Goal: Information Seeking & Learning: Learn about a topic

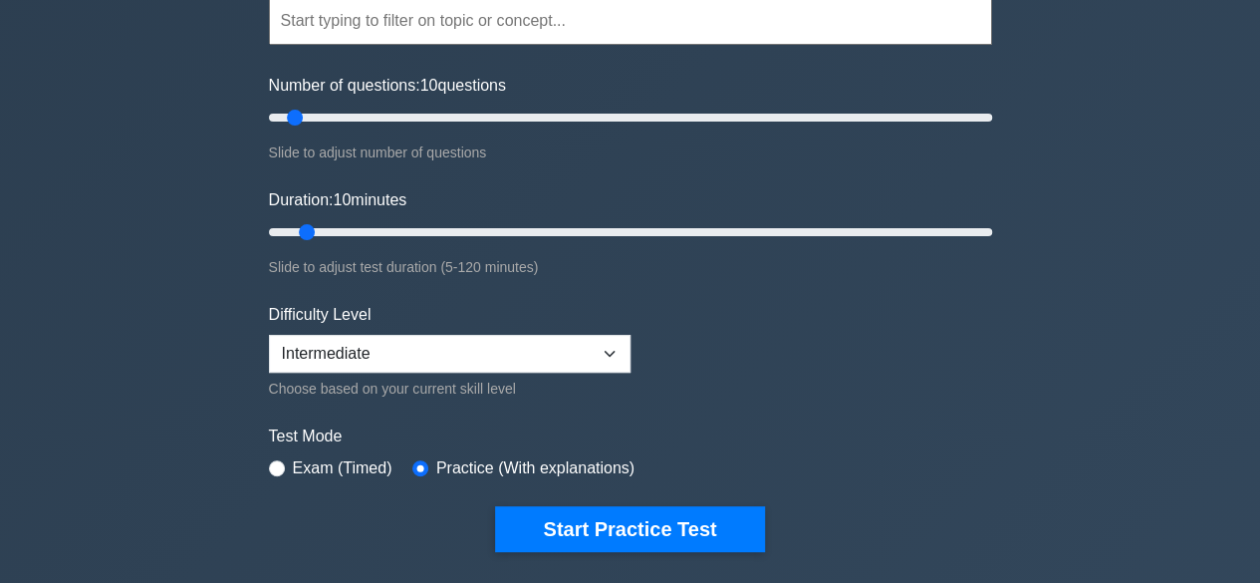
scroll to position [100, 0]
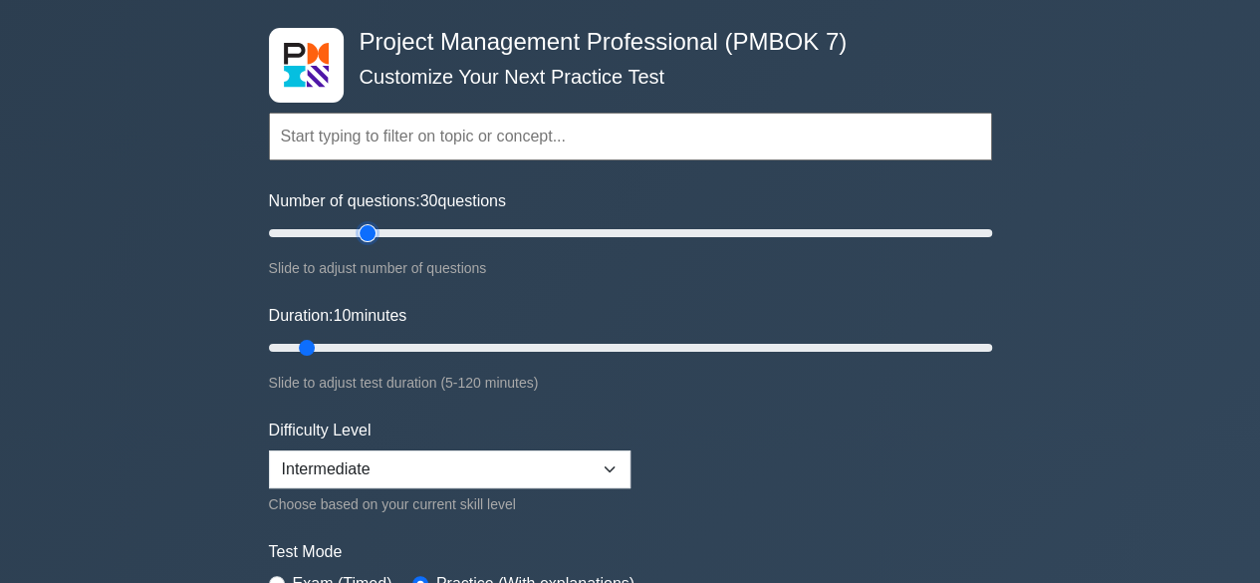
click at [359, 230] on input "Number of questions: 30 questions" at bounding box center [630, 233] width 723 height 24
drag, startPoint x: 372, startPoint y: 233, endPoint x: 913, endPoint y: 265, distance: 541.7
type input "180"
click at [913, 245] on input "Number of questions: 180 questions" at bounding box center [630, 233] width 723 height 24
drag, startPoint x: 310, startPoint y: 343, endPoint x: 862, endPoint y: 342, distance: 552.7
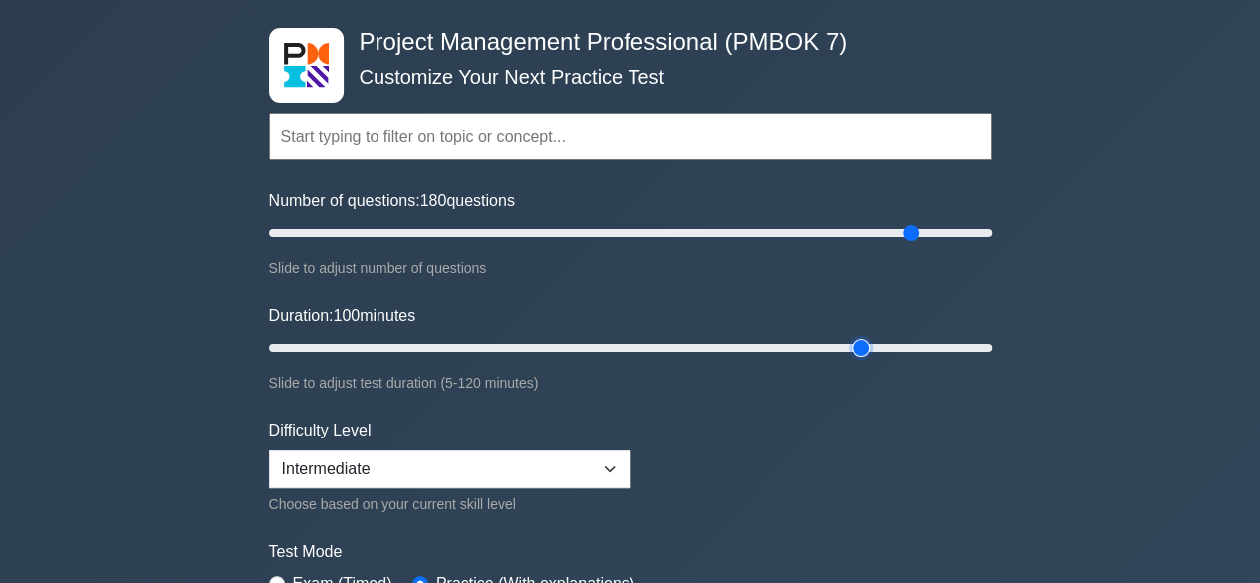
type input "100"
click at [862, 342] on input "Duration: 100 minutes" at bounding box center [630, 348] width 723 height 24
drag, startPoint x: 908, startPoint y: 230, endPoint x: 586, endPoint y: 236, distance: 322.7
click at [586, 236] on input "Number of questions: 90 questions" at bounding box center [630, 233] width 723 height 24
click at [726, 417] on form "Topics The Standard for Project Management: A System for Value Delivery The Sta…" at bounding box center [630, 359] width 723 height 615
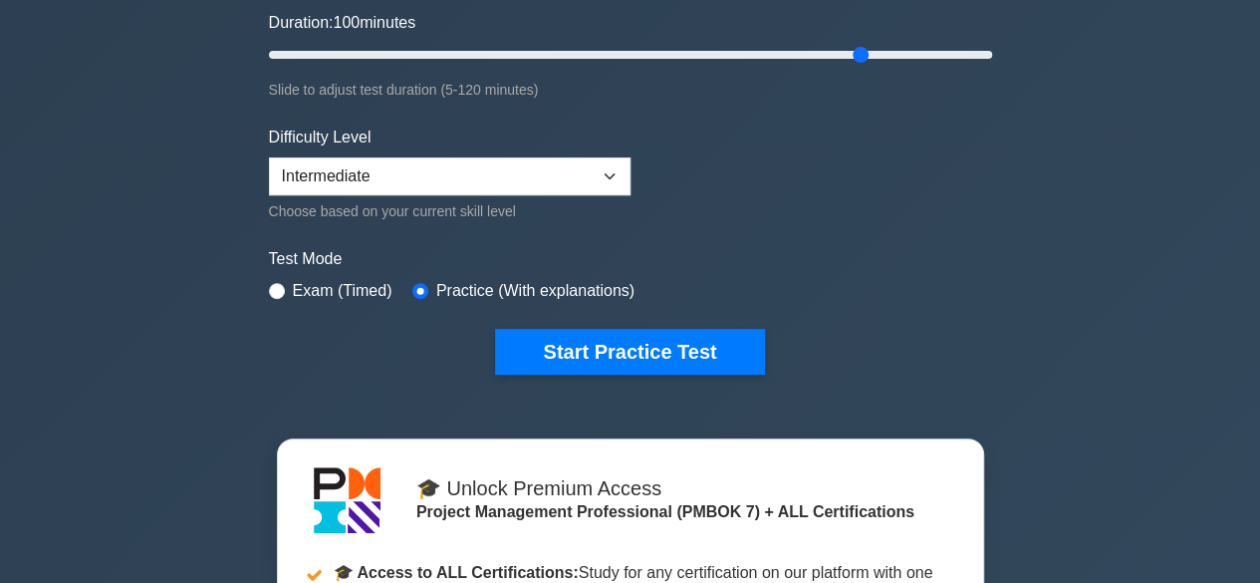
scroll to position [398, 0]
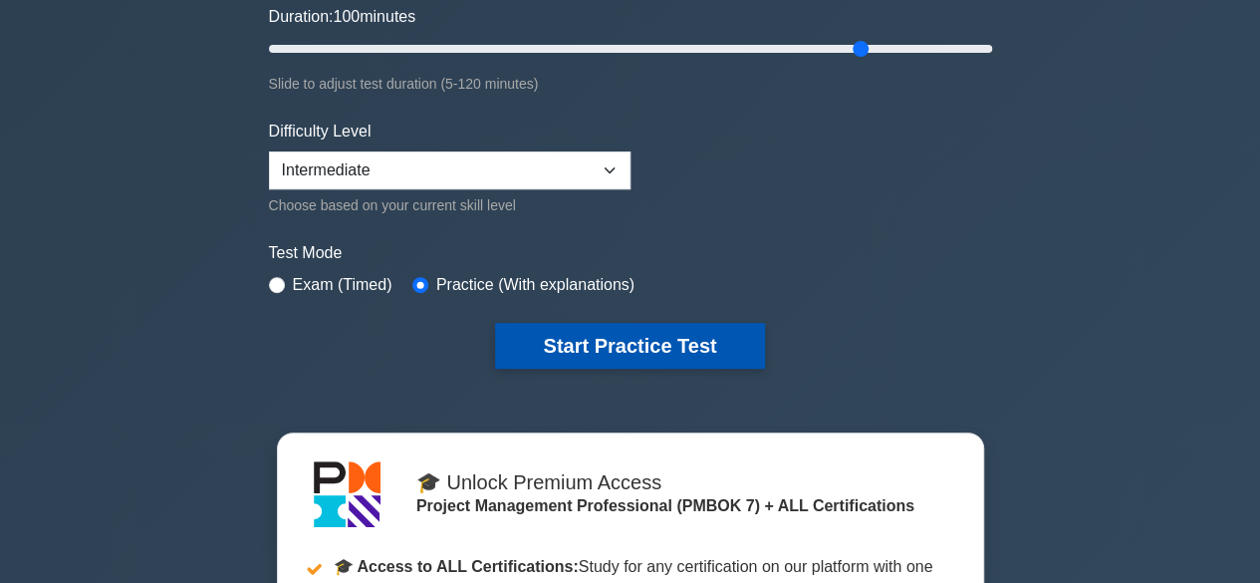
click at [675, 348] on button "Start Practice Test" at bounding box center [629, 346] width 269 height 46
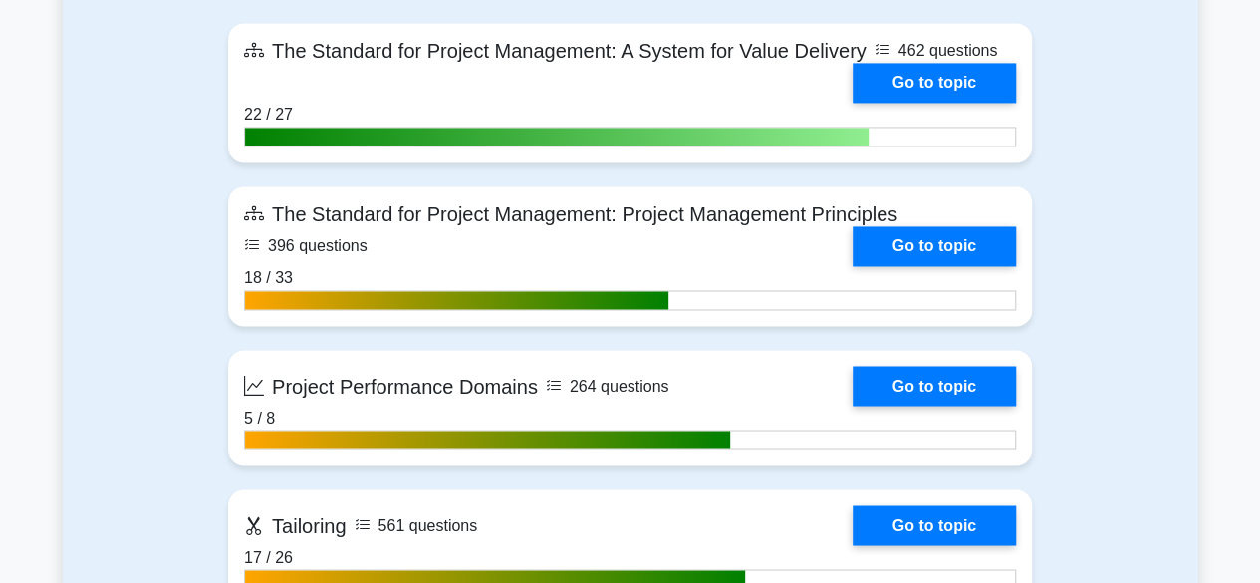
scroll to position [0, 0]
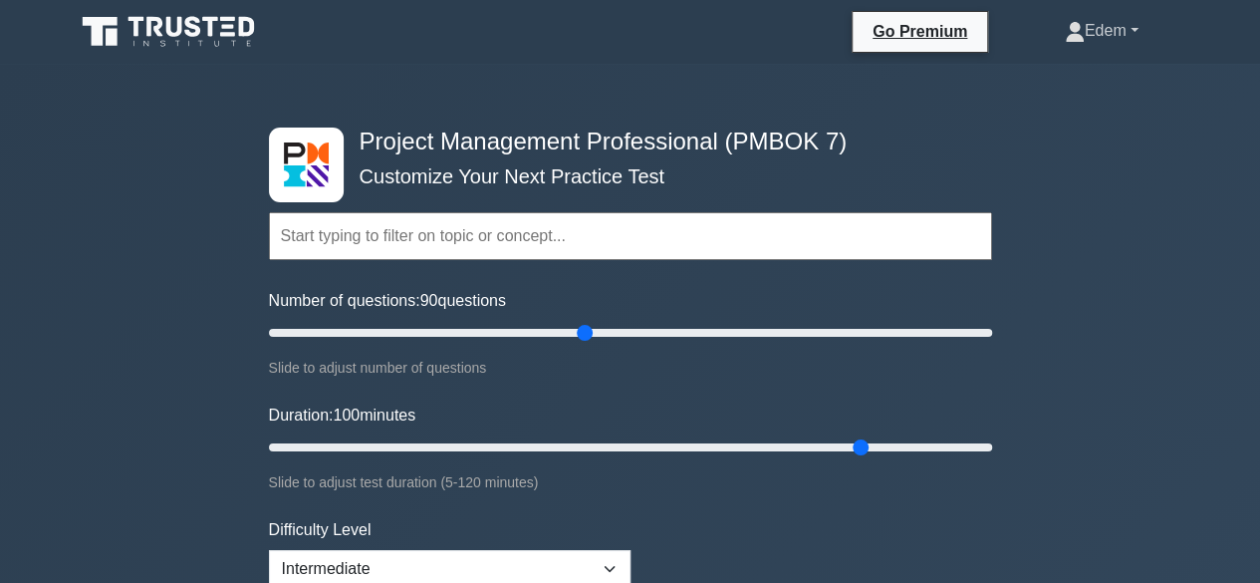
click at [1132, 39] on link "Edem" at bounding box center [1101, 31] width 169 height 40
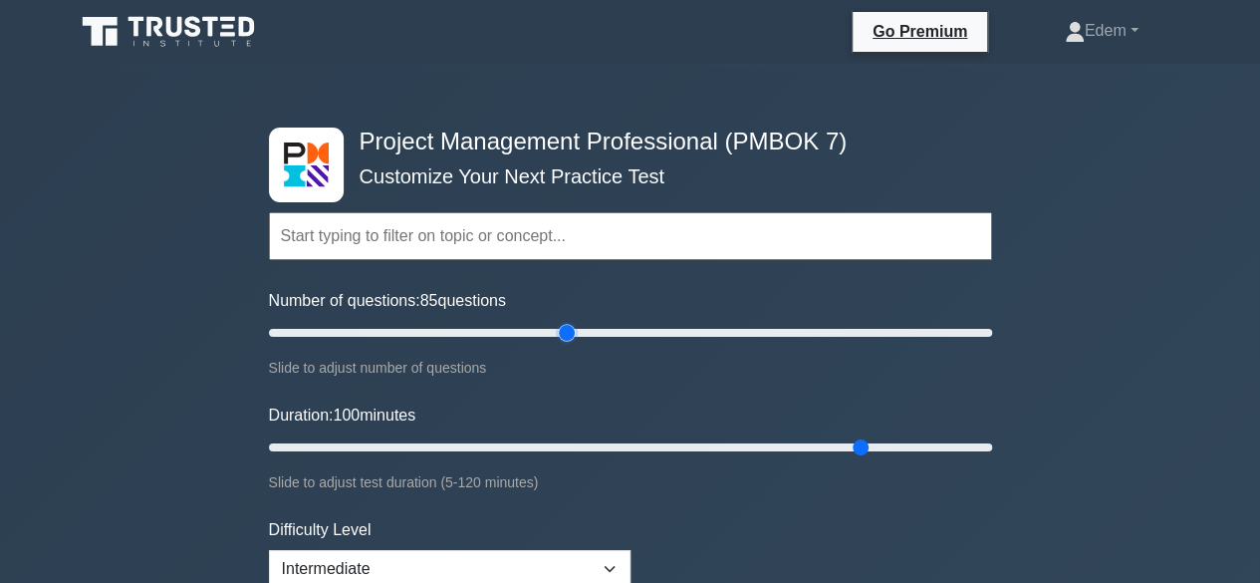
type input "90"
click at [583, 338] on input "Number of questions: 90 questions" at bounding box center [630, 333] width 723 height 24
click at [863, 443] on input "Duration: 100 minutes" at bounding box center [630, 447] width 723 height 24
click at [695, 391] on form "Topics The Standard for Project Management: A System for Value Delivery The Sta…" at bounding box center [630, 458] width 723 height 615
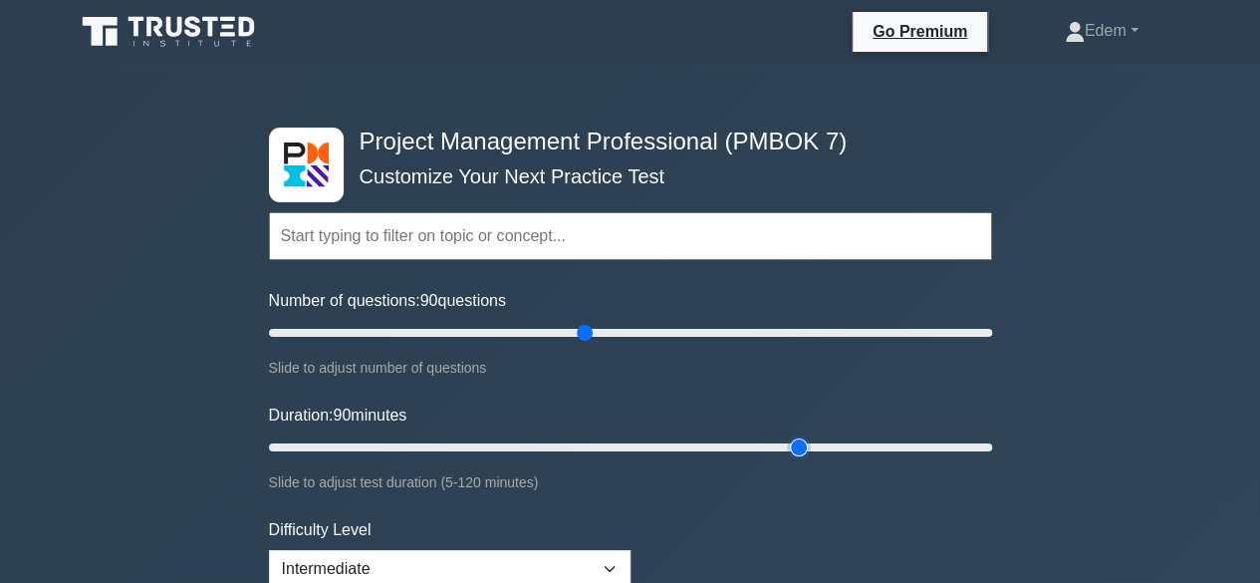
drag, startPoint x: 862, startPoint y: 450, endPoint x: 809, endPoint y: 447, distance: 53.9
click at [809, 447] on input "Duration: 90 minutes" at bounding box center [630, 447] width 723 height 24
drag, startPoint x: 807, startPoint y: 438, endPoint x: 802, endPoint y: 448, distance: 11.1
click at [802, 448] on input "Duration: 90 minutes" at bounding box center [630, 447] width 723 height 24
drag, startPoint x: 815, startPoint y: 443, endPoint x: 901, endPoint y: 447, distance: 86.7
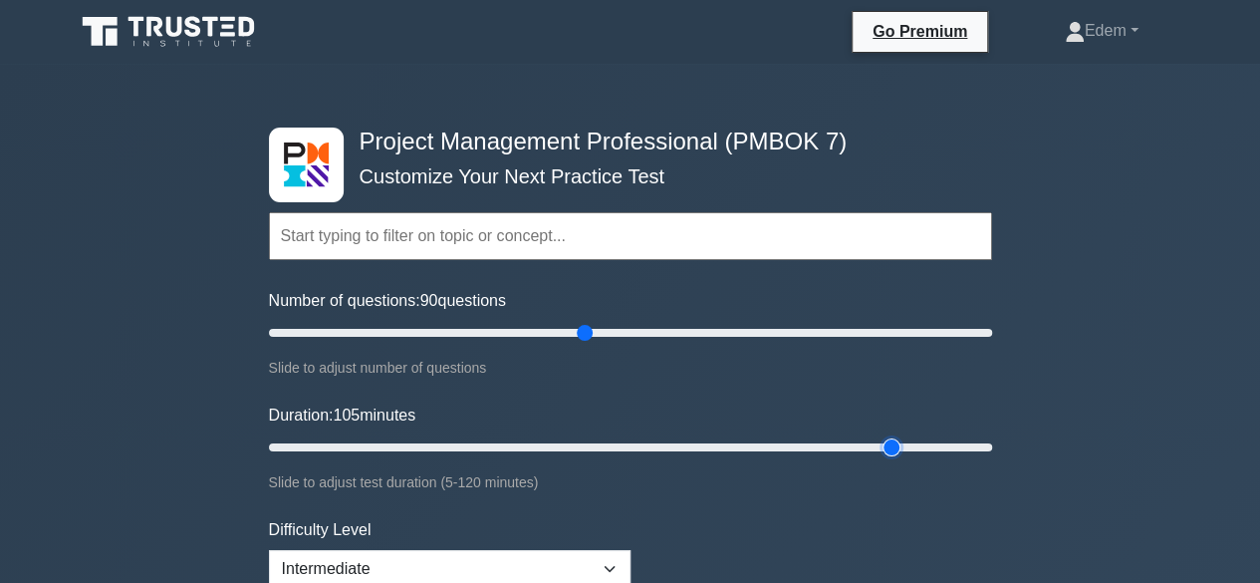
click at [901, 447] on input "Duration: 105 minutes" at bounding box center [630, 447] width 723 height 24
drag, startPoint x: 886, startPoint y: 444, endPoint x: 970, endPoint y: 448, distance: 83.7
type input "120"
click at [970, 448] on input "Duration: 120 minutes" at bounding box center [630, 447] width 723 height 24
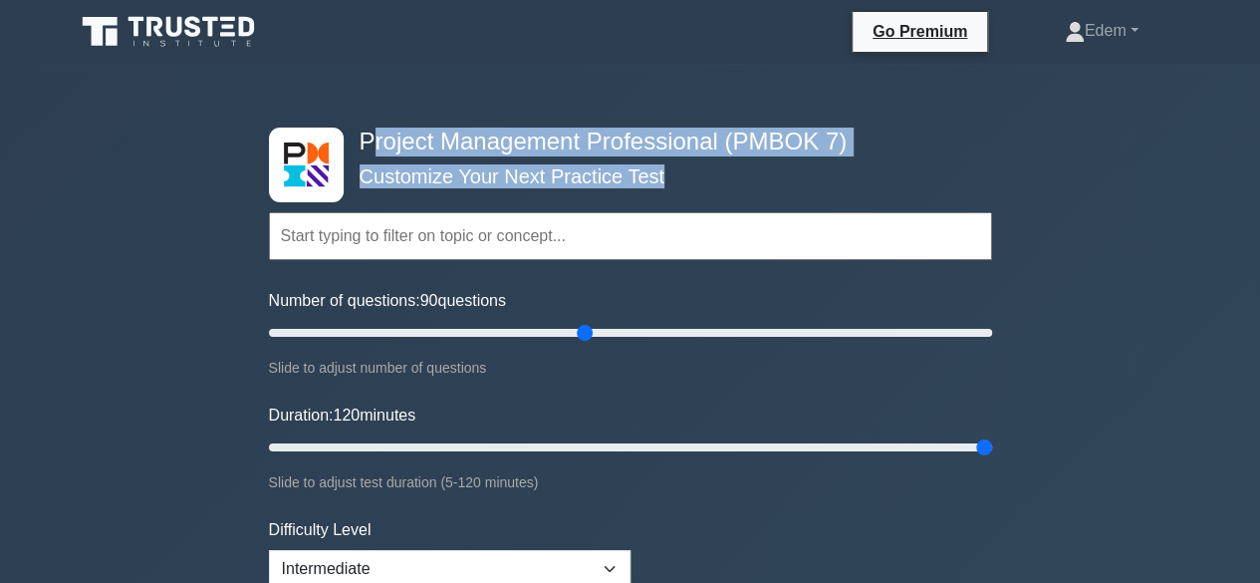
drag, startPoint x: 375, startPoint y: 133, endPoint x: 916, endPoint y: 184, distance: 543.1
click at [916, 184] on div "Project Management Professional (PMBOK 7) Customize Your Next Practice Test Top…" at bounding box center [630, 447] width 747 height 735
click at [962, 171] on div "Topics The Standard for Project Management: A System for Value Delivery The Sta…" at bounding box center [630, 208] width 723 height 114
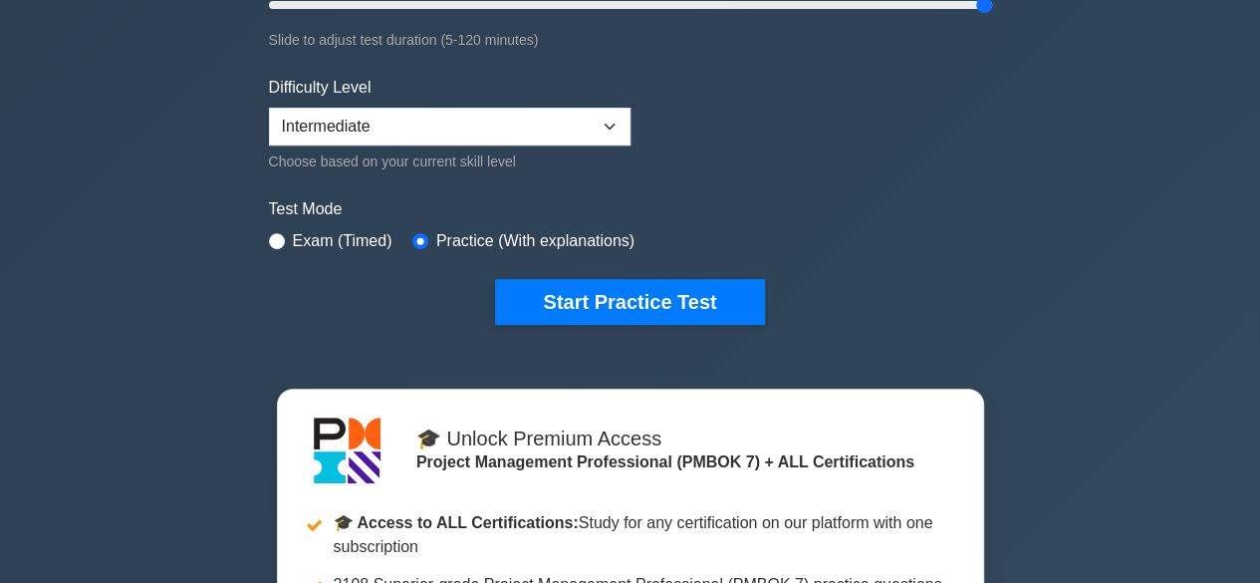
scroll to position [125, 0]
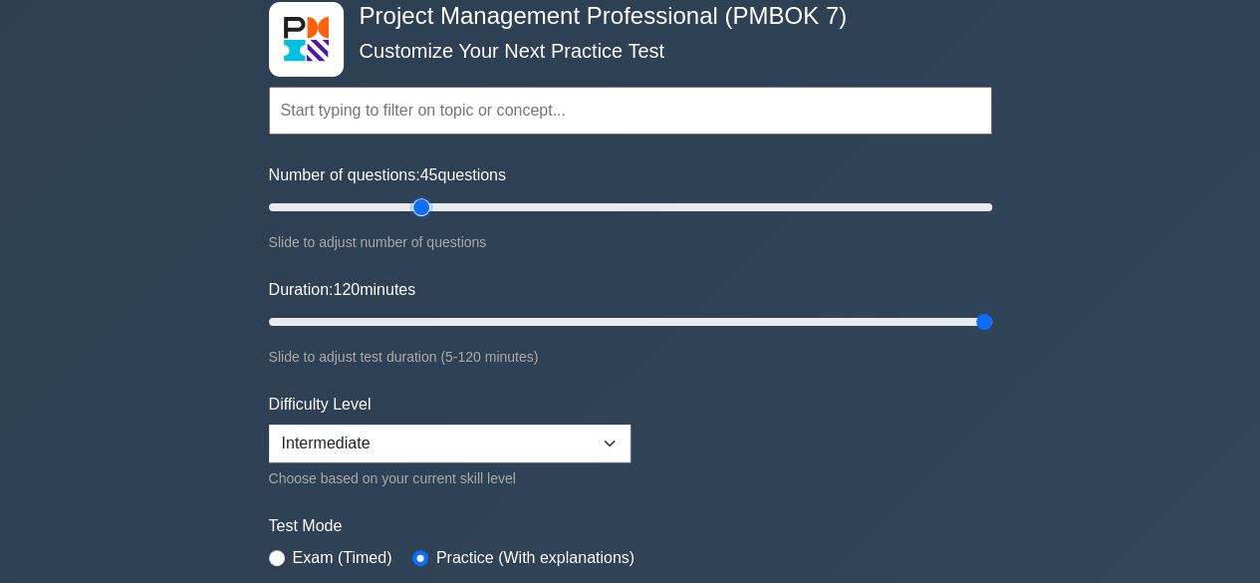
drag, startPoint x: 586, startPoint y: 206, endPoint x: 424, endPoint y: 204, distance: 161.3
type input "45"
click at [424, 204] on input "Number of questions: 45 questions" at bounding box center [630, 207] width 723 height 24
drag, startPoint x: 979, startPoint y: 324, endPoint x: 757, endPoint y: 308, distance: 222.7
click at [757, 310] on input "Duration: 85 minutes" at bounding box center [630, 322] width 723 height 24
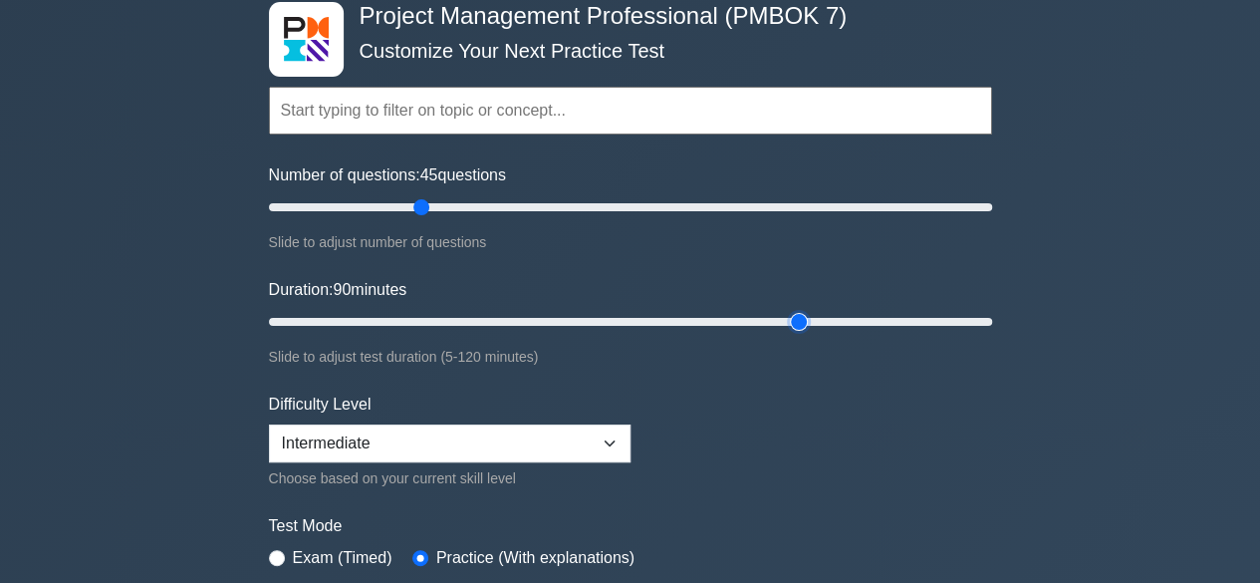
drag, startPoint x: 767, startPoint y: 316, endPoint x: 796, endPoint y: 320, distance: 29.2
type input "90"
click at [796, 320] on input "Duration: 90 minutes" at bounding box center [630, 322] width 723 height 24
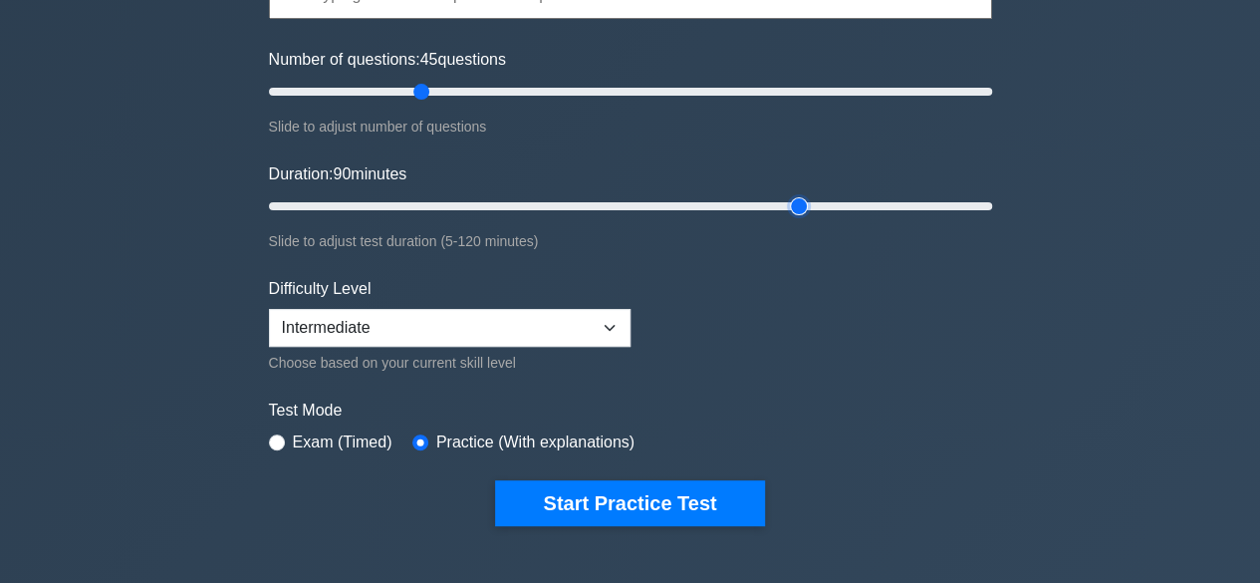
scroll to position [424, 0]
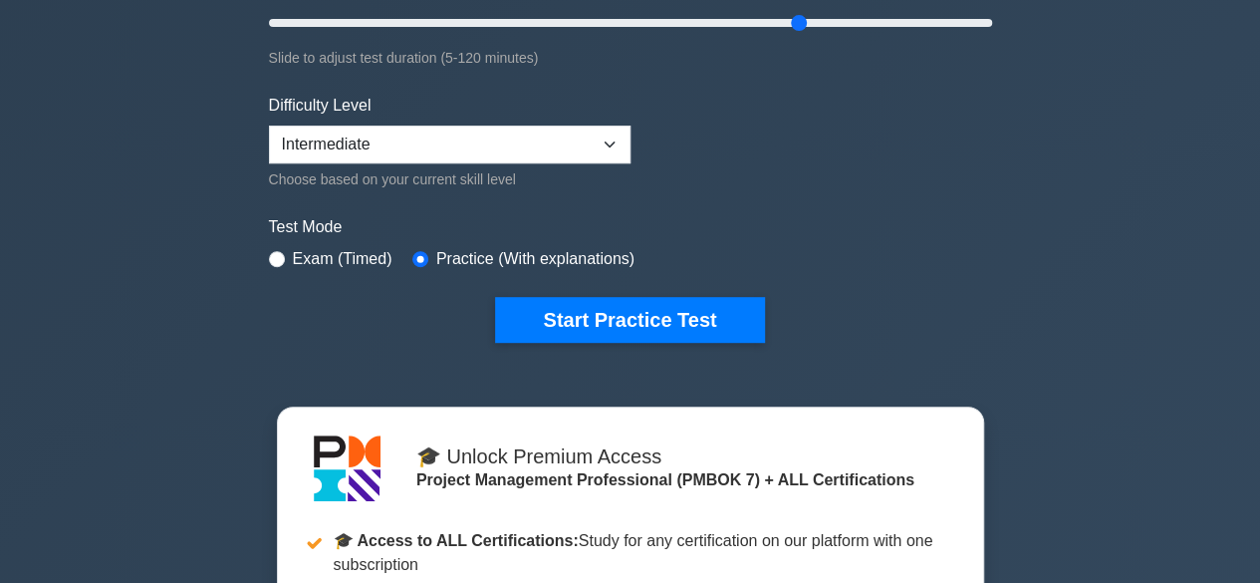
click at [304, 256] on label "Exam (Timed)" at bounding box center [343, 259] width 100 height 24
click at [277, 256] on input "radio" at bounding box center [277, 259] width 16 height 16
radio input "true"
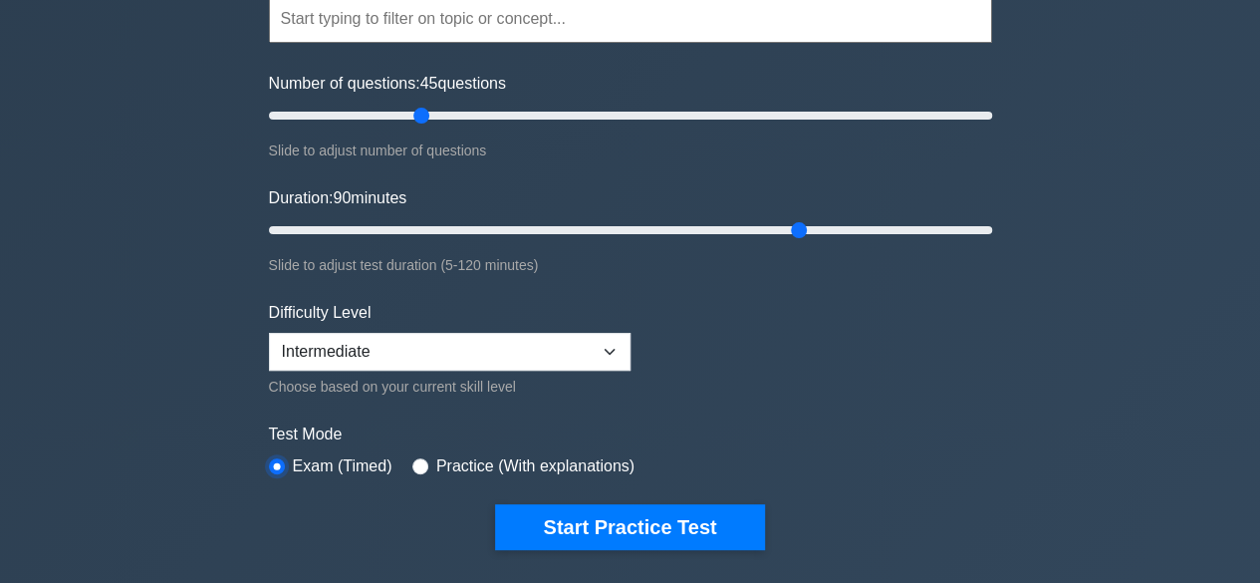
scroll to position [225, 0]
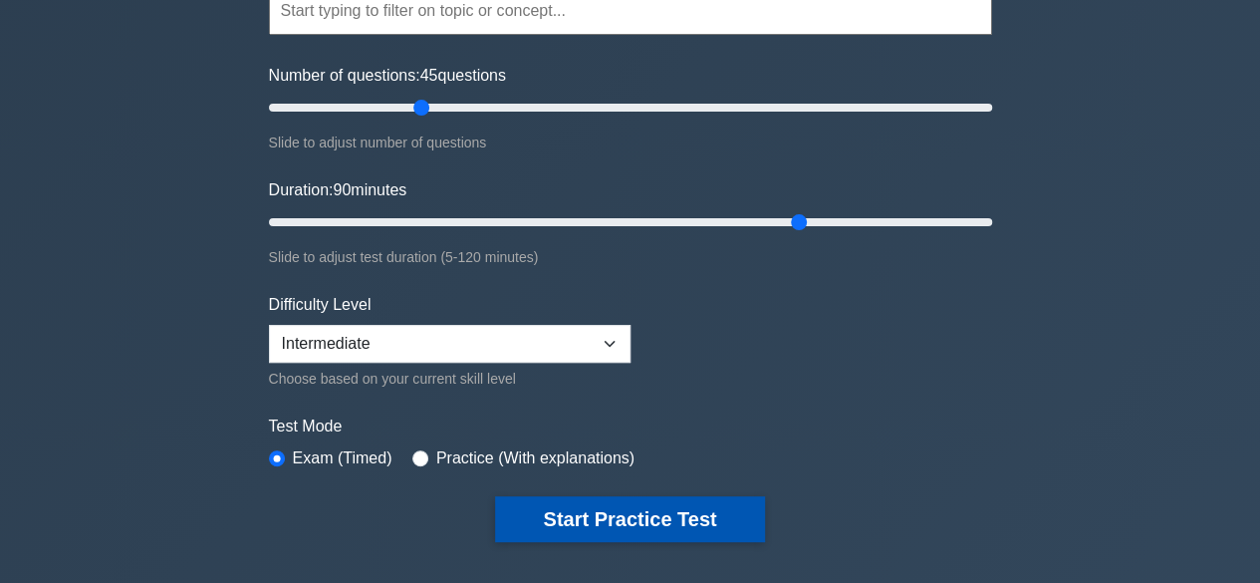
click at [645, 521] on button "Start Practice Test" at bounding box center [629, 519] width 269 height 46
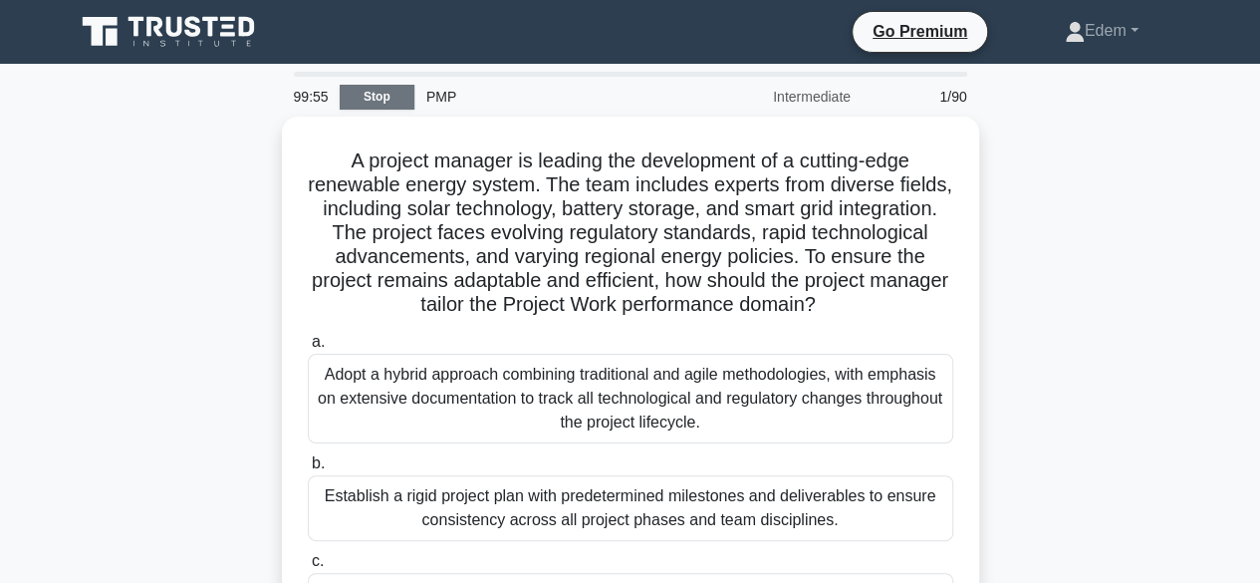
click at [400, 95] on link "Stop" at bounding box center [377, 97] width 75 height 25
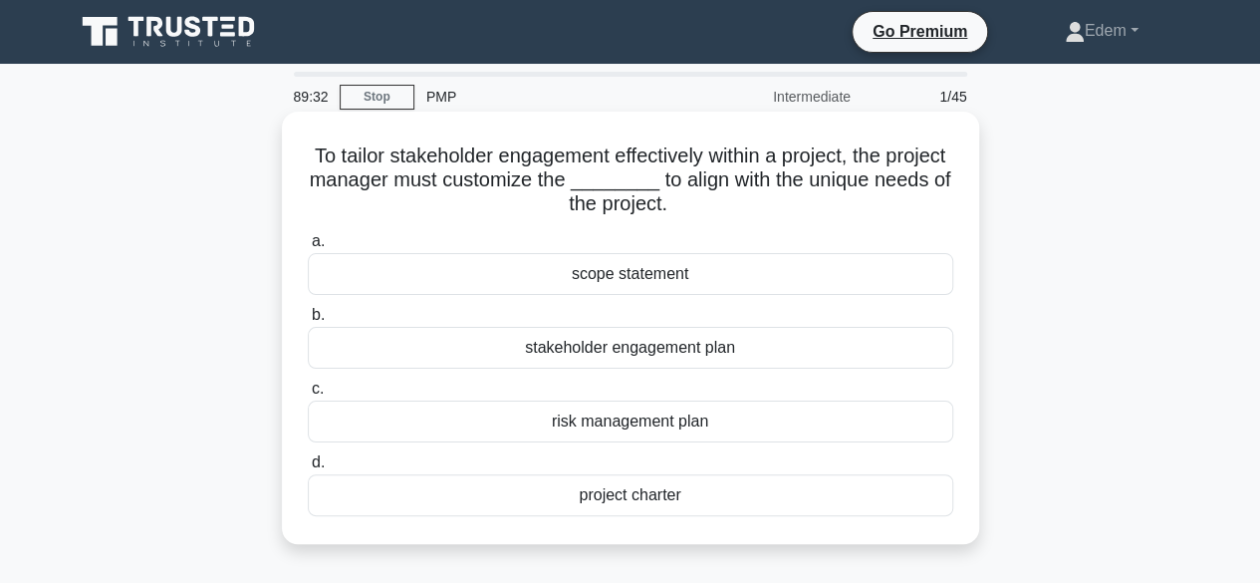
click at [630, 495] on div "project charter" at bounding box center [630, 495] width 645 height 42
click at [308, 469] on input "d. project charter" at bounding box center [308, 462] width 0 height 13
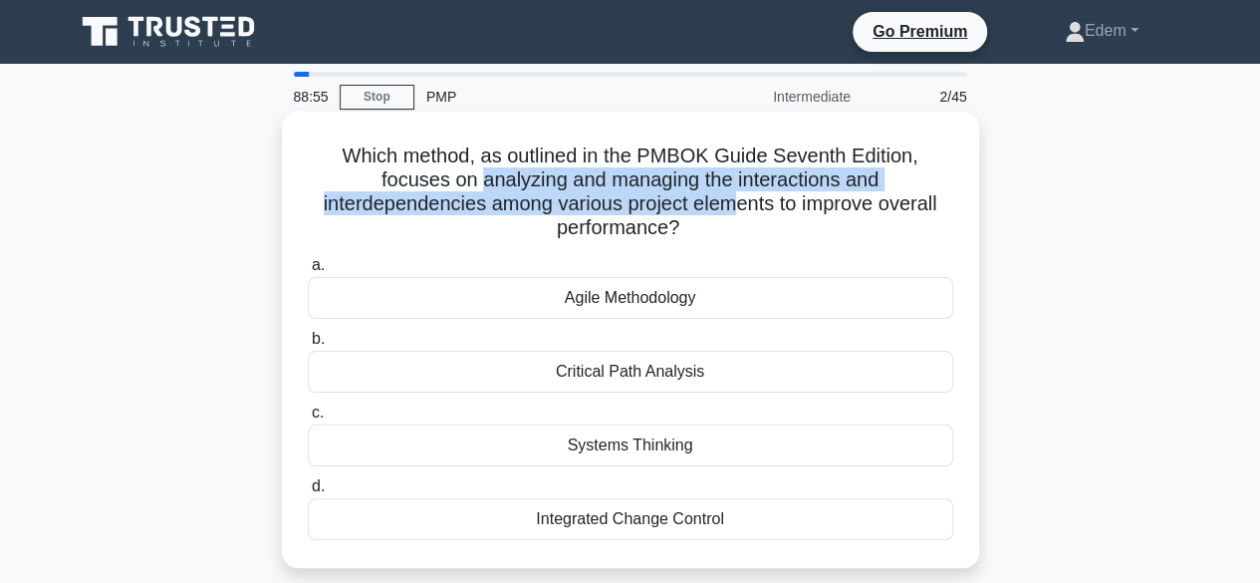
drag, startPoint x: 477, startPoint y: 178, endPoint x: 741, endPoint y: 199, distance: 264.7
click at [741, 199] on h5 "Which method, as outlined in the PMBOK Guide Seventh Edition, focuses on analyz…" at bounding box center [630, 192] width 649 height 98
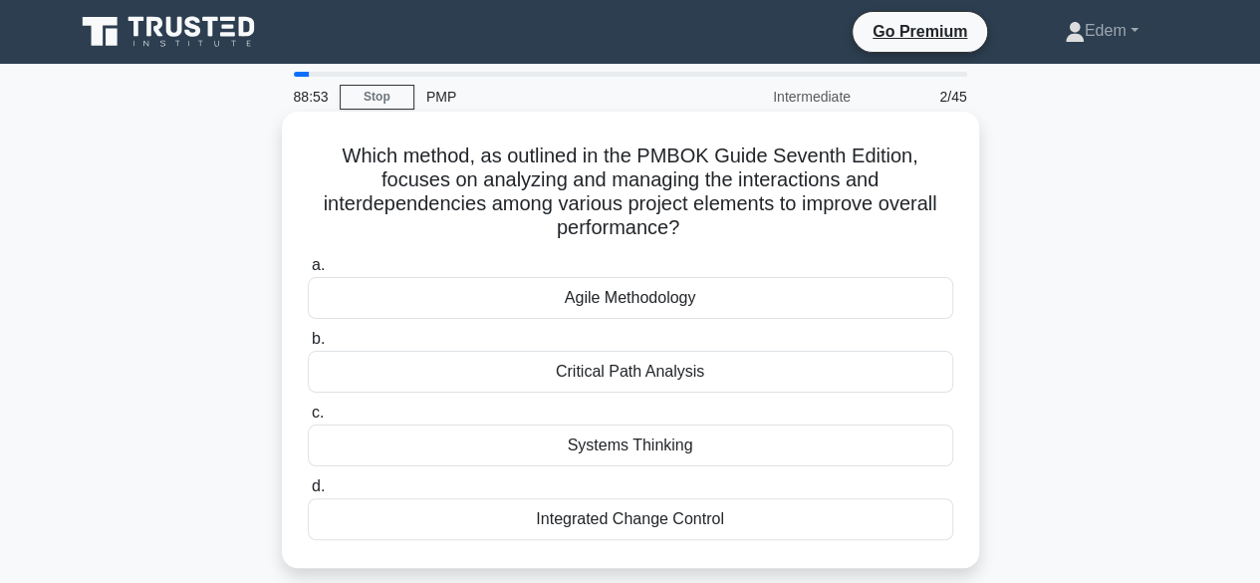
click at [731, 464] on div "Systems Thinking" at bounding box center [630, 445] width 645 height 42
click at [308, 419] on input "c. Systems Thinking" at bounding box center [308, 412] width 0 height 13
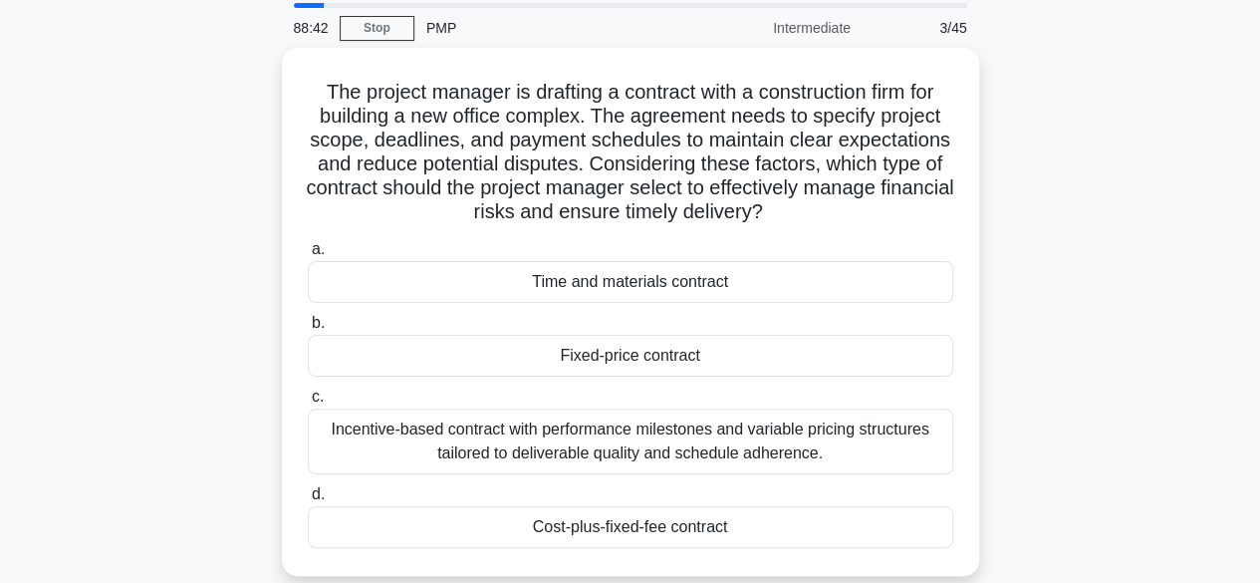
scroll to position [100, 0]
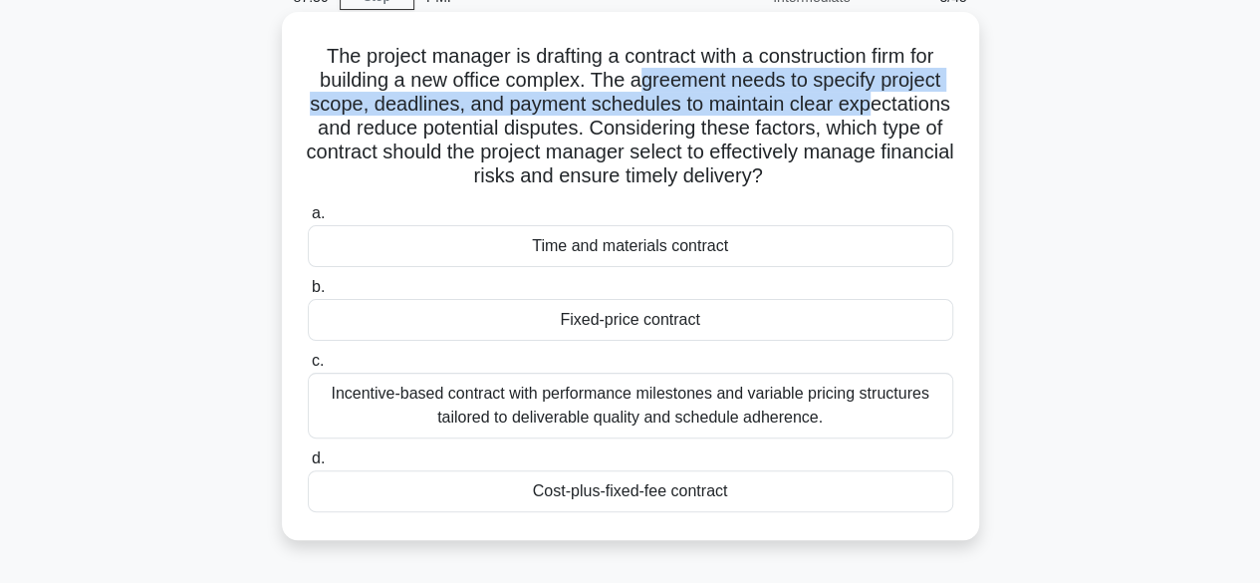
drag, startPoint x: 637, startPoint y: 70, endPoint x: 874, endPoint y: 108, distance: 240.0
click at [874, 108] on h5 "The project manager is drafting a contract with a construction firm for buildin…" at bounding box center [630, 116] width 649 height 145
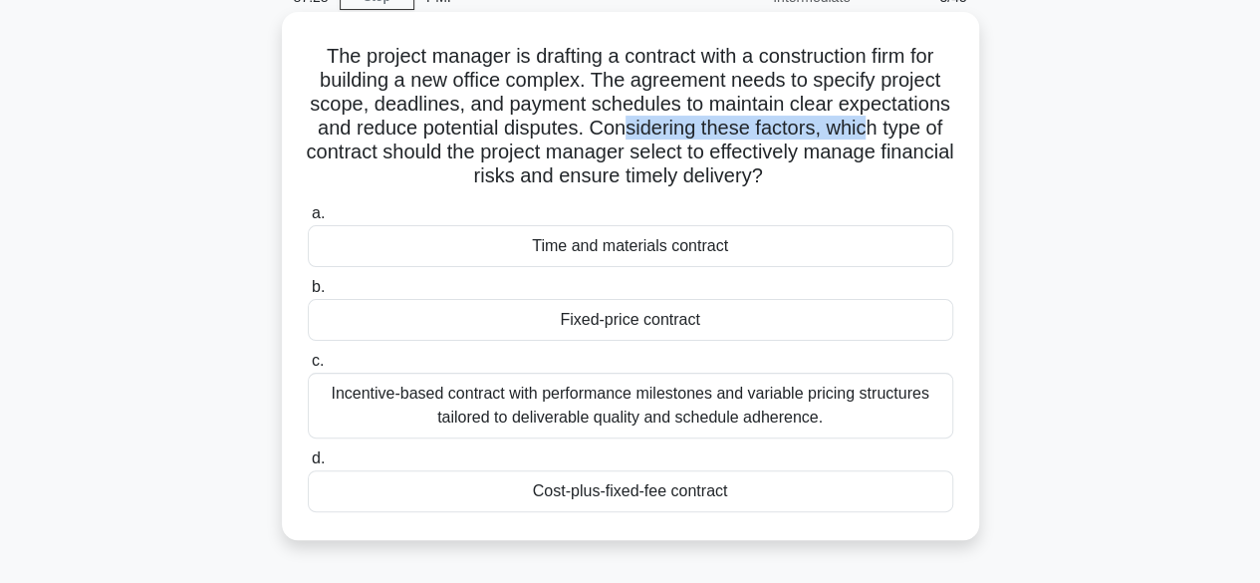
drag, startPoint x: 625, startPoint y: 122, endPoint x: 875, endPoint y: 139, distance: 250.5
click at [874, 139] on h5 "The project manager is drafting a contract with a construction firm for buildin…" at bounding box center [630, 116] width 649 height 145
click at [890, 171] on h5 "The project manager is drafting a contract with a construction firm for buildin…" at bounding box center [630, 116] width 649 height 145
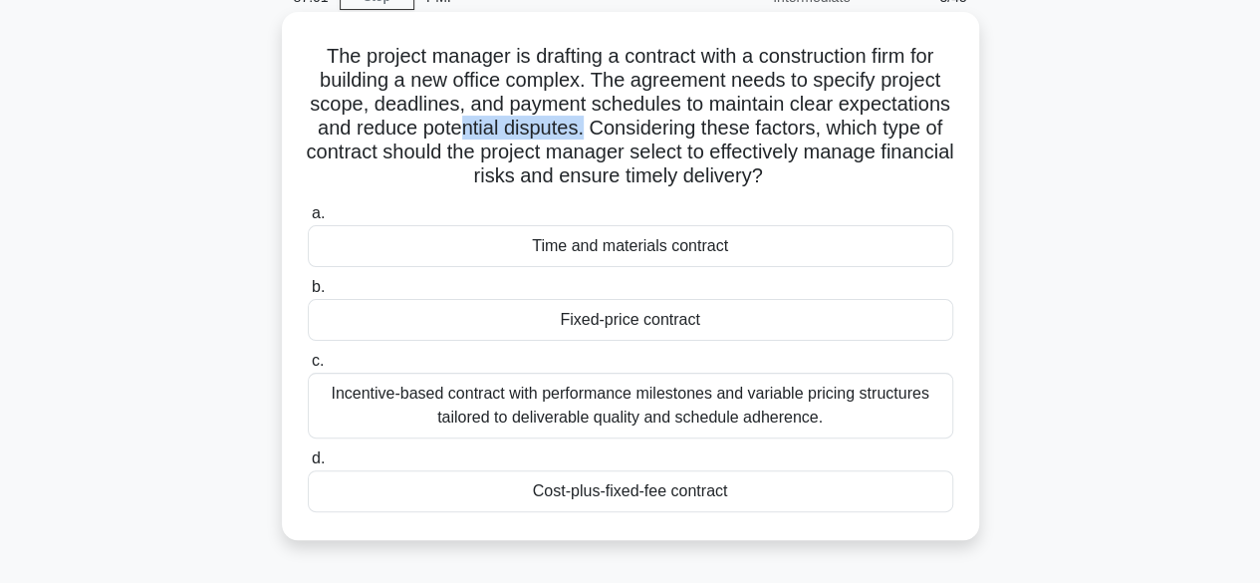
drag, startPoint x: 454, startPoint y: 129, endPoint x: 581, endPoint y: 128, distance: 126.5
click at [581, 128] on h5 "The project manager is drafting a contract with a construction firm for buildin…" at bounding box center [630, 116] width 649 height 145
click at [651, 501] on div "Cost-plus-fixed-fee contract" at bounding box center [630, 491] width 645 height 42
click at [308, 465] on input "d. Cost-plus-fixed-fee contract" at bounding box center [308, 458] width 0 height 13
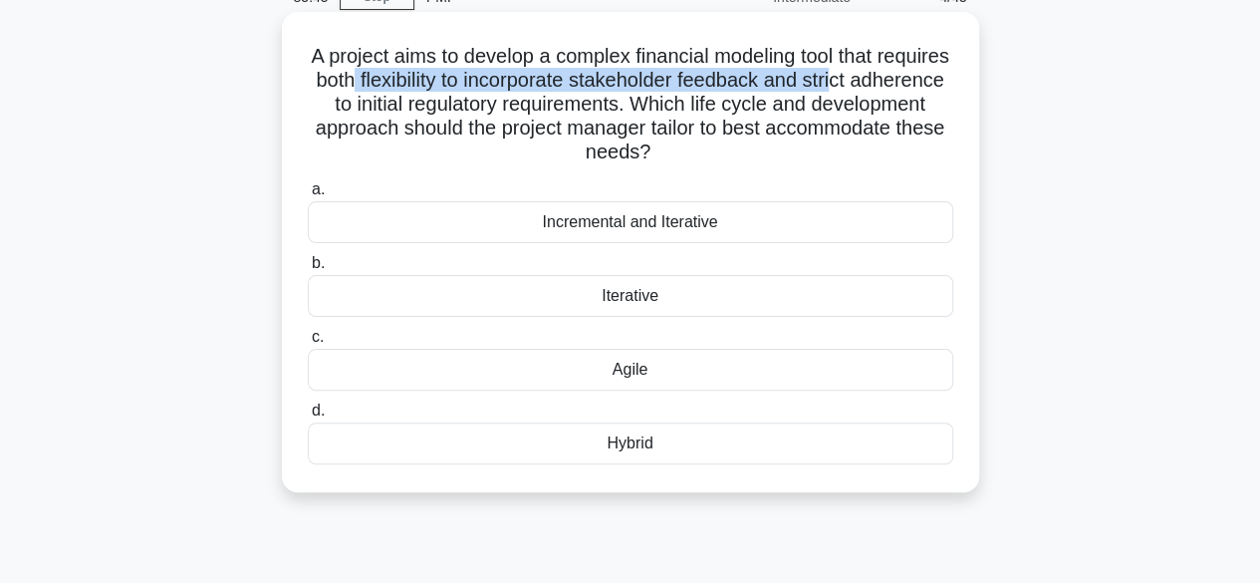
drag, startPoint x: 448, startPoint y: 86, endPoint x: 930, endPoint y: 77, distance: 482.1
click at [930, 77] on h5 "A project aims to develop a complex financial modeling tool that requires both …" at bounding box center [630, 104] width 649 height 121
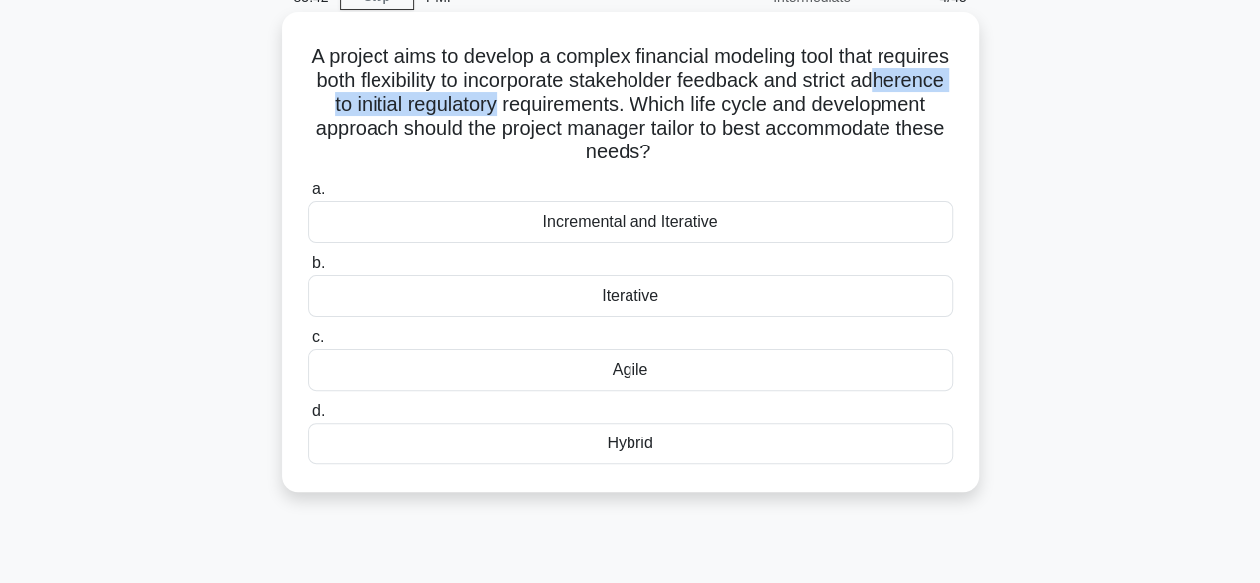
drag, startPoint x: 357, startPoint y: 110, endPoint x: 609, endPoint y: 107, distance: 253.0
click at [609, 107] on h5 "A project aims to develop a complex financial modeling tool that requires both …" at bounding box center [630, 104] width 649 height 121
click at [670, 108] on h5 "A project aims to develop a complex financial modeling tool that requires both …" at bounding box center [630, 104] width 649 height 121
click at [659, 442] on div "Hybrid" at bounding box center [630, 443] width 645 height 42
click at [308, 417] on input "d. Hybrid" at bounding box center [308, 410] width 0 height 13
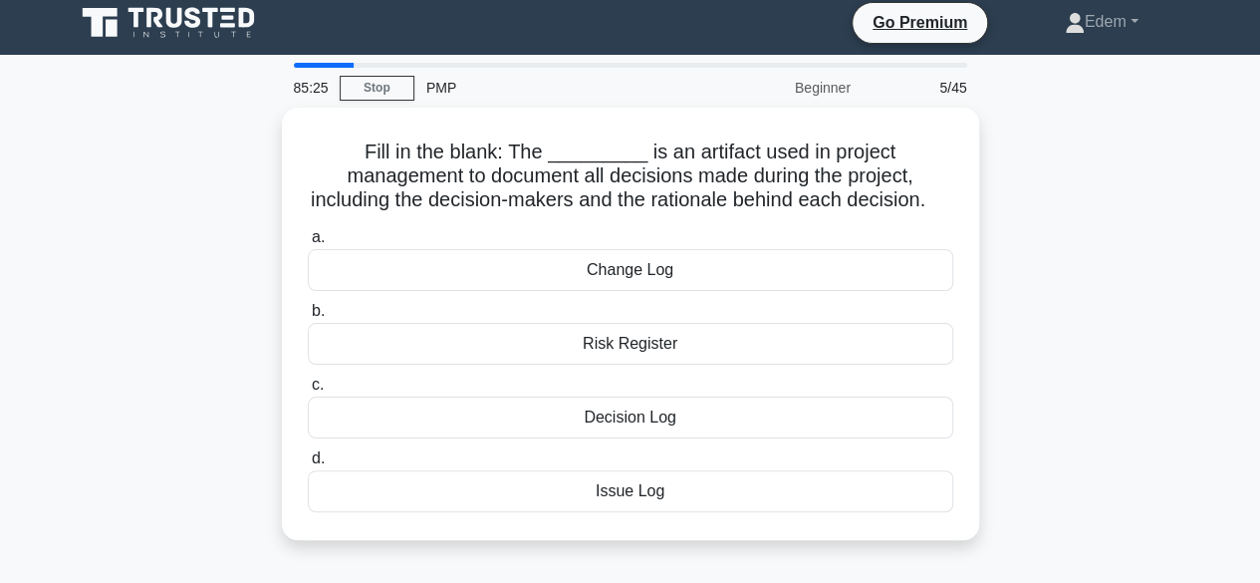
scroll to position [0, 0]
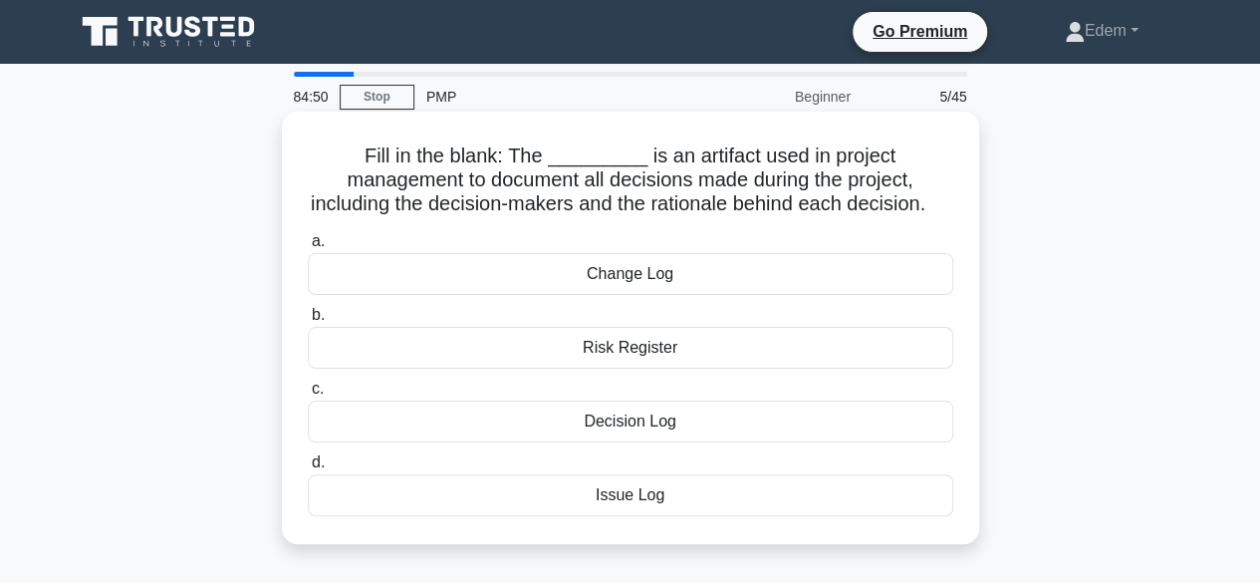
click at [604, 279] on div "Change Log" at bounding box center [630, 274] width 645 height 42
click at [308, 248] on input "a. Change Log" at bounding box center [308, 241] width 0 height 13
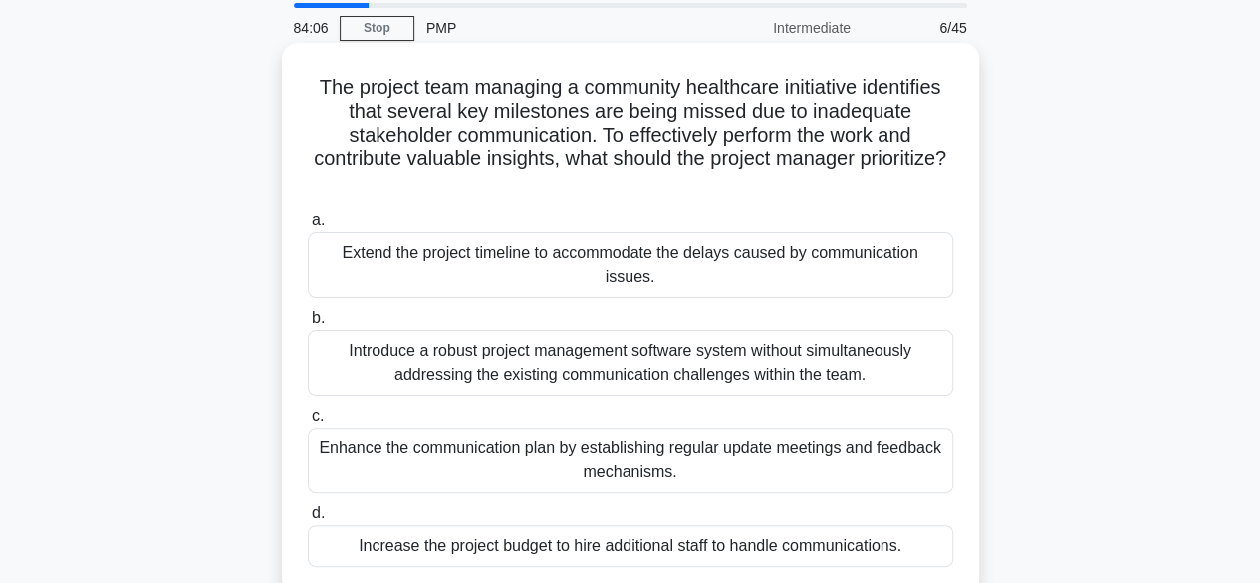
scroll to position [100, 0]
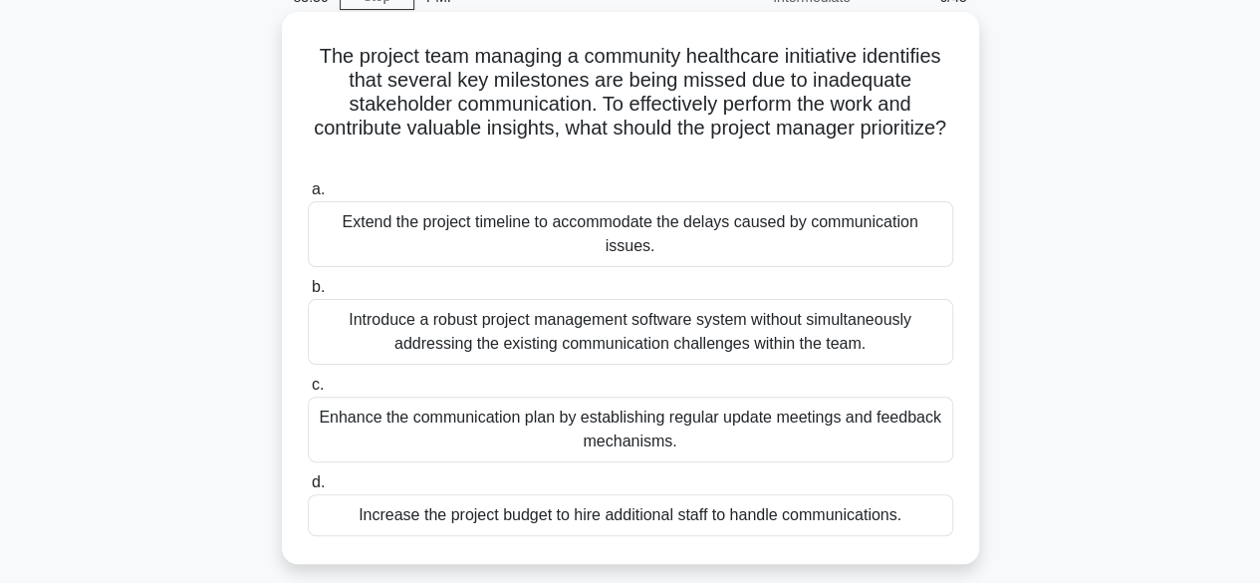
click at [598, 404] on div "Enhance the communication plan by establishing regular update meetings and feed…" at bounding box center [630, 429] width 645 height 66
click at [308, 391] on input "c. Enhance the communication plan by establishing regular update meetings and f…" at bounding box center [308, 384] width 0 height 13
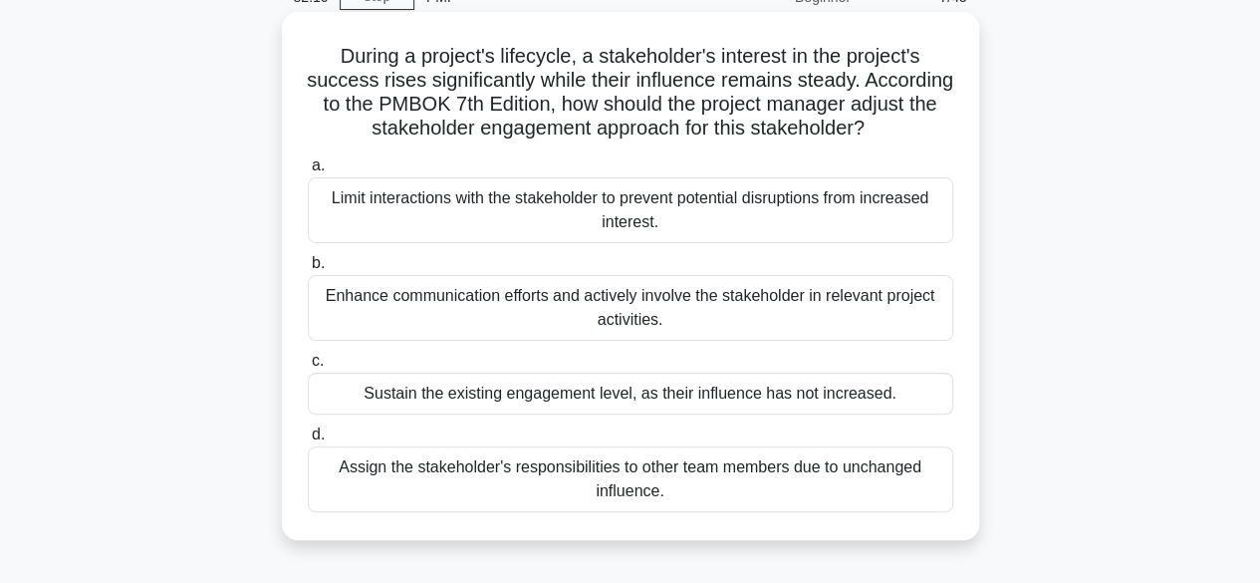
drag, startPoint x: 677, startPoint y: 103, endPoint x: 937, endPoint y: 122, distance: 260.7
click at [937, 122] on h5 "During a project's lifecycle, a stakeholder's interest in the project's success…" at bounding box center [630, 93] width 649 height 98
click at [549, 85] on h5 "During a project's lifecycle, a stakeholder's interest in the project's success…" at bounding box center [630, 93] width 649 height 98
drag, startPoint x: 690, startPoint y: 80, endPoint x: 773, endPoint y: 80, distance: 82.7
click at [773, 80] on h5 "During a project's lifecycle, a stakeholder's interest in the project's success…" at bounding box center [630, 93] width 649 height 98
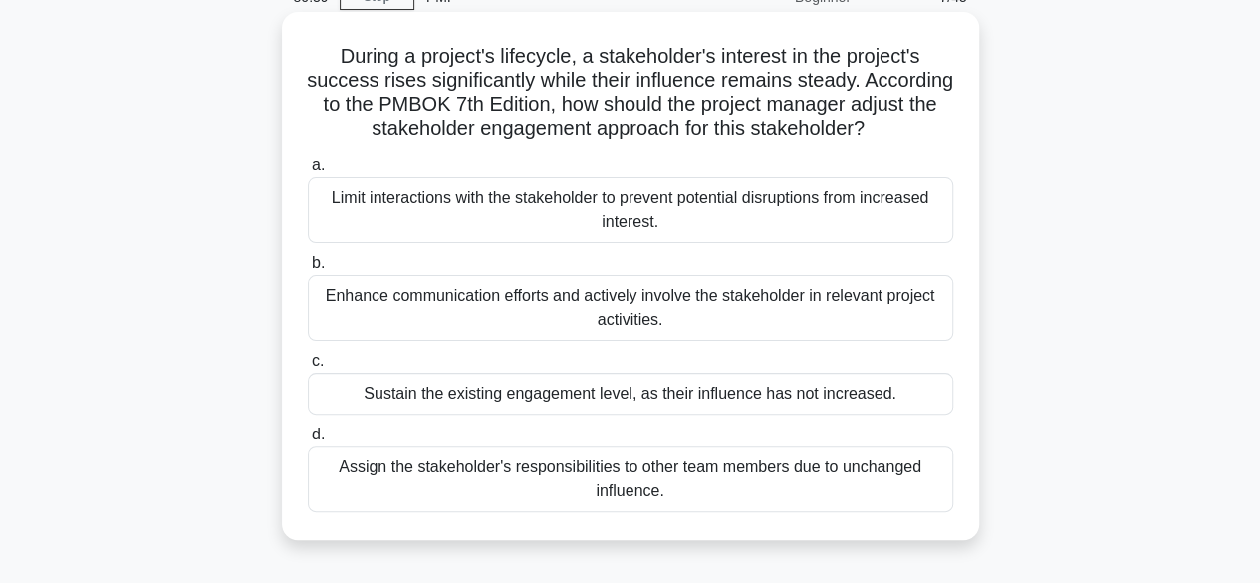
click at [514, 317] on div "Enhance communication efforts and actively involve the stakeholder in relevant …" at bounding box center [630, 308] width 645 height 66
click at [308, 270] on input "b. Enhance communication efforts and actively involve the stakeholder in releva…" at bounding box center [308, 263] width 0 height 13
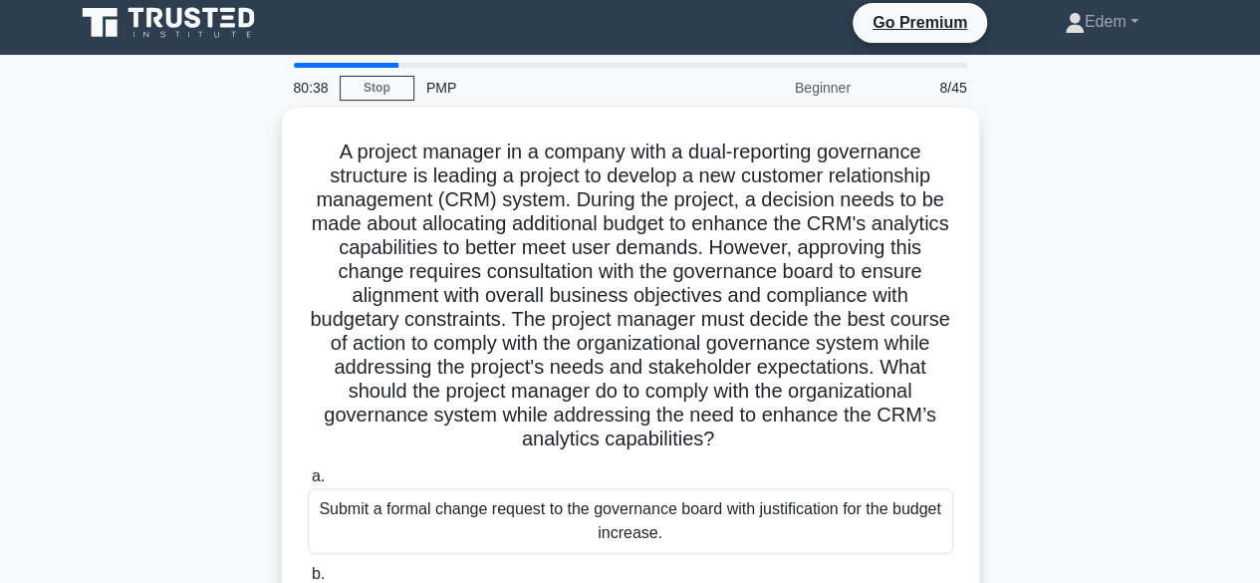
scroll to position [0, 0]
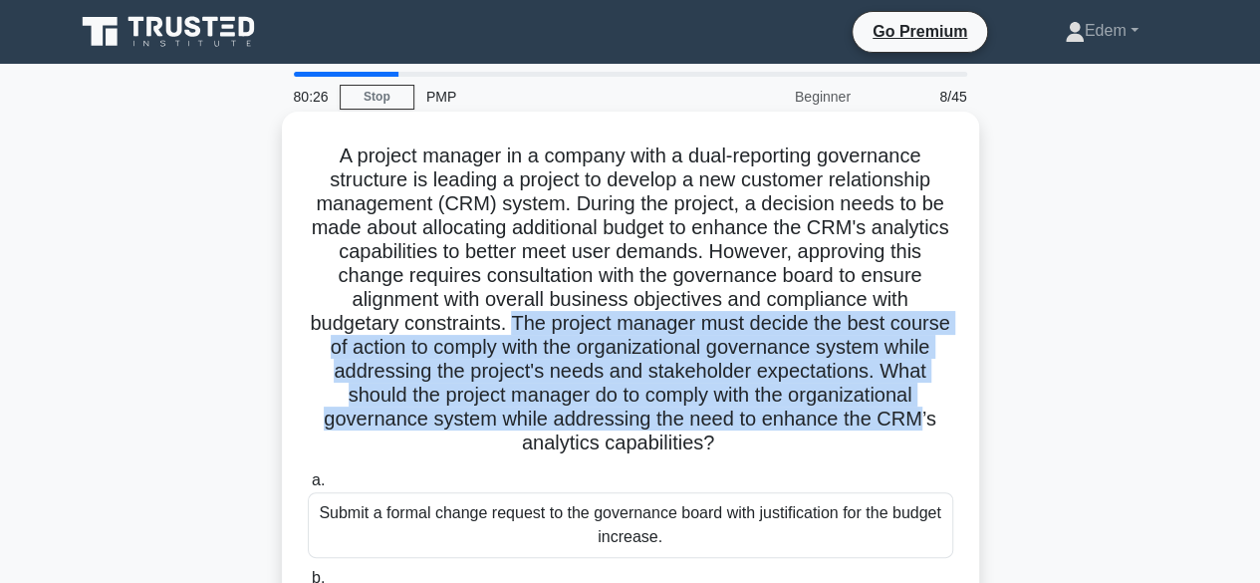
drag, startPoint x: 546, startPoint y: 324, endPoint x: 920, endPoint y: 417, distance: 386.0
click at [921, 421] on h5 "A project manager in a company with a dual-reporting governance structure is le…" at bounding box center [630, 299] width 649 height 313
click at [458, 409] on h5 "A project manager in a company with a dual-reporting governance structure is le…" at bounding box center [630, 299] width 649 height 313
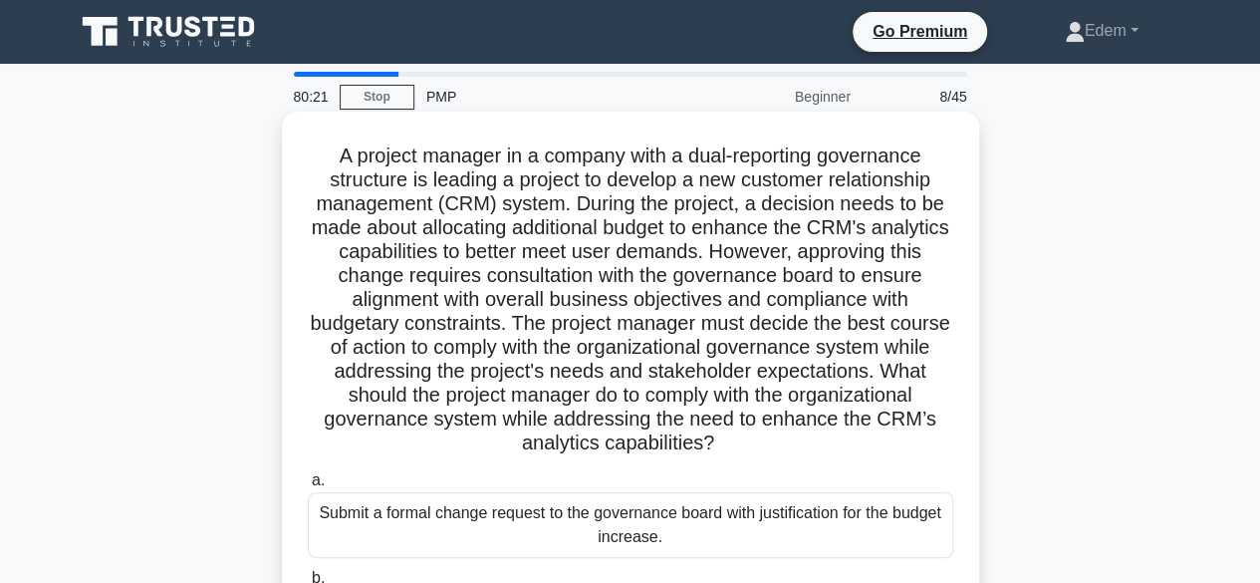
drag, startPoint x: 337, startPoint y: 390, endPoint x: 902, endPoint y: 444, distance: 568.2
click at [902, 444] on h5 "A project manager in a company with a dual-reporting governance structure is le…" at bounding box center [630, 299] width 649 height 313
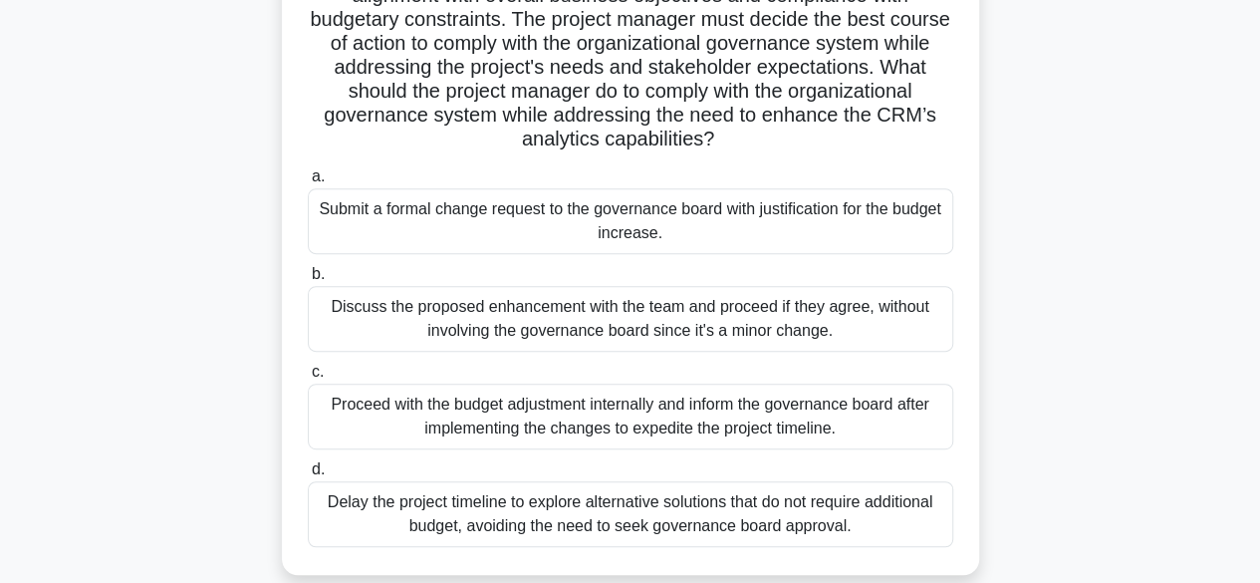
scroll to position [335, 0]
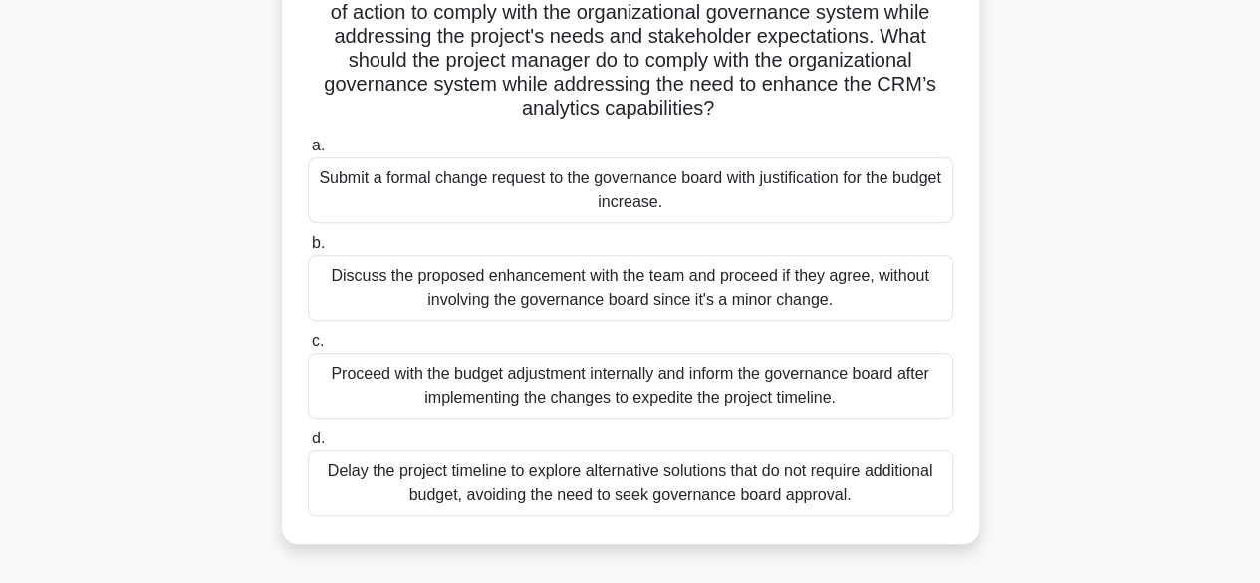
click at [500, 189] on div "Submit a formal change request to the governance board with justification for t…" at bounding box center [630, 190] width 645 height 66
click at [308, 152] on input "a. Submit a formal change request to the governance board with justification fo…" at bounding box center [308, 145] width 0 height 13
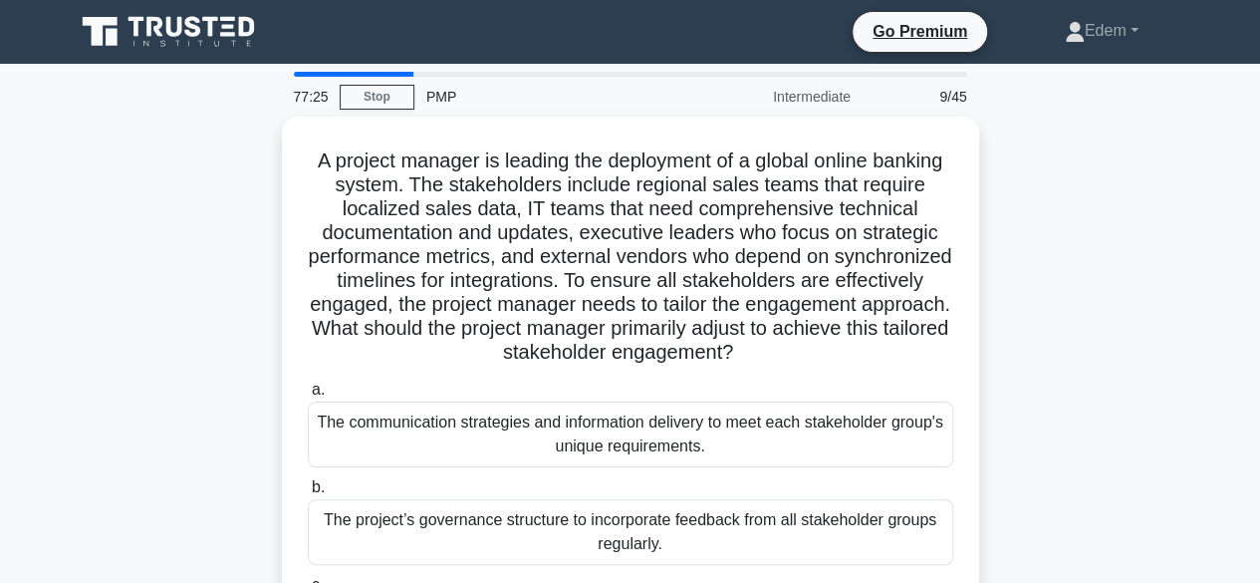
scroll to position [0, 0]
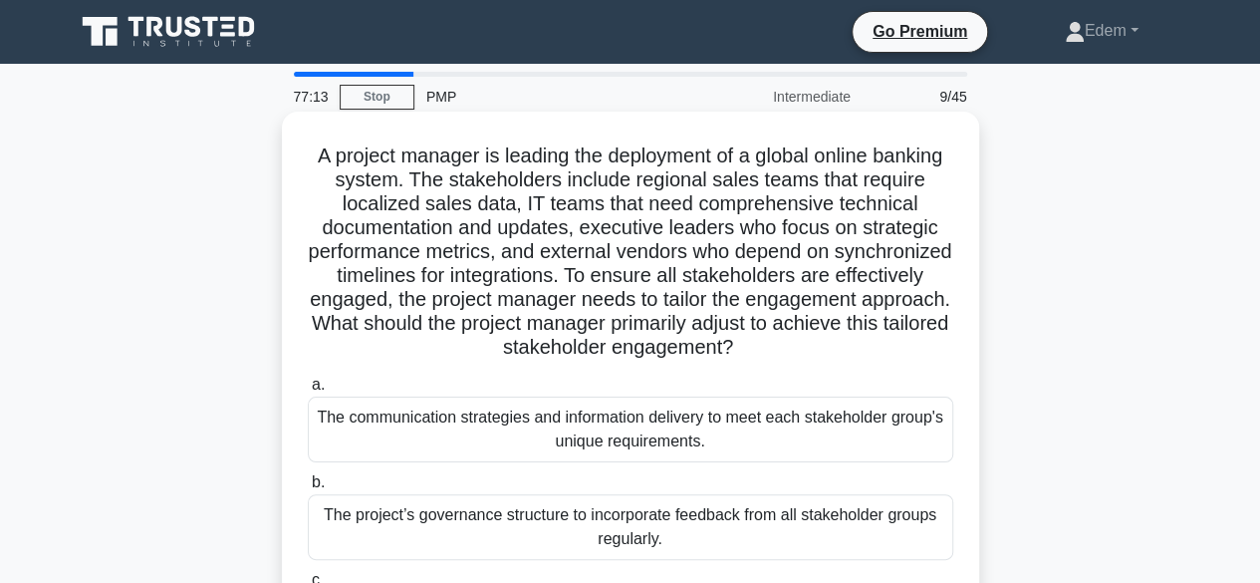
drag, startPoint x: 573, startPoint y: 297, endPoint x: 870, endPoint y: 361, distance: 304.5
click at [870, 361] on h5 "A project manager is leading the deployment of a global online banking system. …" at bounding box center [630, 251] width 649 height 217
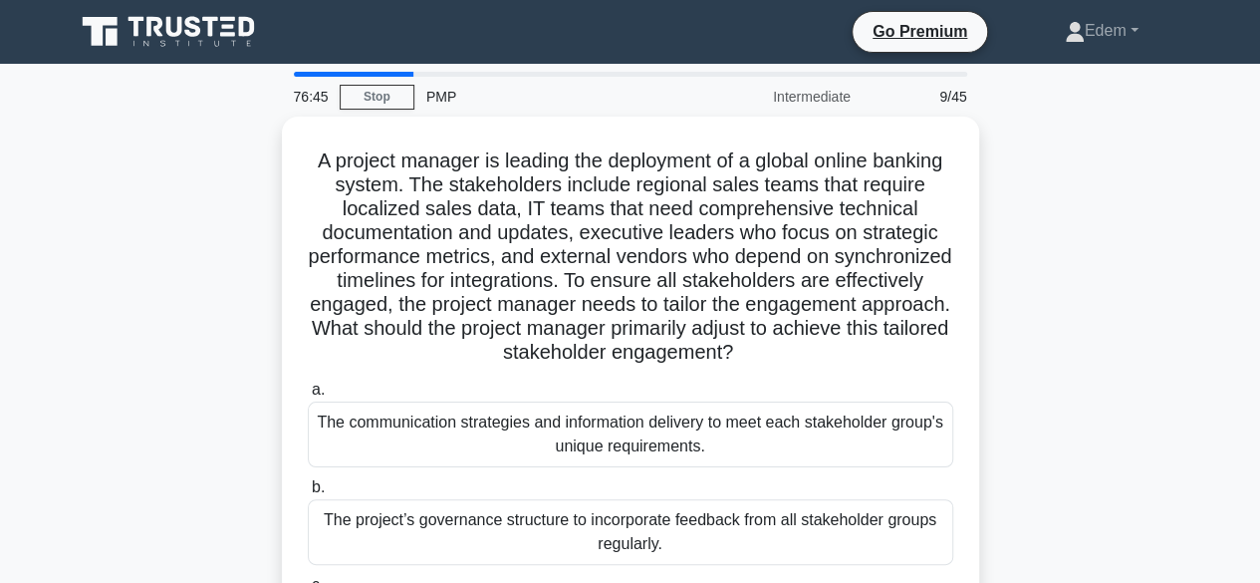
click at [1099, 319] on div "A project manager is leading the deployment of a global online banking system. …" at bounding box center [630, 464] width 1135 height 695
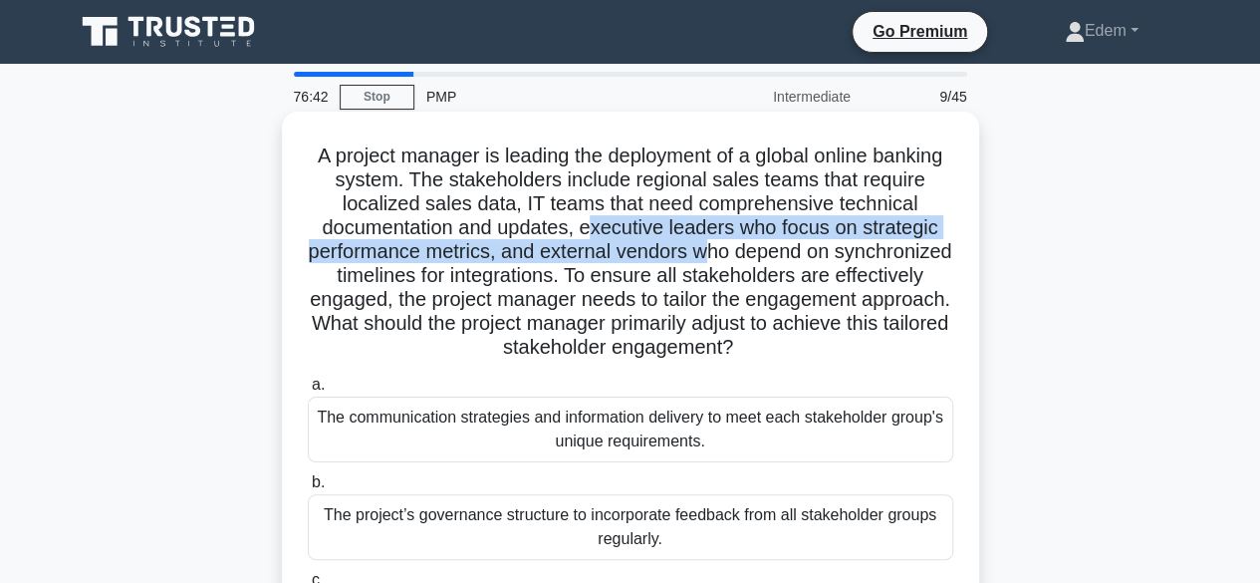
drag, startPoint x: 669, startPoint y: 234, endPoint x: 809, endPoint y: 249, distance: 140.2
click at [809, 249] on h5 "A project manager is leading the deployment of a global online banking system. …" at bounding box center [630, 251] width 649 height 217
click at [587, 262] on h5 "A project manager is leading the deployment of a global online banking system. …" at bounding box center [630, 251] width 649 height 217
click at [604, 258] on h5 "A project manager is leading the deployment of a global online banking system. …" at bounding box center [630, 251] width 649 height 217
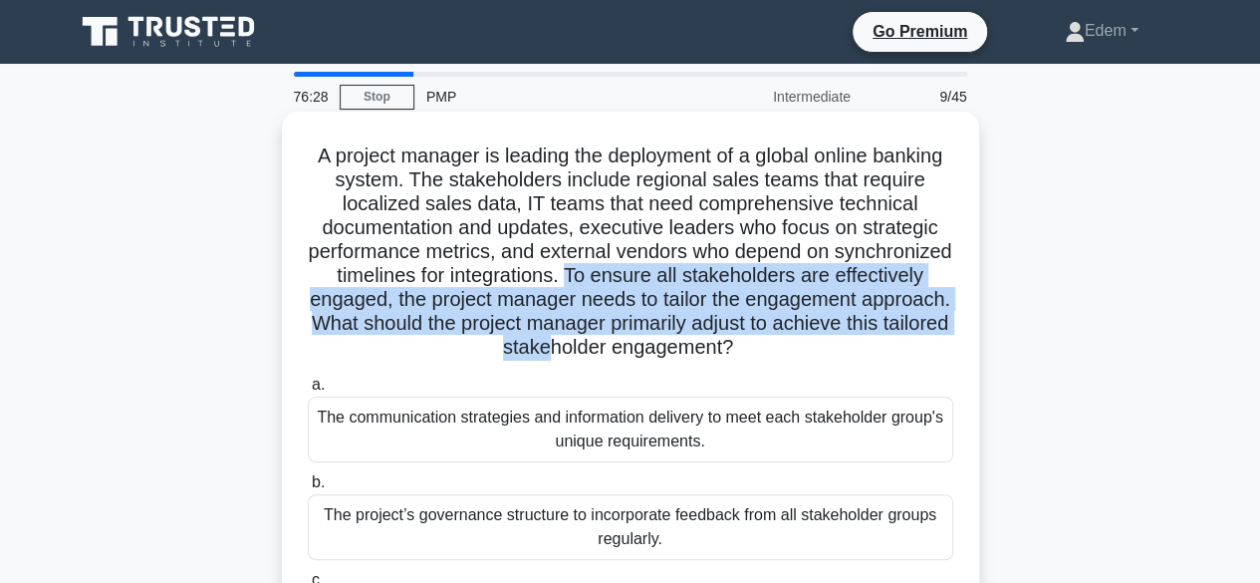
drag, startPoint x: 681, startPoint y: 280, endPoint x: 685, endPoint y: 347, distance: 66.8
click at [685, 347] on h5 "A project manager is leading the deployment of a global online banking system. …" at bounding box center [630, 251] width 649 height 217
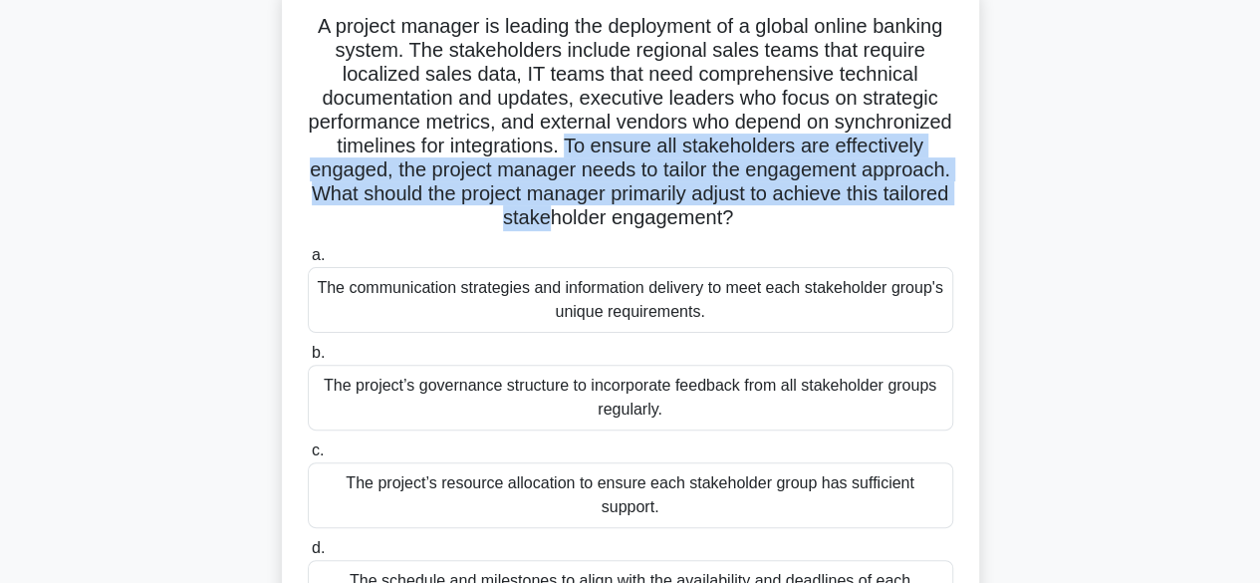
scroll to position [130, 0]
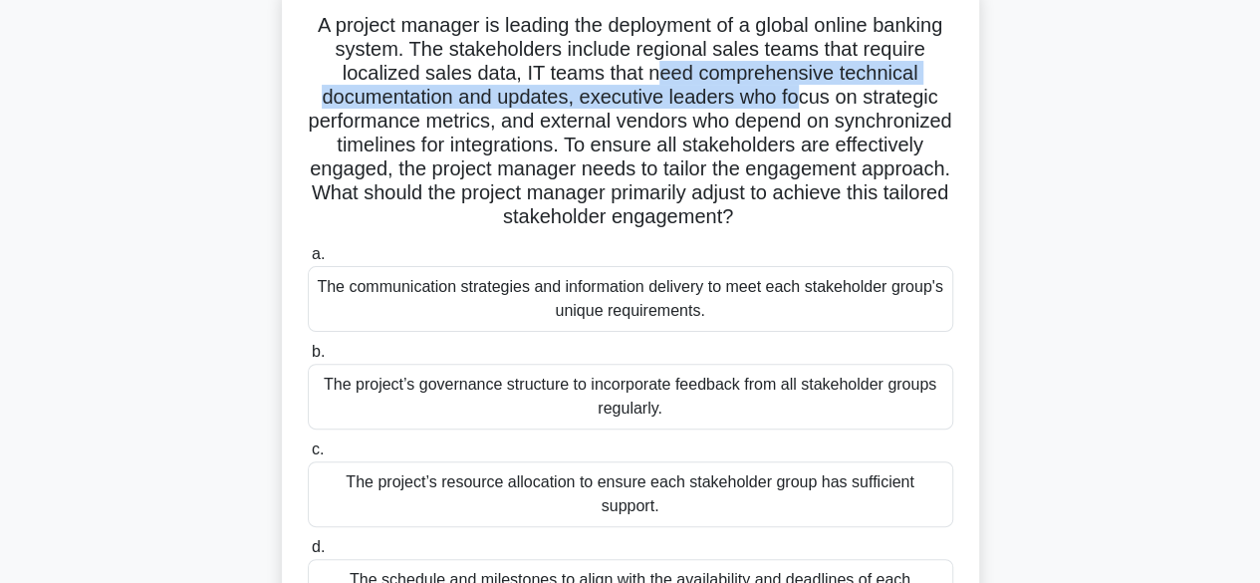
drag, startPoint x: 733, startPoint y: 74, endPoint x: 886, endPoint y: 96, distance: 154.9
click at [886, 96] on h5 "A project manager is leading the deployment of a global online banking system. …" at bounding box center [630, 121] width 649 height 217
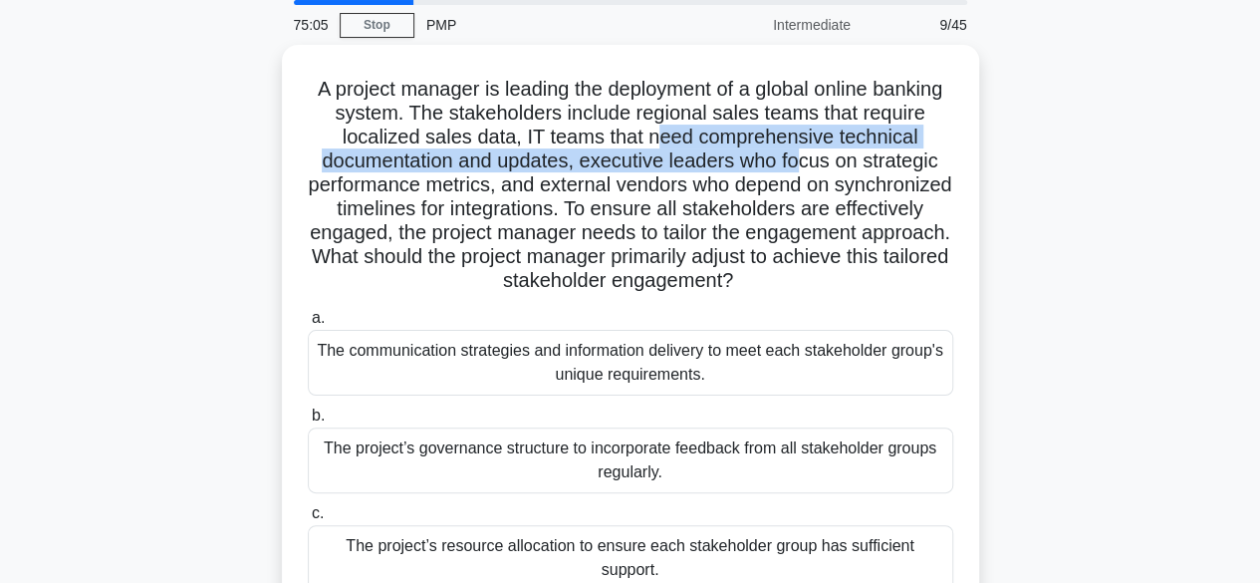
scroll to position [71, 0]
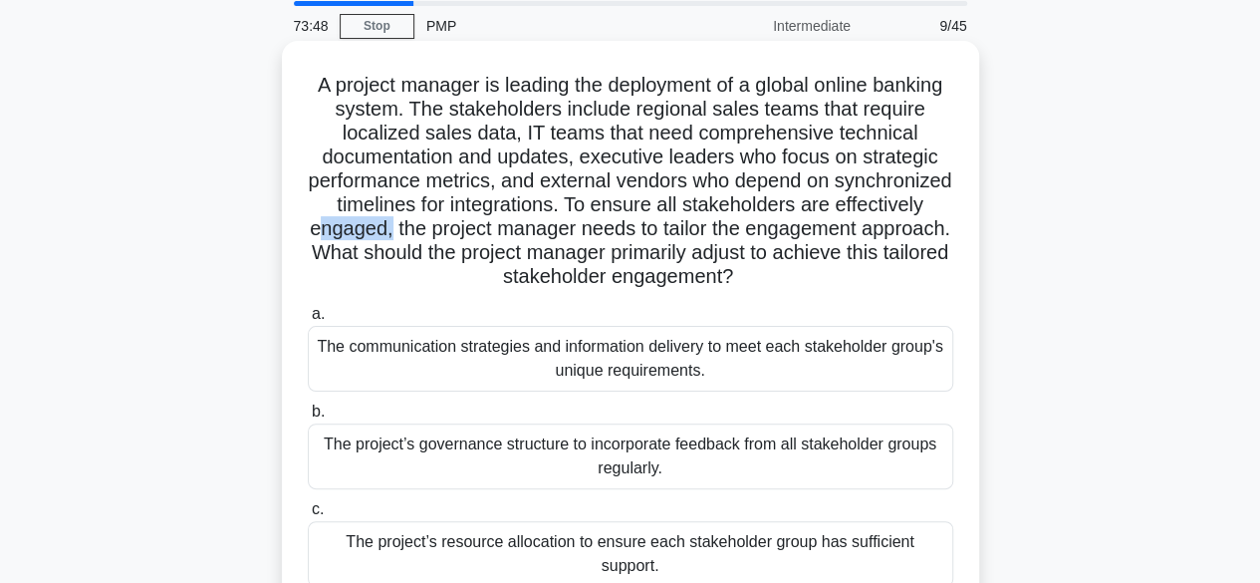
drag, startPoint x: 462, startPoint y: 236, endPoint x: 538, endPoint y: 234, distance: 75.7
click at [538, 234] on h5 "A project manager is leading the deployment of a global online banking system. …" at bounding box center [630, 181] width 649 height 217
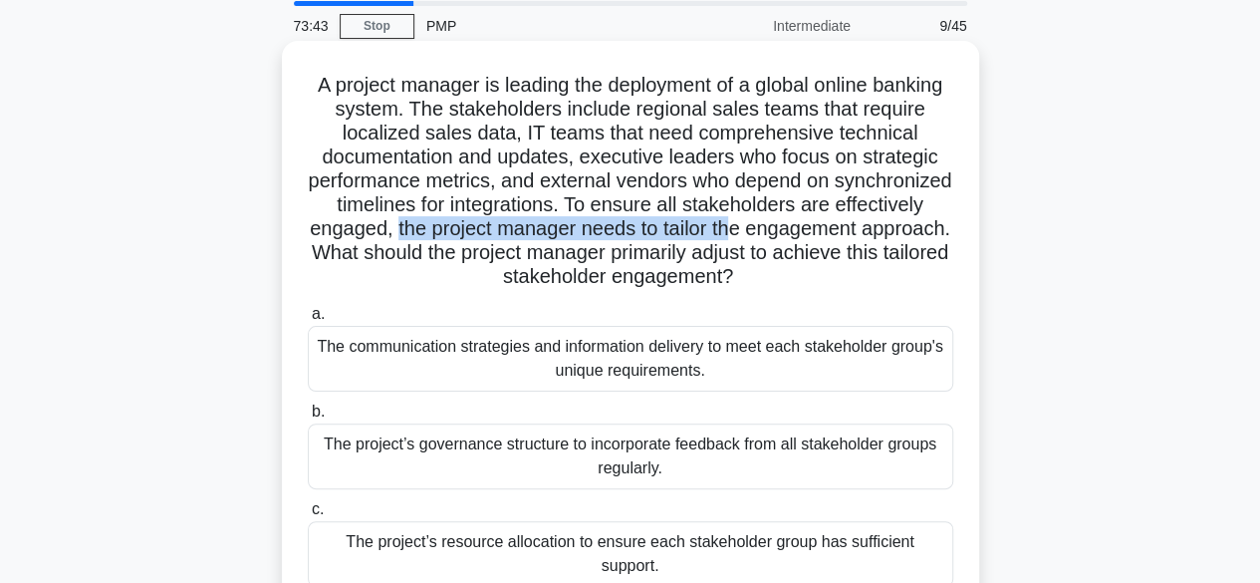
drag, startPoint x: 548, startPoint y: 228, endPoint x: 894, endPoint y: 234, distance: 346.6
click at [894, 234] on h5 "A project manager is leading the deployment of a global online banking system. …" at bounding box center [630, 181] width 649 height 217
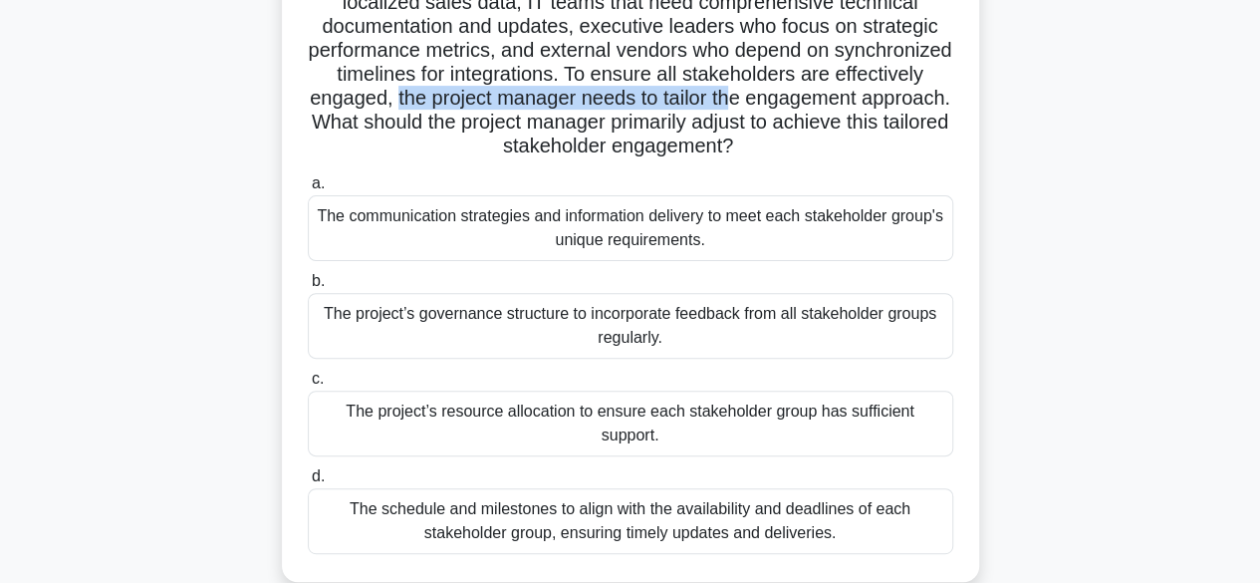
scroll to position [170, 0]
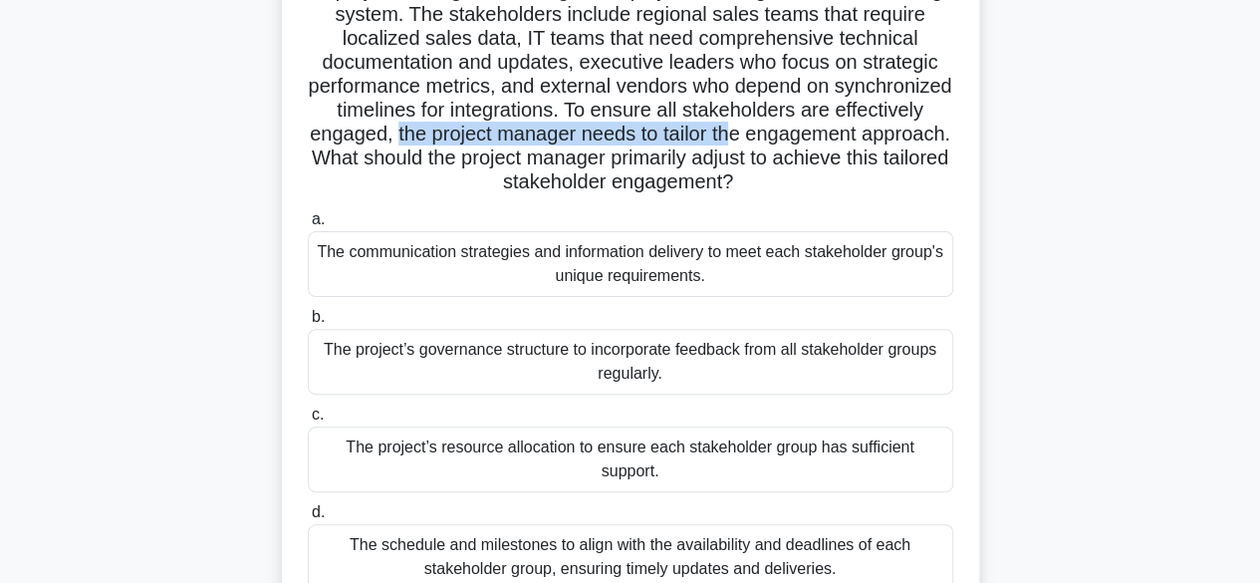
drag, startPoint x: 1255, startPoint y: 292, endPoint x: 1261, endPoint y: 233, distance: 59.1
click at [1260, 233] on html "Go Premium Edem" at bounding box center [630, 368] width 1260 height 1076
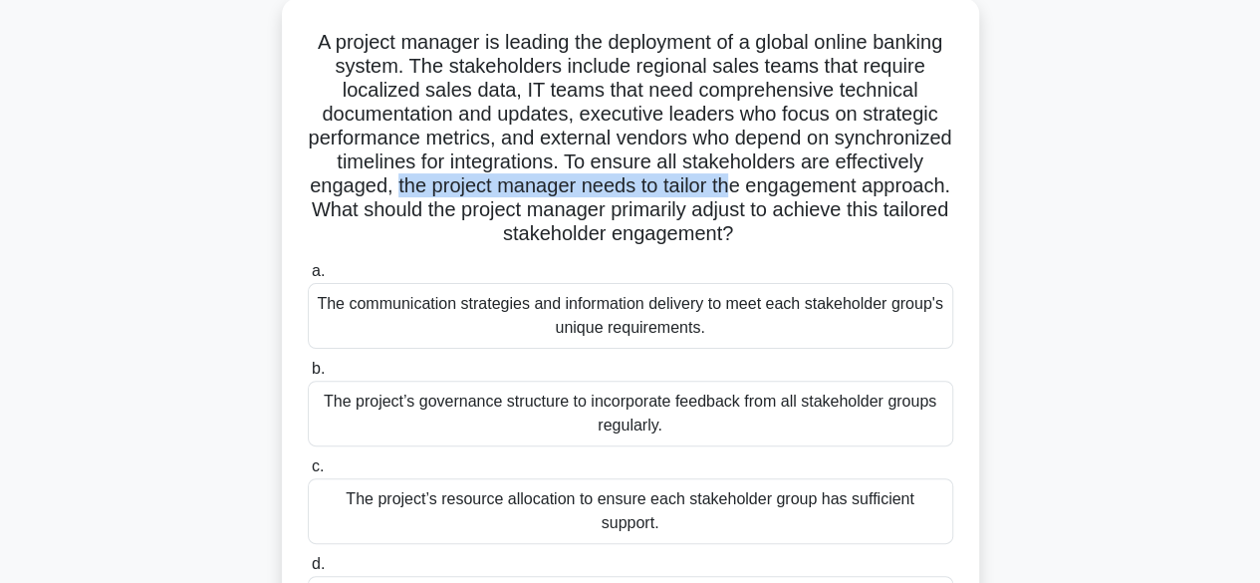
scroll to position [118, 0]
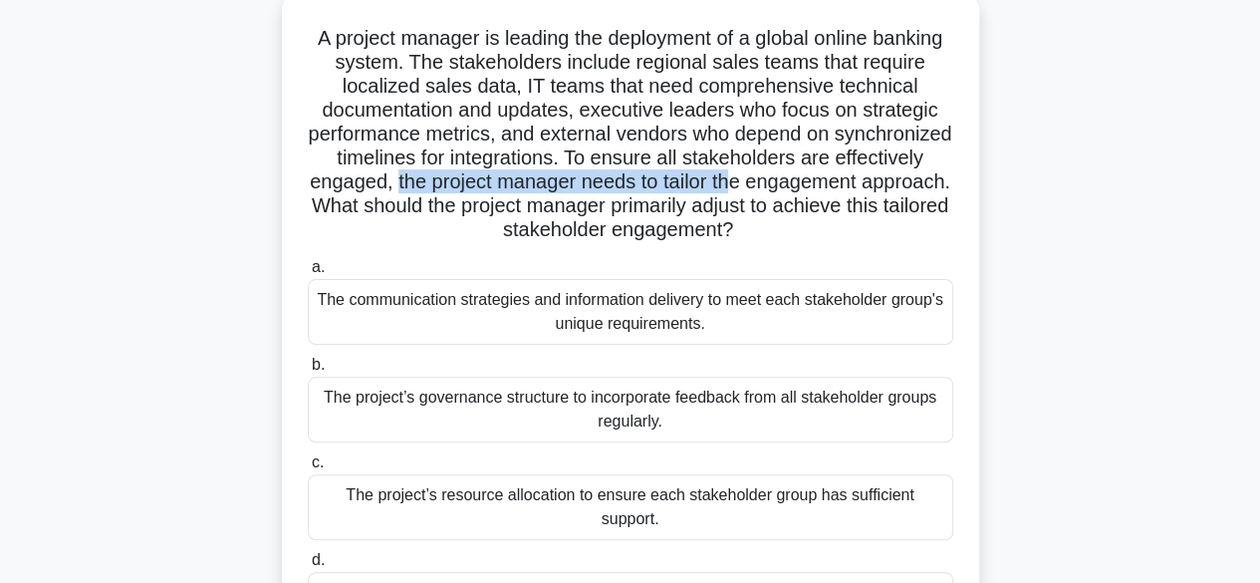
click at [843, 334] on div "The communication strategies and information delivery to meet each stakeholder …" at bounding box center [630, 312] width 645 height 66
click at [308, 274] on input "a. The communication strategies and information delivery to meet each stakehold…" at bounding box center [308, 267] width 0 height 13
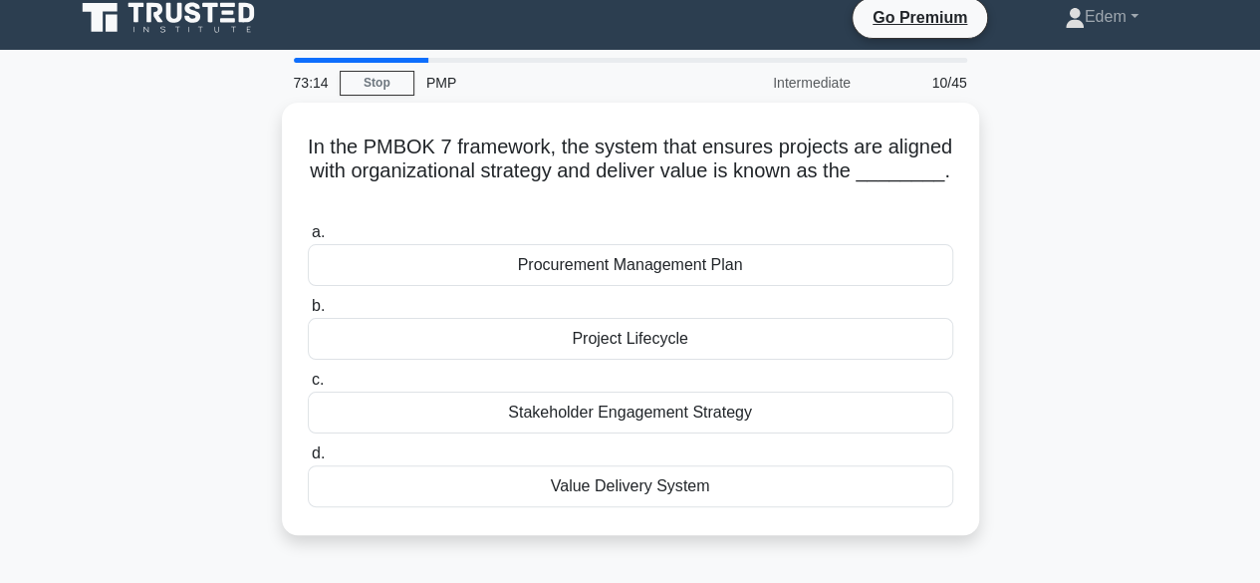
scroll to position [0, 0]
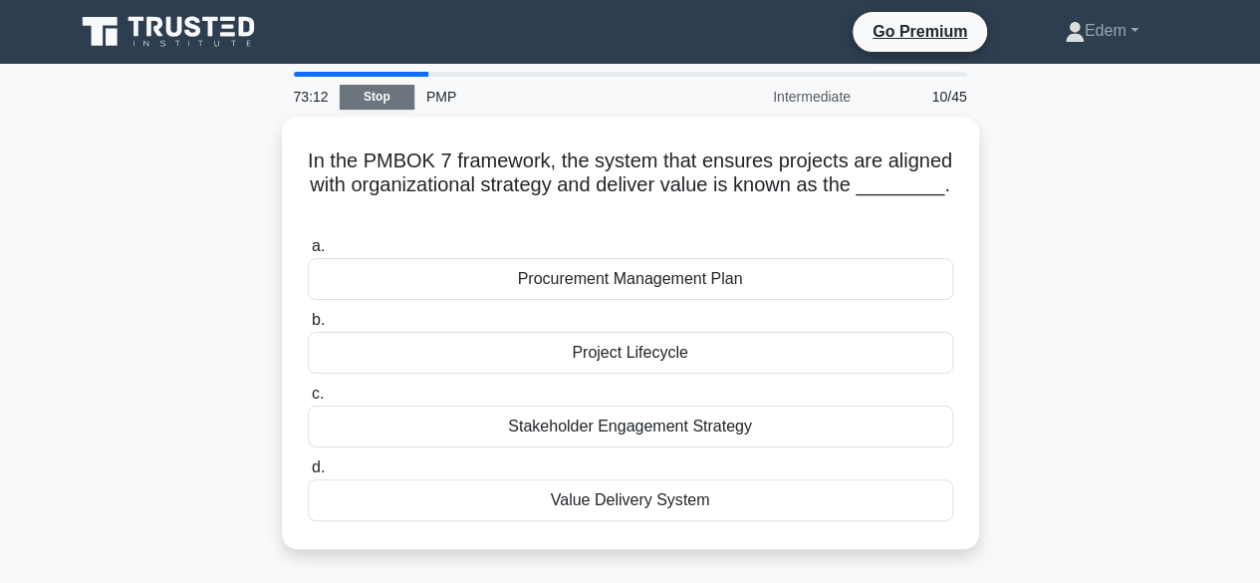
click at [379, 97] on link "Stop" at bounding box center [377, 97] width 75 height 25
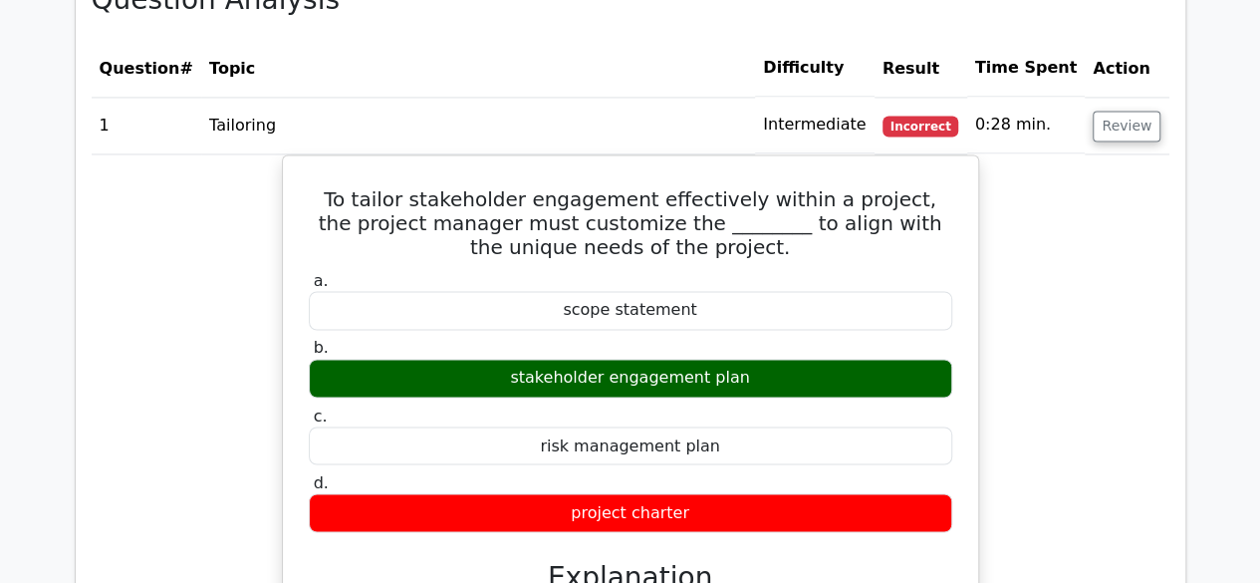
scroll to position [1605, 0]
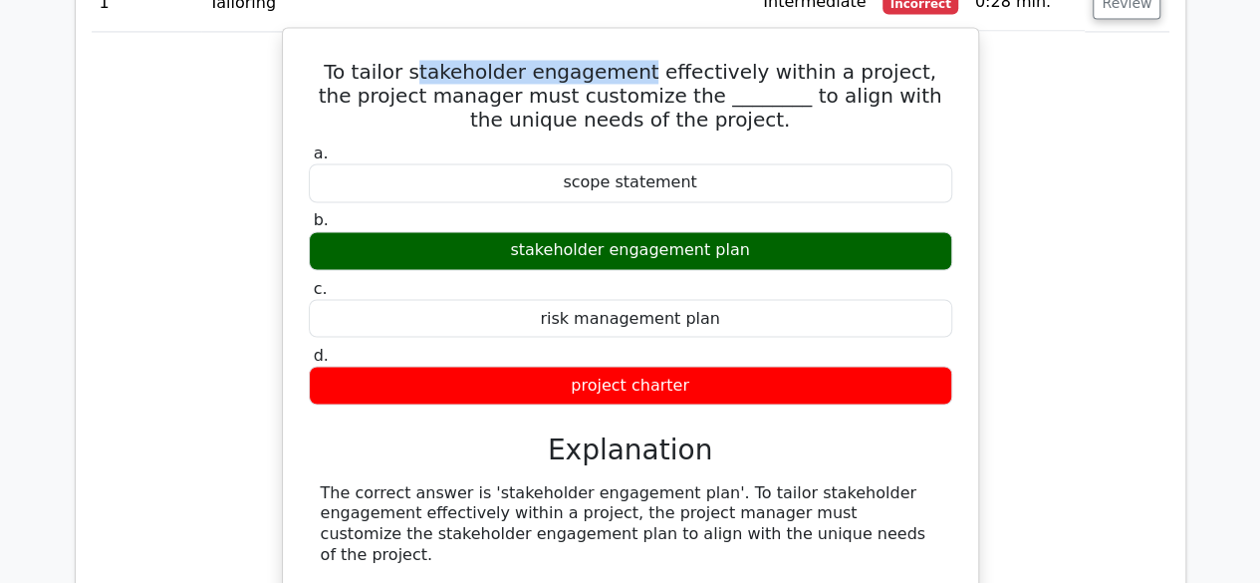
drag, startPoint x: 419, startPoint y: 65, endPoint x: 641, endPoint y: 72, distance: 222.2
click at [641, 72] on h5 "To tailor stakeholder engagement effectively within a project, the project mana…" at bounding box center [630, 96] width 647 height 72
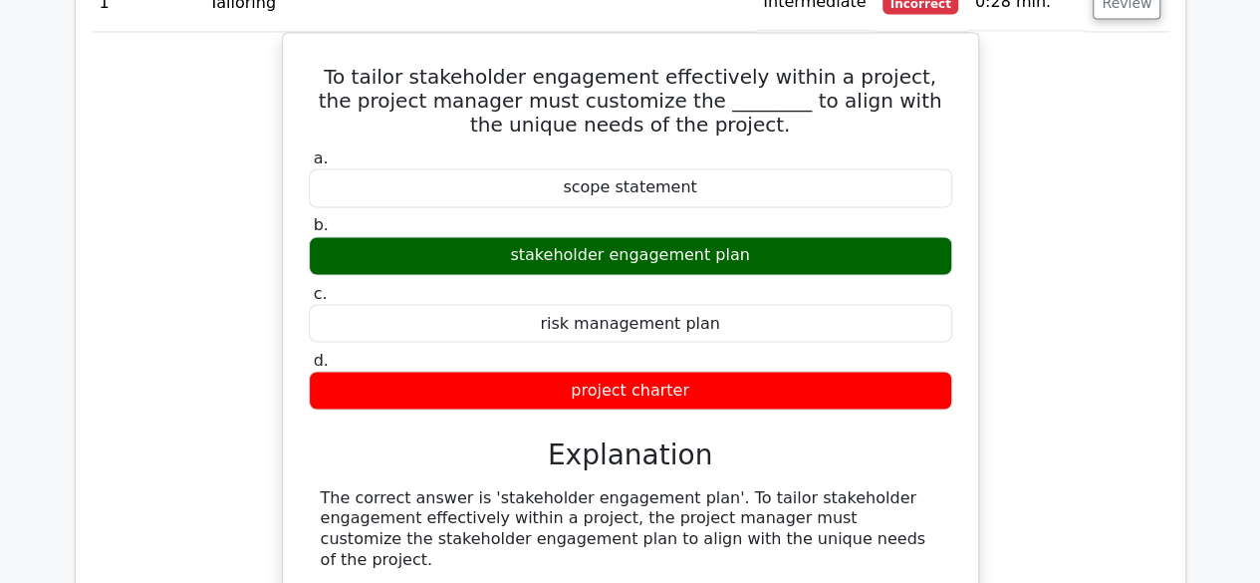
click at [1041, 360] on div "To tailor stakeholder engagement effectively within a project, the project mana…" at bounding box center [631, 406] width 1078 height 748
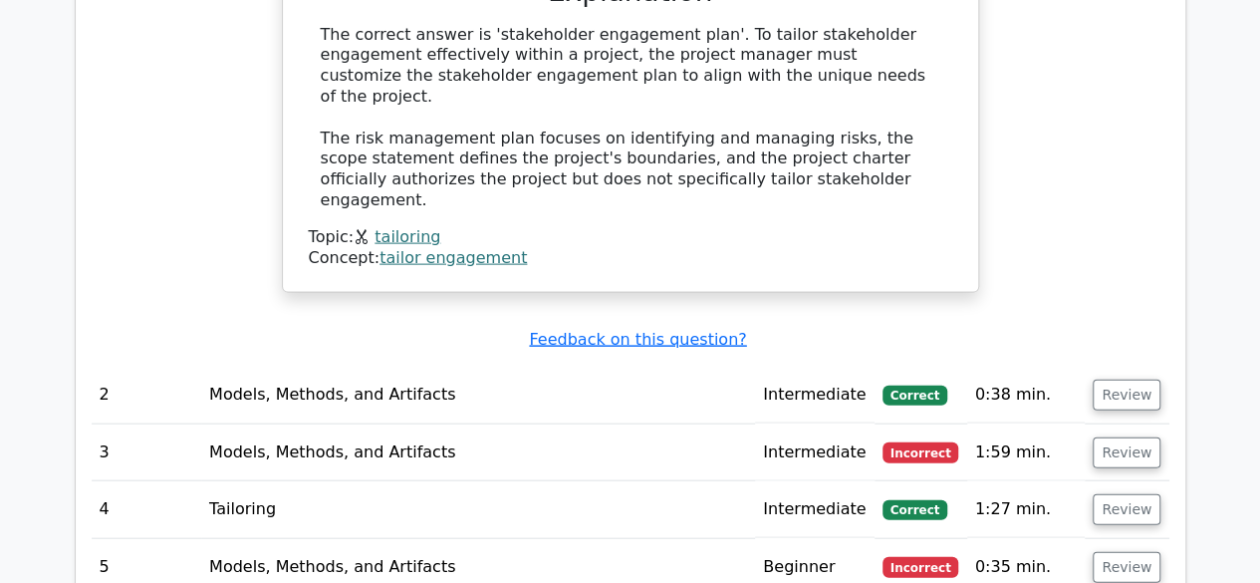
scroll to position [2203, 0]
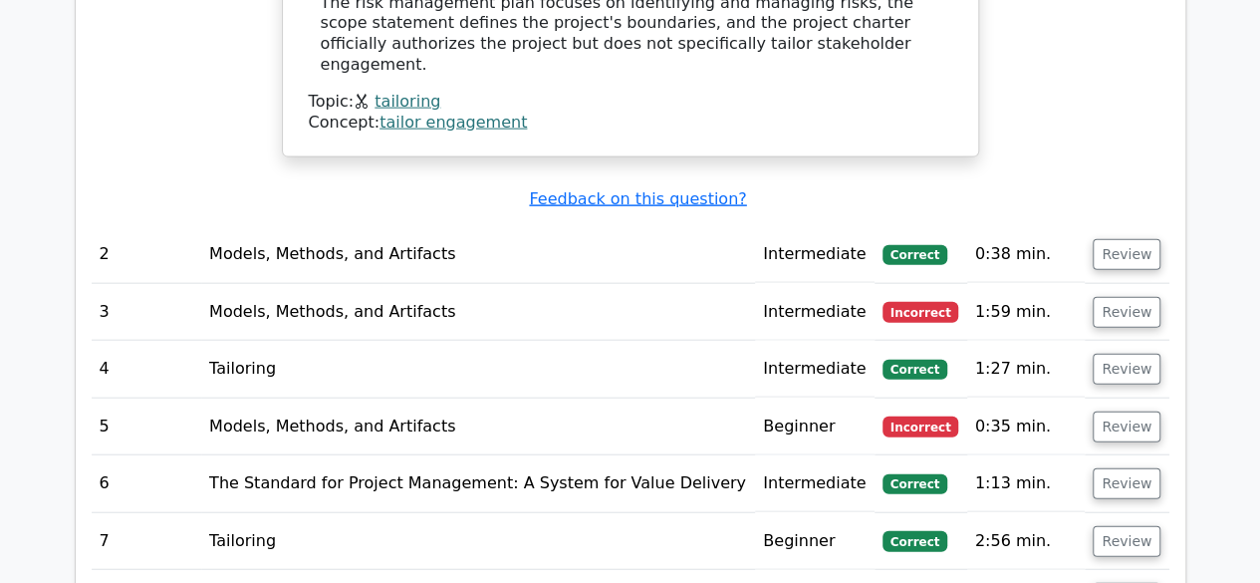
click at [762, 284] on td "Intermediate" at bounding box center [815, 312] width 120 height 57
click at [1130, 297] on button "Review" at bounding box center [1126, 312] width 68 height 31
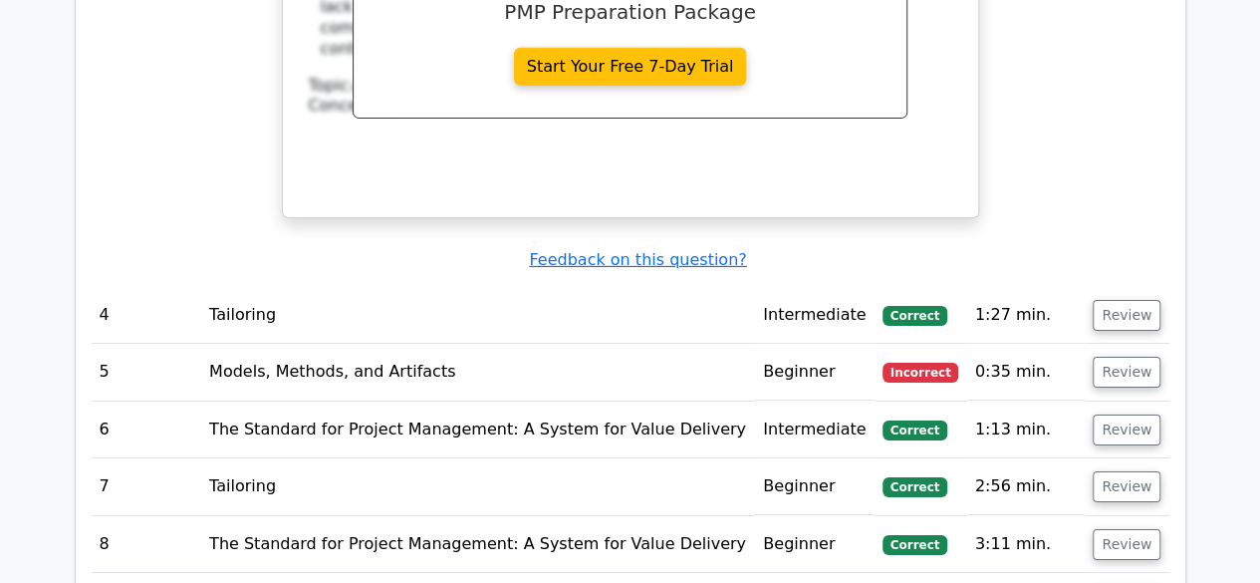
scroll to position [3298, 0]
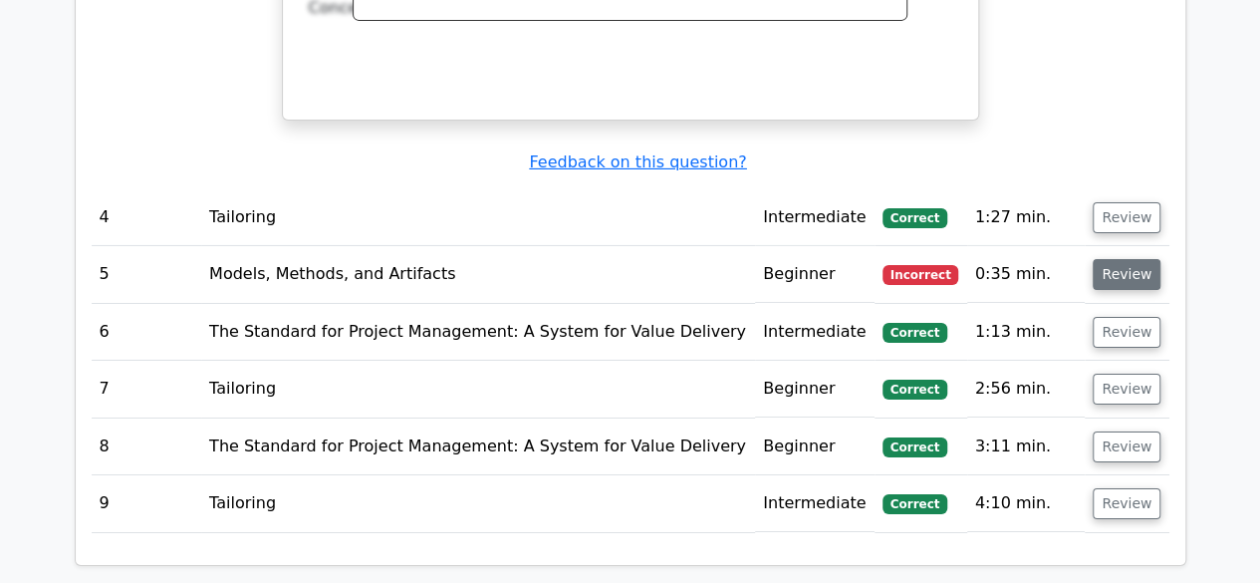
click at [1124, 259] on button "Review" at bounding box center [1126, 274] width 68 height 31
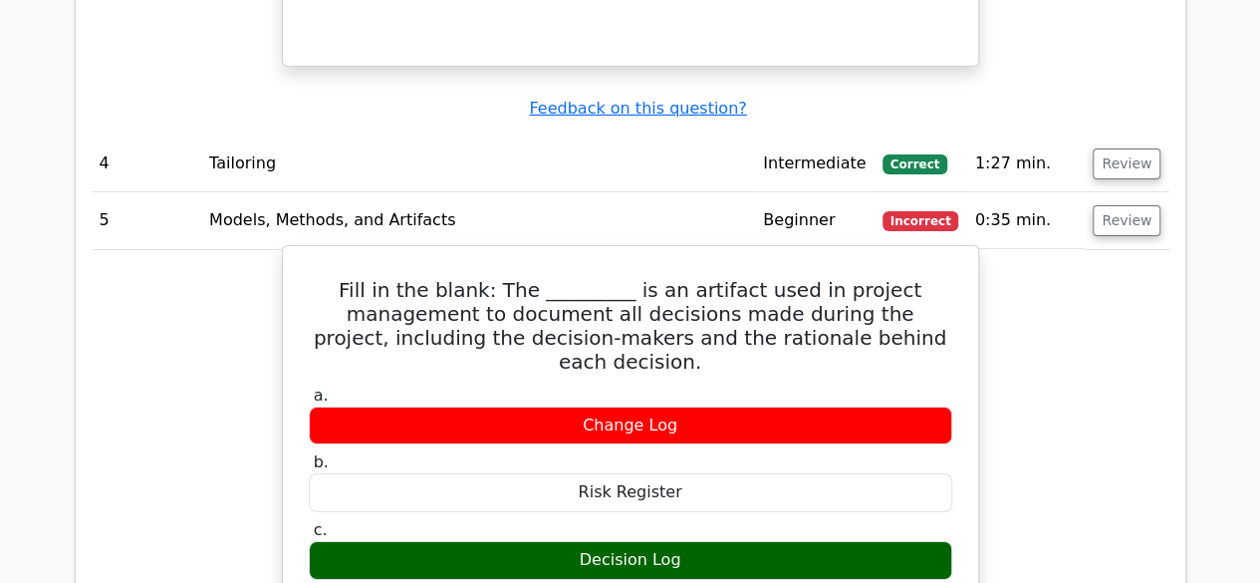
scroll to position [3398, 0]
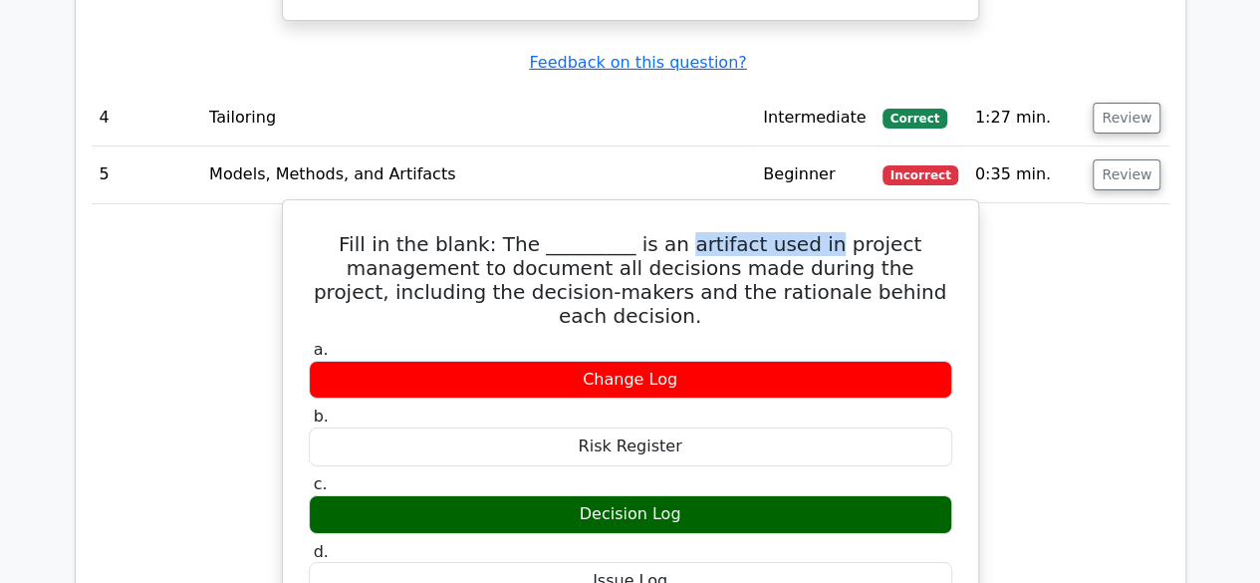
drag, startPoint x: 622, startPoint y: 168, endPoint x: 756, endPoint y: 161, distance: 133.6
click at [756, 232] on h5 "Fill in the blank: The _________ is an artifact used in project management to d…" at bounding box center [630, 280] width 647 height 96
drag, startPoint x: 484, startPoint y: 187, endPoint x: 570, endPoint y: 198, distance: 86.3
click at [570, 232] on h5 "Fill in the blank: The _________ is an artifact used in project management to d…" at bounding box center [630, 280] width 647 height 96
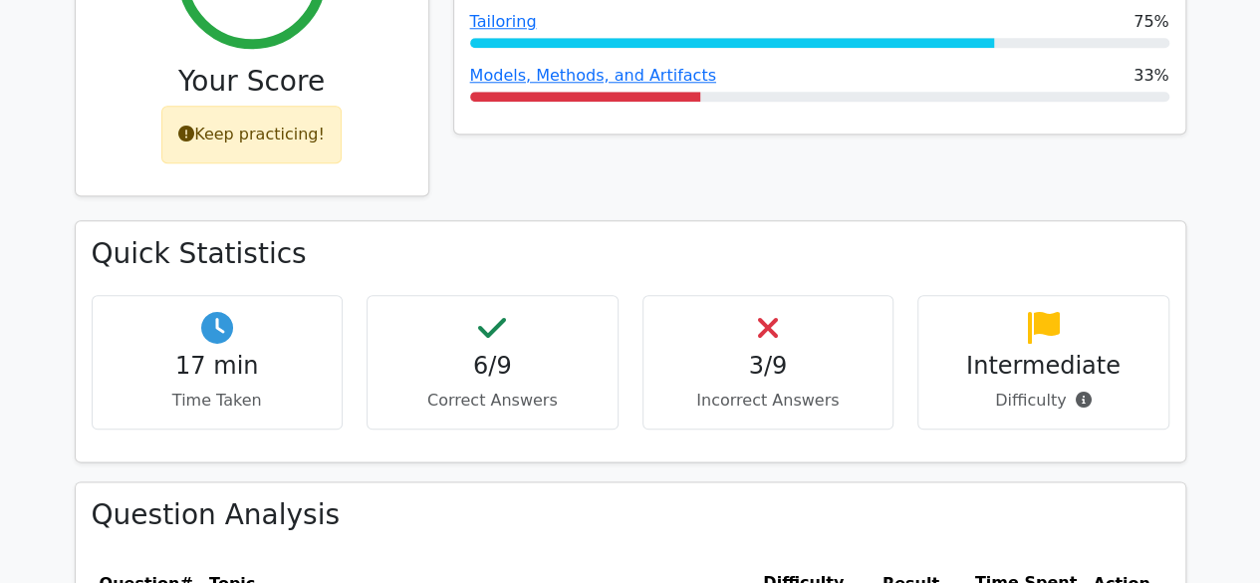
scroll to position [1095, 0]
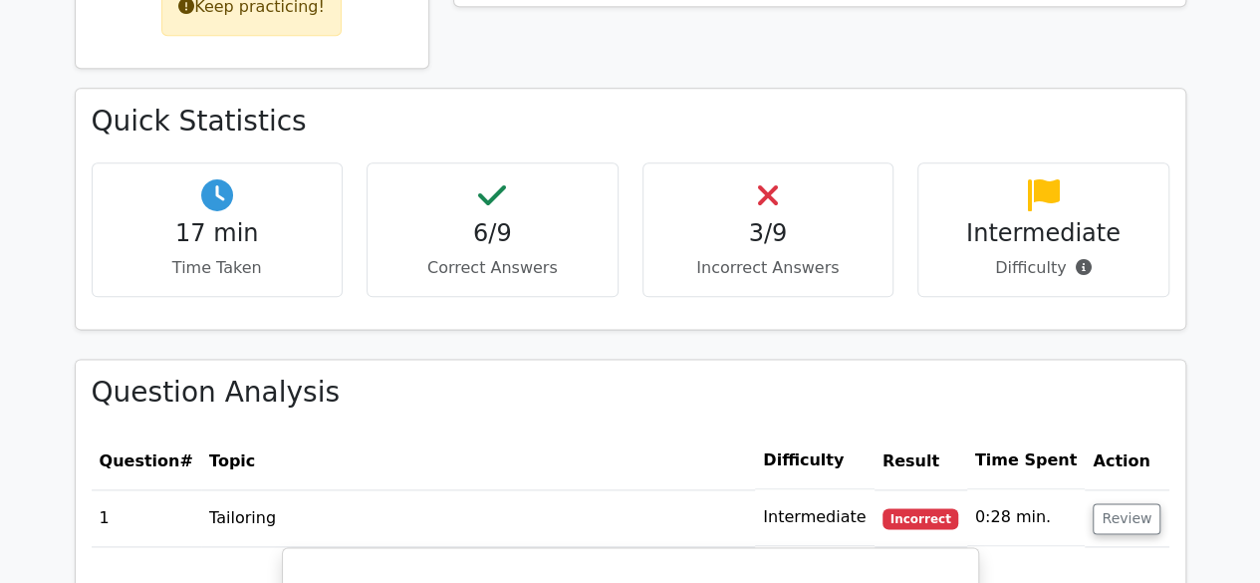
click at [1075, 319] on div "Quick Statistics 17 min Time Taken 6/9 Correct Answers 3/9 Incorrect Answers In…" at bounding box center [630, 208] width 1109 height 239
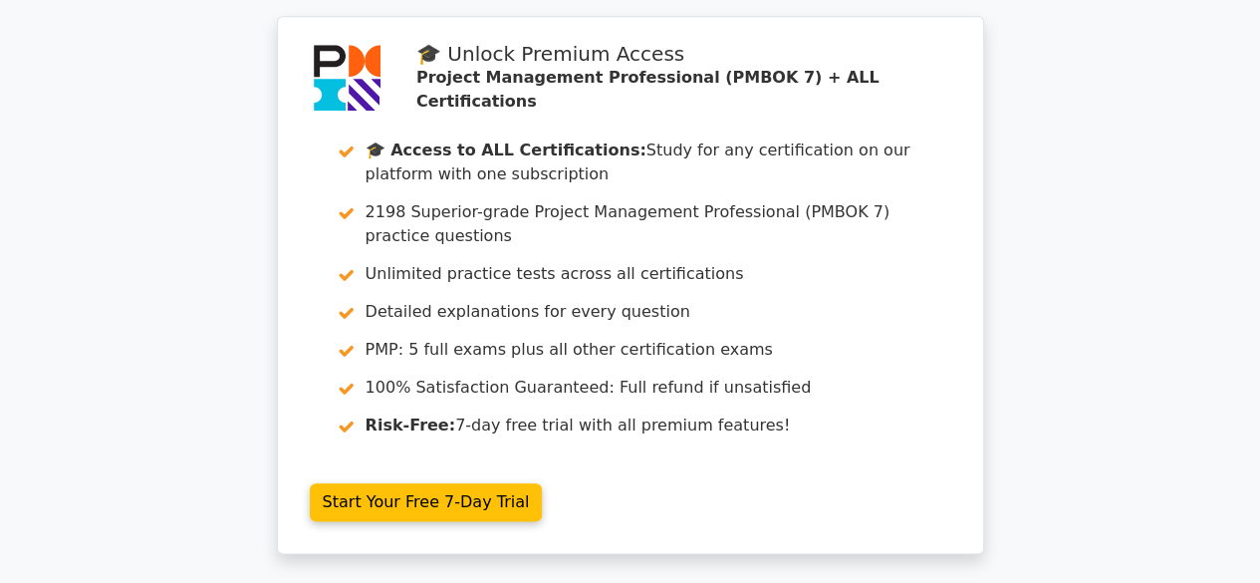
scroll to position [4880, 0]
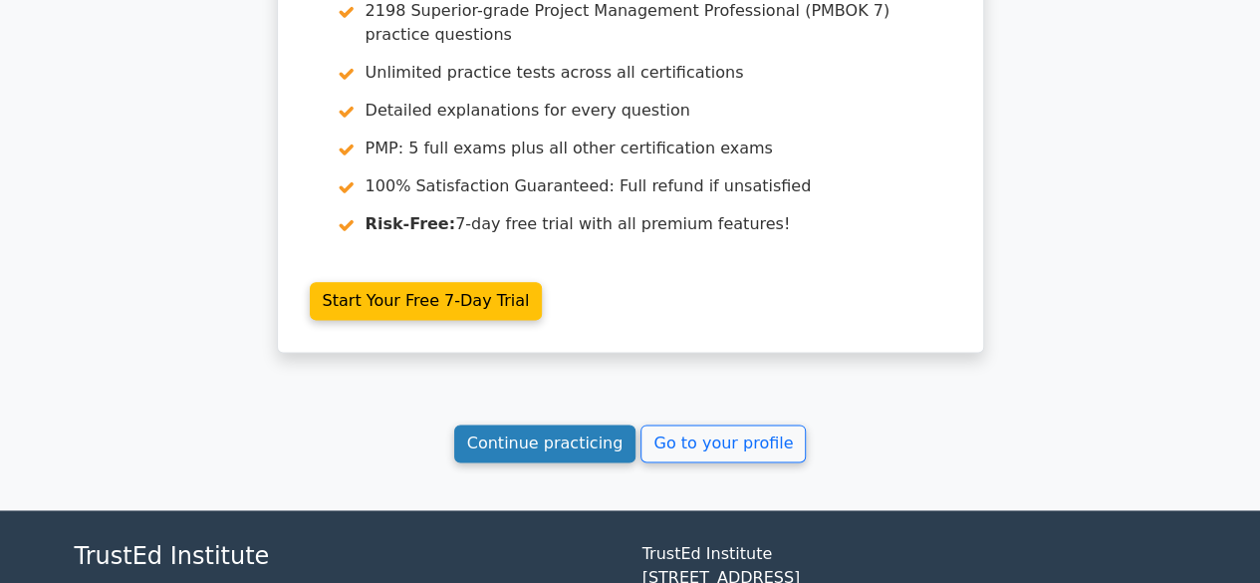
click at [590, 424] on link "Continue practicing" at bounding box center [545, 443] width 182 height 38
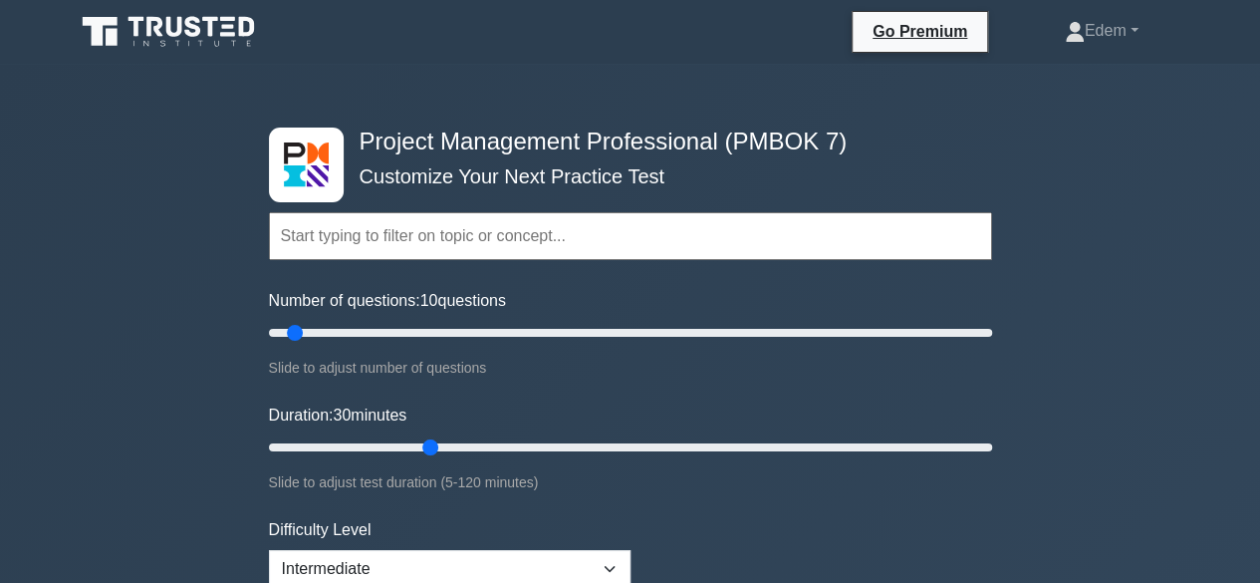
drag, startPoint x: 308, startPoint y: 438, endPoint x: 416, endPoint y: 438, distance: 108.6
type input "30"
click at [418, 439] on input "Duration: 30 minutes" at bounding box center [630, 447] width 723 height 24
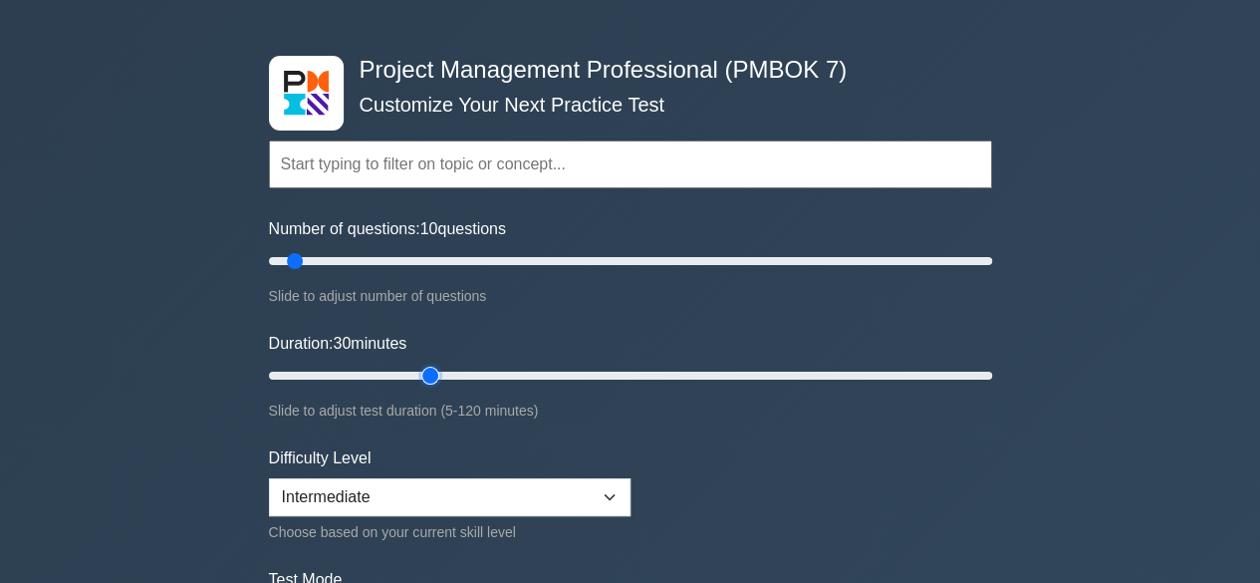
scroll to position [199, 0]
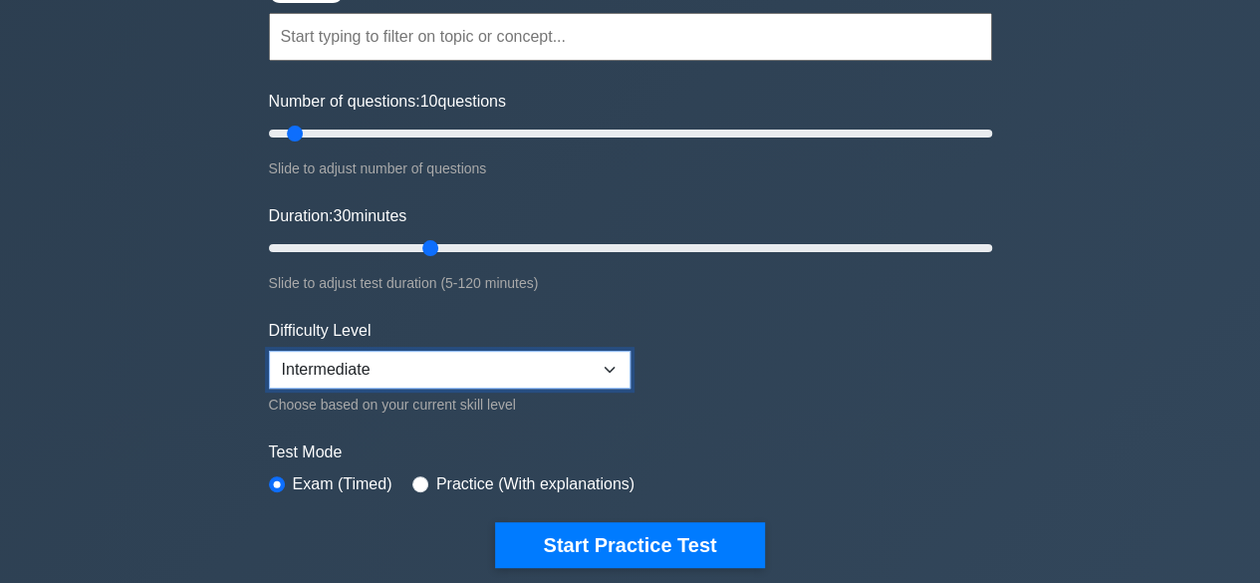
click at [619, 357] on select "Beginner Intermediate Expert" at bounding box center [450, 370] width 362 height 38
click at [724, 358] on form "Topics The Standard for Project Management: A System for Value Delivery The Sta…" at bounding box center [630, 259] width 723 height 615
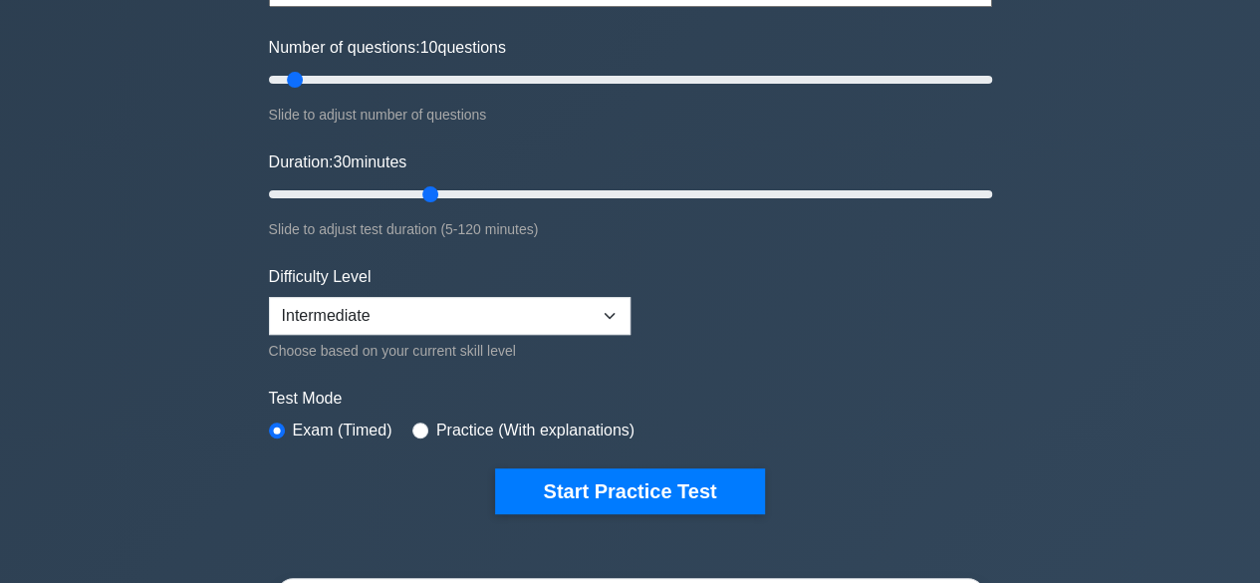
scroll to position [221, 0]
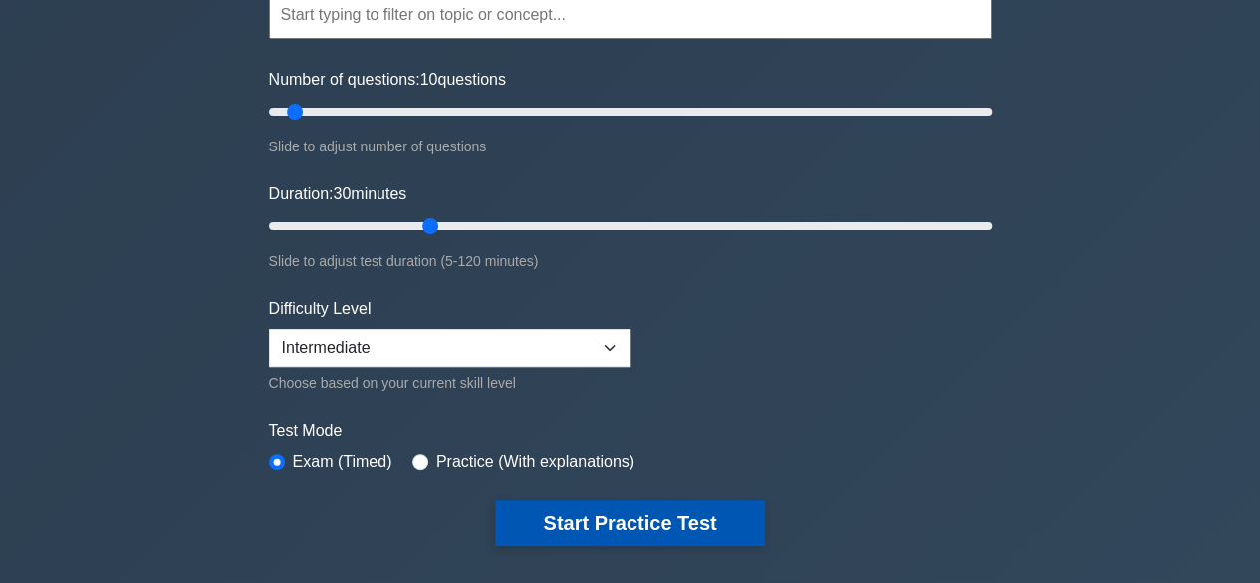
click at [617, 529] on button "Start Practice Test" at bounding box center [629, 523] width 269 height 46
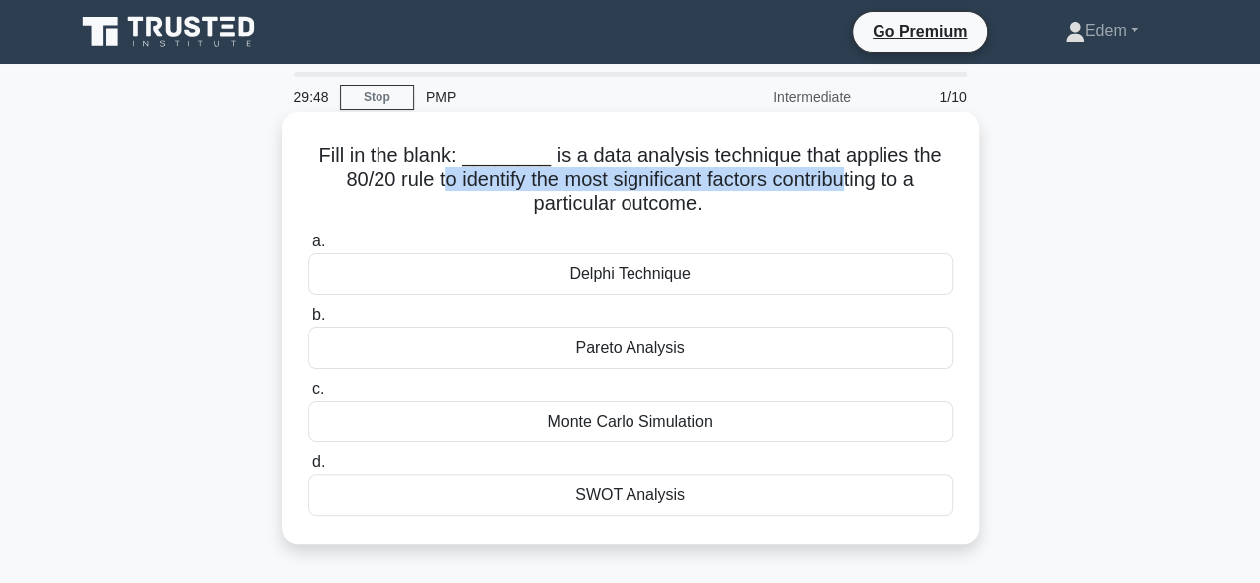
drag, startPoint x: 434, startPoint y: 170, endPoint x: 848, endPoint y: 187, distance: 414.6
click at [848, 187] on h5 "Fill in the blank: ________ is a data analysis technique that applies the 80/20…" at bounding box center [630, 180] width 649 height 74
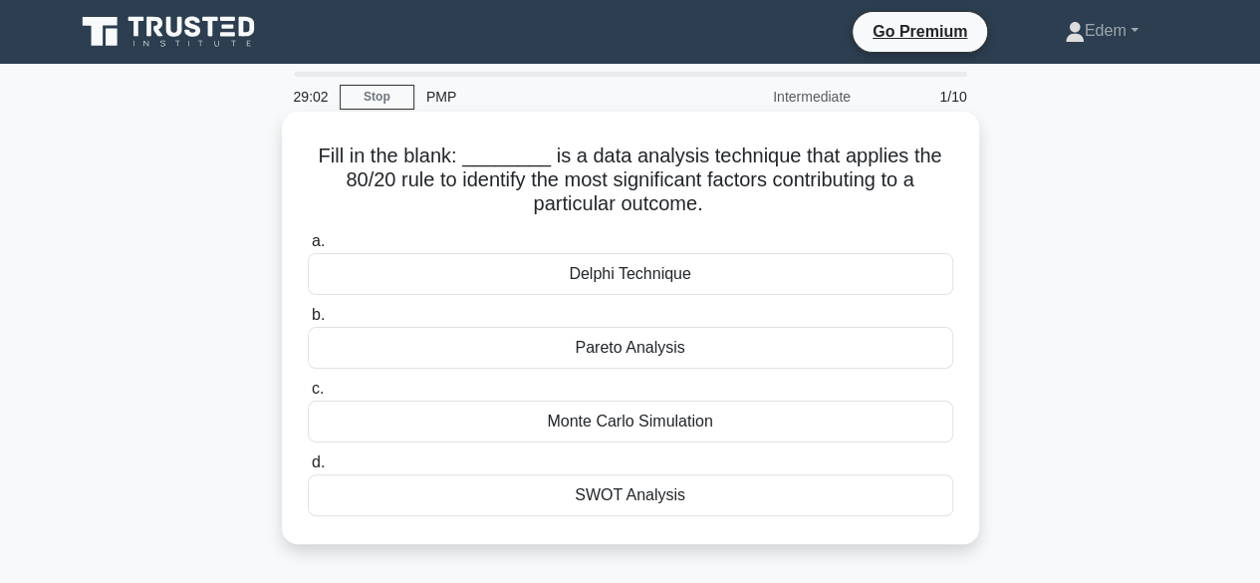
click at [697, 355] on div "Pareto Analysis" at bounding box center [630, 348] width 645 height 42
click at [308, 322] on input "b. Pareto Analysis" at bounding box center [308, 315] width 0 height 13
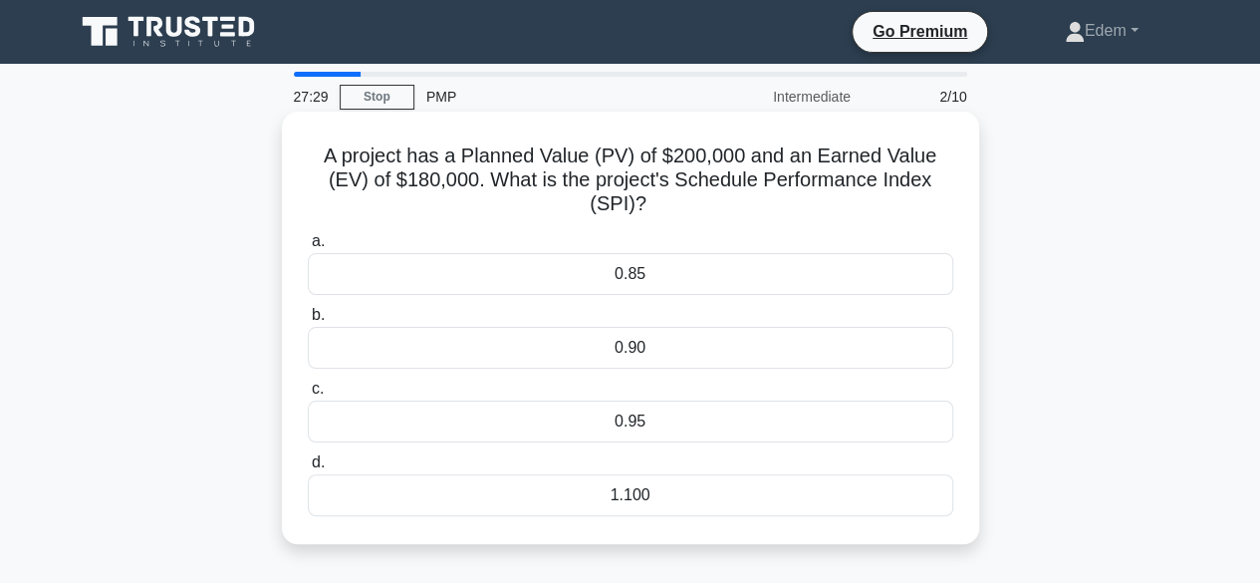
click at [588, 350] on div "0.90" at bounding box center [630, 348] width 645 height 42
click at [308, 322] on input "b. 0.90" at bounding box center [308, 315] width 0 height 13
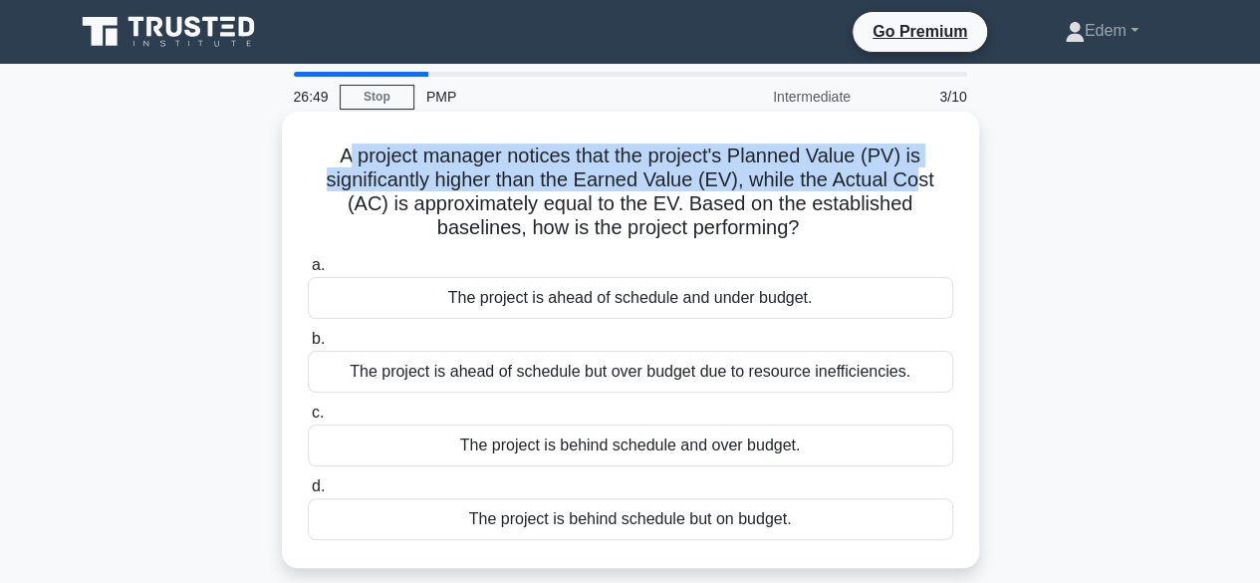
drag, startPoint x: 347, startPoint y: 157, endPoint x: 920, endPoint y: 175, distance: 573.9
click at [920, 175] on h5 "A project manager notices that the project's Planned Value (PV) is significantl…" at bounding box center [630, 192] width 649 height 98
click at [758, 180] on h5 "A project manager notices that the project's Planned Value (PV) is significantl…" at bounding box center [630, 192] width 649 height 98
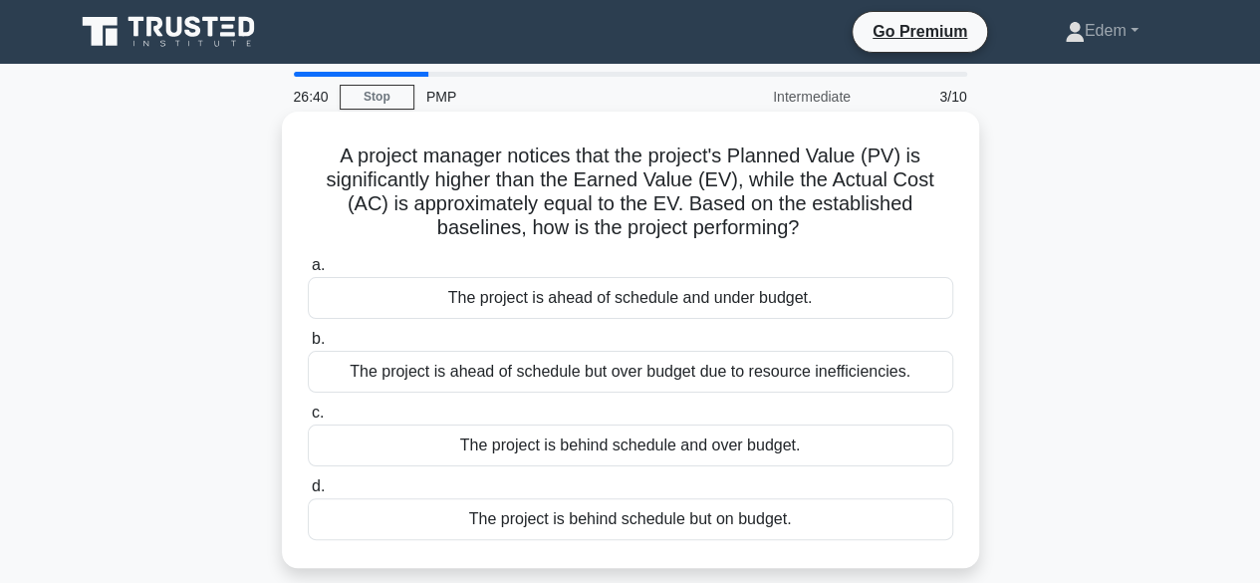
drag, startPoint x: 303, startPoint y: 300, endPoint x: 430, endPoint y: 304, distance: 127.5
click at [430, 304] on div "a. The project is ahead of schedule and under budget." at bounding box center [630, 286] width 669 height 66
drag, startPoint x: 801, startPoint y: 184, endPoint x: 826, endPoint y: 184, distance: 24.9
click at [826, 184] on h5 "A project manager notices that the project's Planned Value (PV) is significantl…" at bounding box center [630, 192] width 649 height 98
click at [653, 520] on div "The project is behind schedule but on budget." at bounding box center [630, 519] width 645 height 42
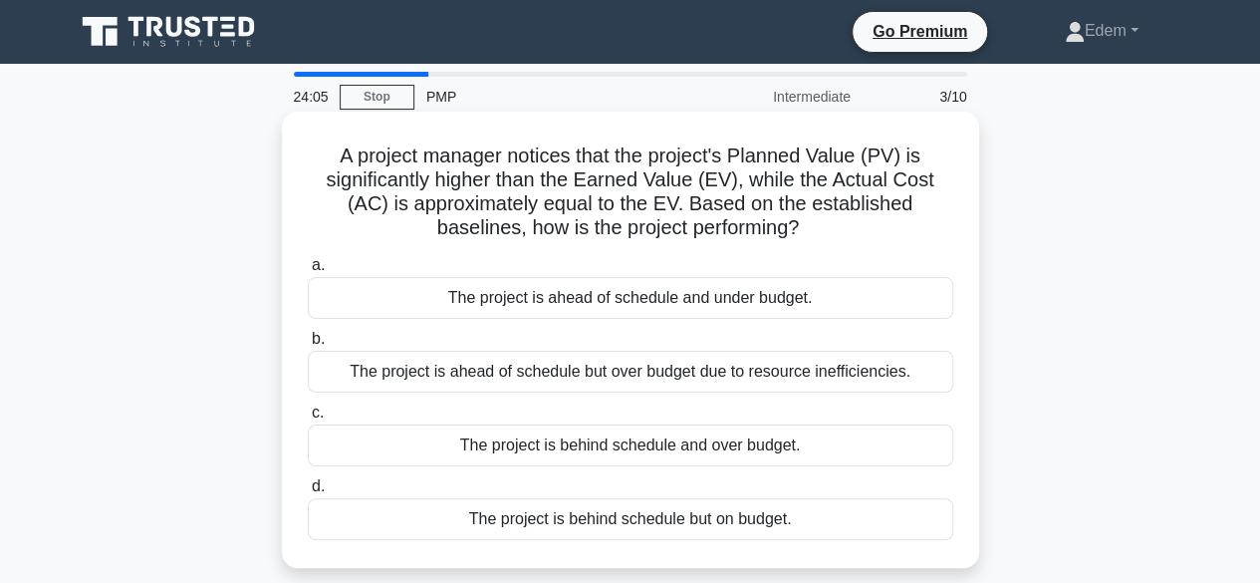
click at [308, 493] on input "d. The project is behind schedule but on budget." at bounding box center [308, 486] width 0 height 13
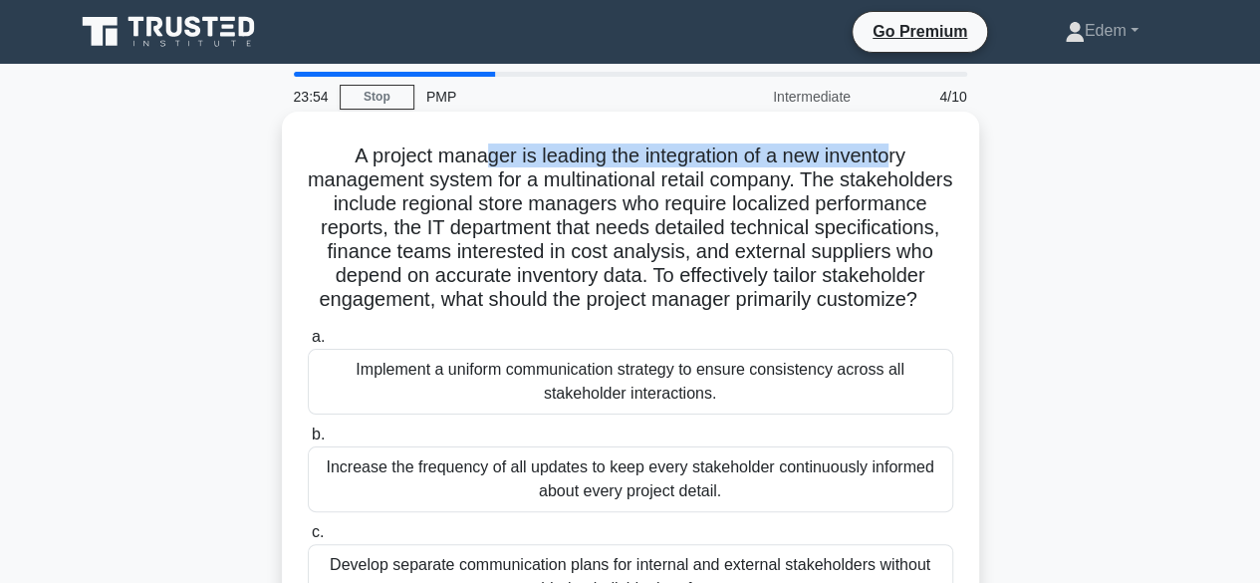
drag, startPoint x: 480, startPoint y: 158, endPoint x: 791, endPoint y: 178, distance: 311.4
click at [897, 164] on h5 "A project manager is leading the integration of a new inventory management syst…" at bounding box center [630, 227] width 649 height 169
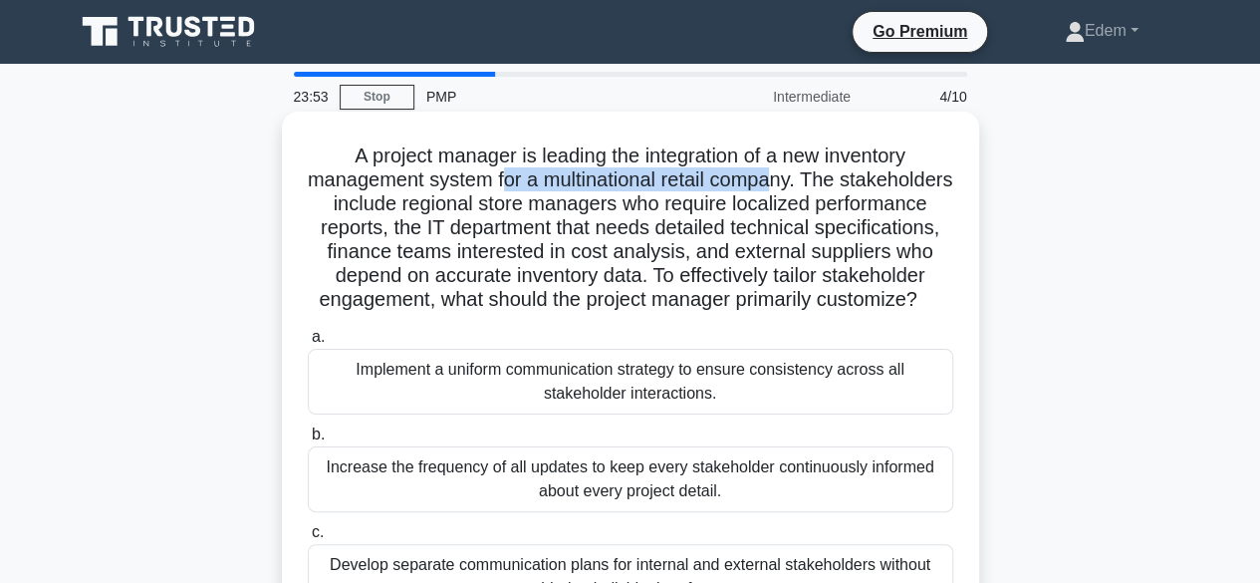
drag, startPoint x: 562, startPoint y: 185, endPoint x: 833, endPoint y: 181, distance: 270.9
click at [833, 181] on h5 "A project manager is leading the integration of a new inventory management syst…" at bounding box center [630, 227] width 649 height 169
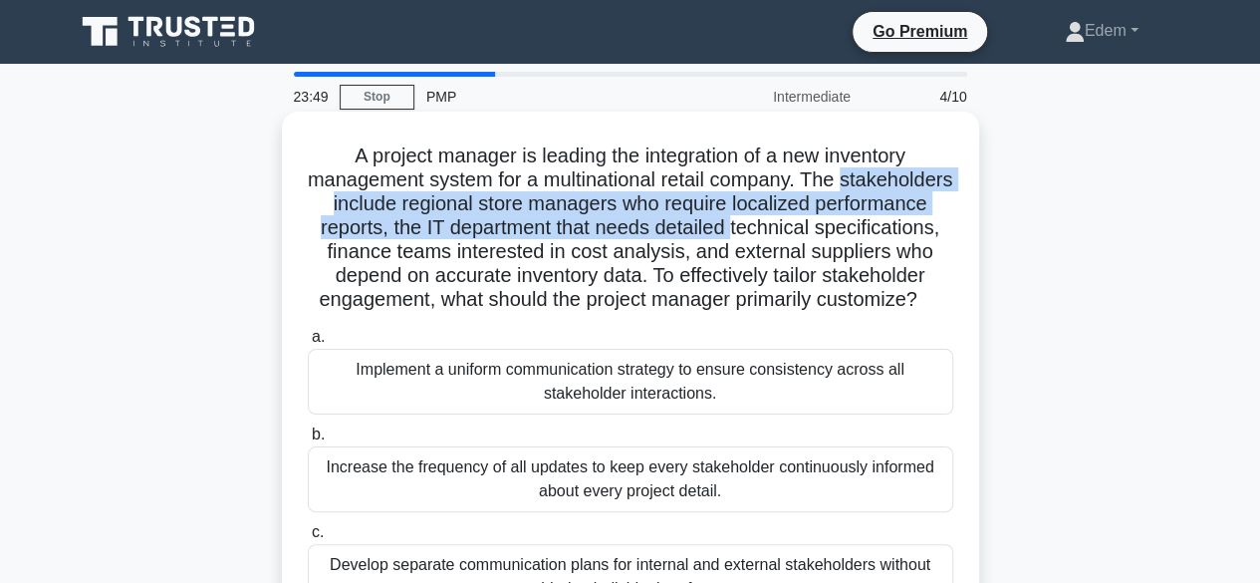
drag, startPoint x: 325, startPoint y: 212, endPoint x: 862, endPoint y: 226, distance: 538.0
click at [862, 226] on h5 "A project manager is leading the integration of a new inventory management syst…" at bounding box center [630, 227] width 649 height 169
click at [560, 235] on h5 "A project manager is leading the integration of a new inventory management syst…" at bounding box center [630, 227] width 649 height 169
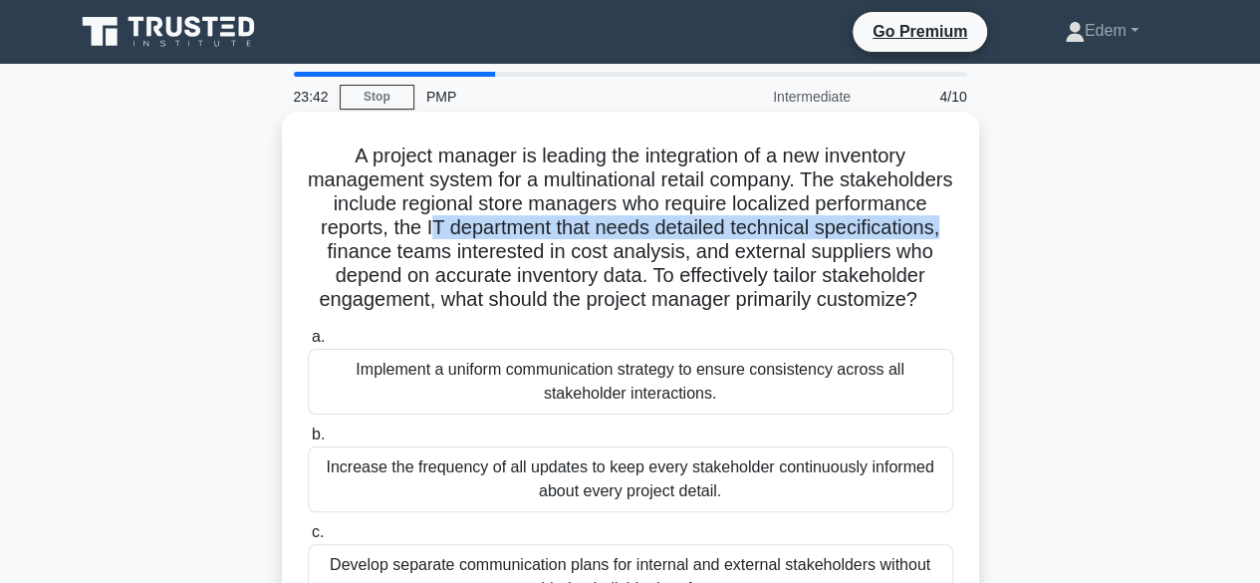
drag, startPoint x: 554, startPoint y: 234, endPoint x: 449, endPoint y: 257, distance: 107.0
click at [449, 257] on h5 "A project manager is leading the integration of a new inventory management syst…" at bounding box center [630, 227] width 649 height 169
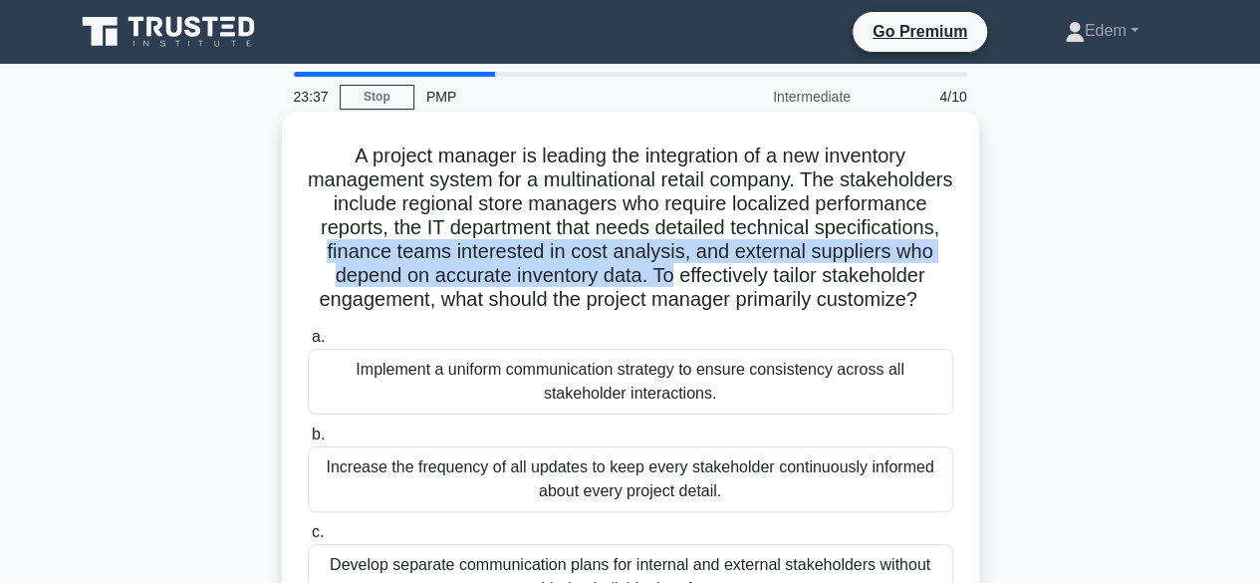
drag, startPoint x: 455, startPoint y: 250, endPoint x: 789, endPoint y: 280, distance: 335.0
click at [789, 280] on h5 "A project manager is leading the integration of a new inventory management syst…" at bounding box center [630, 227] width 649 height 169
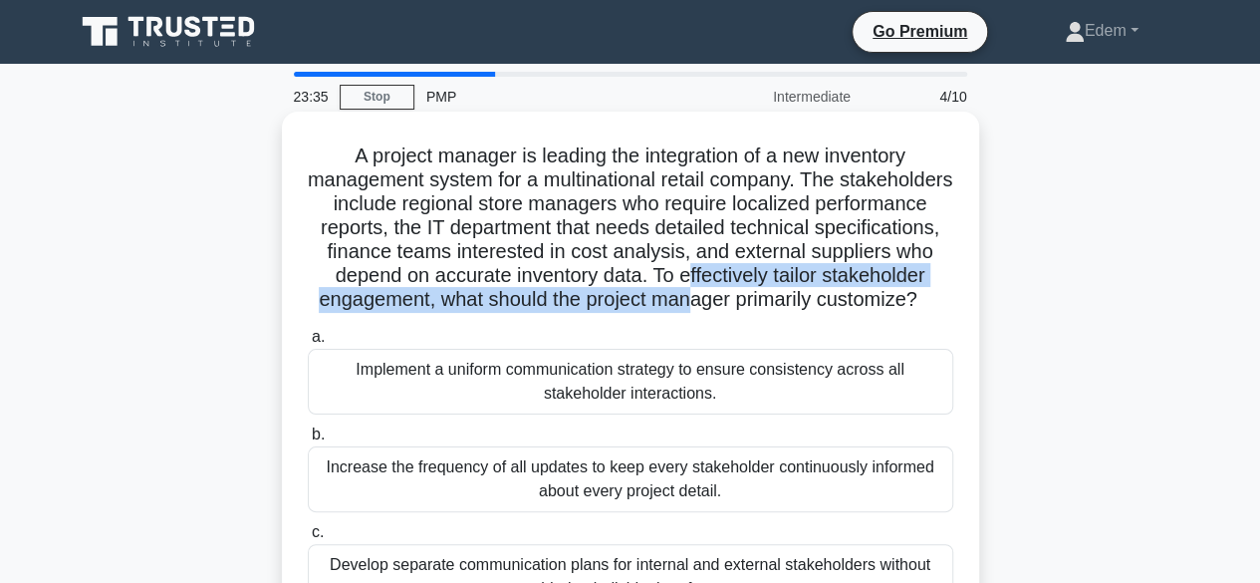
drag, startPoint x: 812, startPoint y: 277, endPoint x: 812, endPoint y: 305, distance: 27.9
click at [812, 305] on h5 "A project manager is leading the integration of a new inventory management syst…" at bounding box center [630, 227] width 649 height 169
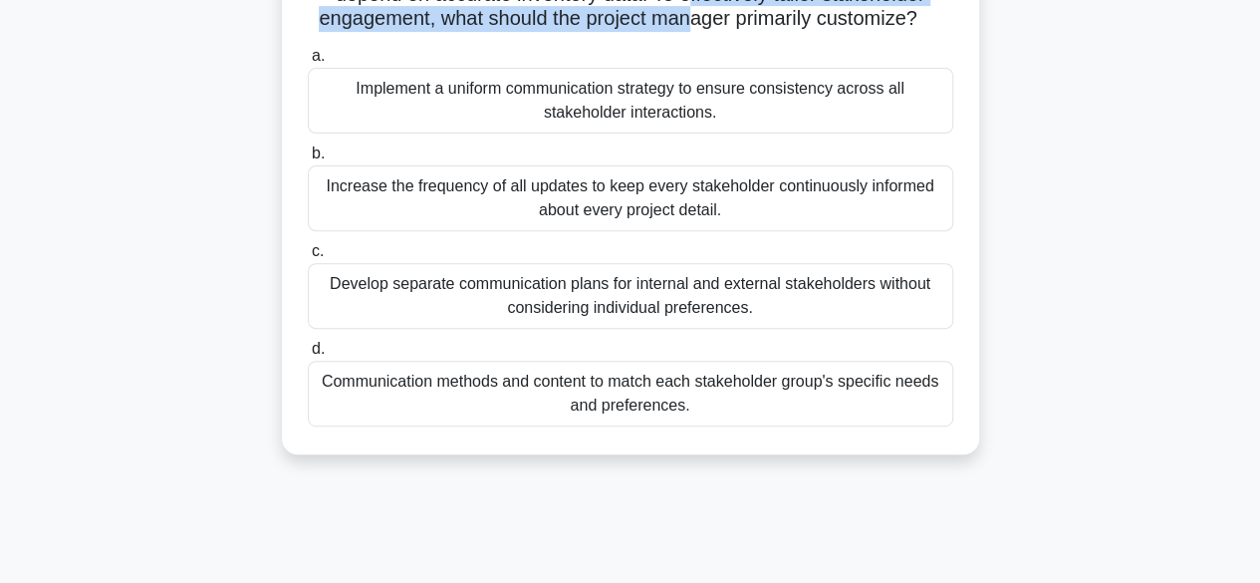
scroll to position [291, 0]
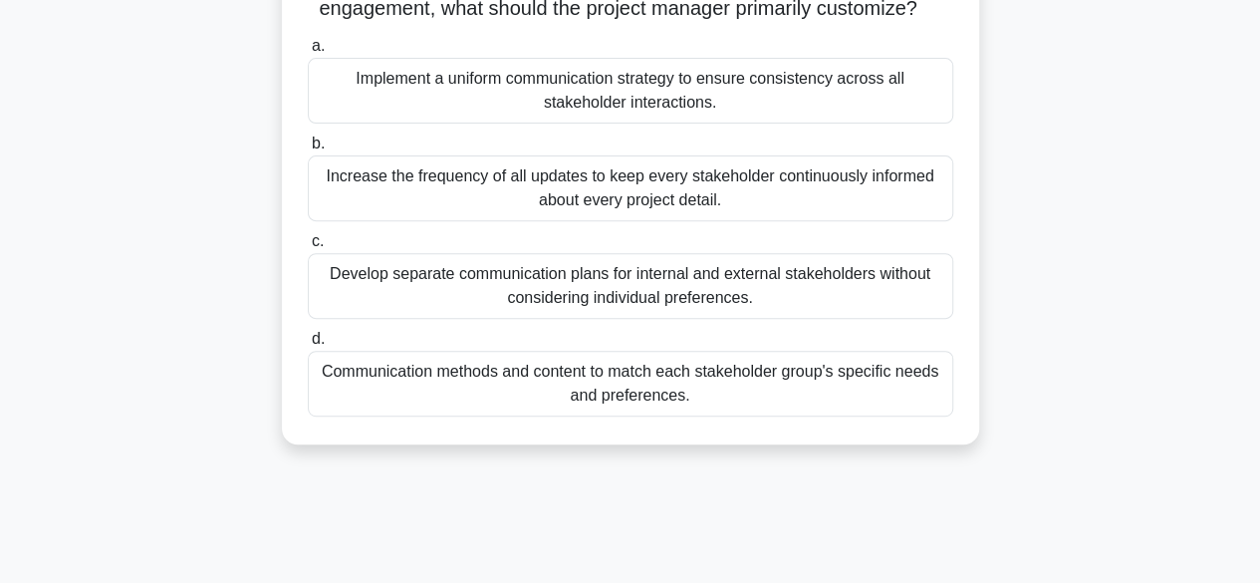
click at [862, 401] on div "Communication methods and content to match each stakeholder group's specific ne…" at bounding box center [630, 384] width 645 height 66
click at [308, 346] on input "d. Communication methods and content to match each stakeholder group's specific…" at bounding box center [308, 339] width 0 height 13
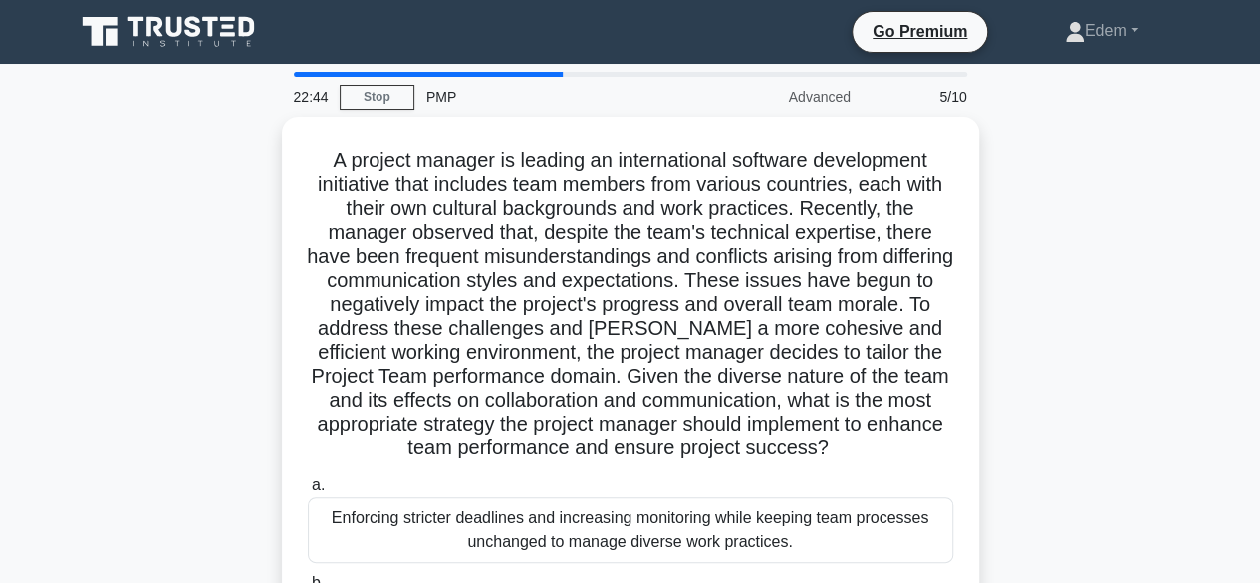
scroll to position [0, 0]
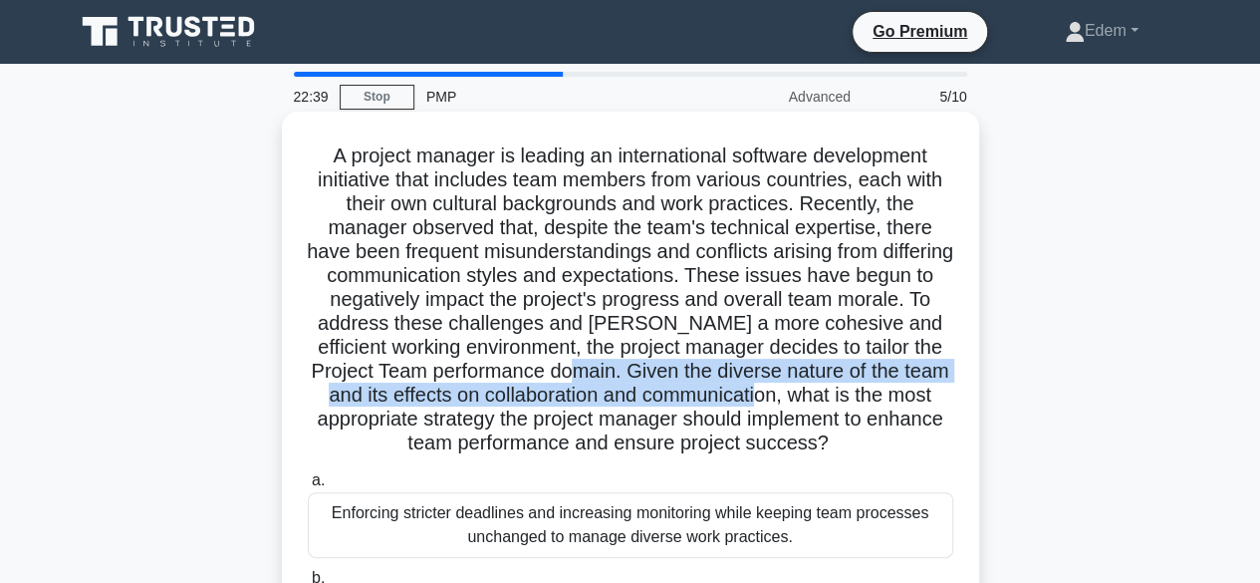
drag, startPoint x: 678, startPoint y: 372, endPoint x: 883, endPoint y: 386, distance: 205.6
click at [883, 386] on h5 "A project manager is leading an international software development initiative t…" at bounding box center [630, 299] width 649 height 313
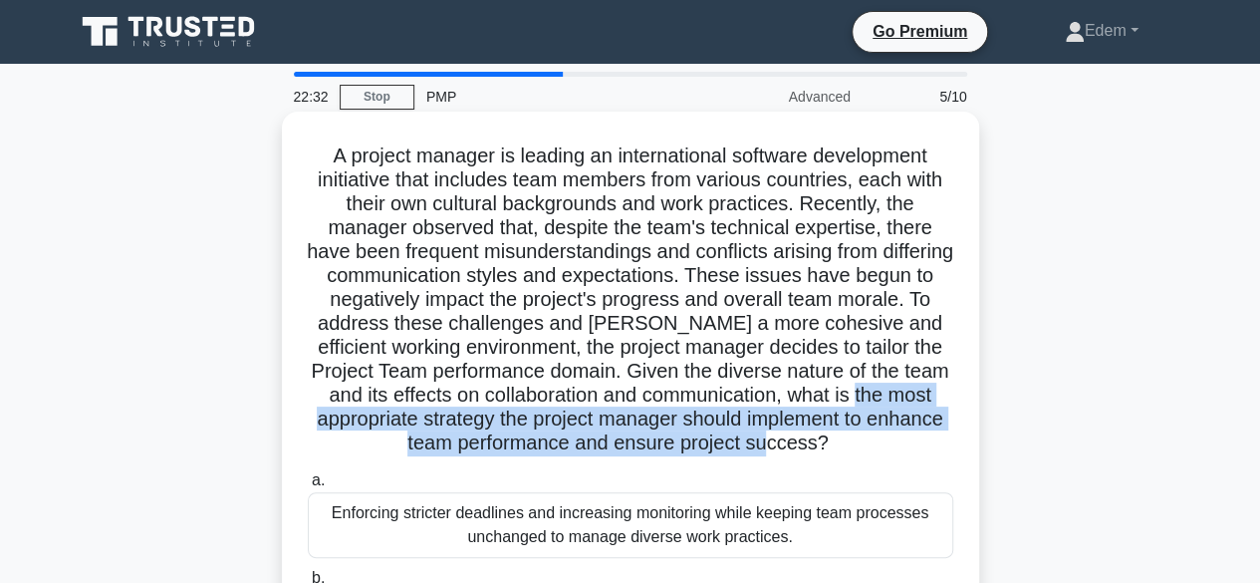
drag, startPoint x: 358, startPoint y: 425, endPoint x: 871, endPoint y: 444, distance: 514.2
click at [871, 444] on h5 "A project manager is leading an international software development initiative t…" at bounding box center [630, 299] width 649 height 313
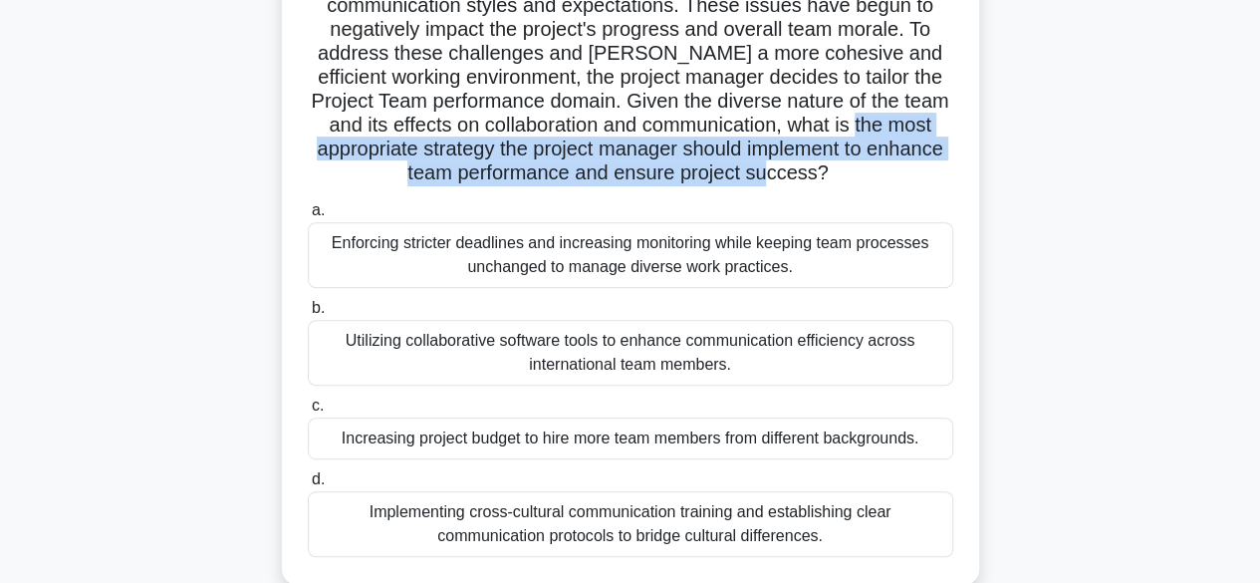
scroll to position [277, 0]
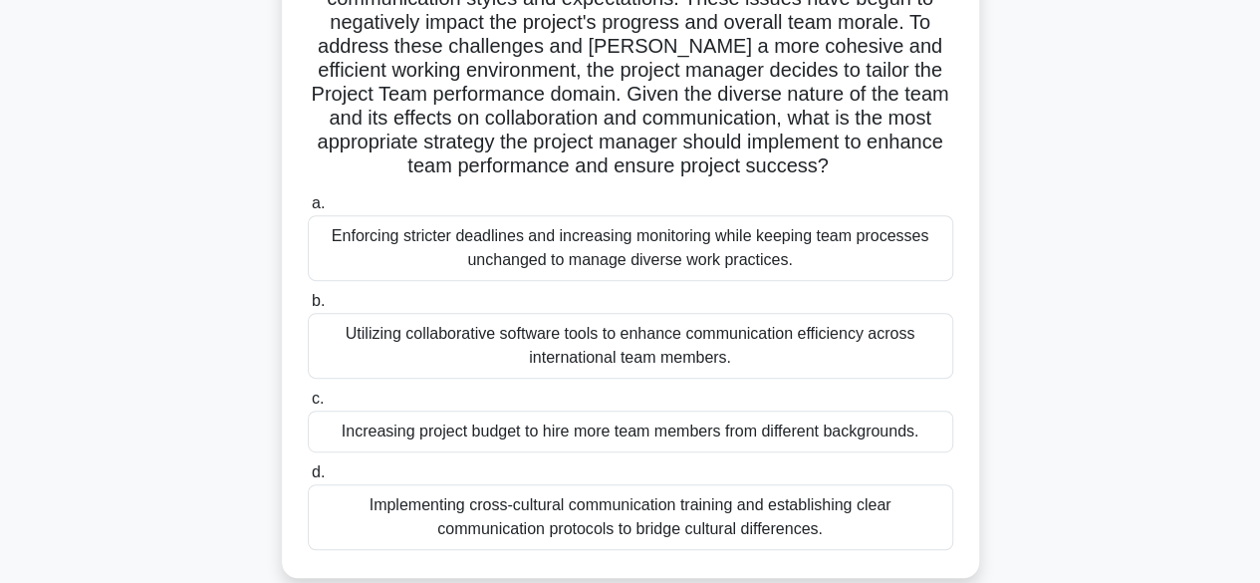
click at [739, 528] on div "Implementing cross-cultural communication training and establishing clear commu…" at bounding box center [630, 517] width 645 height 66
click at [308, 479] on input "d. Implementing cross-cultural communication training and establishing clear co…" at bounding box center [308, 472] width 0 height 13
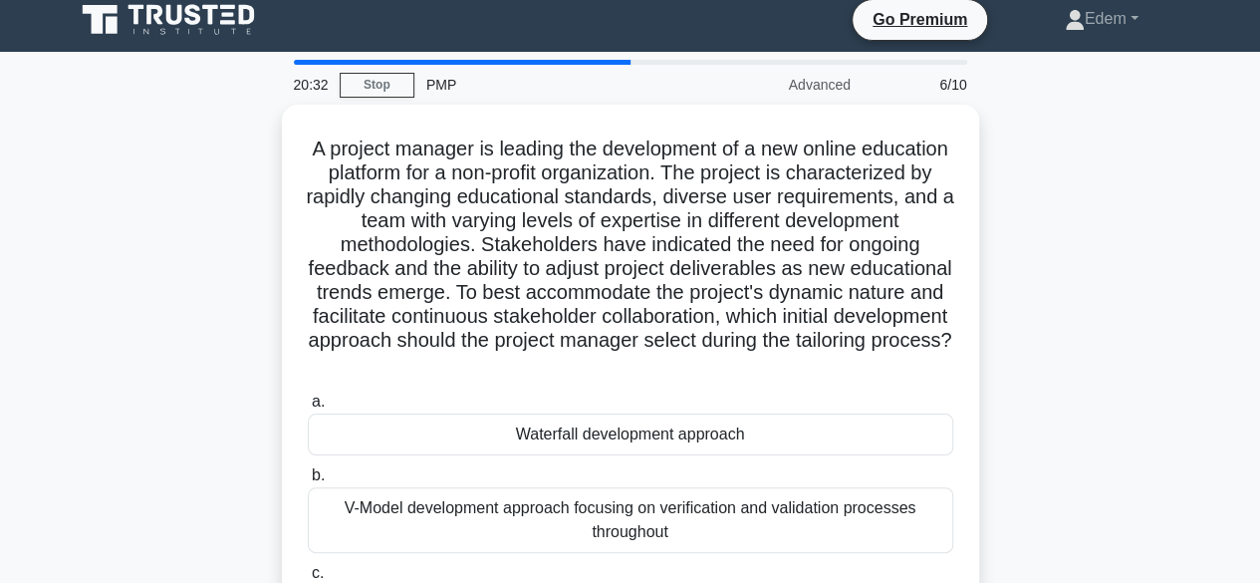
scroll to position [0, 0]
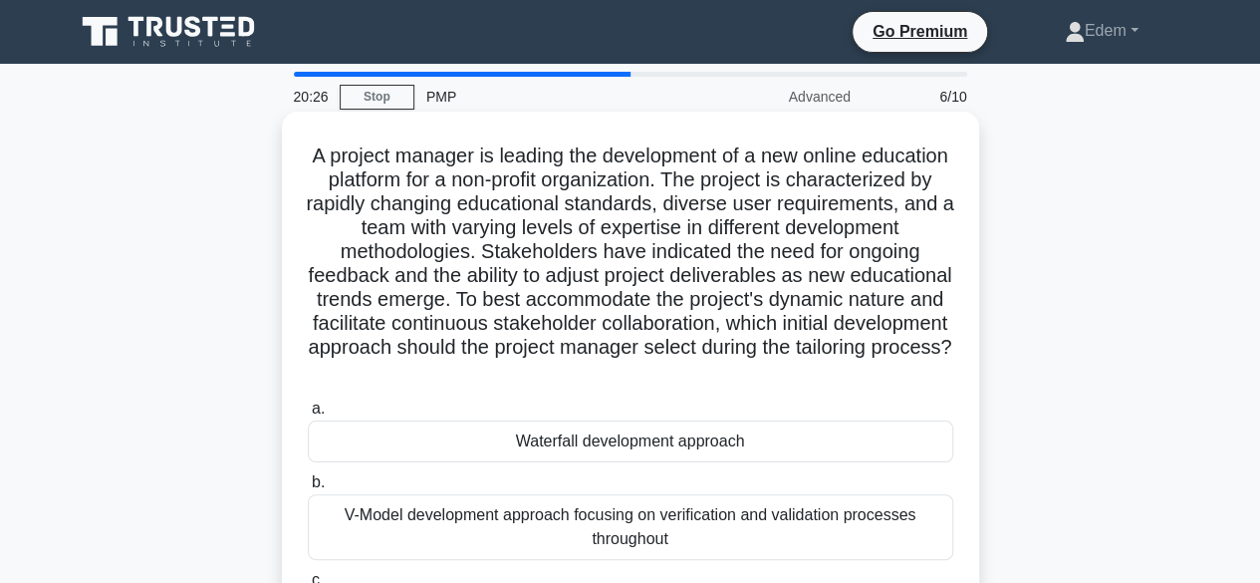
drag, startPoint x: 605, startPoint y: 306, endPoint x: 805, endPoint y: 380, distance: 212.7
click at [805, 380] on h5 "A project manager is leading the development of a new online education platform…" at bounding box center [630, 263] width 649 height 241
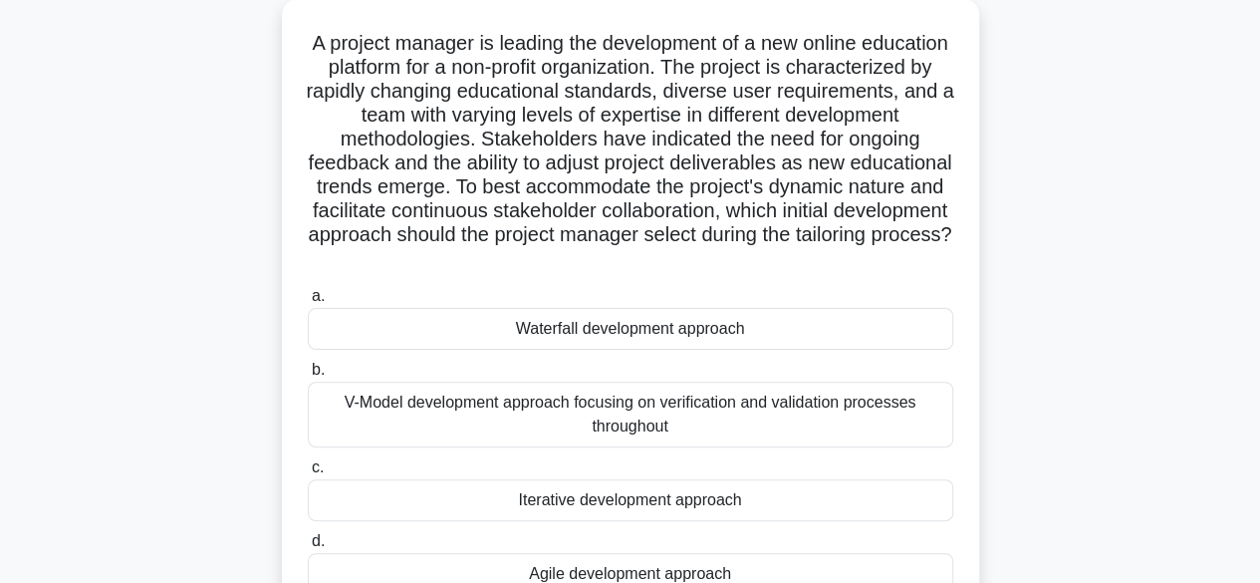
scroll to position [107, 0]
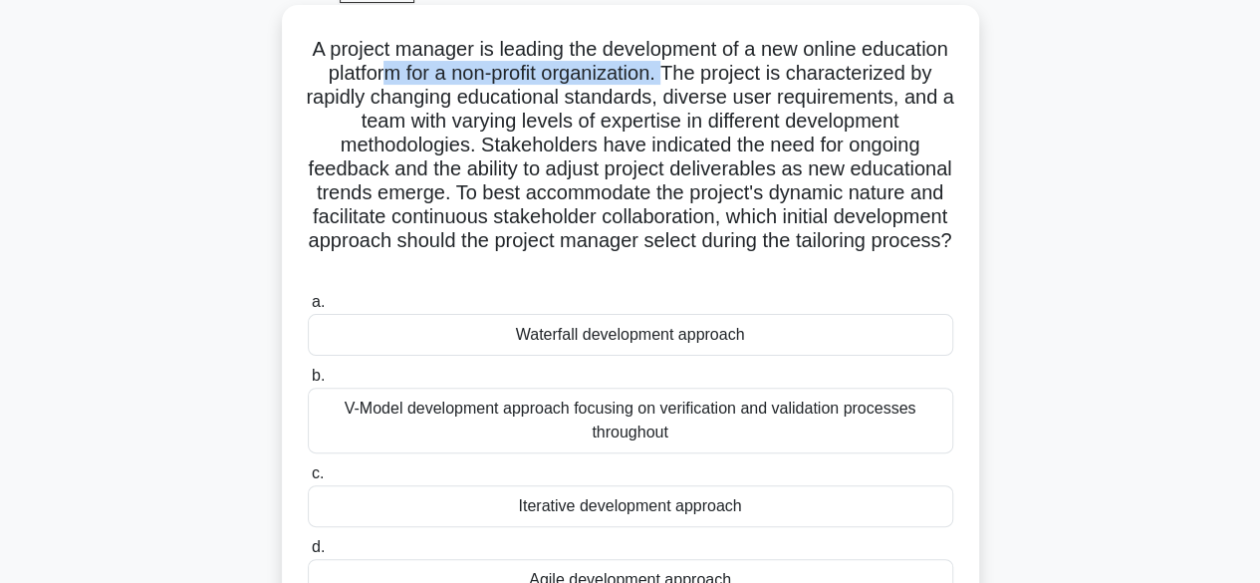
drag, startPoint x: 500, startPoint y: 76, endPoint x: 799, endPoint y: 86, distance: 298.9
click at [799, 86] on h5 "A project manager is leading the development of a new online education platform…" at bounding box center [630, 157] width 649 height 241
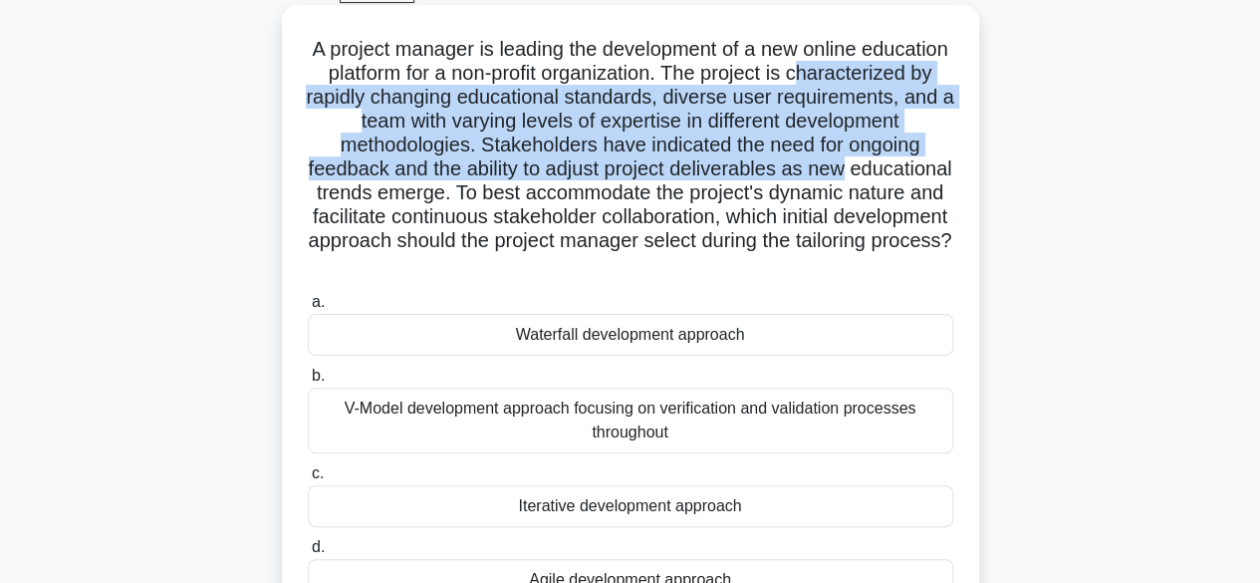
drag, startPoint x: 321, startPoint y: 100, endPoint x: 952, endPoint y: 164, distance: 634.7
click at [952, 163] on h5 "A project manager is leading the development of a new online education platform…" at bounding box center [630, 157] width 649 height 241
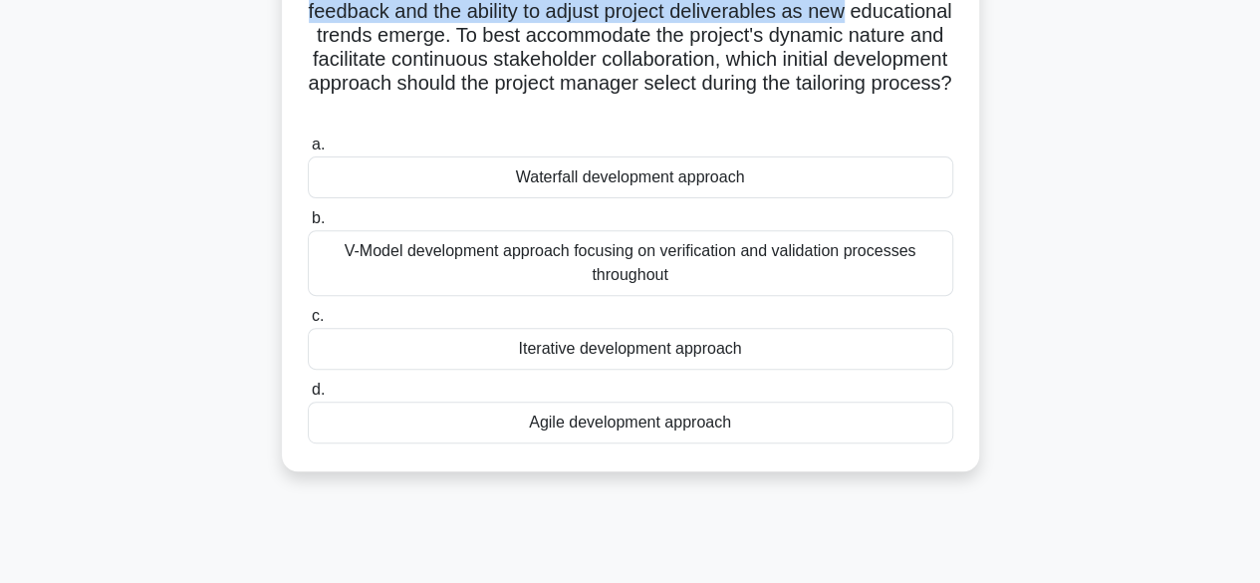
scroll to position [279, 0]
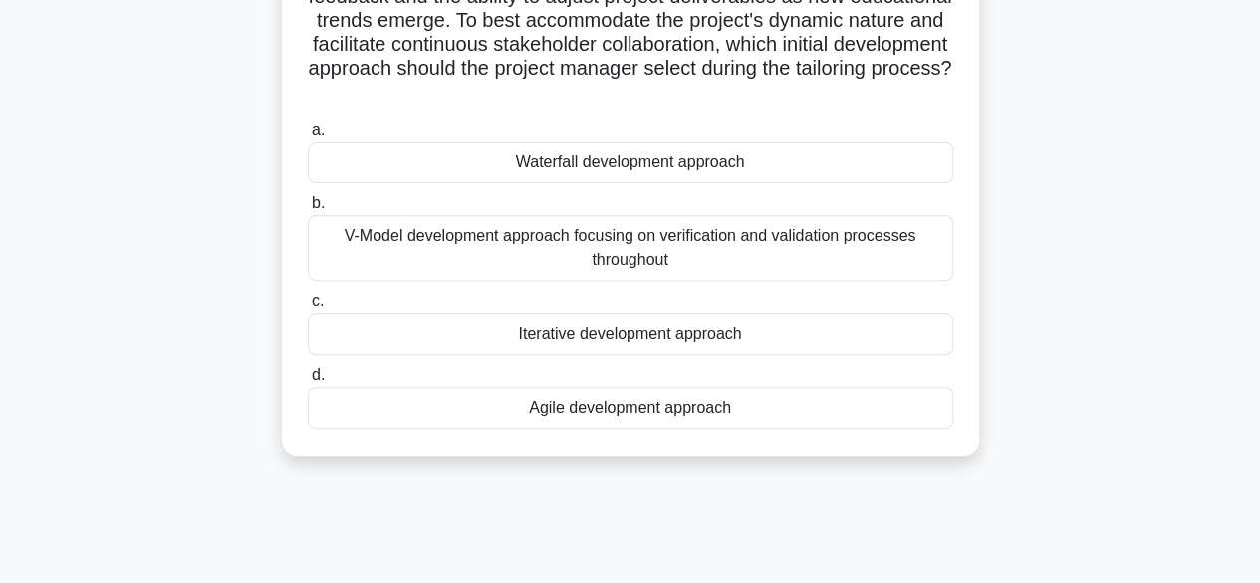
click at [669, 409] on div "Agile development approach" at bounding box center [630, 407] width 645 height 42
click at [308, 381] on input "d. Agile development approach" at bounding box center [308, 374] width 0 height 13
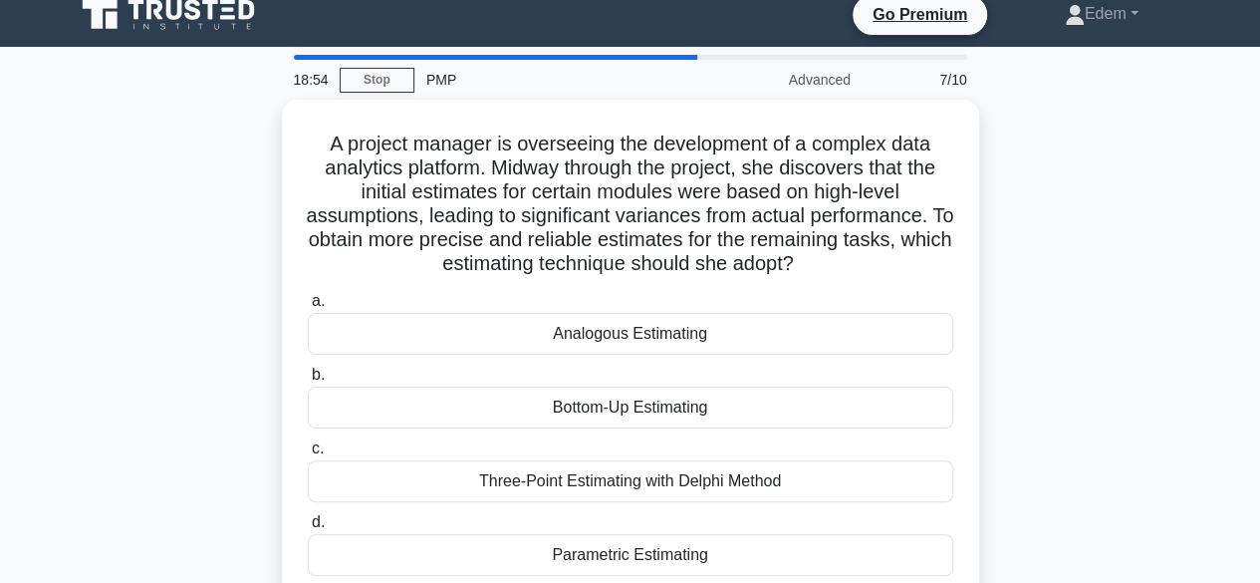
scroll to position [0, 0]
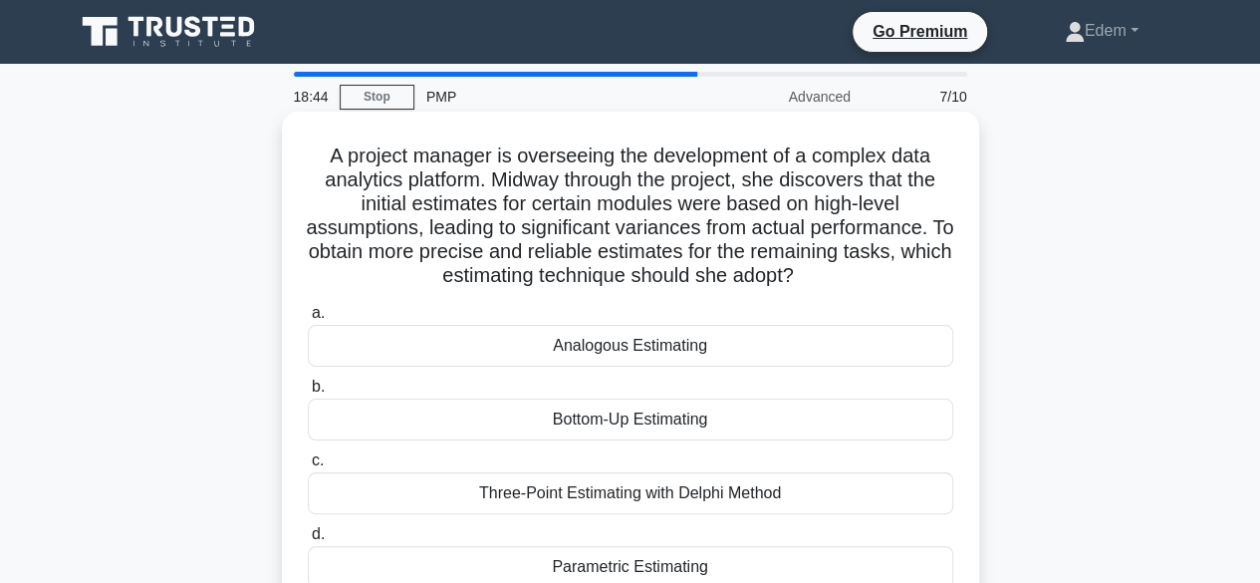
drag, startPoint x: 321, startPoint y: 256, endPoint x: 839, endPoint y: 276, distance: 518.2
click at [839, 276] on h5 "A project manager is overseeing the development of a complex data analytics pla…" at bounding box center [630, 215] width 649 height 145
drag, startPoint x: 526, startPoint y: 156, endPoint x: 639, endPoint y: 160, distance: 113.6
click at [639, 160] on h5 "A project manager is overseeing the development of a complex data analytics pla…" at bounding box center [630, 215] width 649 height 145
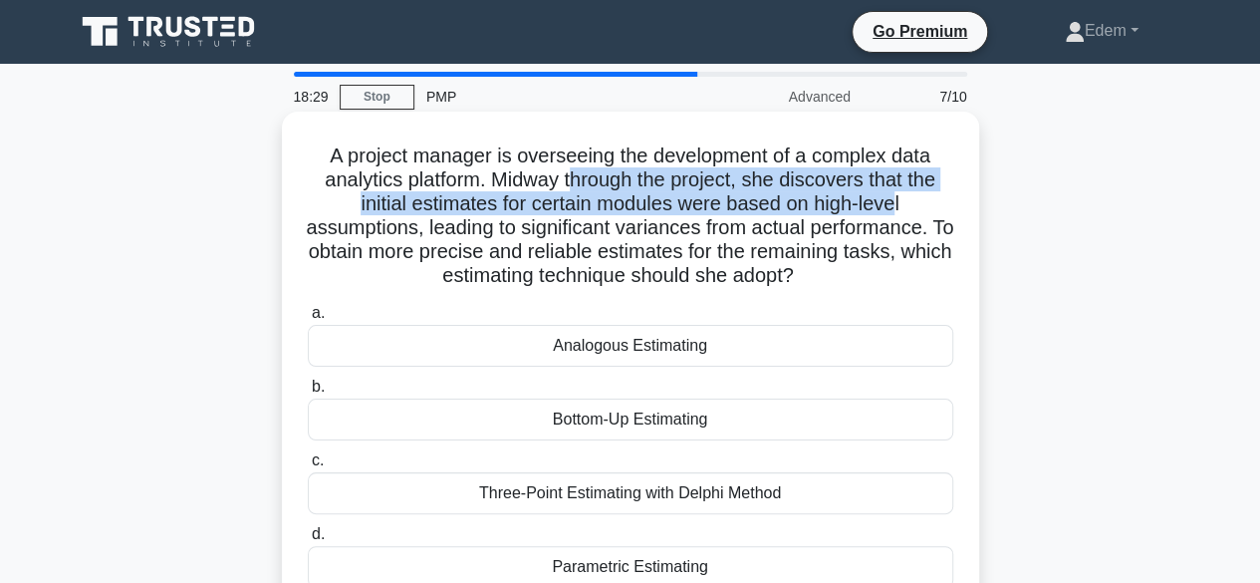
drag, startPoint x: 572, startPoint y: 185, endPoint x: 900, endPoint y: 206, distance: 329.3
click at [900, 206] on h5 "A project manager is overseeing the development of a complex data analytics pla…" at bounding box center [630, 215] width 649 height 145
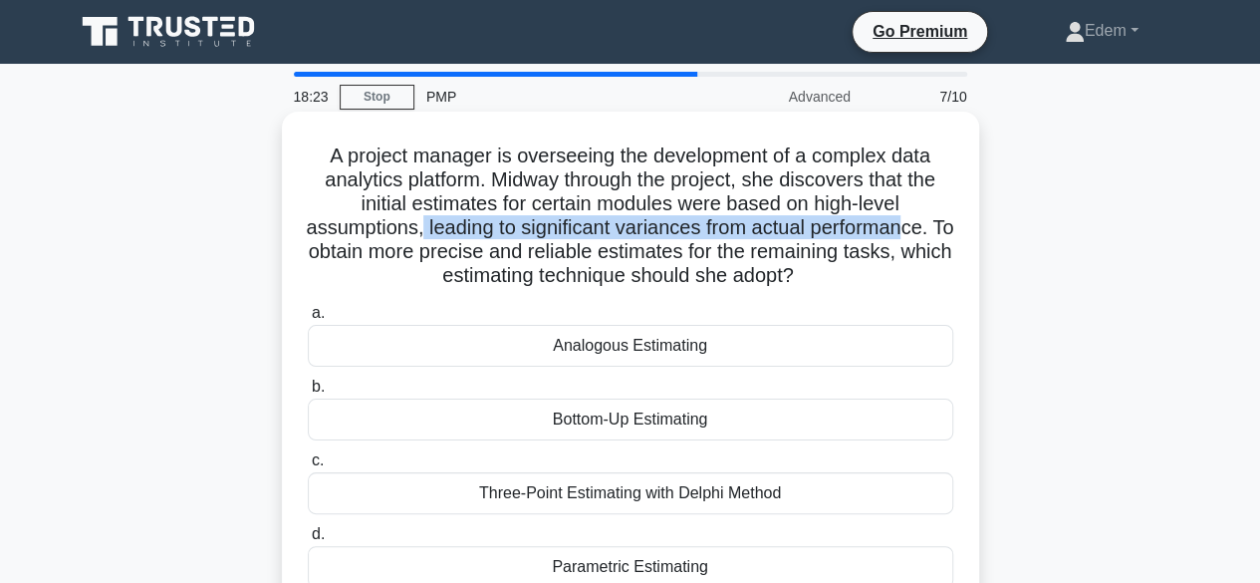
drag, startPoint x: 427, startPoint y: 226, endPoint x: 920, endPoint y: 225, distance: 493.0
click at [920, 225] on h5 "A project manager is overseeing the development of a complex data analytics pla…" at bounding box center [630, 215] width 649 height 145
drag, startPoint x: 687, startPoint y: 247, endPoint x: 882, endPoint y: 272, distance: 196.8
click at [882, 272] on h5 "A project manager is overseeing the development of a complex data analytics pla…" at bounding box center [630, 215] width 649 height 145
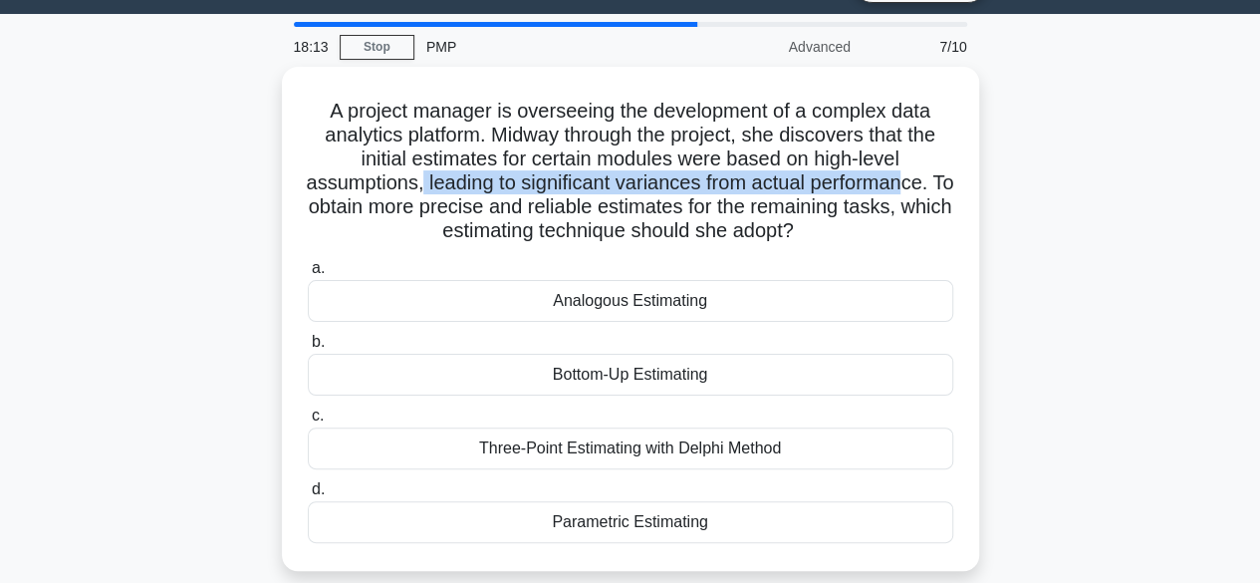
scroll to position [49, 0]
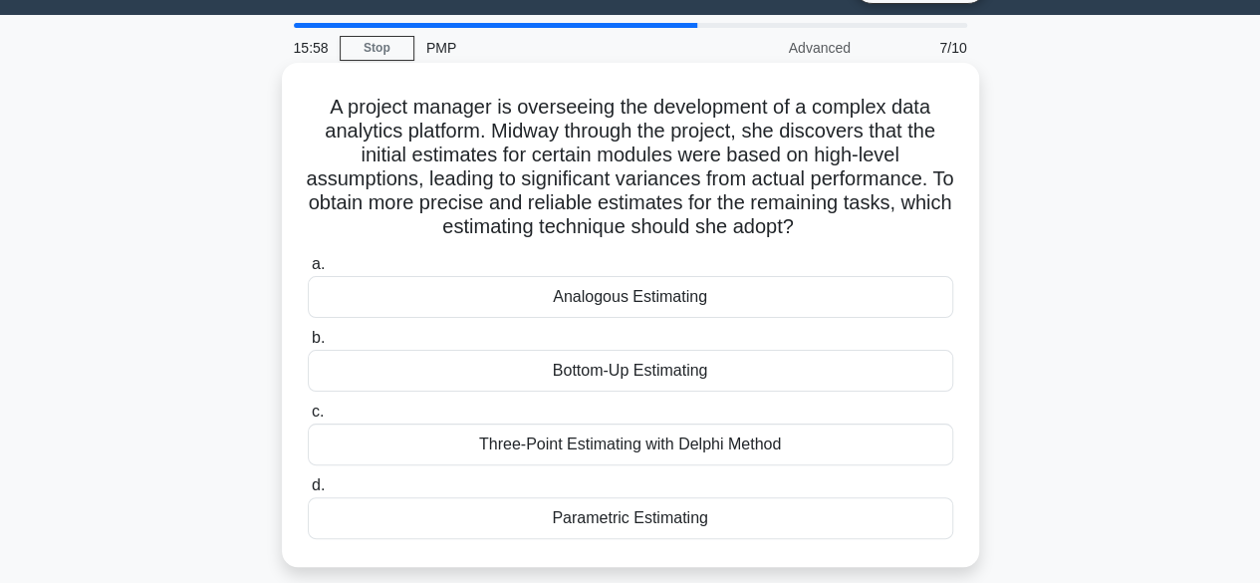
click at [613, 445] on div "Three-Point Estimating with Delphi Method" at bounding box center [630, 444] width 645 height 42
click at [308, 418] on input "c. Three-Point Estimating with Delphi Method" at bounding box center [308, 411] width 0 height 13
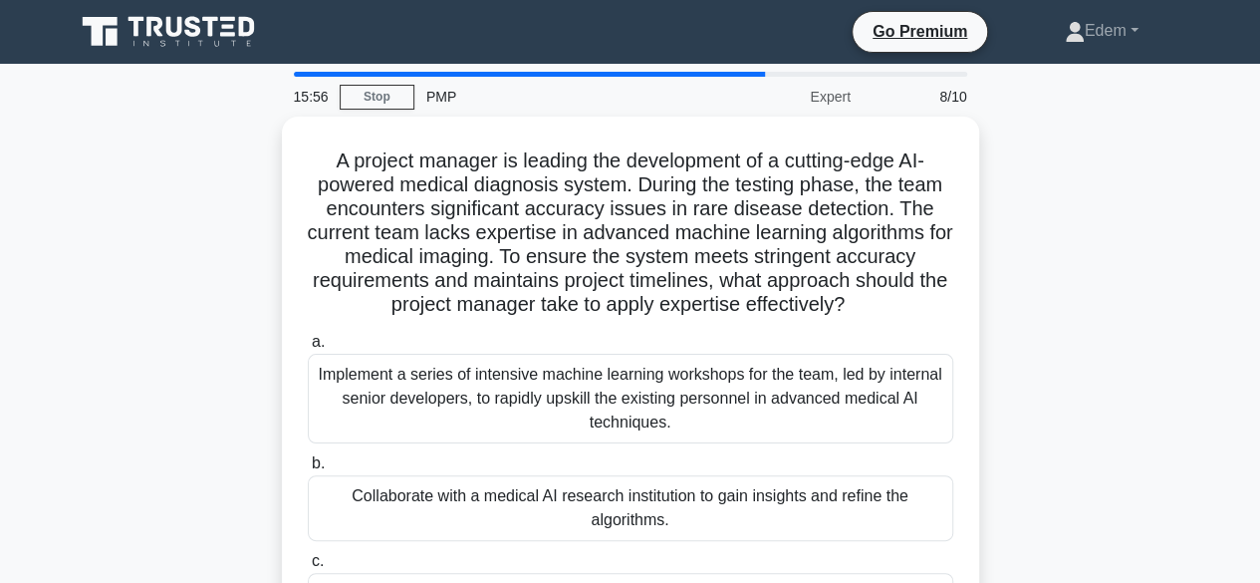
scroll to position [0, 0]
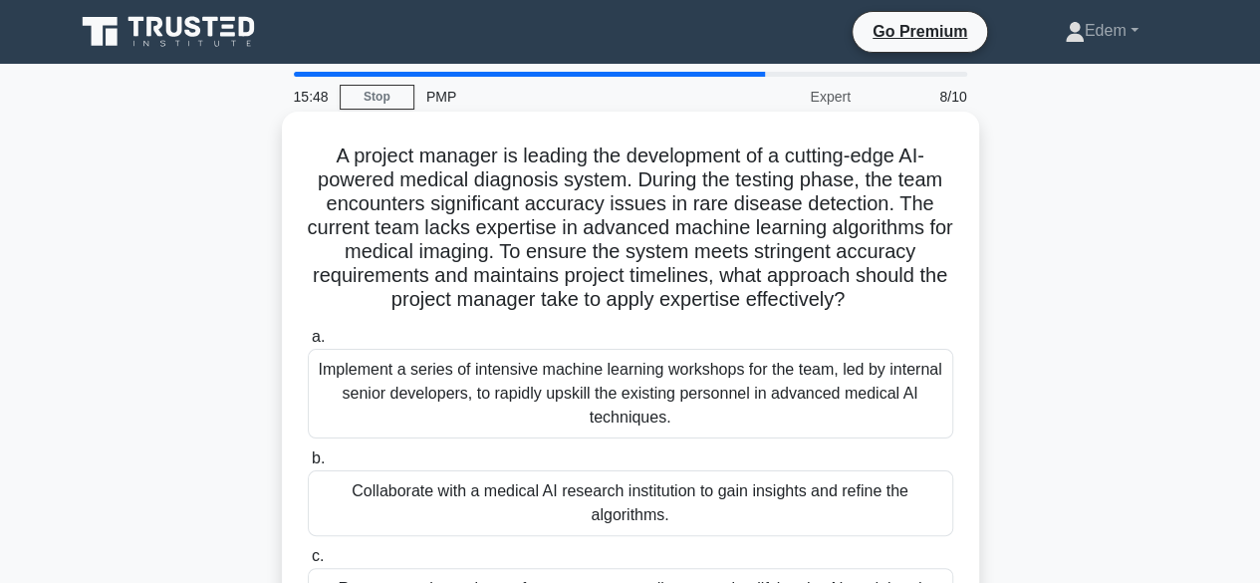
drag, startPoint x: 536, startPoint y: 242, endPoint x: 894, endPoint y: 298, distance: 362.8
click at [894, 298] on h5 "A project manager is leading the development of a cutting-edge AI-powered medic…" at bounding box center [630, 227] width 649 height 169
drag, startPoint x: 412, startPoint y: 173, endPoint x: 622, endPoint y: 176, distance: 210.2
click at [622, 176] on h5 "A project manager is leading the development of a cutting-edge AI-powered medic…" at bounding box center [630, 227] width 649 height 169
drag, startPoint x: 649, startPoint y: 182, endPoint x: 834, endPoint y: 184, distance: 184.2
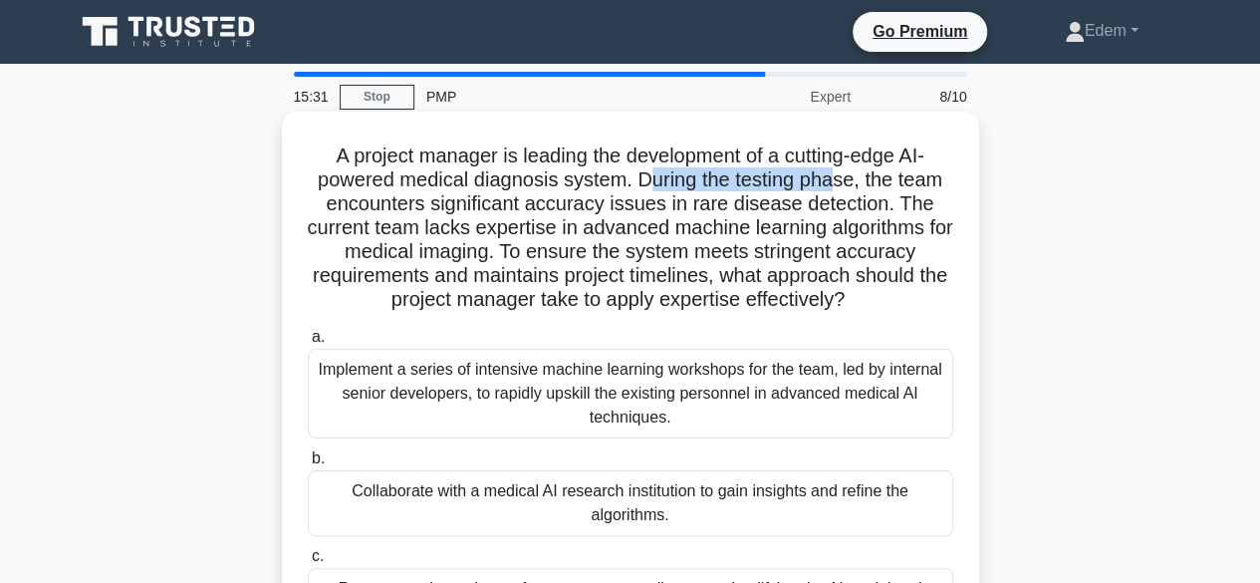
click at [834, 184] on h5 "A project manager is leading the development of a cutting-edge AI-powered medic…" at bounding box center [630, 227] width 649 height 169
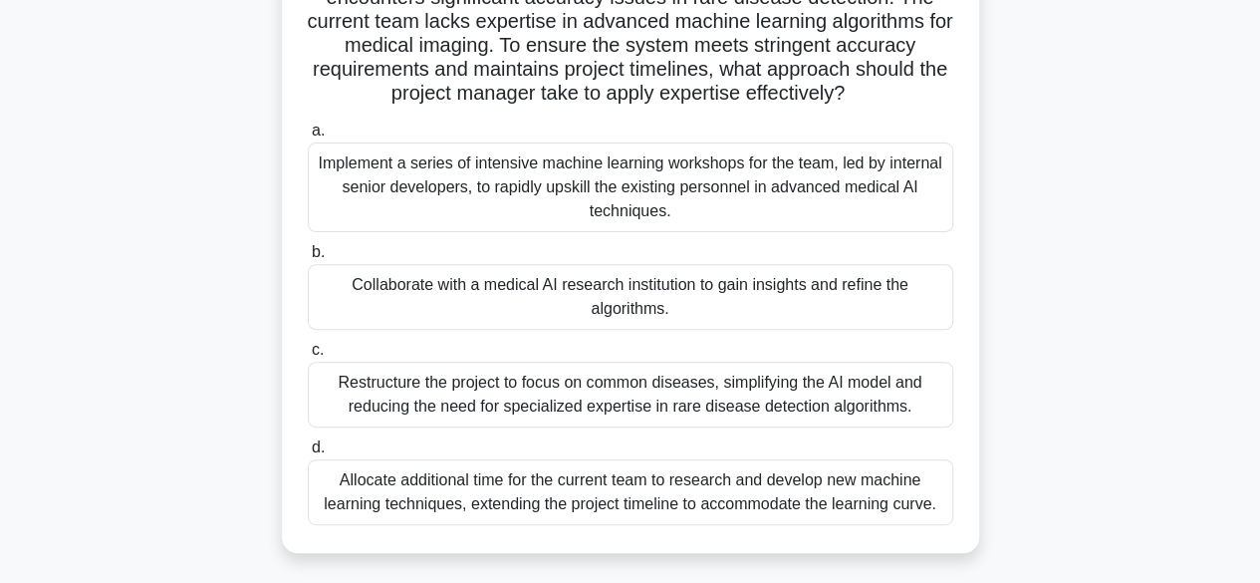
scroll to position [235, 0]
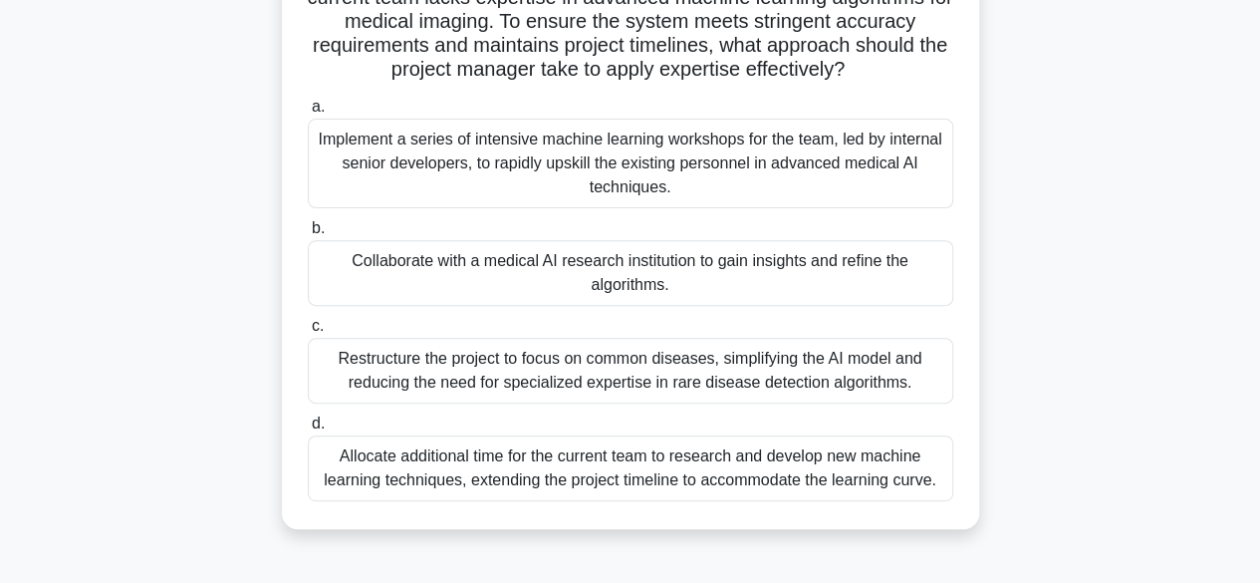
drag, startPoint x: 1250, startPoint y: 331, endPoint x: 1254, endPoint y: 292, distance: 39.0
click at [1254, 292] on main "14:24 Stop PMP Expert 8/10 A project manager is leading the development of a cu…" at bounding box center [630, 335] width 1260 height 1012
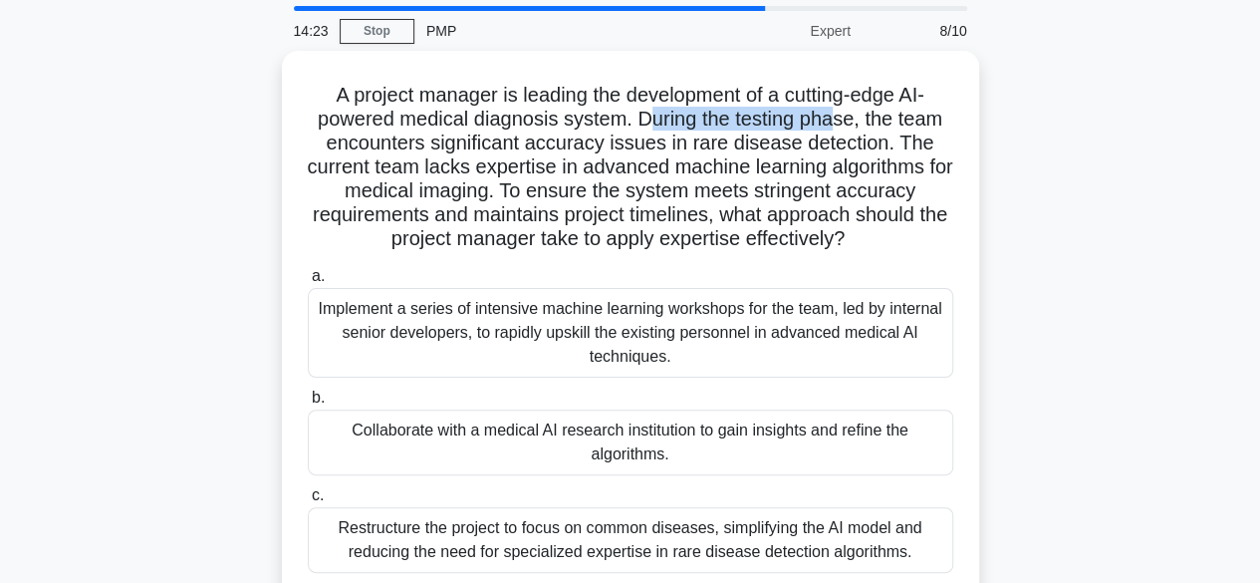
scroll to position [65, 0]
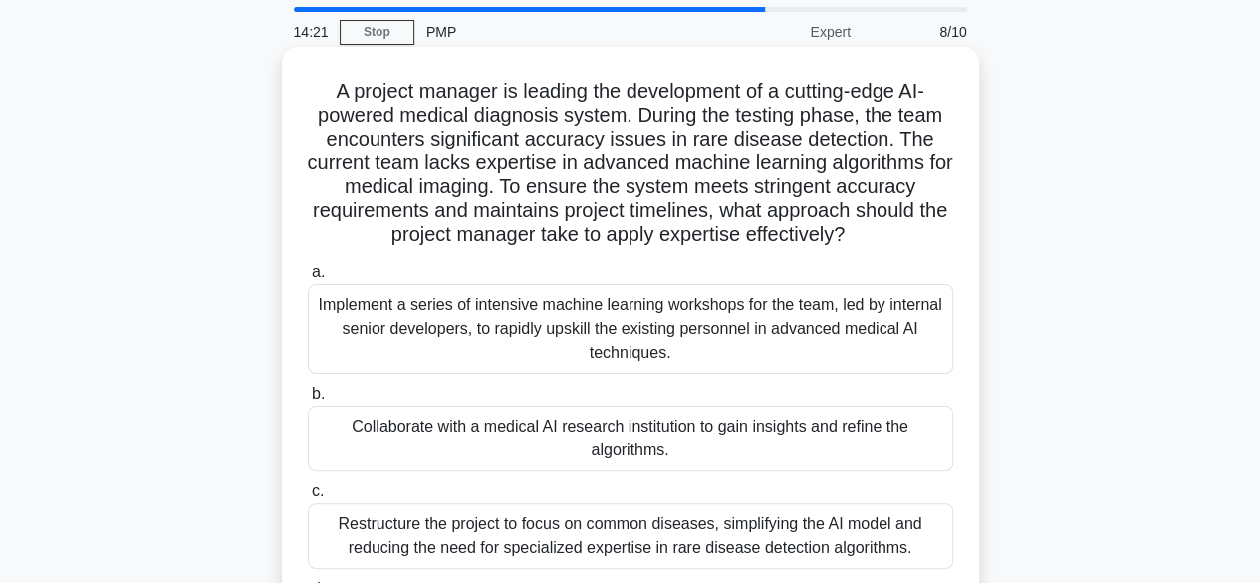
click at [637, 439] on div "Collaborate with a medical AI research institution to gain insights and refine …" at bounding box center [630, 438] width 645 height 66
click at [308, 400] on input "b. Collaborate with a medical AI research institution to gain insights and refi…" at bounding box center [308, 393] width 0 height 13
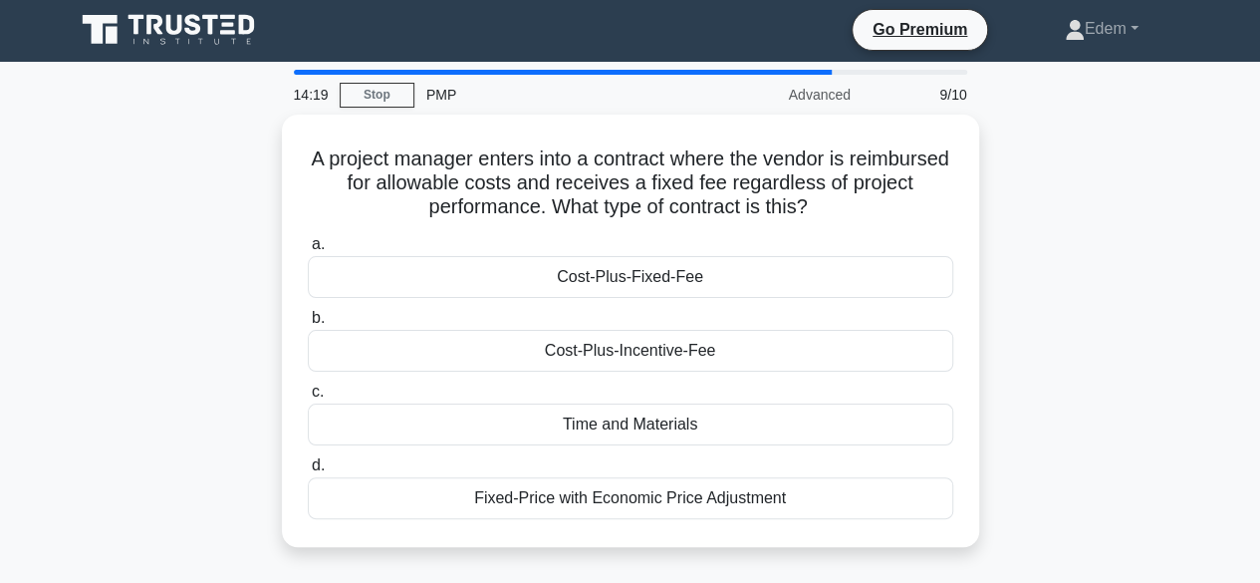
scroll to position [0, 0]
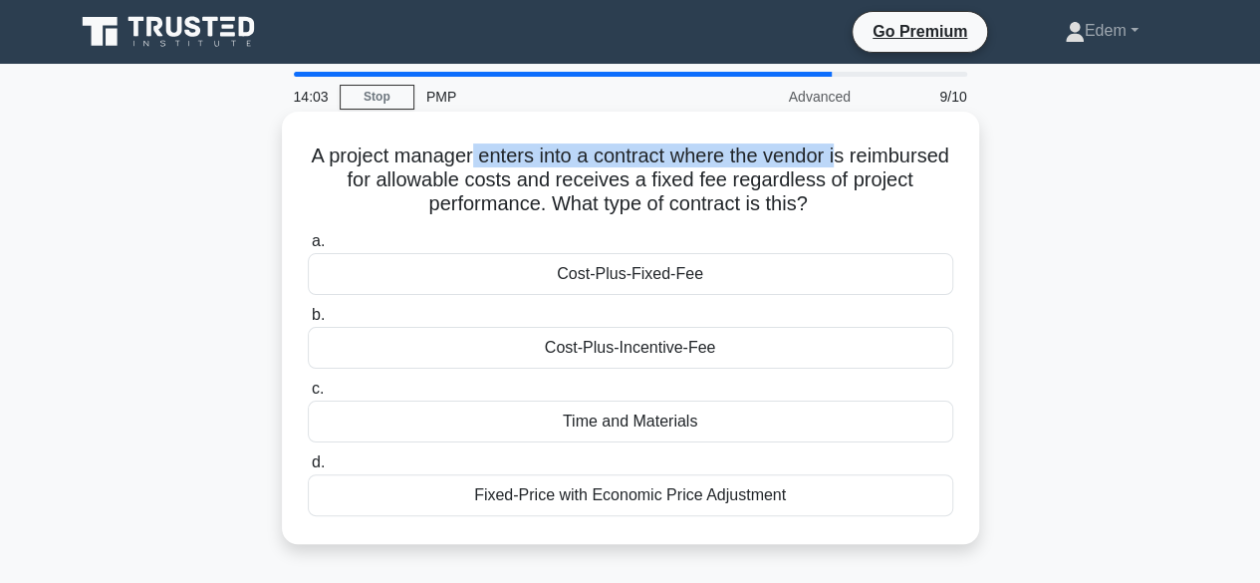
drag, startPoint x: 520, startPoint y: 162, endPoint x: 898, endPoint y: 166, distance: 378.5
click at [898, 166] on h5 "A project manager enters into a contract where the vendor is reimbursed for all…" at bounding box center [630, 180] width 649 height 74
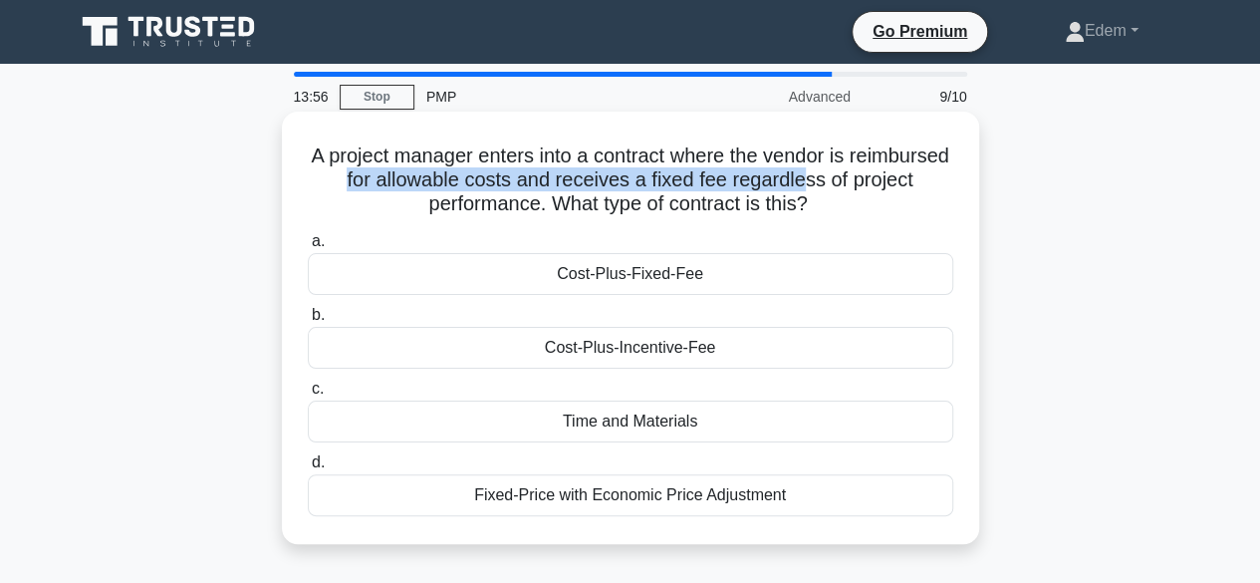
drag, startPoint x: 432, startPoint y: 180, endPoint x: 898, endPoint y: 185, distance: 466.1
click at [898, 185] on h5 "A project manager enters into a contract where the vendor is reimbursed for all…" at bounding box center [630, 180] width 649 height 74
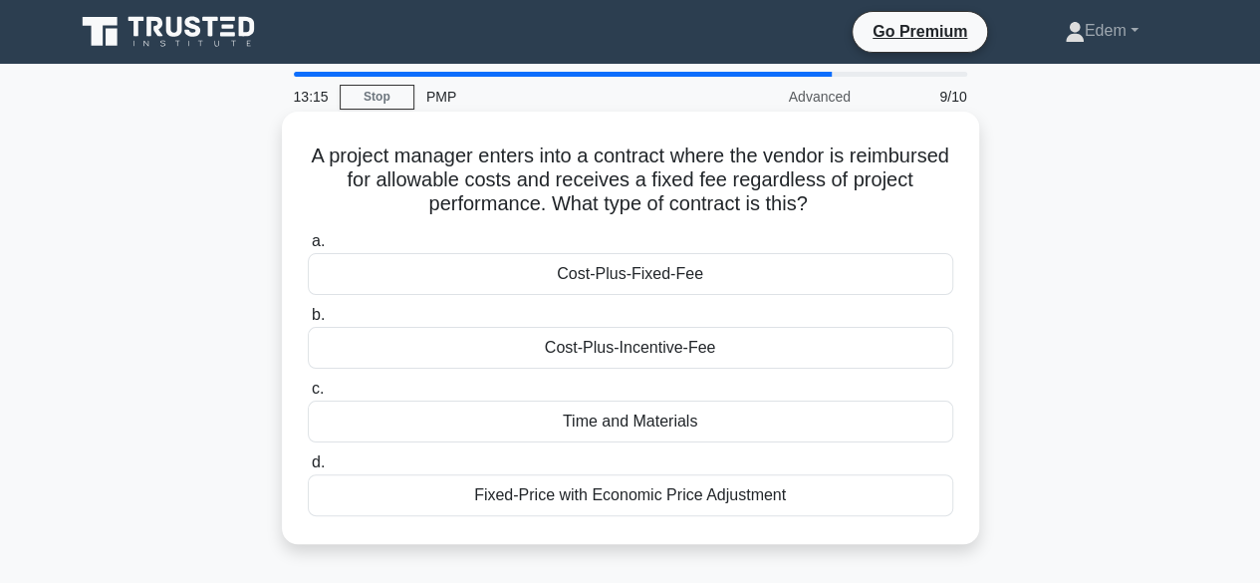
click at [664, 279] on div "Cost-Plus-Fixed-Fee" at bounding box center [630, 274] width 645 height 42
click at [308, 248] on input "a. Cost-Plus-Fixed-Fee" at bounding box center [308, 241] width 0 height 13
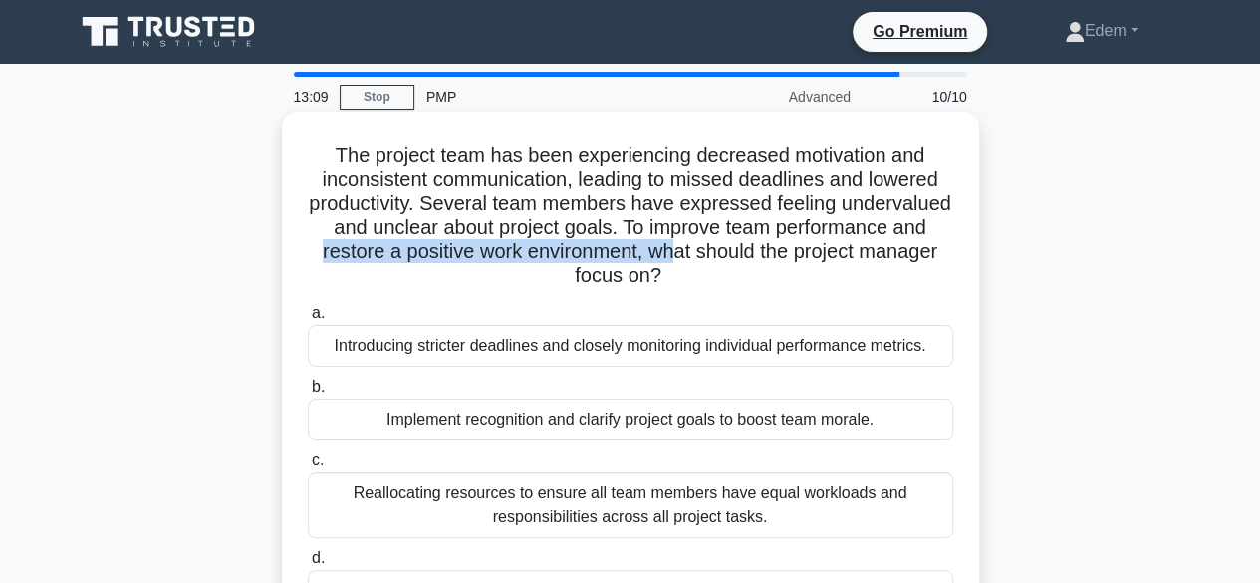
drag, startPoint x: 469, startPoint y: 258, endPoint x: 835, endPoint y: 256, distance: 365.5
click at [835, 256] on h5 "The project team has been experiencing decreased motivation and inconsistent co…" at bounding box center [630, 215] width 649 height 145
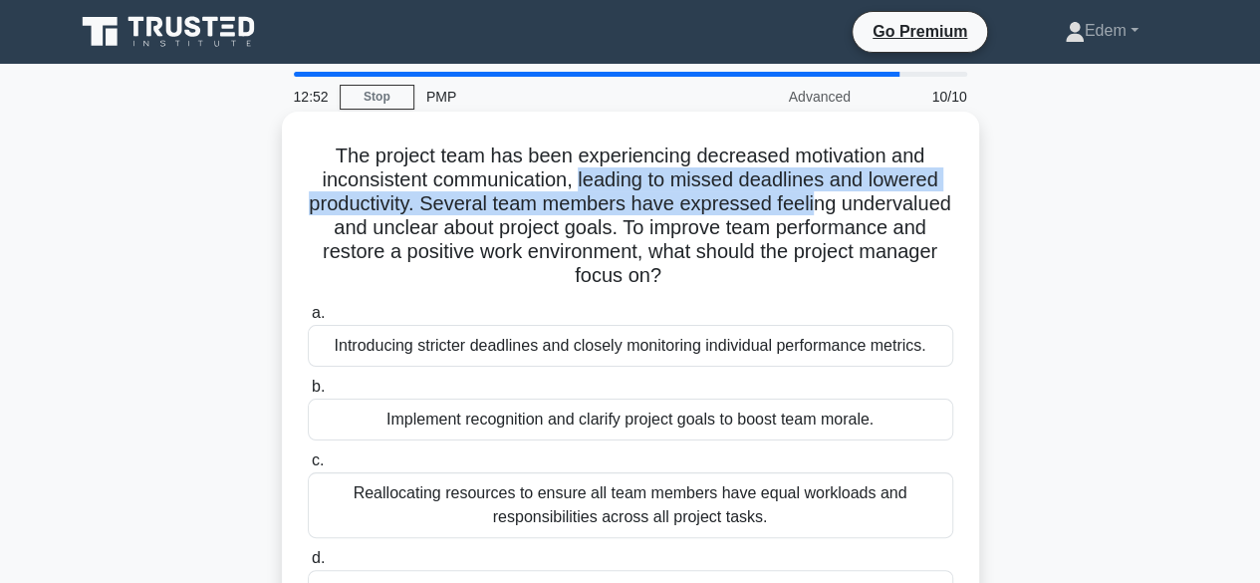
drag, startPoint x: 578, startPoint y: 179, endPoint x: 876, endPoint y: 200, distance: 299.5
click at [876, 200] on h5 "The project team has been experiencing decreased motivation and inconsistent co…" at bounding box center [630, 215] width 649 height 145
drag, startPoint x: 301, startPoint y: 252, endPoint x: 876, endPoint y: 282, distance: 576.4
click at [876, 282] on div "The project team has been experiencing decreased motivation and inconsistent co…" at bounding box center [630, 376] width 681 height 512
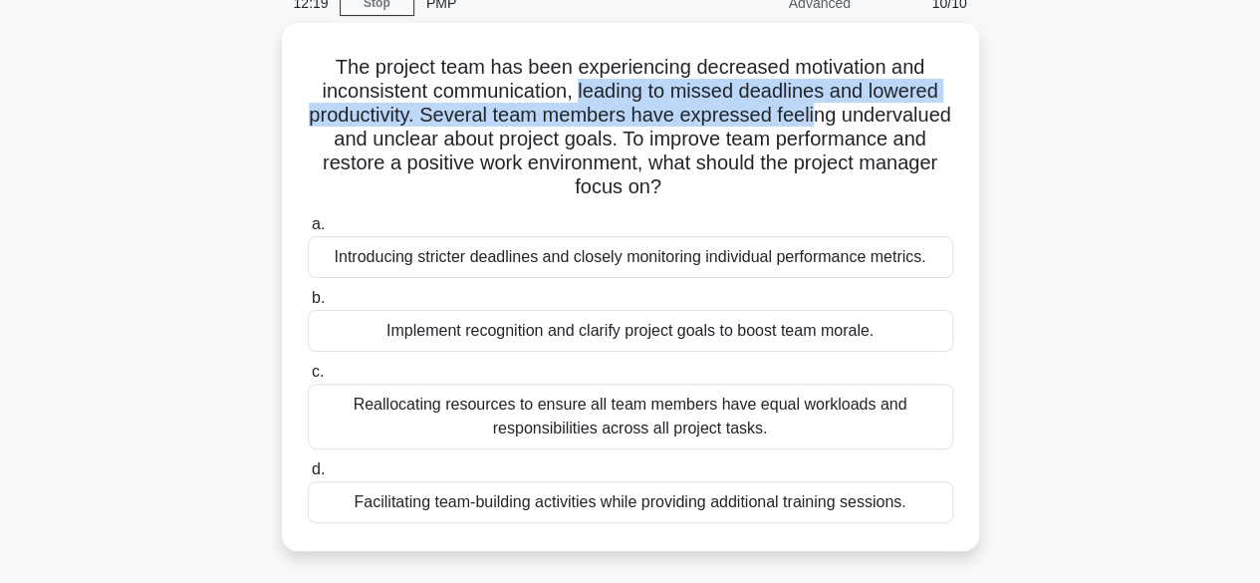
scroll to position [96, 0]
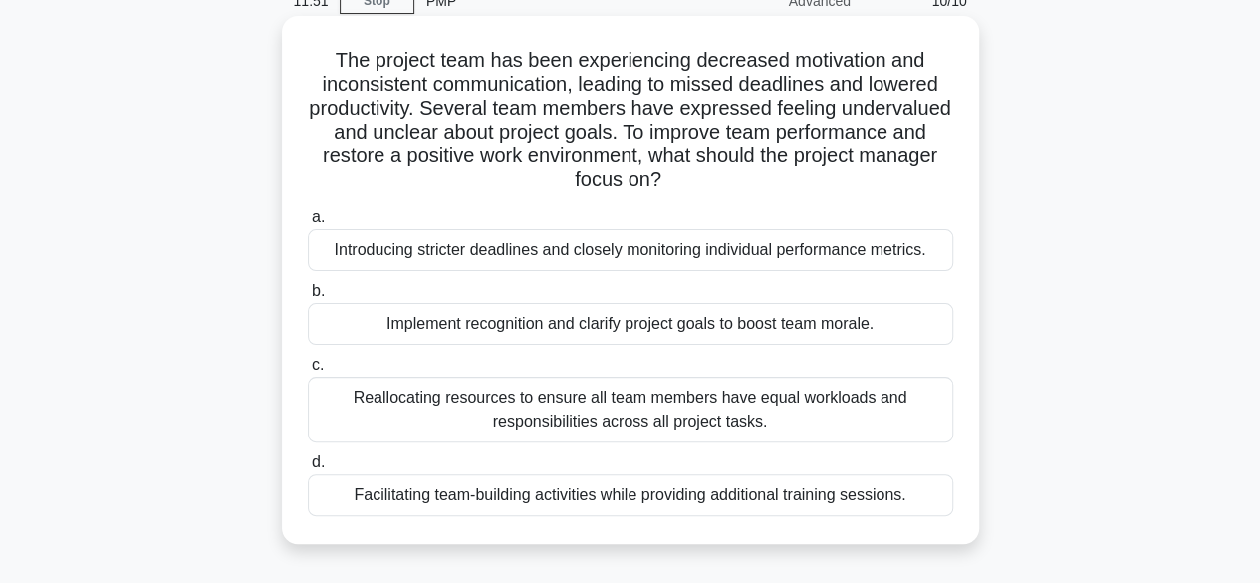
click at [689, 330] on div "Implement recognition and clarify project goals to boost team morale." at bounding box center [630, 324] width 645 height 42
click at [308, 298] on input "b. Implement recognition and clarify project goals to boost team morale." at bounding box center [308, 291] width 0 height 13
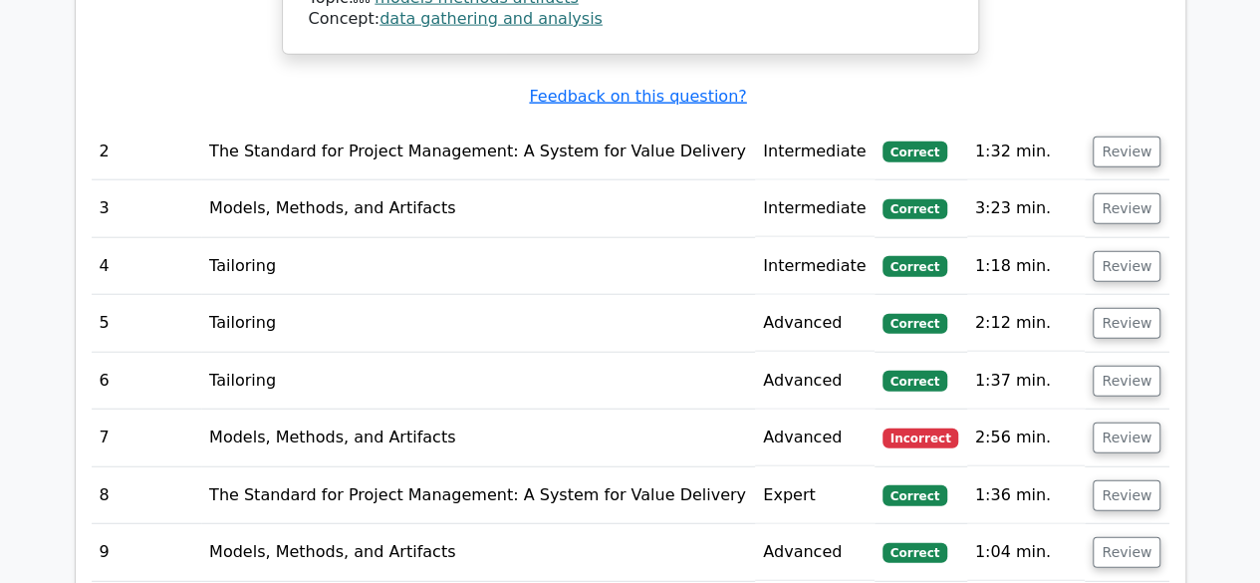
scroll to position [2378, 0]
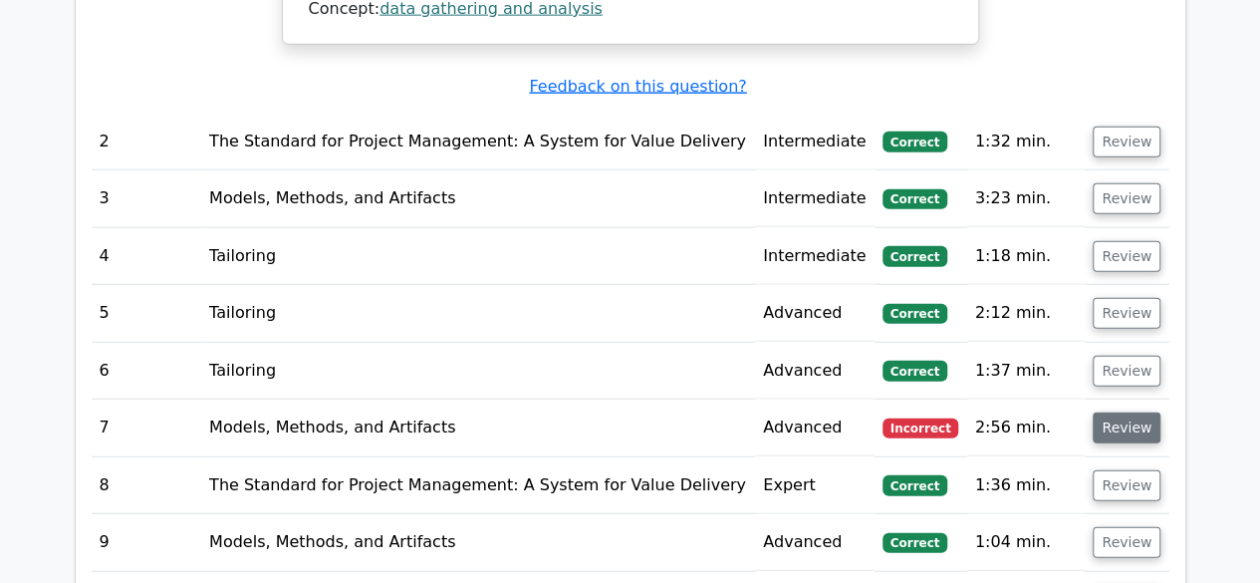
click at [1115, 425] on button "Review" at bounding box center [1126, 427] width 68 height 31
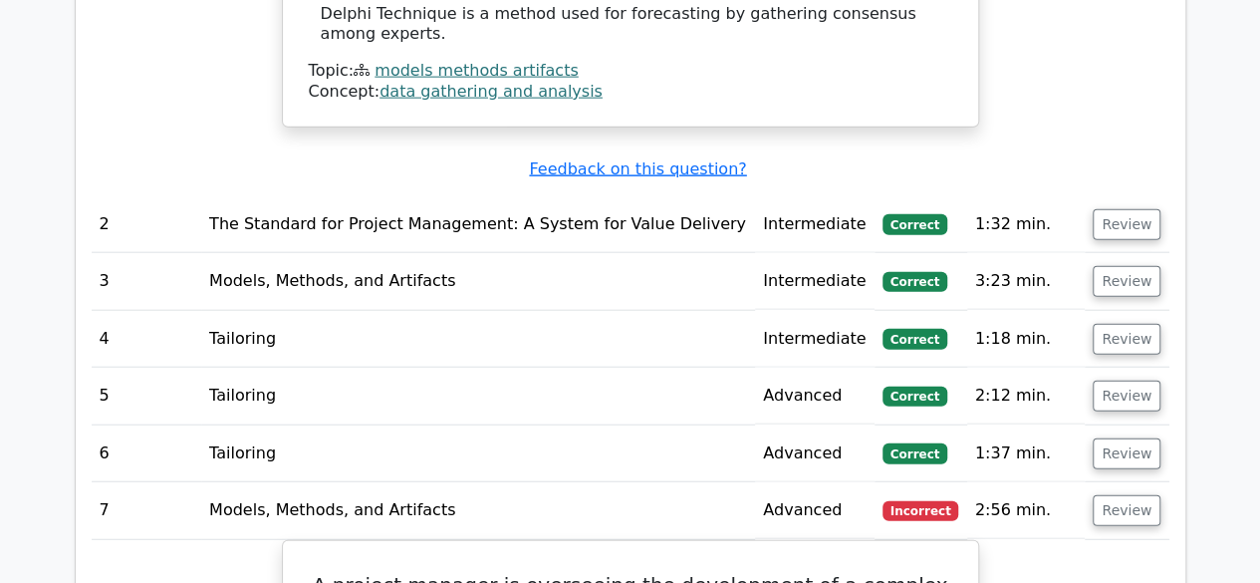
scroll to position [2300, 0]
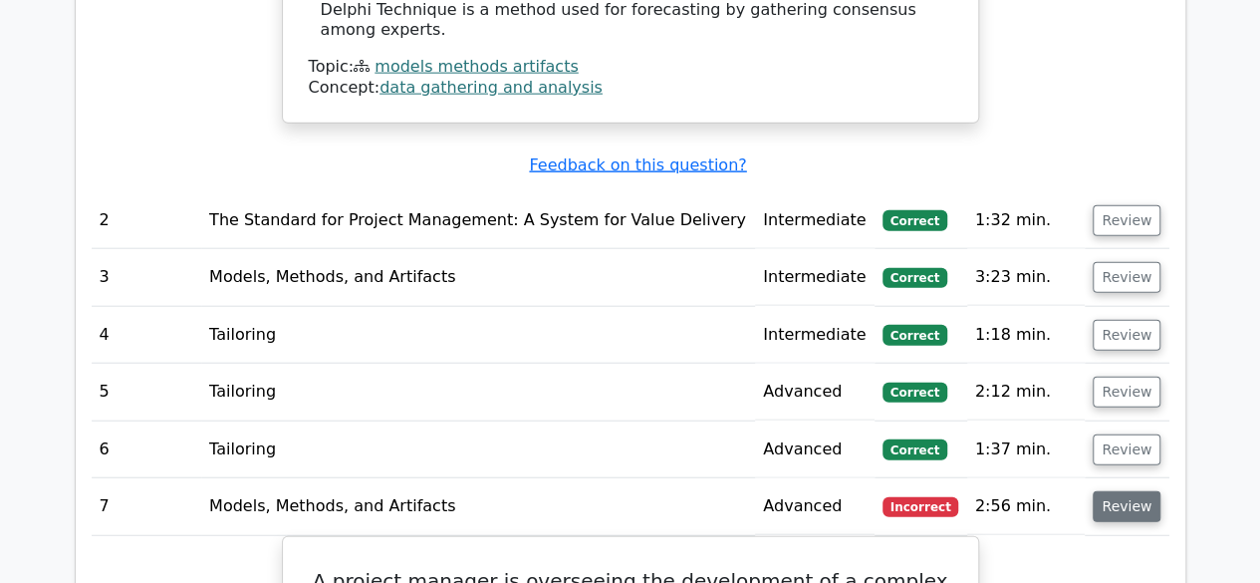
click at [1121, 491] on button "Review" at bounding box center [1126, 506] width 68 height 31
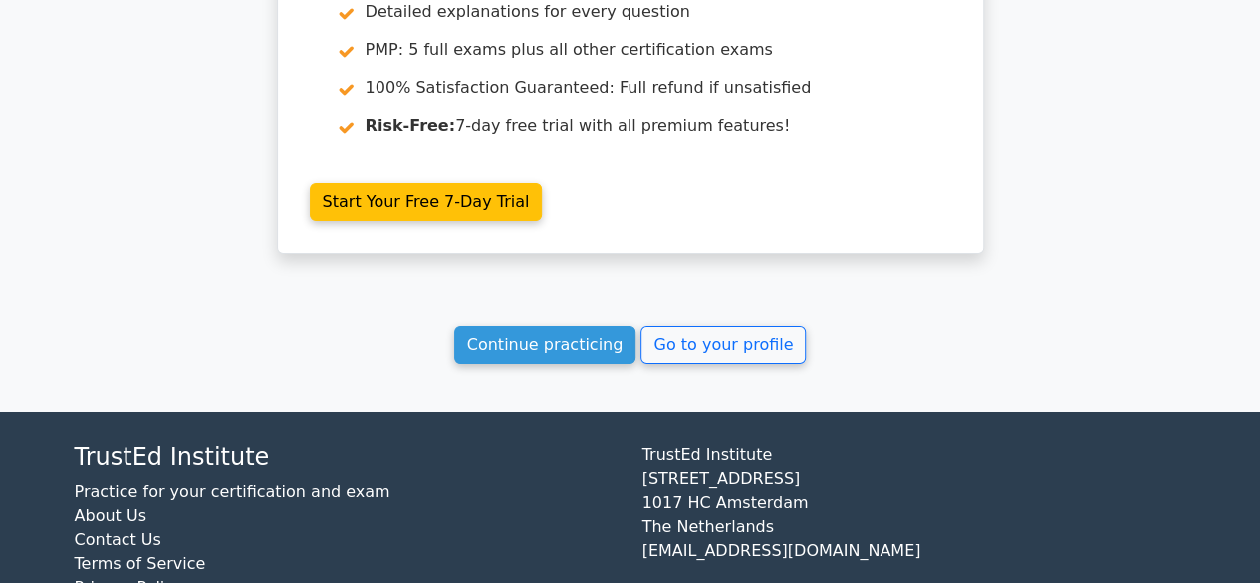
scroll to position [3464, 0]
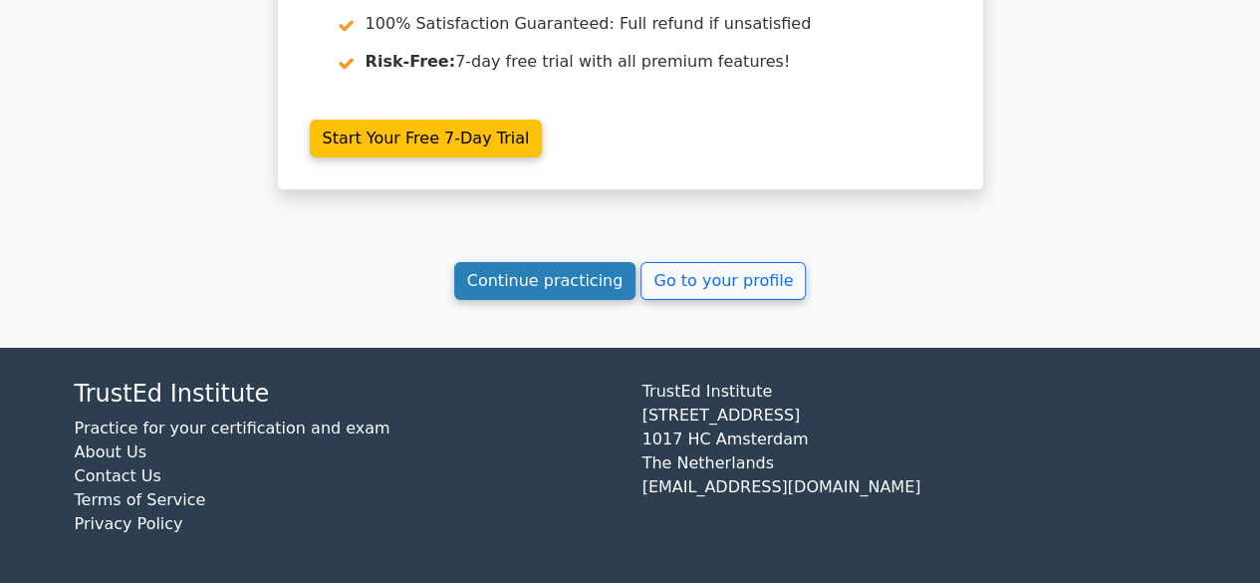
click at [551, 288] on link "Continue practicing" at bounding box center [545, 281] width 182 height 38
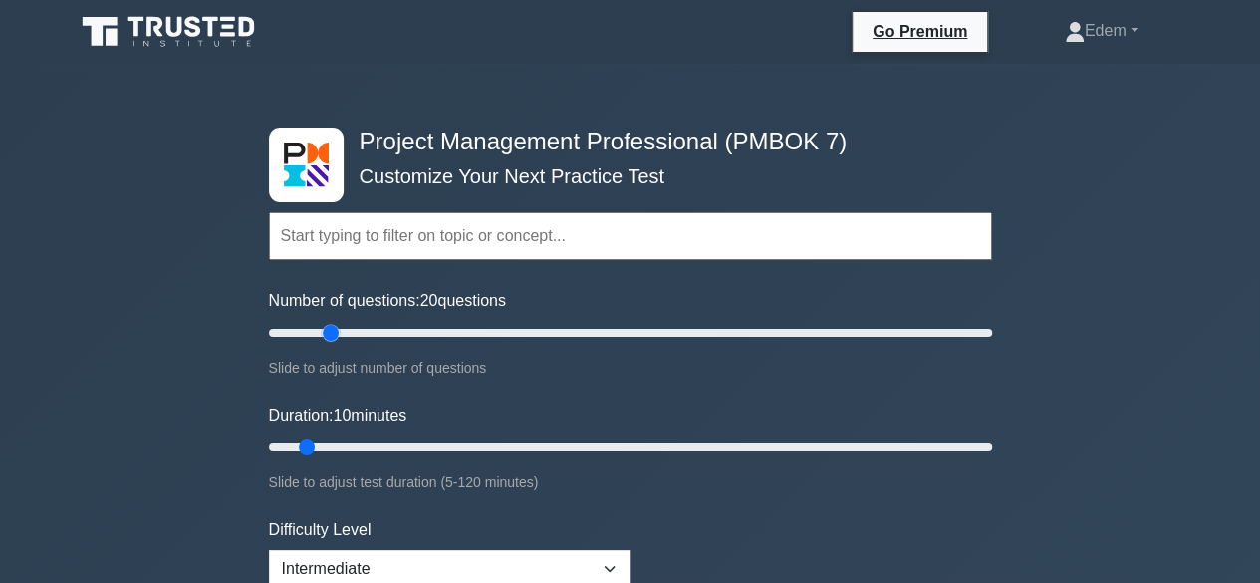
drag, startPoint x: 296, startPoint y: 331, endPoint x: 329, endPoint y: 334, distance: 33.0
type input "20"
click at [329, 334] on input "Number of questions: 20 questions" at bounding box center [630, 333] width 723 height 24
drag, startPoint x: 309, startPoint y: 444, endPoint x: 392, endPoint y: 443, distance: 83.7
click at [392, 443] on input "Duration: 25 minutes" at bounding box center [630, 447] width 723 height 24
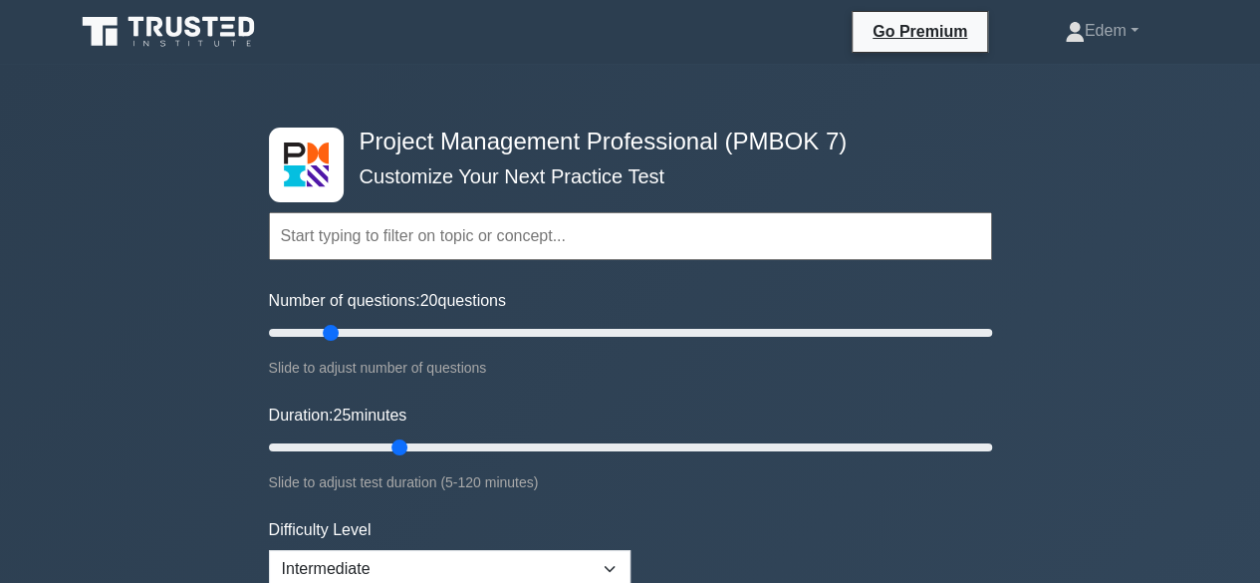
click at [709, 392] on form "Topics The Standard for Project Management: A System for Value Delivery The Sta…" at bounding box center [630, 458] width 723 height 615
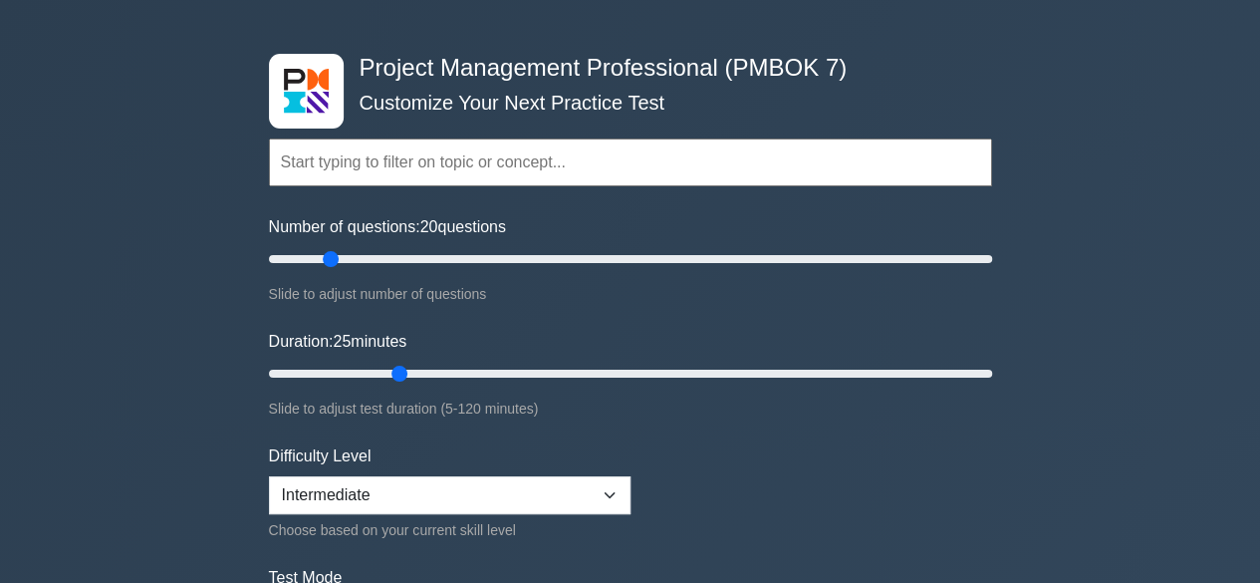
scroll to position [100, 0]
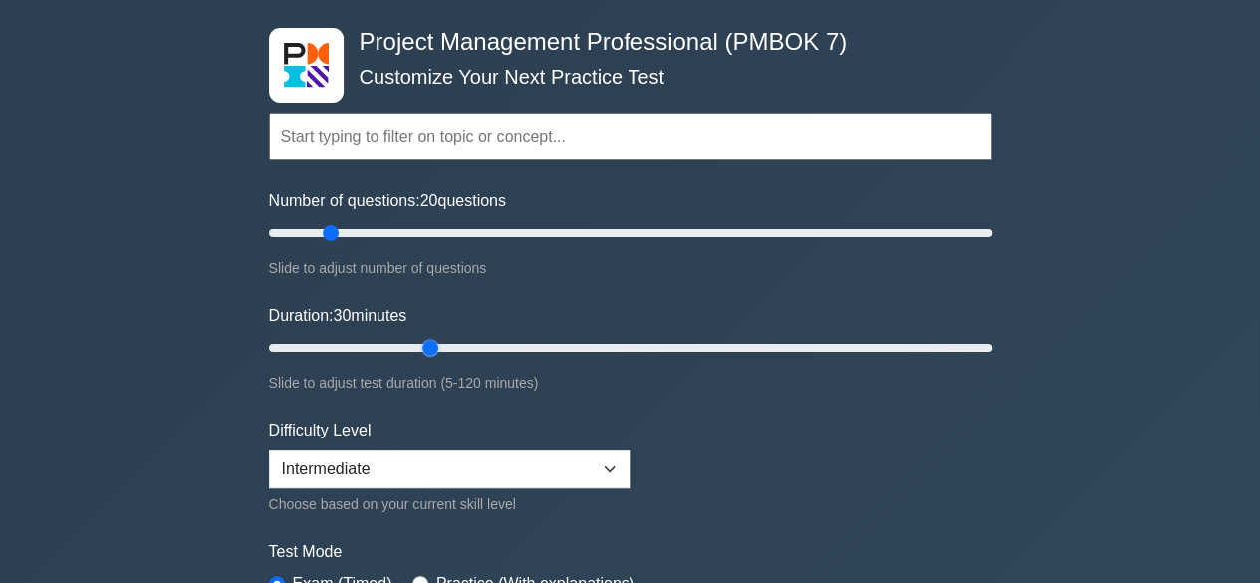
drag, startPoint x: 404, startPoint y: 345, endPoint x: 425, endPoint y: 344, distance: 20.9
type input "30"
click at [425, 344] on input "Duration: 30 minutes" at bounding box center [630, 348] width 723 height 24
click at [664, 279] on form "Topics The Standard for Project Management: A System for Value Delivery The Sta…" at bounding box center [630, 359] width 723 height 615
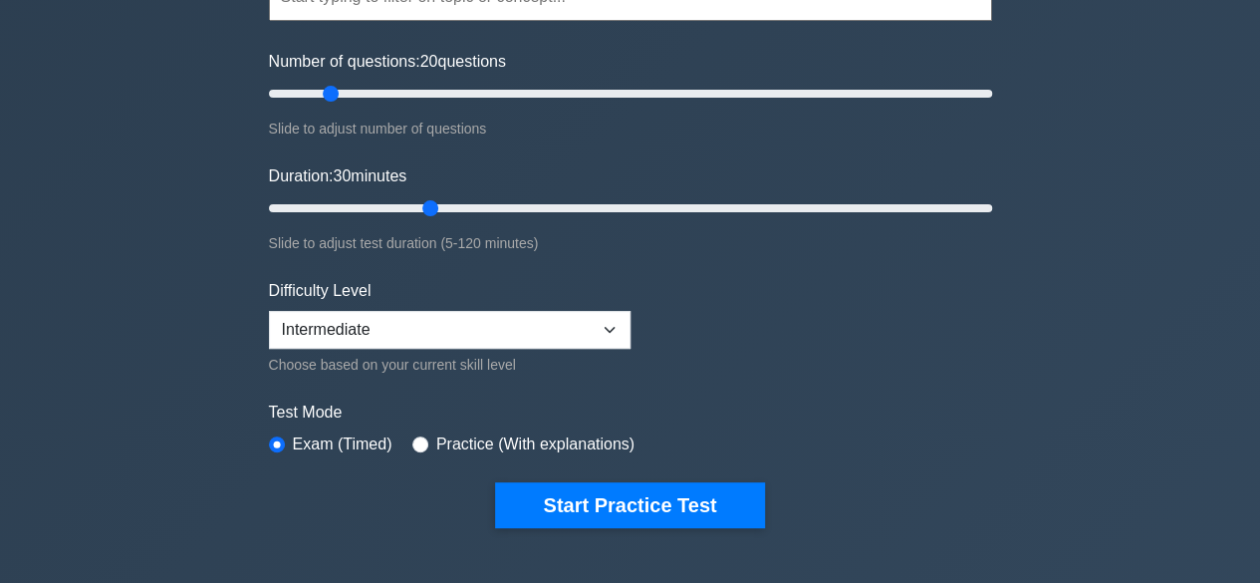
scroll to position [199, 0]
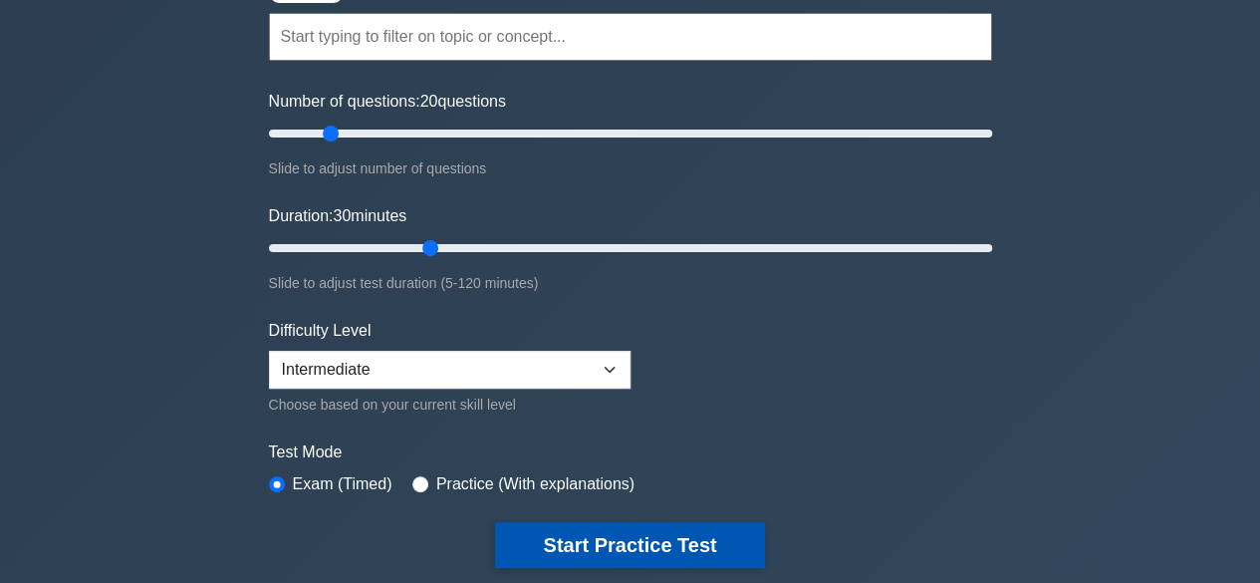
click at [613, 541] on button "Start Practice Test" at bounding box center [629, 545] width 269 height 46
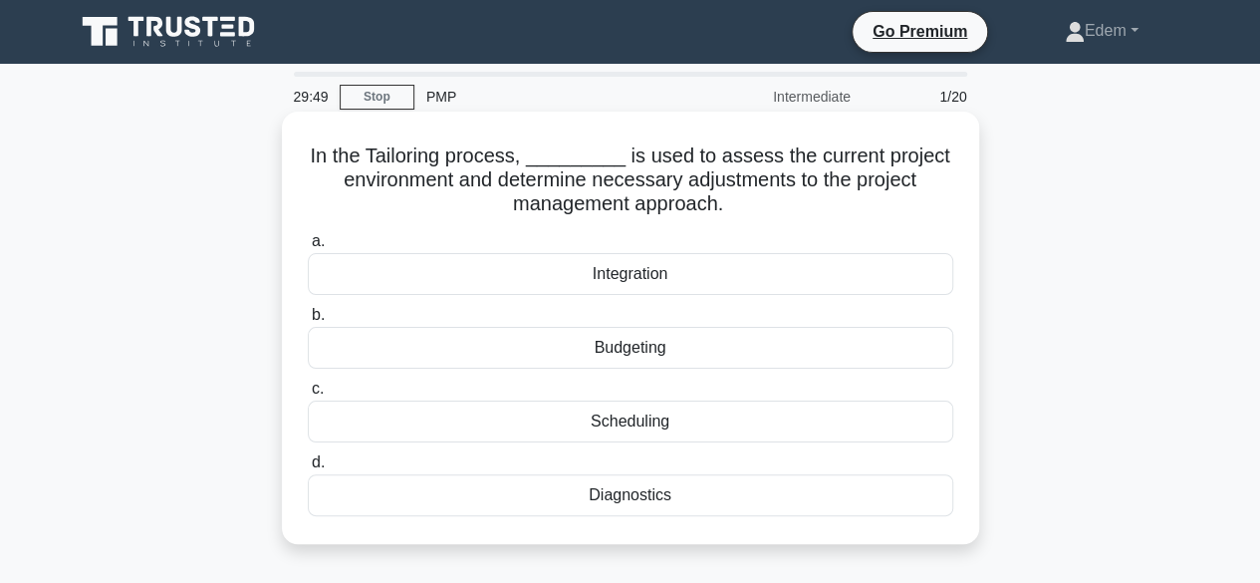
drag, startPoint x: 352, startPoint y: 181, endPoint x: 889, endPoint y: 204, distance: 538.3
click at [889, 204] on h5 "In the Tailoring process, _________ is used to assess the current project envir…" at bounding box center [630, 180] width 649 height 74
click at [825, 215] on h5 "In the Tailoring process, _________ is used to assess the current project envir…" at bounding box center [630, 180] width 649 height 74
drag, startPoint x: 653, startPoint y: 155, endPoint x: 882, endPoint y: 198, distance: 233.0
click at [886, 198] on h5 "In the Tailoring process, _________ is used to assess the current project envir…" at bounding box center [630, 180] width 649 height 74
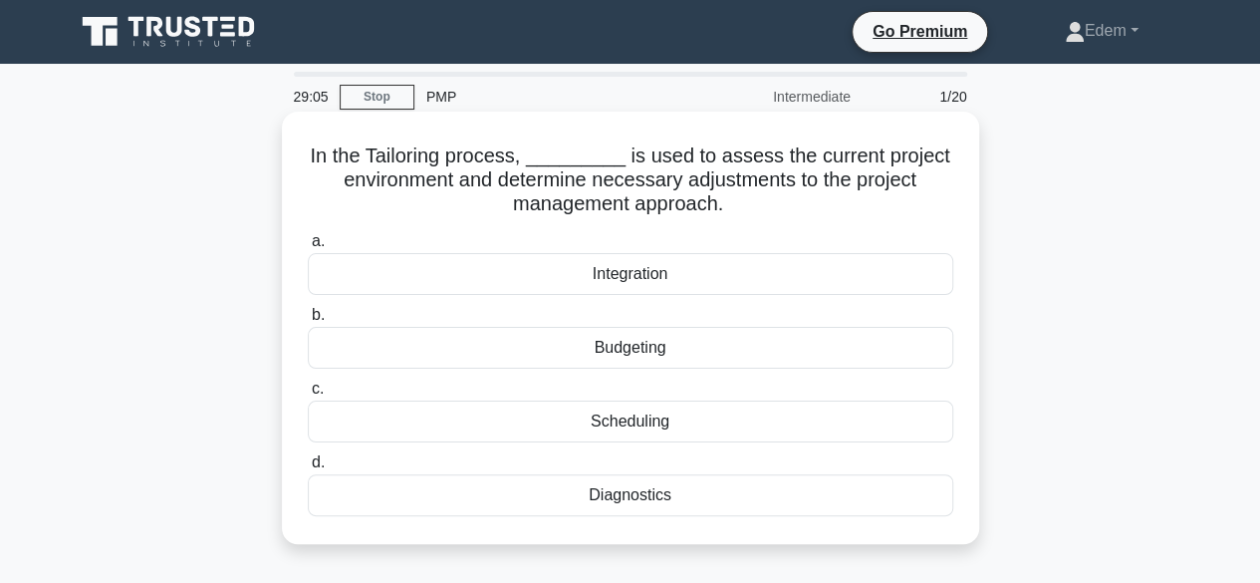
click at [683, 278] on div "Integration" at bounding box center [630, 274] width 645 height 42
click at [308, 248] on input "a. Integration" at bounding box center [308, 241] width 0 height 13
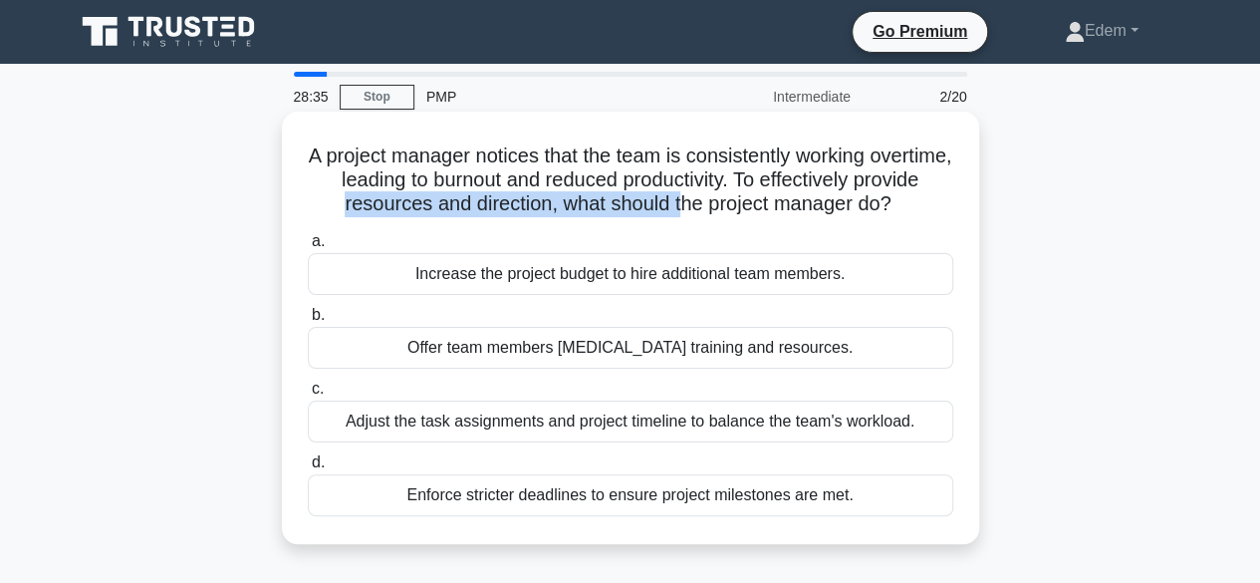
drag, startPoint x: 389, startPoint y: 207, endPoint x: 734, endPoint y: 197, distance: 344.7
click at [734, 197] on h5 "A project manager notices that the team is consistently working overtime, leadi…" at bounding box center [630, 180] width 649 height 74
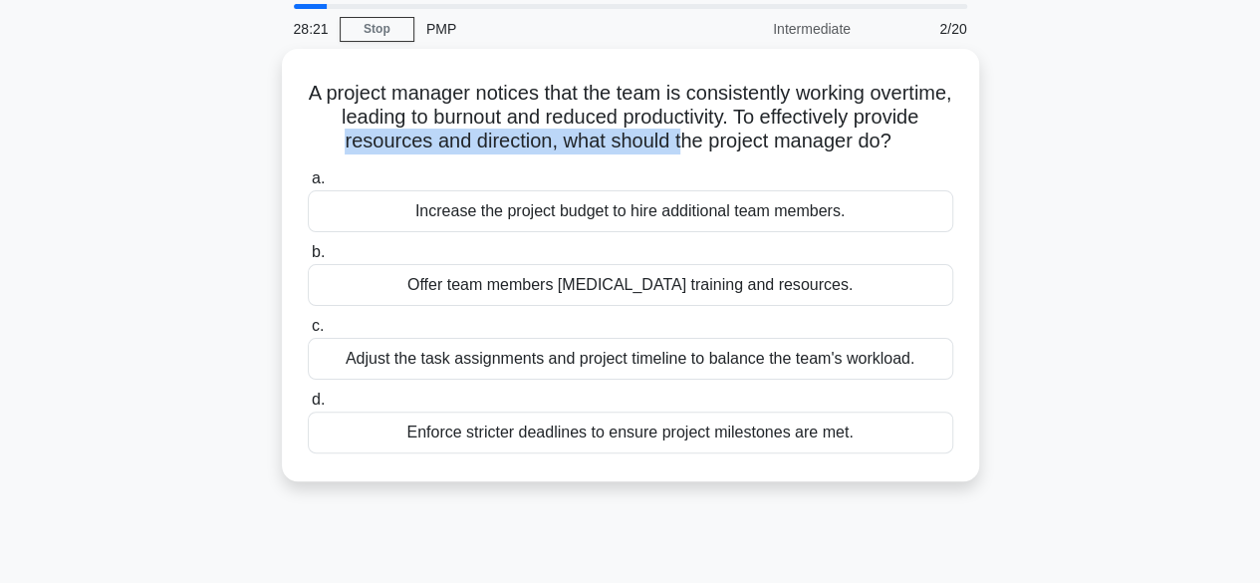
scroll to position [87, 0]
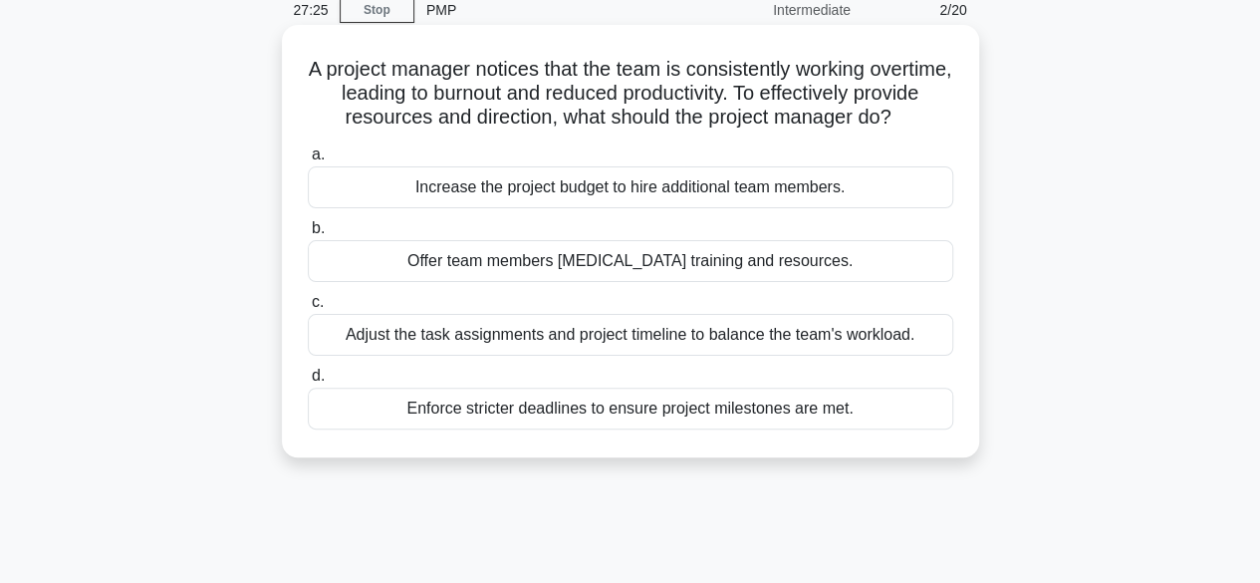
click at [643, 356] on div "Adjust the task assignments and project timeline to balance the team's workload." at bounding box center [630, 335] width 645 height 42
click at [308, 309] on input "c. Adjust the task assignments and project timeline to balance the team's workl…" at bounding box center [308, 302] width 0 height 13
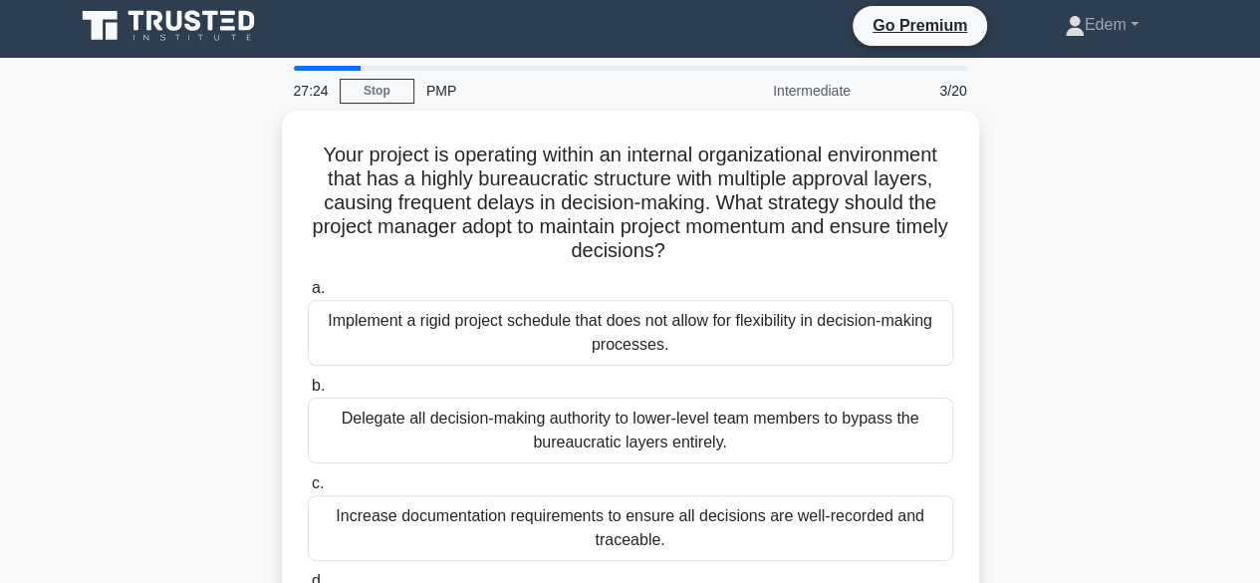
scroll to position [0, 0]
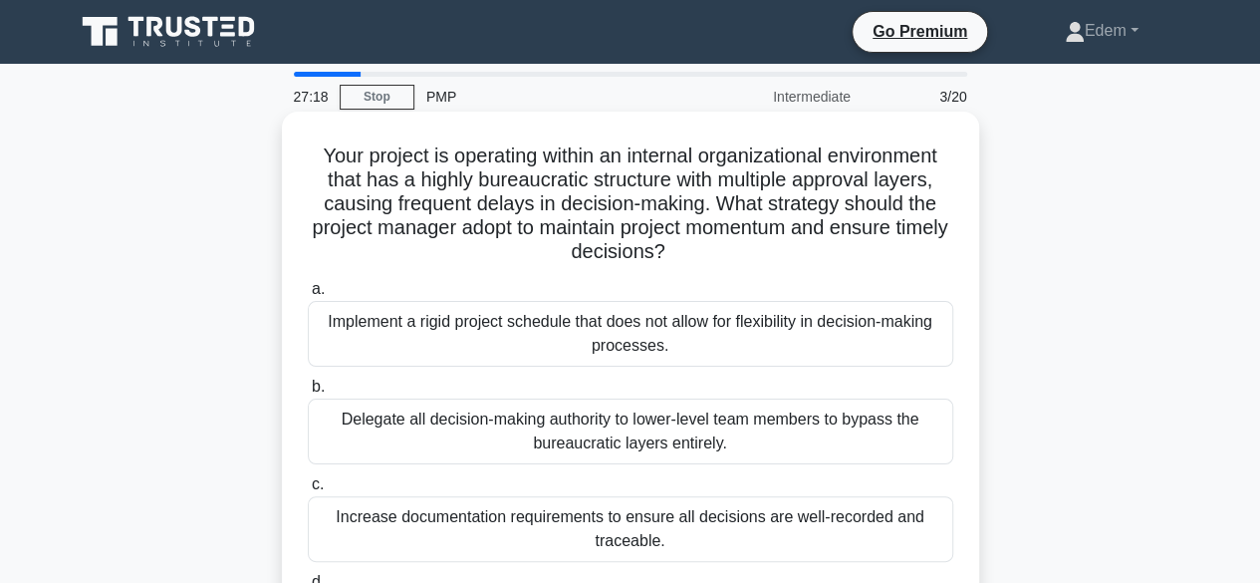
drag, startPoint x: 534, startPoint y: 224, endPoint x: 902, endPoint y: 256, distance: 369.9
click at [902, 256] on h5 "Your project is operating within an internal organizational environment that ha…" at bounding box center [630, 203] width 649 height 121
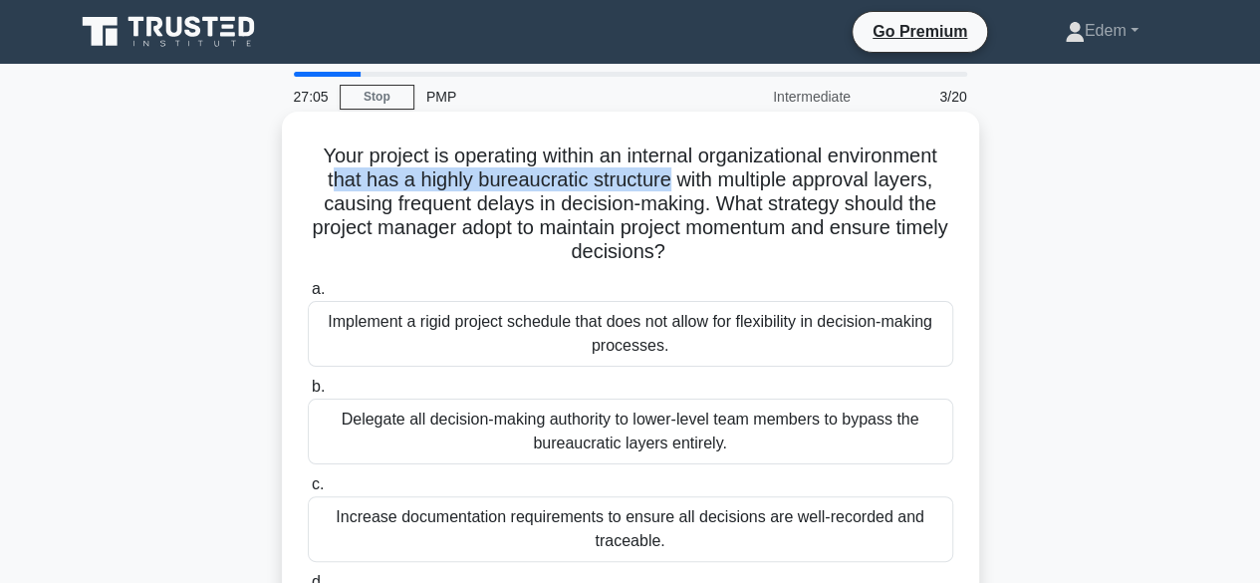
drag, startPoint x: 328, startPoint y: 180, endPoint x: 669, endPoint y: 190, distance: 341.7
click at [669, 190] on h5 "Your project is operating within an internal organizational environment that ha…" at bounding box center [630, 203] width 649 height 121
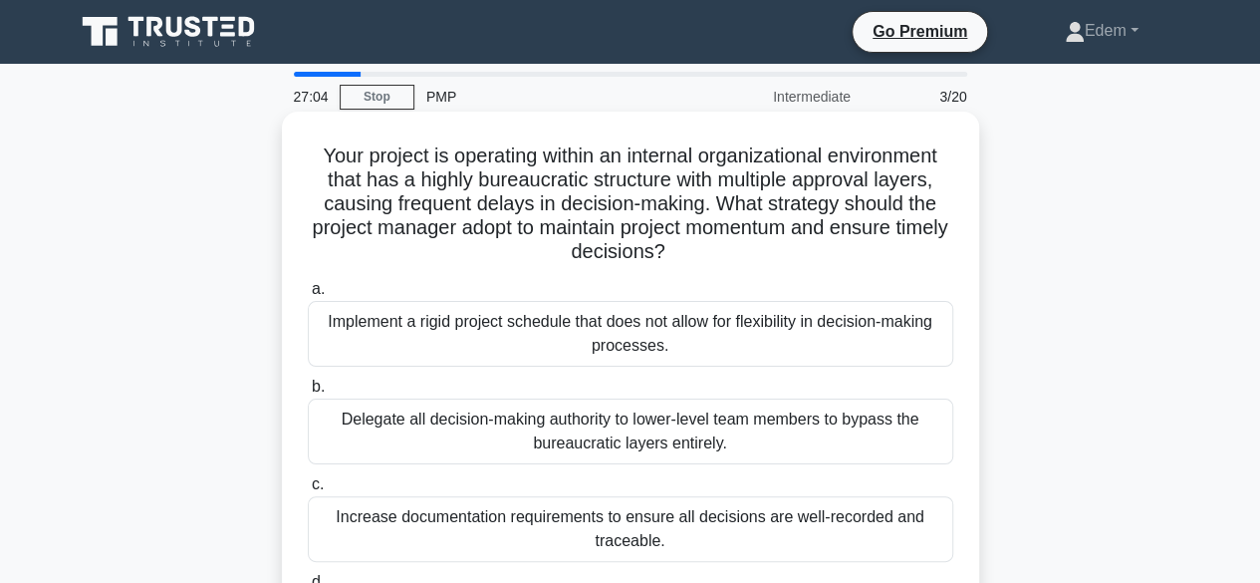
click at [671, 206] on h5 "Your project is operating within an internal organizational environment that ha…" at bounding box center [630, 203] width 649 height 121
drag, startPoint x: 805, startPoint y: 183, endPoint x: 890, endPoint y: 183, distance: 85.6
click at [890, 183] on h5 "Your project is operating within an internal organizational environment that ha…" at bounding box center [630, 203] width 649 height 121
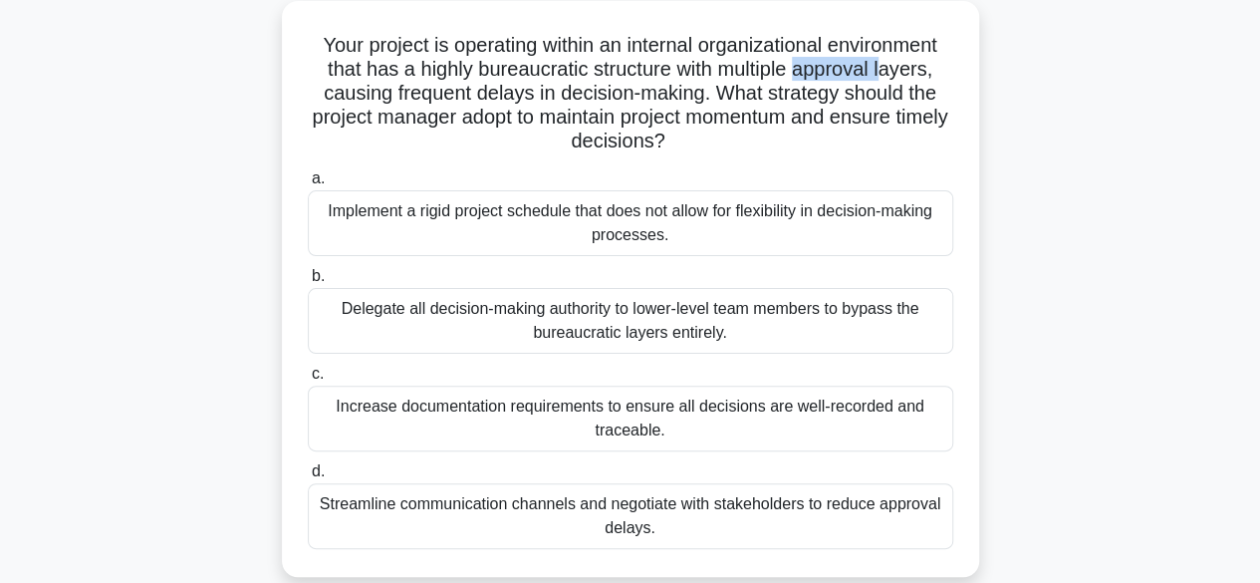
scroll to position [110, 0]
click at [432, 431] on div "Increase documentation requirements to ensure all decisions are well-recorded a…" at bounding box center [630, 419] width 645 height 66
click at [308, 381] on input "c. Increase documentation requirements to ensure all decisions are well-recorde…" at bounding box center [308, 374] width 0 height 13
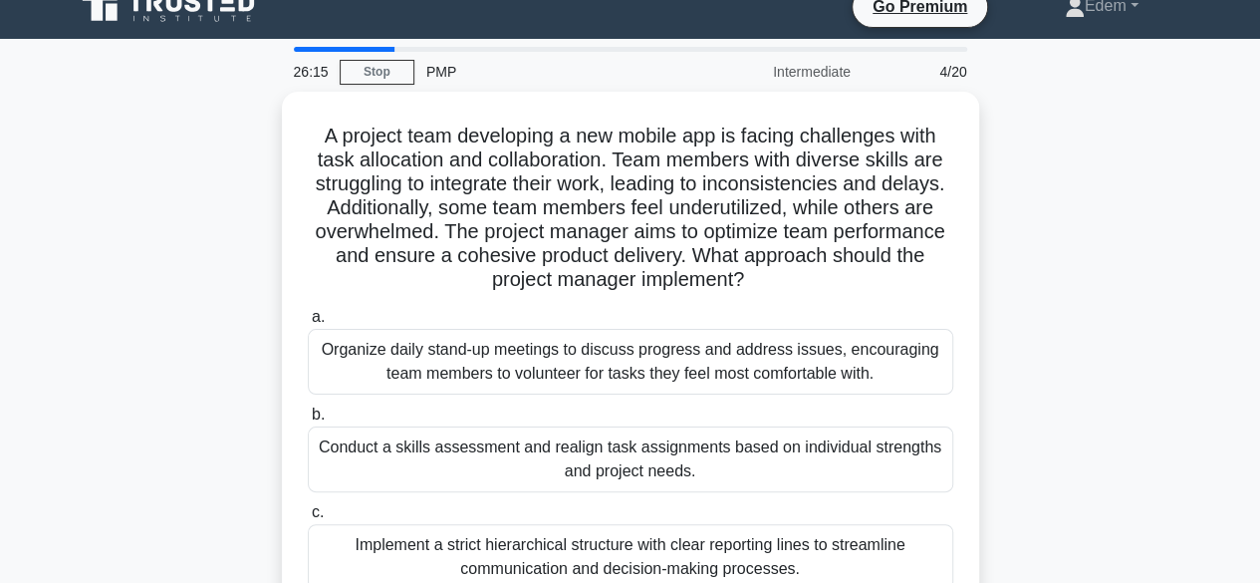
scroll to position [26, 0]
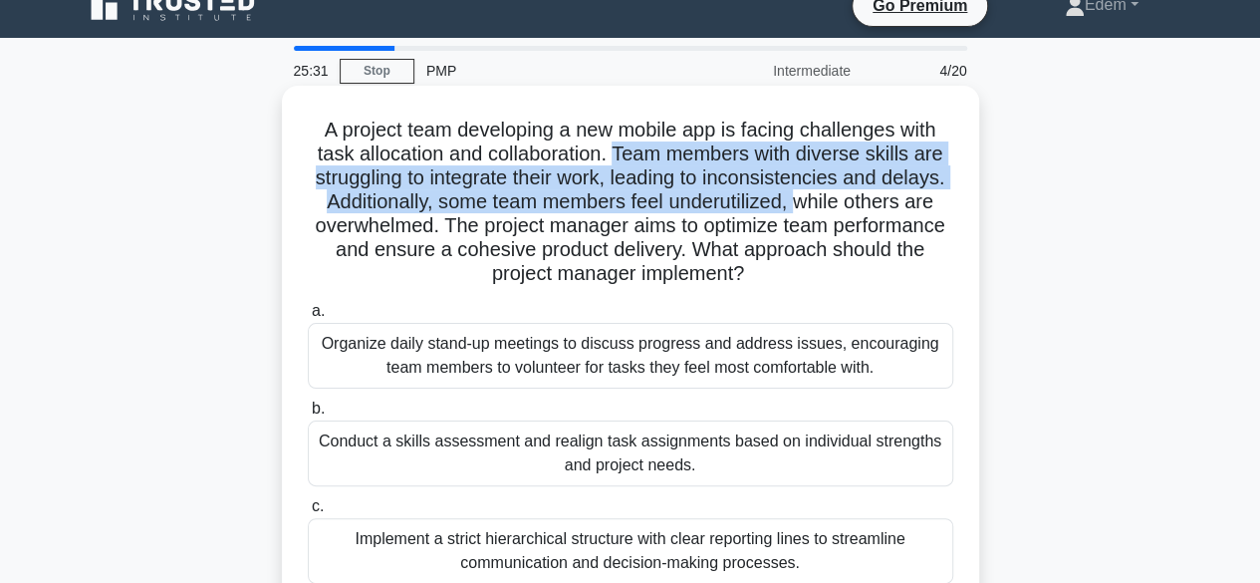
drag, startPoint x: 616, startPoint y: 154, endPoint x: 879, endPoint y: 196, distance: 266.2
click at [879, 196] on h5 "A project team developing a new mobile app is facing challenges with task alloc…" at bounding box center [630, 202] width 649 height 169
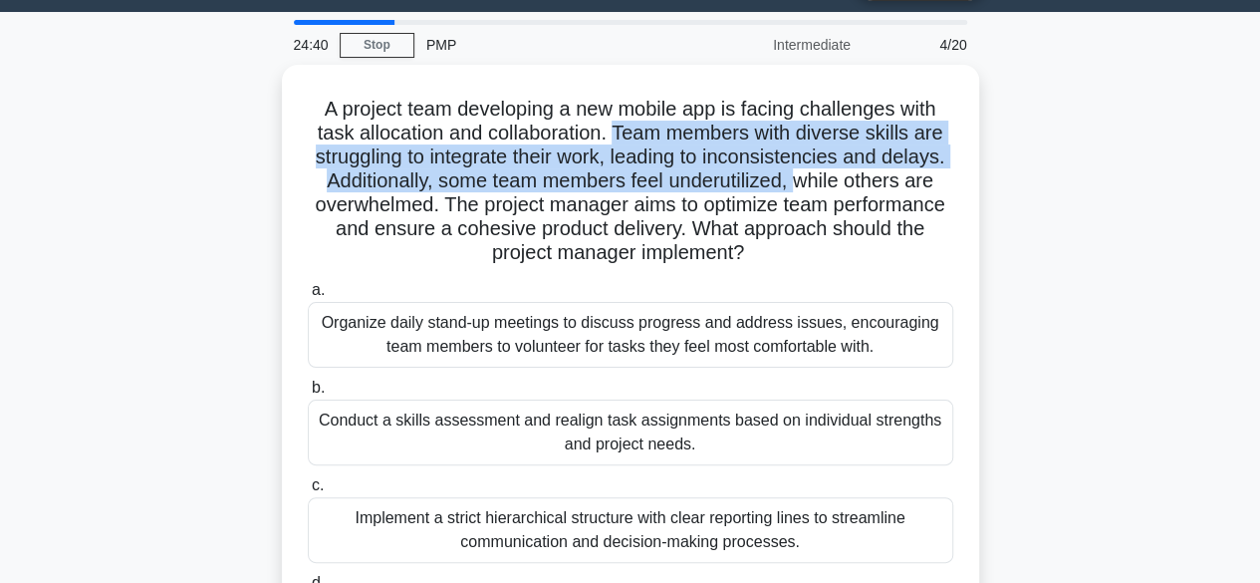
scroll to position [50, 0]
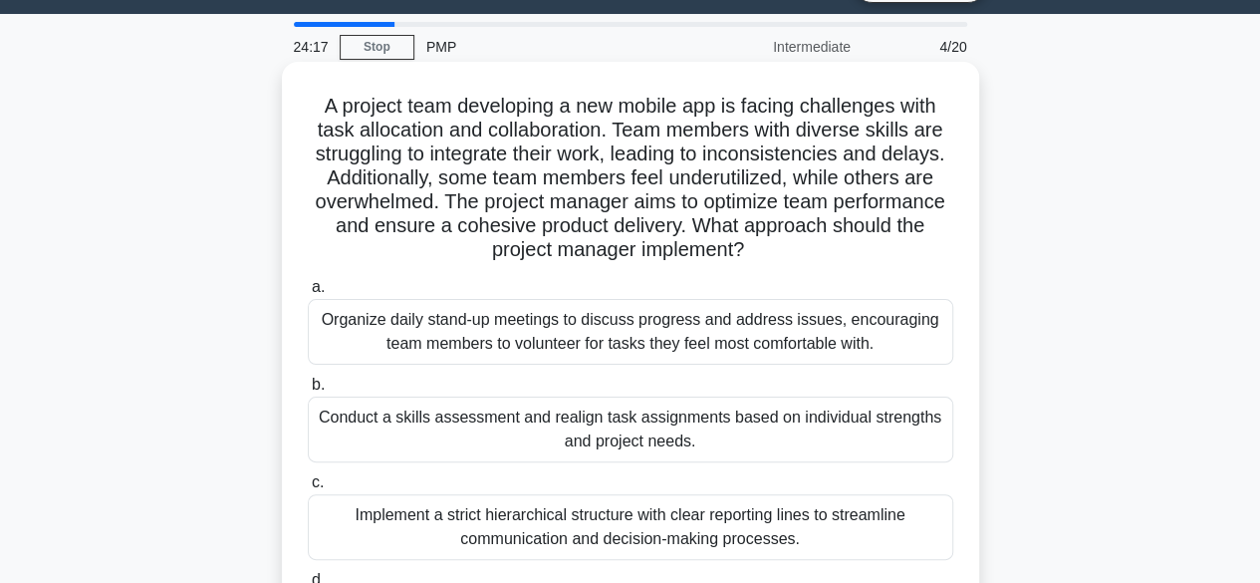
click at [514, 433] on div "Conduct a skills assessment and realign task assignments based on individual st…" at bounding box center [630, 429] width 645 height 66
click at [308, 391] on input "b. Conduct a skills assessment and realign task assignments based on individual…" at bounding box center [308, 384] width 0 height 13
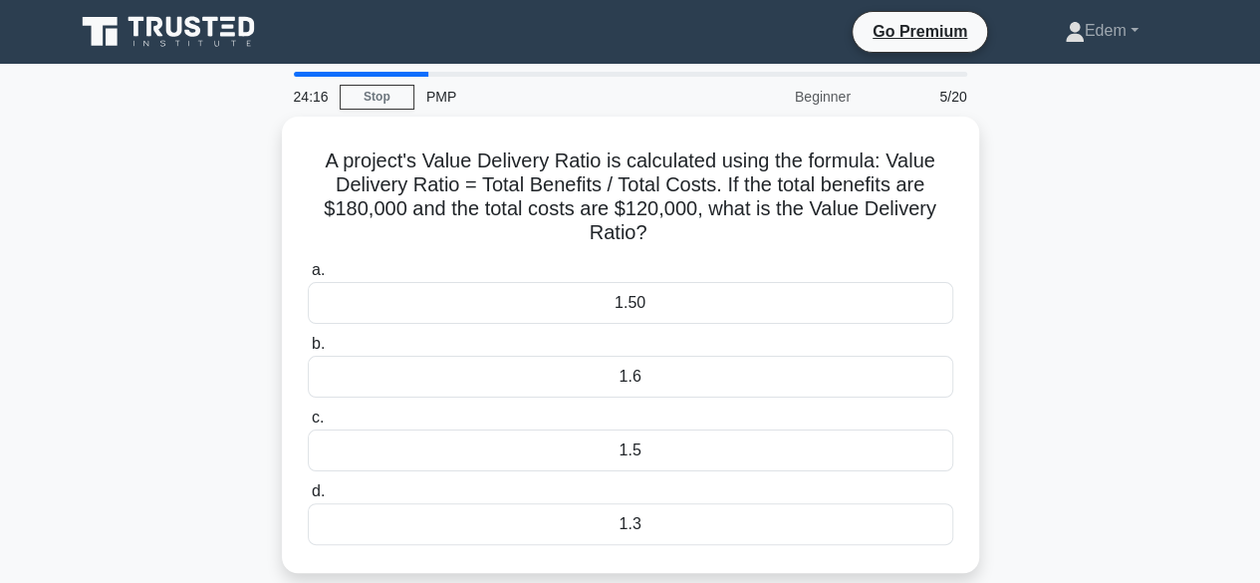
scroll to position [0, 0]
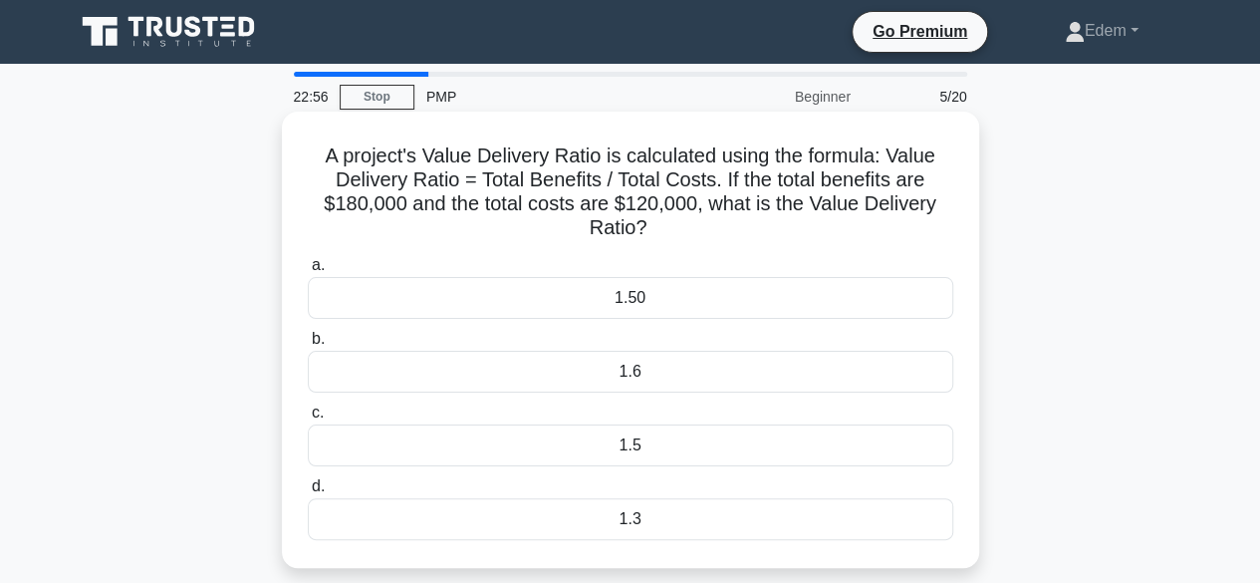
click at [746, 443] on div "1.5" at bounding box center [630, 445] width 645 height 42
click at [308, 419] on input "c. 1.5" at bounding box center [308, 412] width 0 height 13
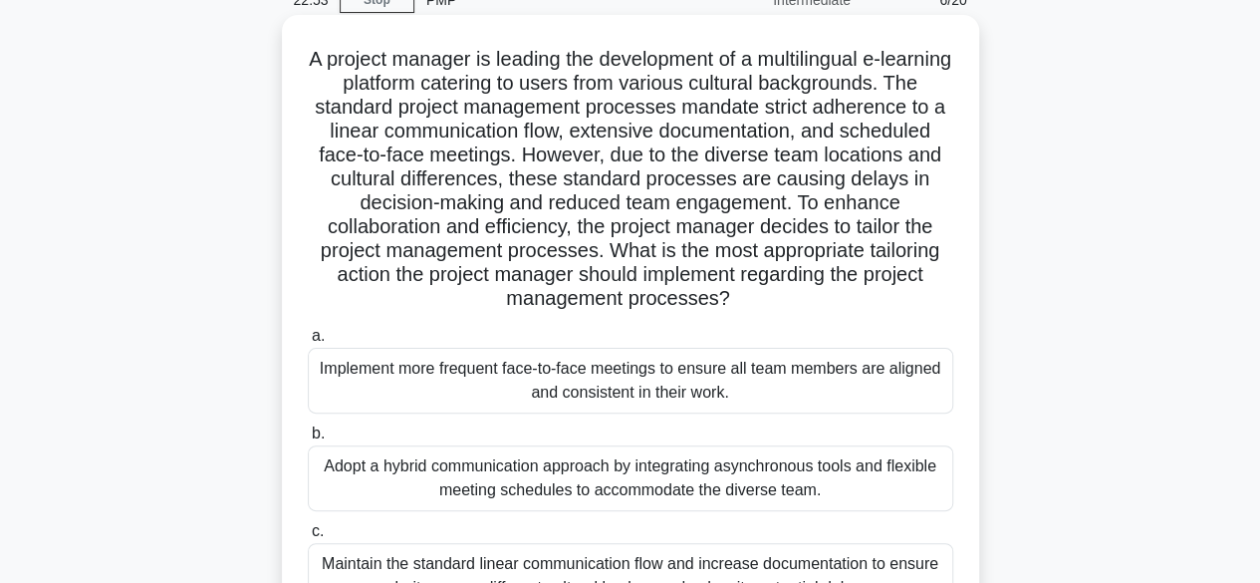
scroll to position [100, 0]
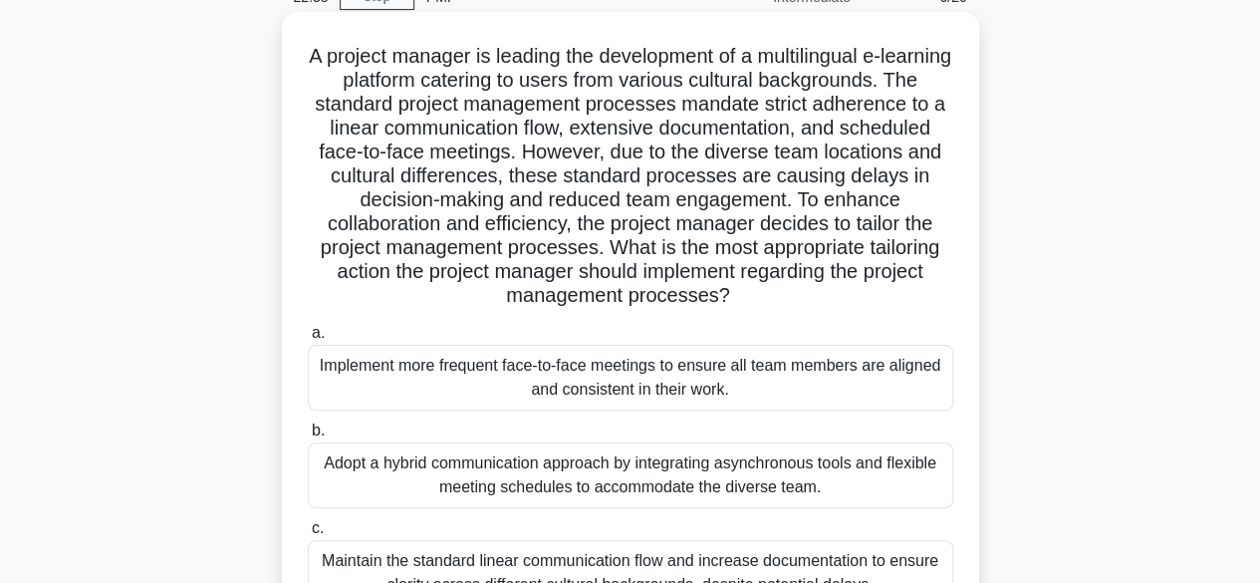
drag, startPoint x: 492, startPoint y: 265, endPoint x: 799, endPoint y: 288, distance: 307.6
click at [799, 288] on h5 "A project manager is leading the development of a multilingual e-learning platf…" at bounding box center [630, 176] width 649 height 265
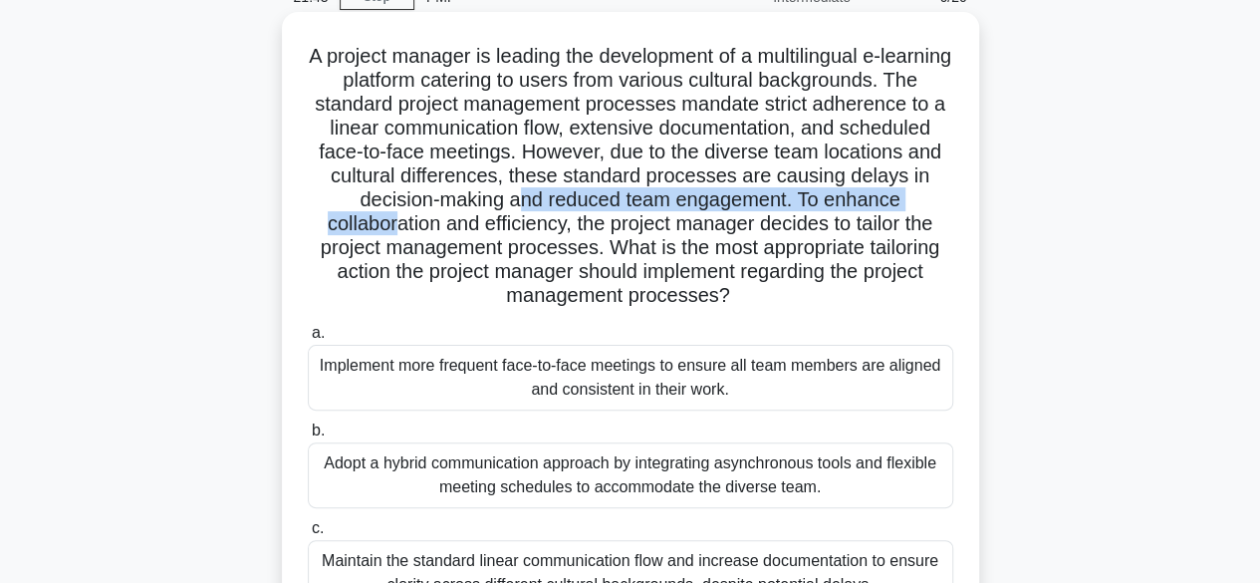
drag, startPoint x: 389, startPoint y: 224, endPoint x: 568, endPoint y: 211, distance: 178.7
click at [568, 211] on h5 "A project manager is leading the development of a multilingual e-learning platf…" at bounding box center [630, 176] width 649 height 265
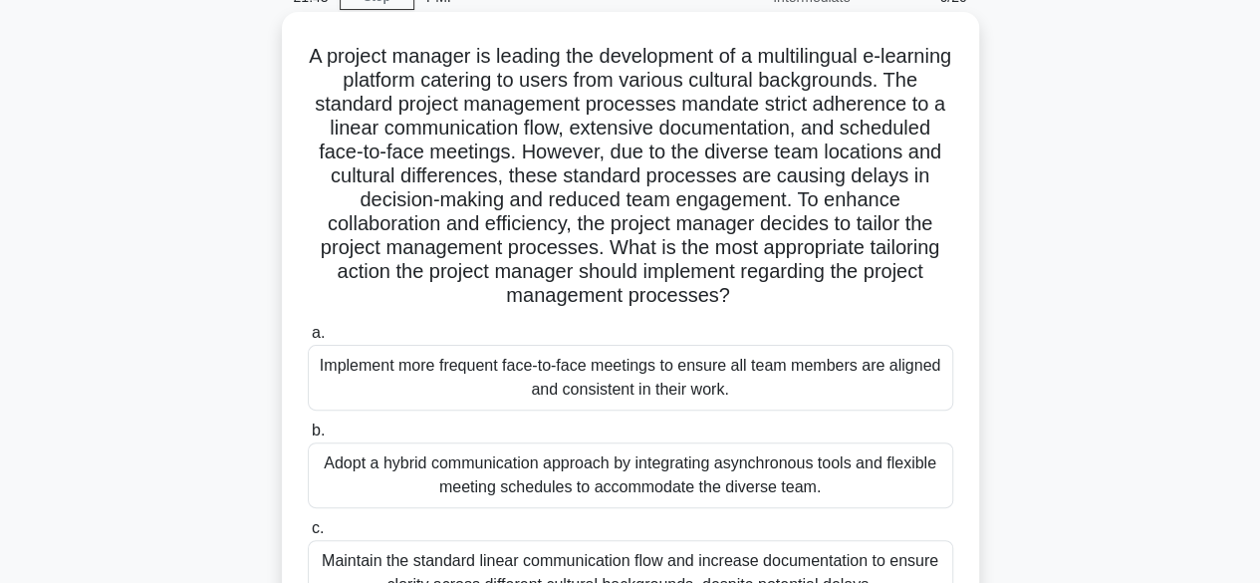
click at [607, 222] on h5 "A project manager is leading the development of a multilingual e-learning platf…" at bounding box center [630, 176] width 649 height 265
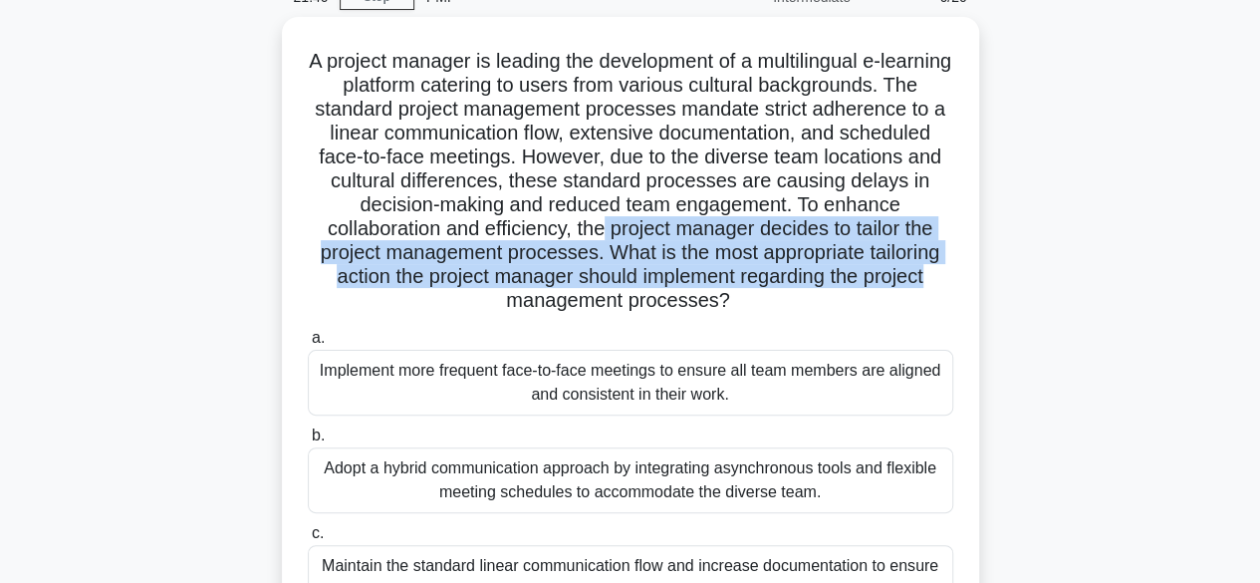
drag, startPoint x: 604, startPoint y: 228, endPoint x: 1011, endPoint y: 276, distance: 410.1
click at [1011, 276] on div "A project manager is leading the development of a multilingual e-learning platf…" at bounding box center [630, 388] width 1135 height 743
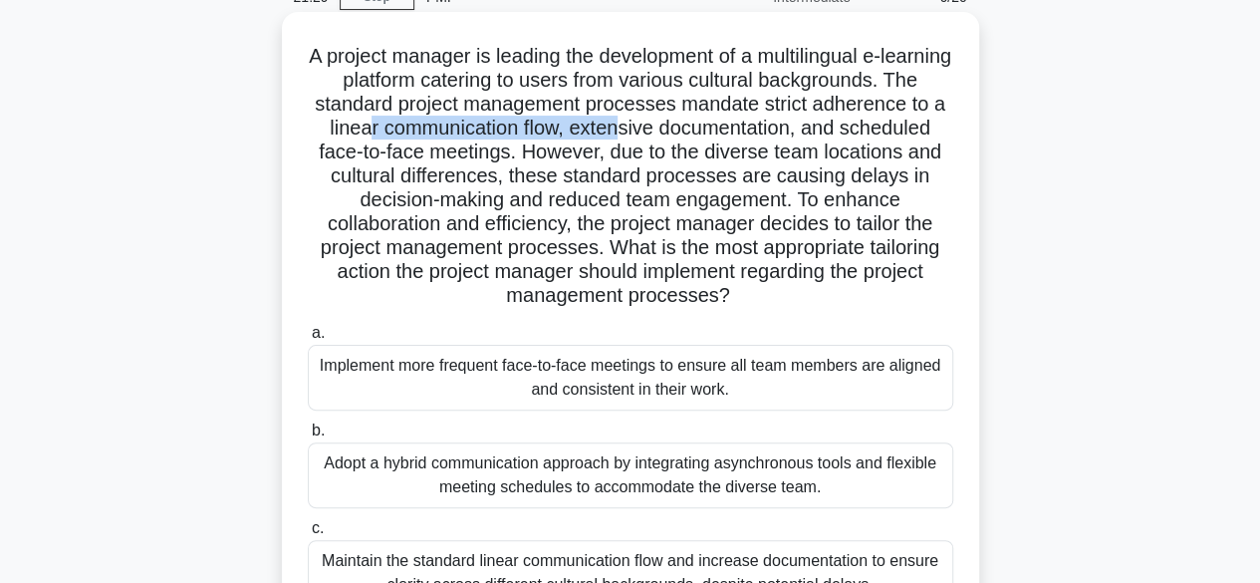
drag, startPoint x: 430, startPoint y: 121, endPoint x: 683, endPoint y: 128, distance: 253.1
click at [683, 128] on h5 "A project manager is leading the development of a multilingual e-learning platf…" at bounding box center [630, 176] width 649 height 265
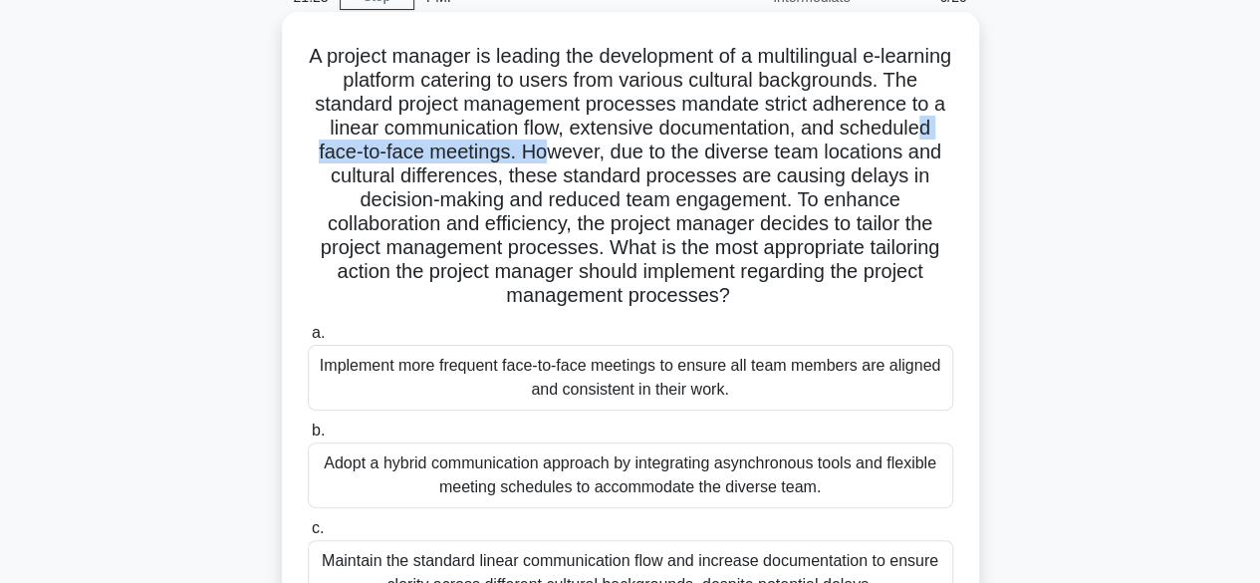
drag, startPoint x: 410, startPoint y: 160, endPoint x: 654, endPoint y: 154, distance: 244.1
click at [654, 154] on h5 "A project manager is leading the development of a multilingual e-learning platf…" at bounding box center [630, 176] width 649 height 265
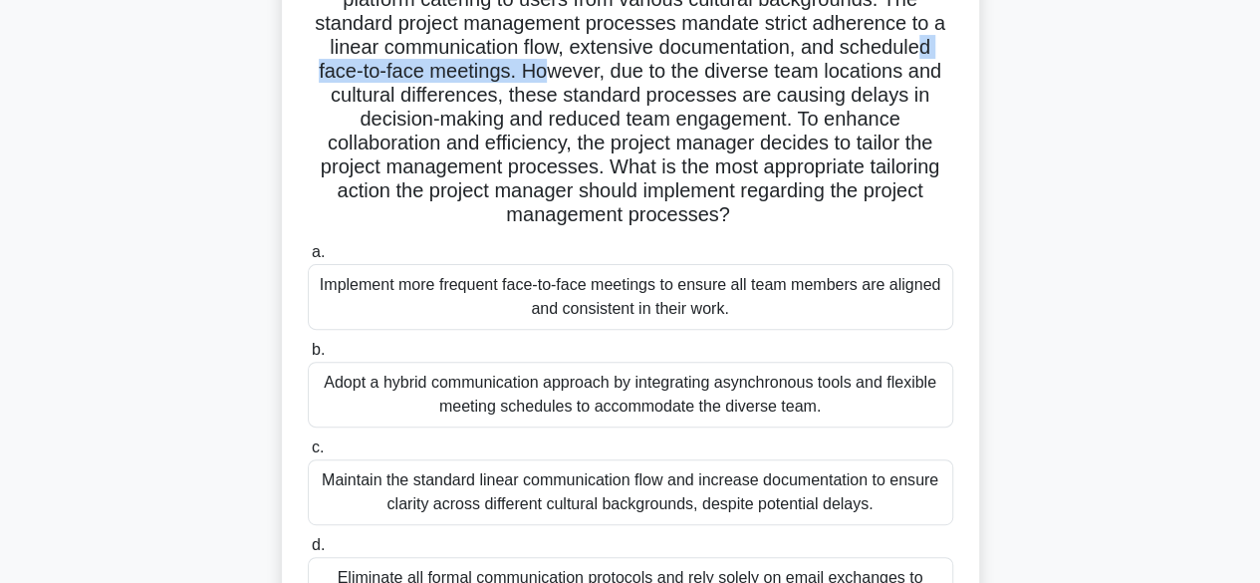
scroll to position [184, 0]
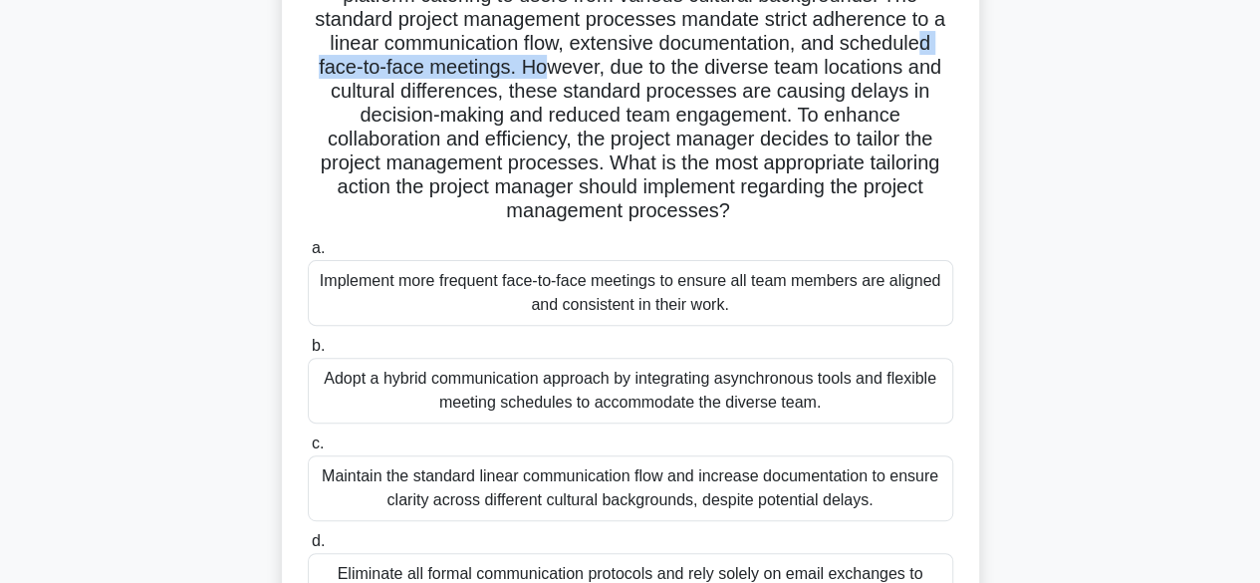
click at [663, 71] on h5 "A project manager is leading the development of a multilingual e-learning platf…" at bounding box center [630, 91] width 649 height 265
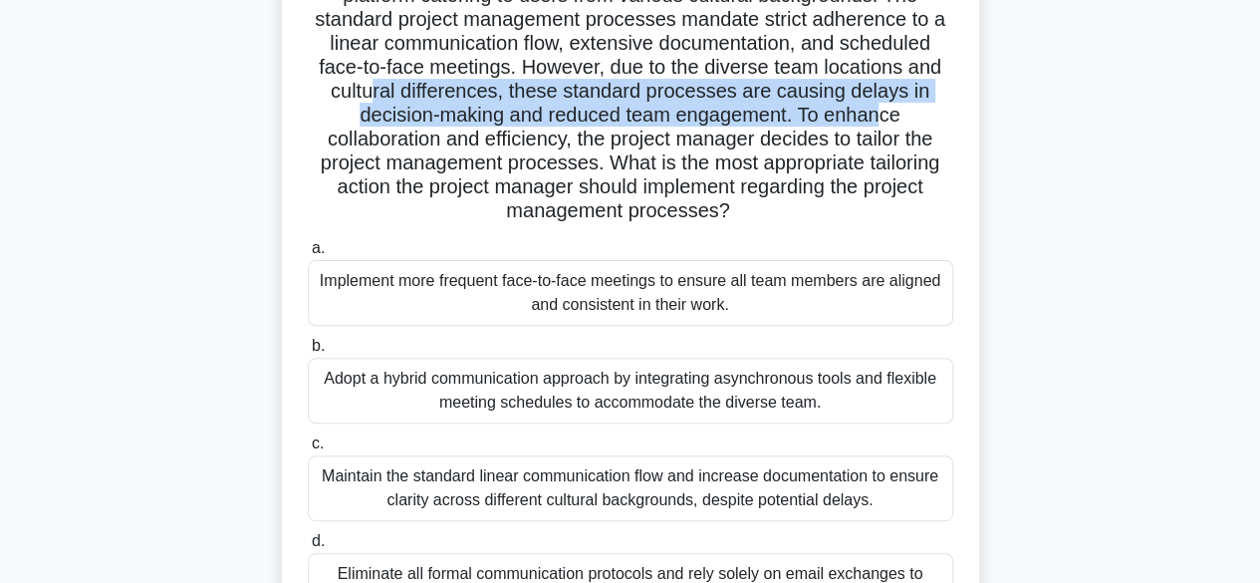
drag, startPoint x: 482, startPoint y: 88, endPoint x: 924, endPoint y: 114, distance: 442.9
click at [924, 114] on h5 "A project manager is leading the development of a multilingual e-learning platf…" at bounding box center [630, 91] width 649 height 265
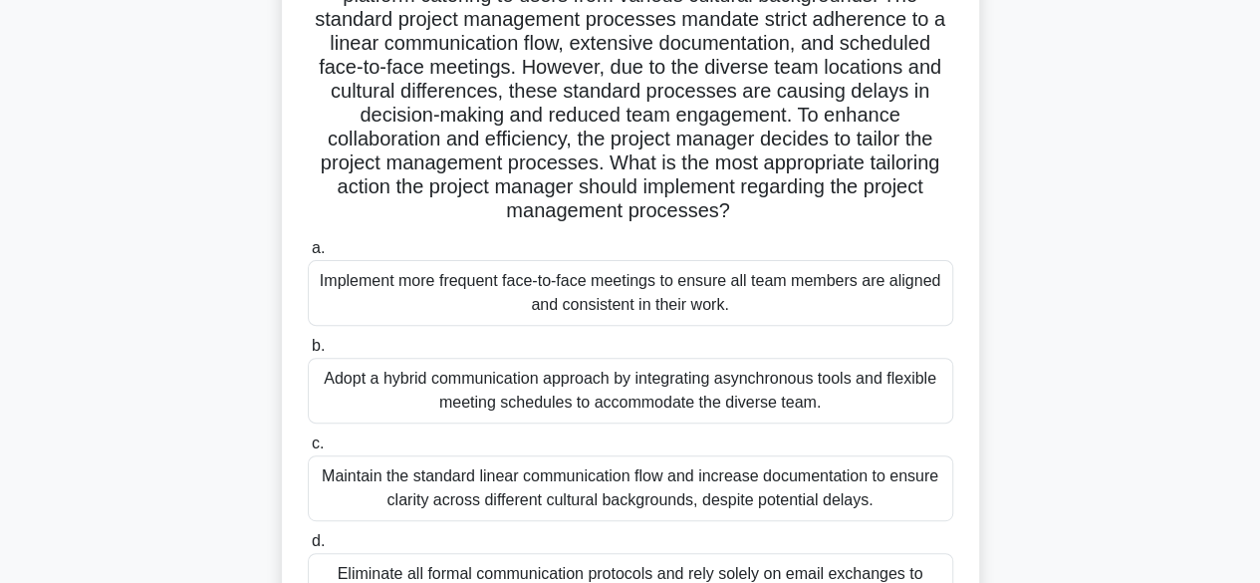
click at [584, 475] on div "Maintain the standard linear communication flow and increase documentation to e…" at bounding box center [630, 488] width 645 height 66
click at [308, 450] on input "c. Maintain the standard linear communication flow and increase documentation t…" at bounding box center [308, 443] width 0 height 13
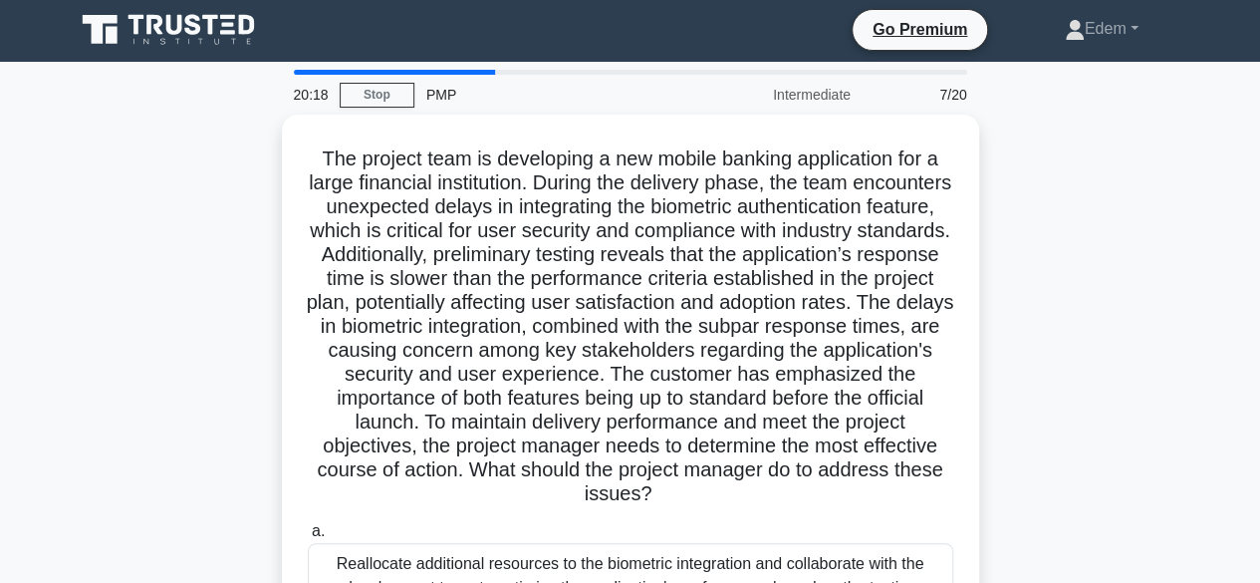
scroll to position [0, 0]
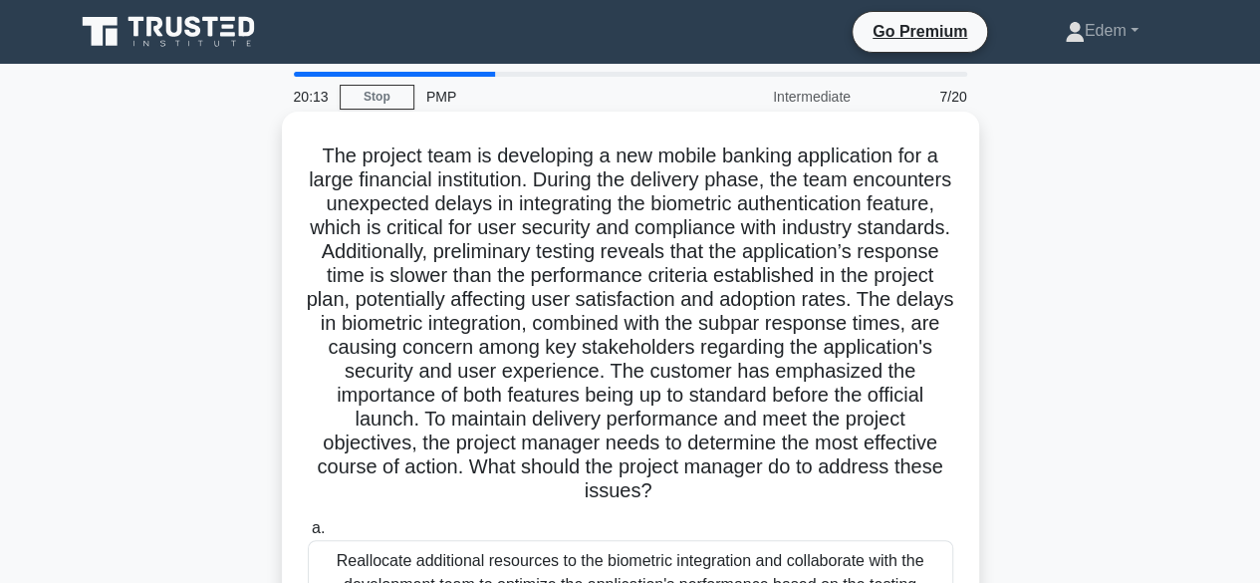
drag, startPoint x: 731, startPoint y: 419, endPoint x: 844, endPoint y: 490, distance: 132.9
click at [844, 490] on h5 "The project team is developing a new mobile banking application for a large fin…" at bounding box center [630, 323] width 649 height 361
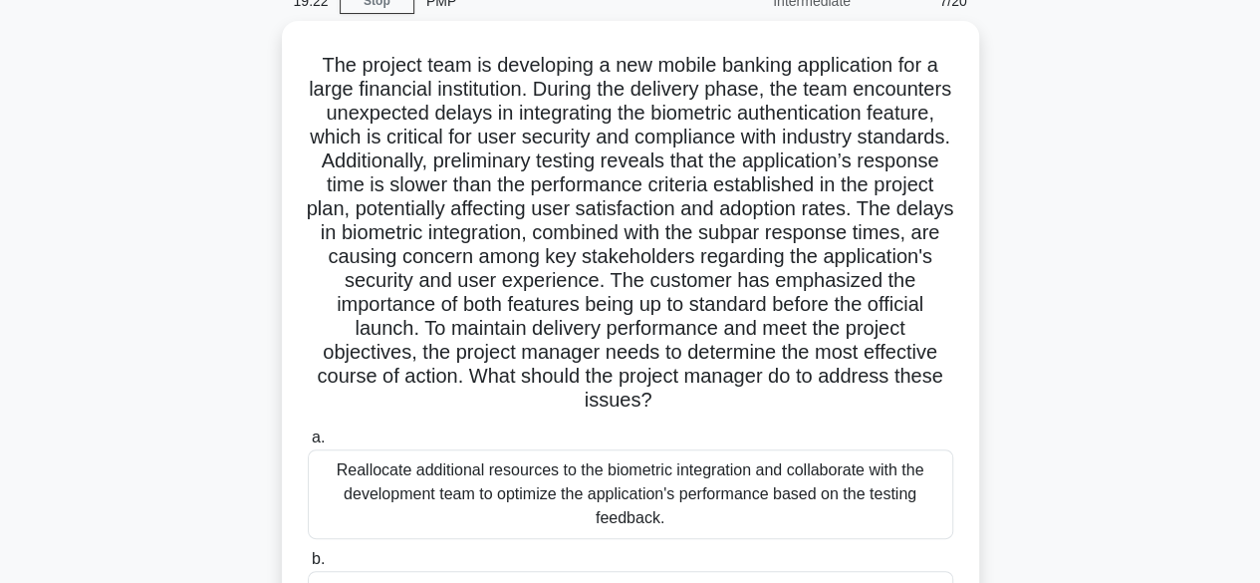
scroll to position [94, 0]
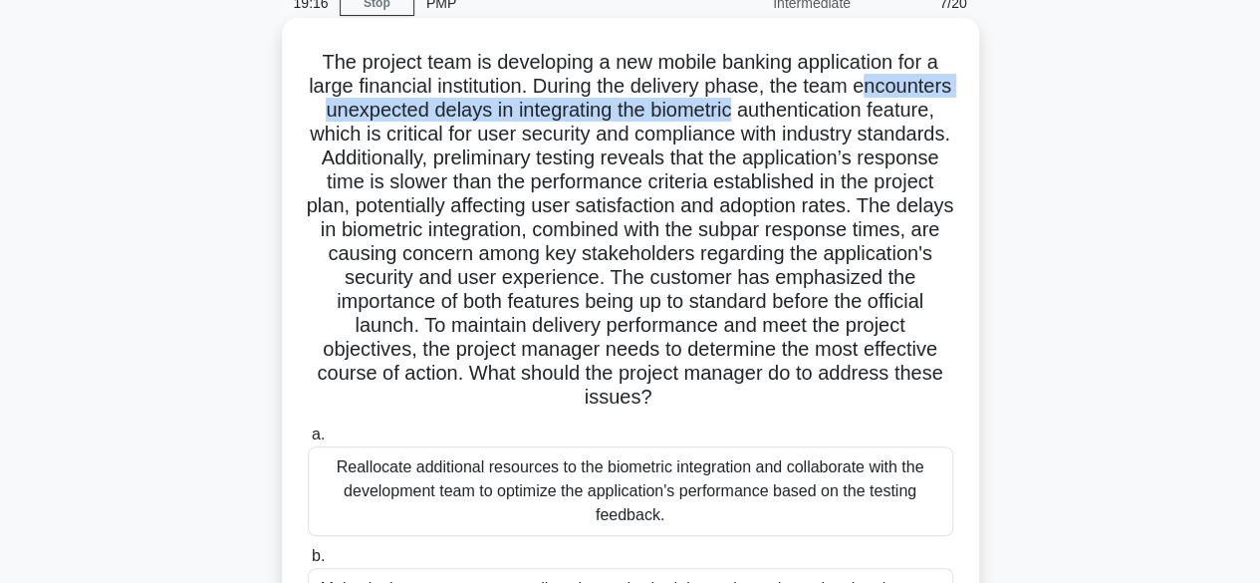
drag, startPoint x: 373, startPoint y: 115, endPoint x: 899, endPoint y: 111, distance: 525.8
click at [899, 111] on h5 "The project team is developing a new mobile banking application for a large fin…" at bounding box center [630, 230] width 649 height 361
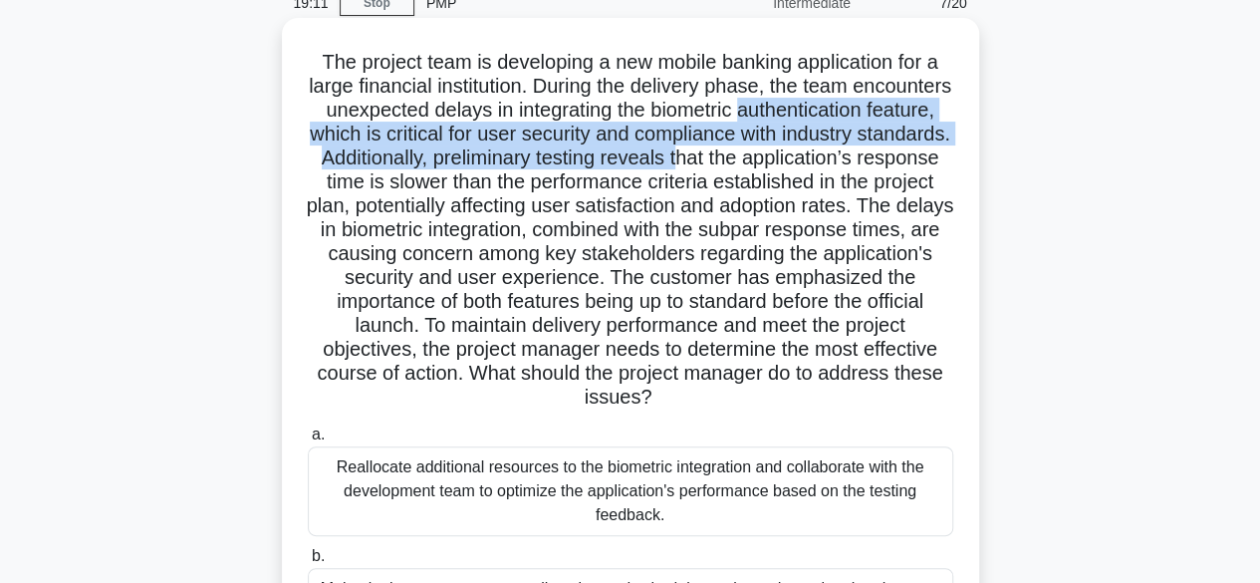
drag, startPoint x: 275, startPoint y: 136, endPoint x: 916, endPoint y: 156, distance: 641.7
click at [916, 156] on div ".spinner_0XTQ{transform-origin:center;animation:spinner_y6GP .75s linear infini…" at bounding box center [630, 466] width 1135 height 886
click at [632, 159] on h5 "The project team is developing a new mobile banking application for a large fin…" at bounding box center [630, 230] width 649 height 361
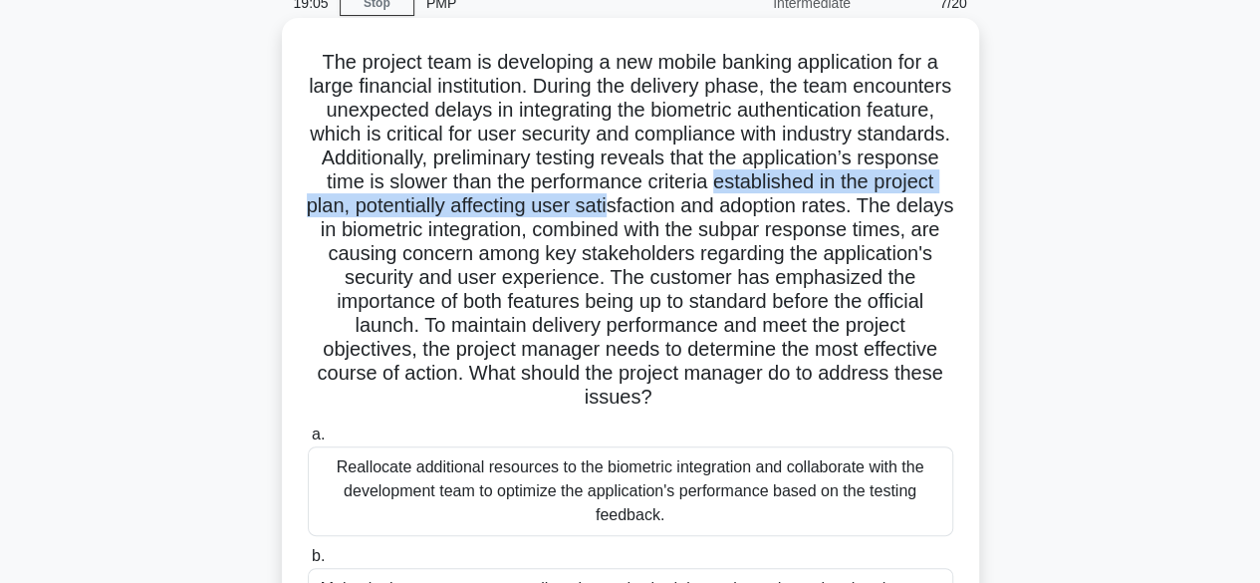
drag, startPoint x: 297, startPoint y: 197, endPoint x: 870, endPoint y: 208, distance: 573.7
click at [870, 208] on div ".spinner_0XTQ{transform-origin:center;animation:spinner_y6GP .75s linear infini…" at bounding box center [630, 449] width 681 height 847
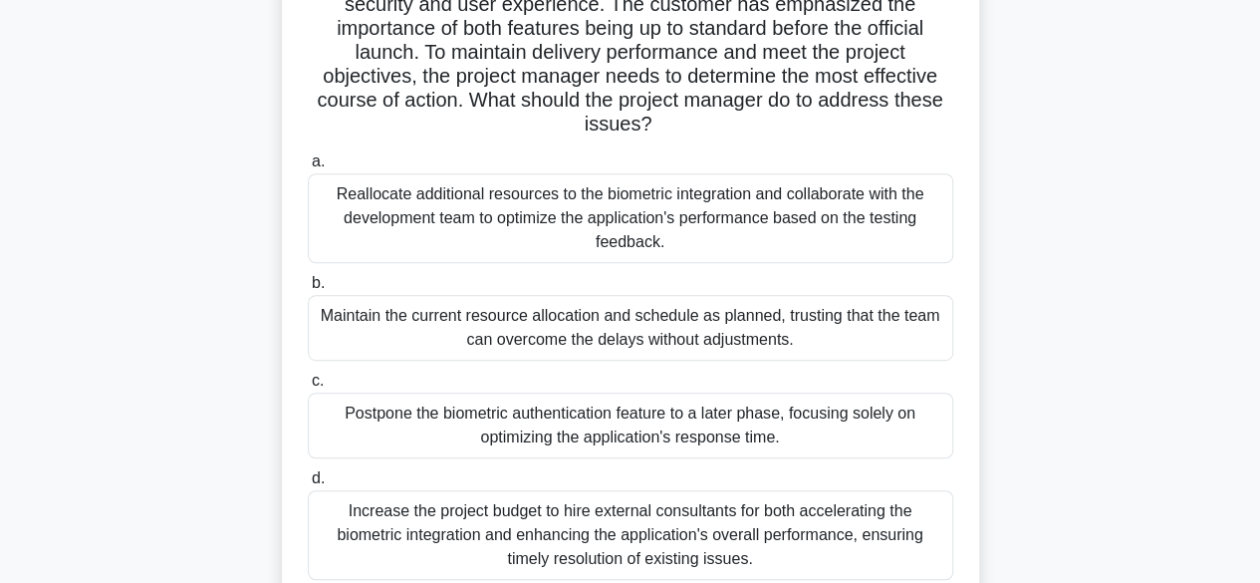
scroll to position [370, 0]
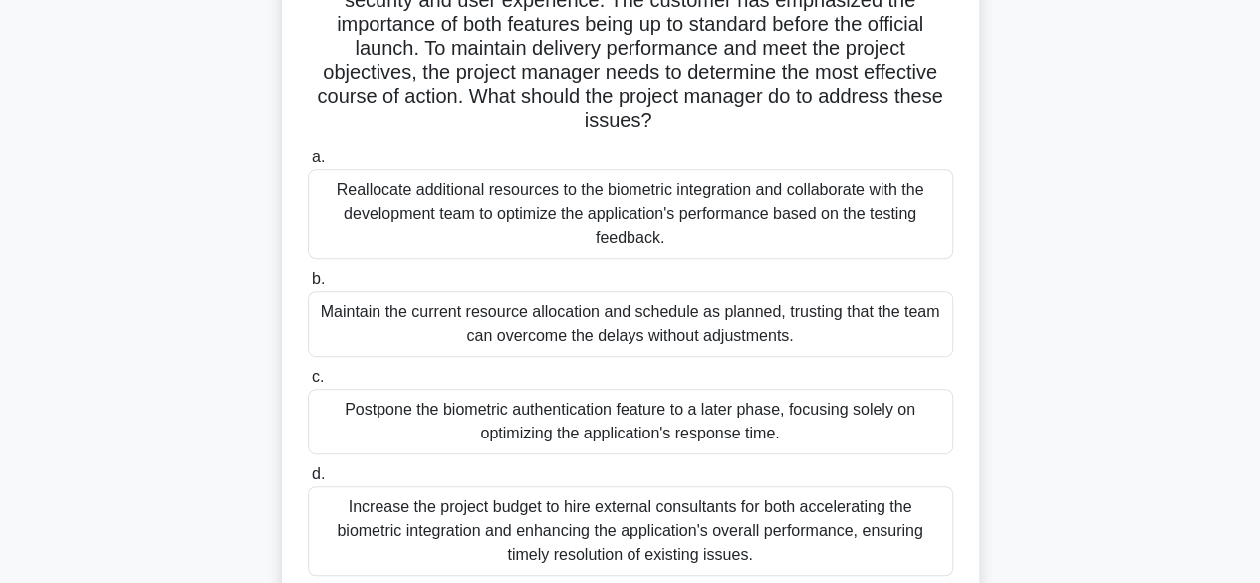
click at [717, 232] on div "Reallocate additional resources to the biometric integration and collaborate wi…" at bounding box center [630, 214] width 645 height 90
click at [308, 164] on input "a. Reallocate additional resources to the biometric integration and collaborate…" at bounding box center [308, 157] width 0 height 13
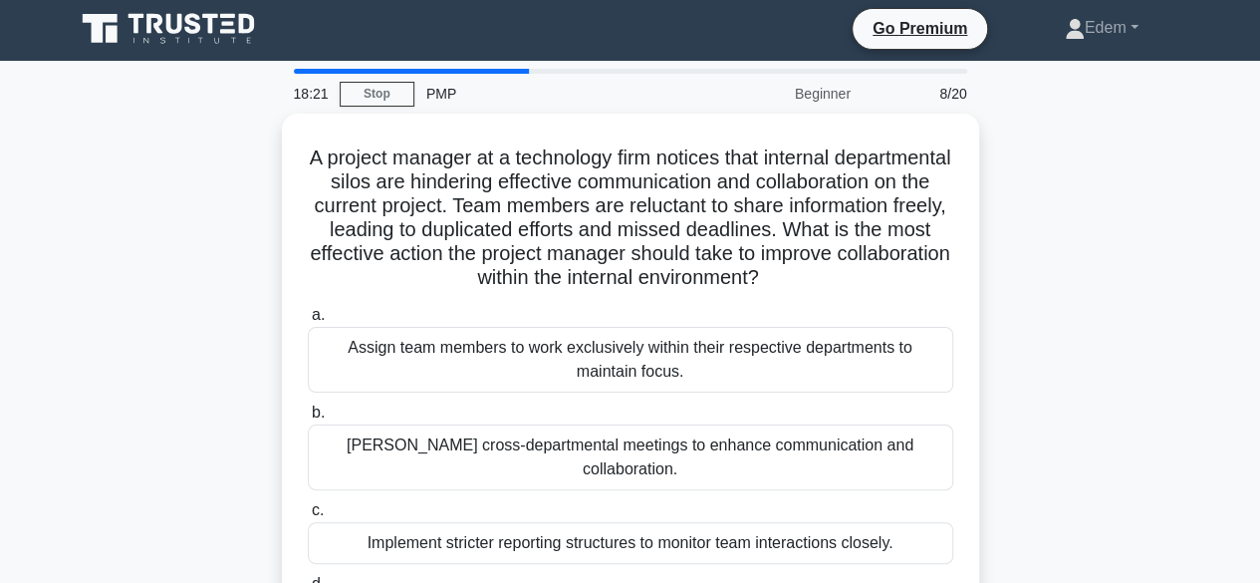
scroll to position [0, 0]
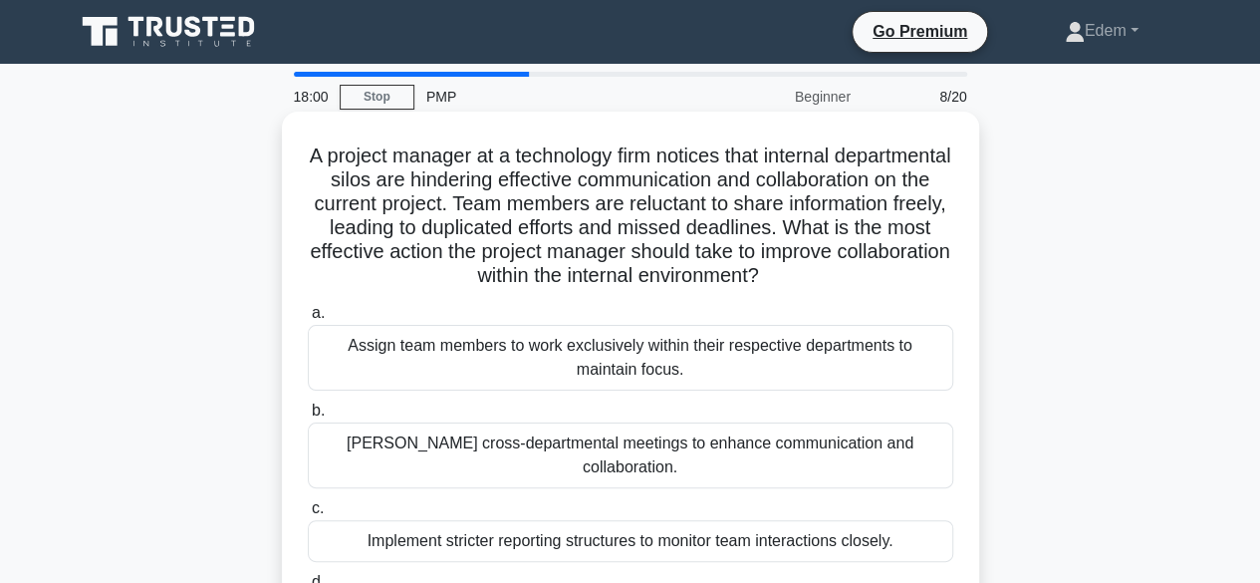
drag, startPoint x: 411, startPoint y: 257, endPoint x: 954, endPoint y: 269, distance: 542.9
click at [954, 269] on div "A project manager at a technology firm notices that internal departmental silos…" at bounding box center [630, 400] width 681 height 560
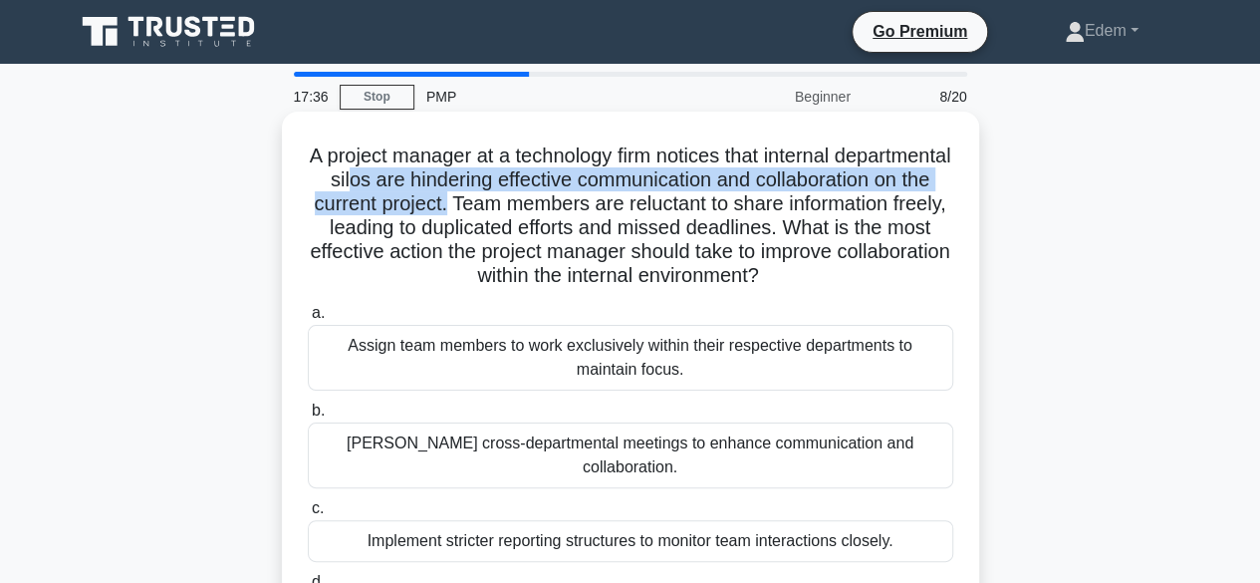
drag, startPoint x: 496, startPoint y: 181, endPoint x: 651, endPoint y: 215, distance: 159.0
click at [651, 215] on h5 "A project manager at a technology firm notices that internal departmental silos…" at bounding box center [630, 215] width 649 height 145
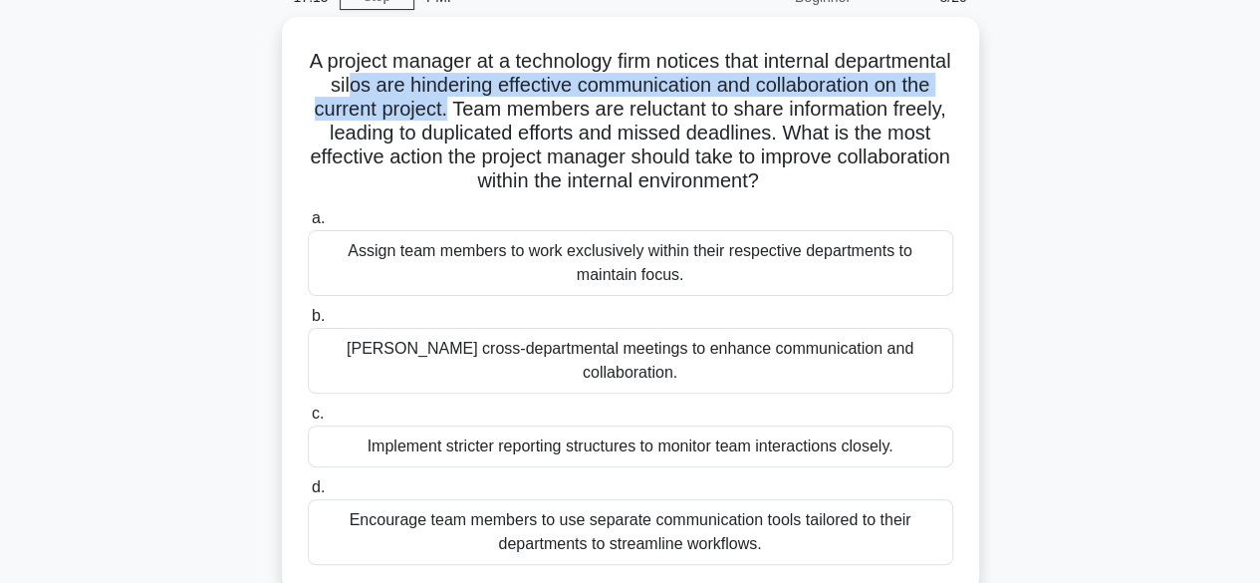
scroll to position [93, 0]
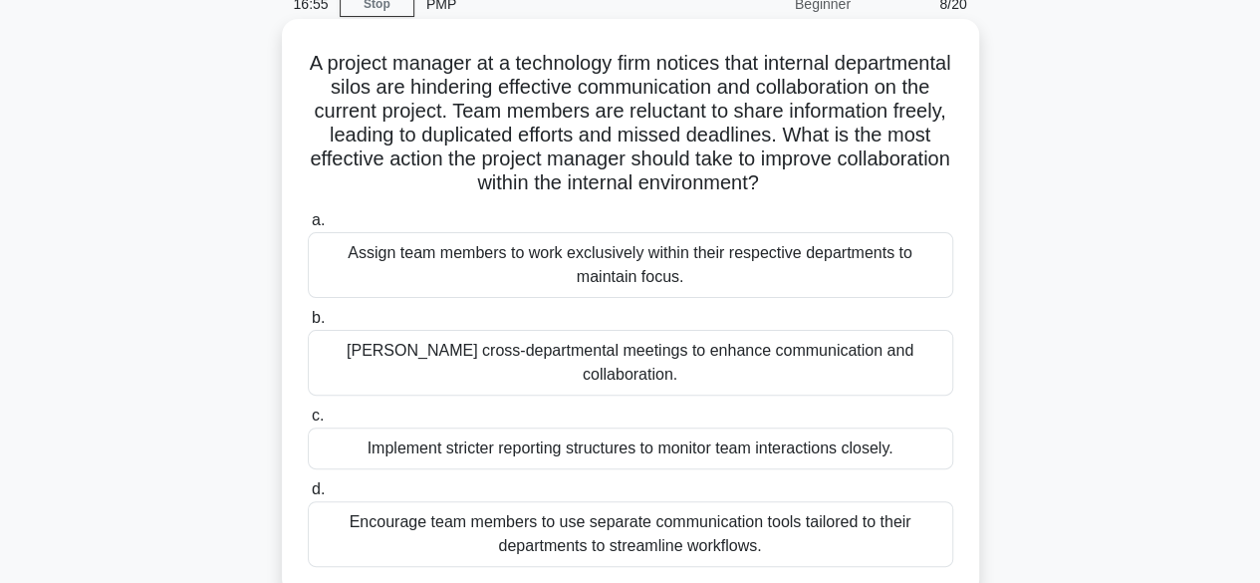
click at [648, 144] on h5 "A project manager at a technology firm notices that internal departmental silos…" at bounding box center [630, 123] width 649 height 145
drag, startPoint x: 361, startPoint y: 62, endPoint x: 958, endPoint y: 186, distance: 610.4
click at [958, 186] on div "A project manager at a technology firm notices that internal departmental silos…" at bounding box center [630, 307] width 681 height 560
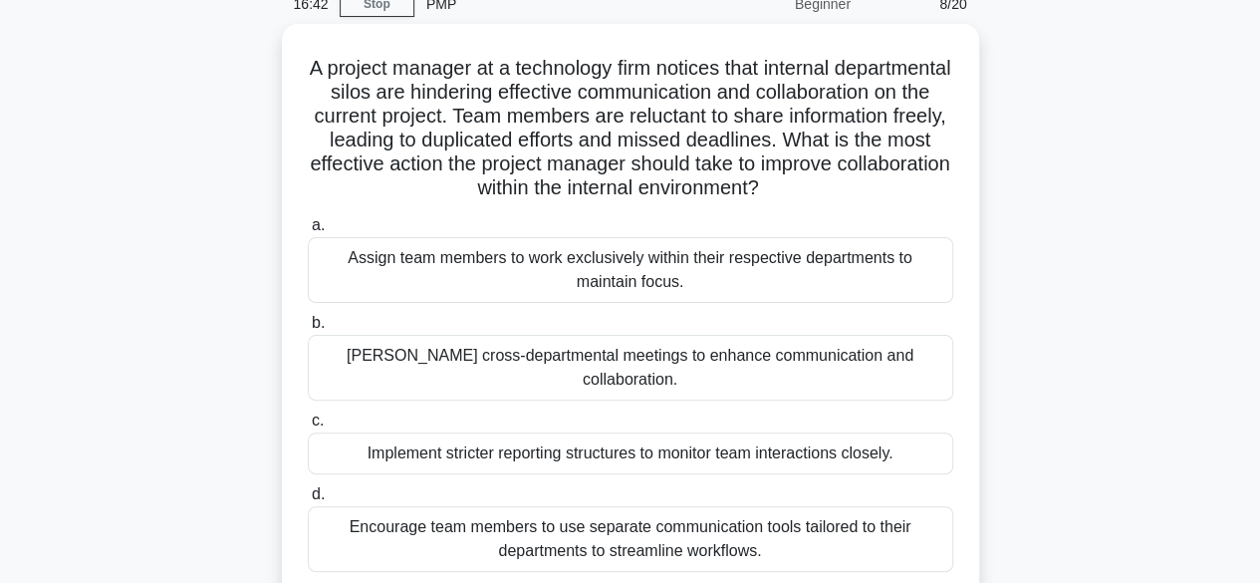
click at [1029, 188] on div "A project manager at a technology firm notices that internal departmental silos…" at bounding box center [630, 324] width 1135 height 600
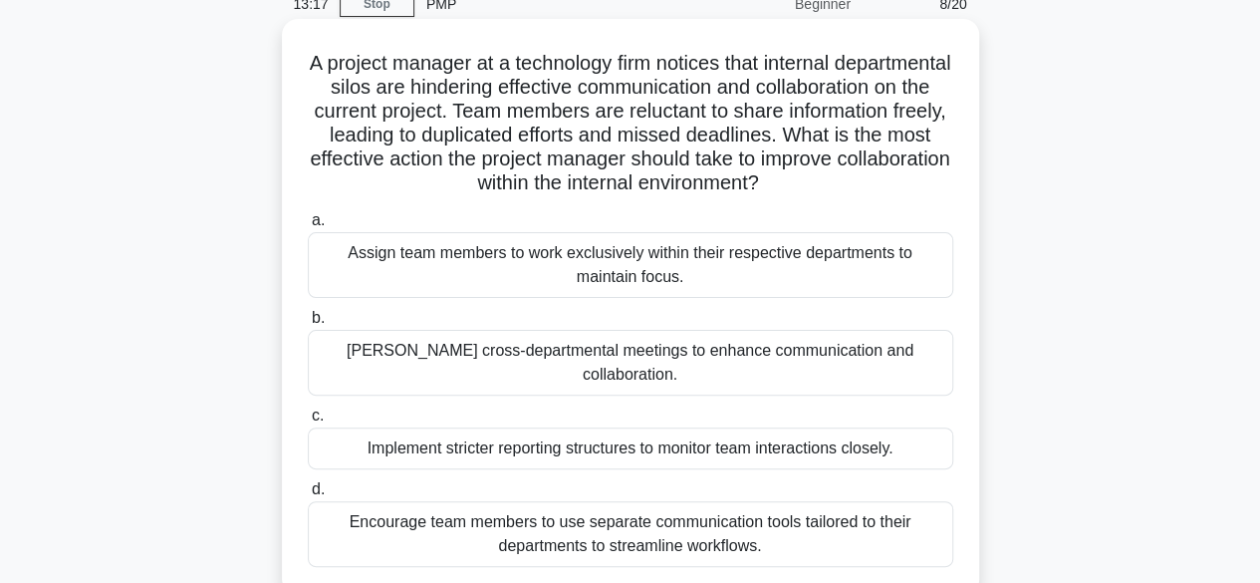
click at [860, 360] on div "Foster cross-departmental meetings to enhance communication and collaboration." at bounding box center [630, 363] width 645 height 66
click at [308, 325] on input "b. Foster cross-departmental meetings to enhance communication and collaboratio…" at bounding box center [308, 318] width 0 height 13
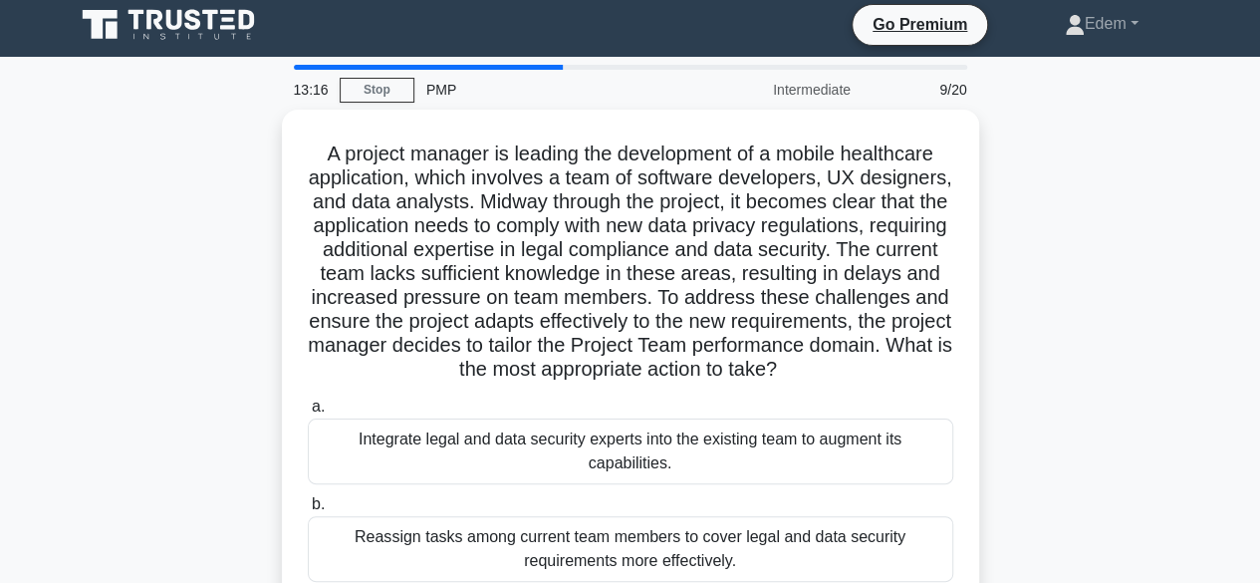
scroll to position [0, 0]
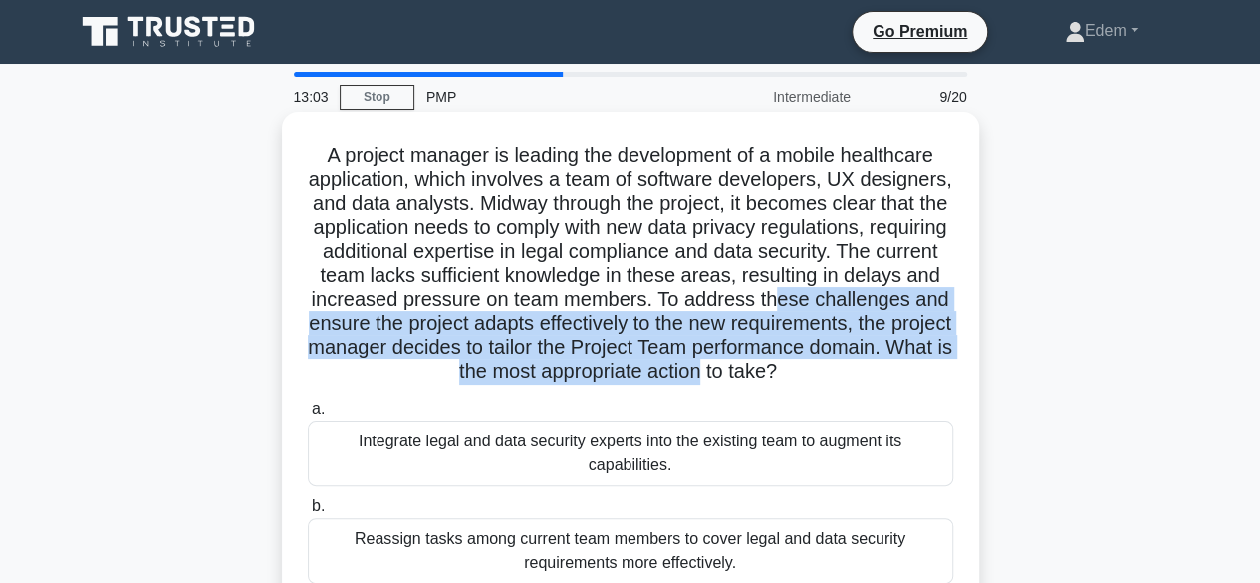
drag, startPoint x: 434, startPoint y: 320, endPoint x: 905, endPoint y: 363, distance: 473.0
click at [905, 363] on h5 "A project manager is leading the development of a mobile healthcare application…" at bounding box center [630, 263] width 649 height 241
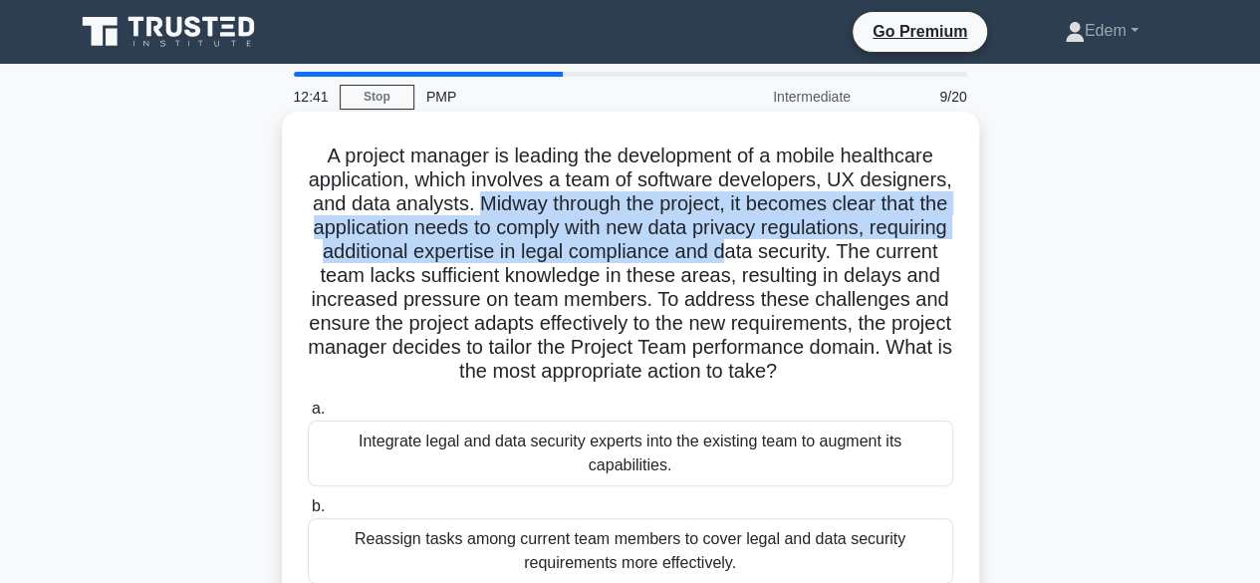
drag, startPoint x: 580, startPoint y: 200, endPoint x: 920, endPoint y: 252, distance: 344.5
click at [920, 252] on h5 "A project manager is leading the development of a mobile healthcare application…" at bounding box center [630, 263] width 649 height 241
click at [739, 219] on h5 "A project manager is leading the development of a mobile healthcare application…" at bounding box center [630, 263] width 649 height 241
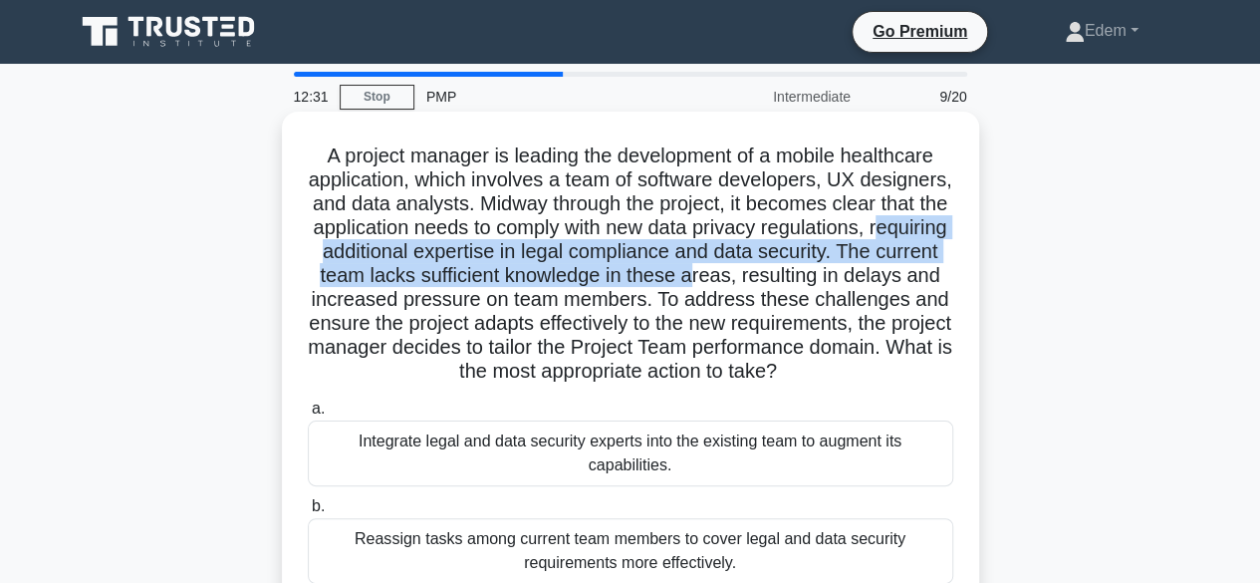
drag, startPoint x: 429, startPoint y: 251, endPoint x: 892, endPoint y: 287, distance: 464.5
click at [892, 287] on h5 "A project manager is leading the development of a mobile healthcare application…" at bounding box center [630, 263] width 649 height 241
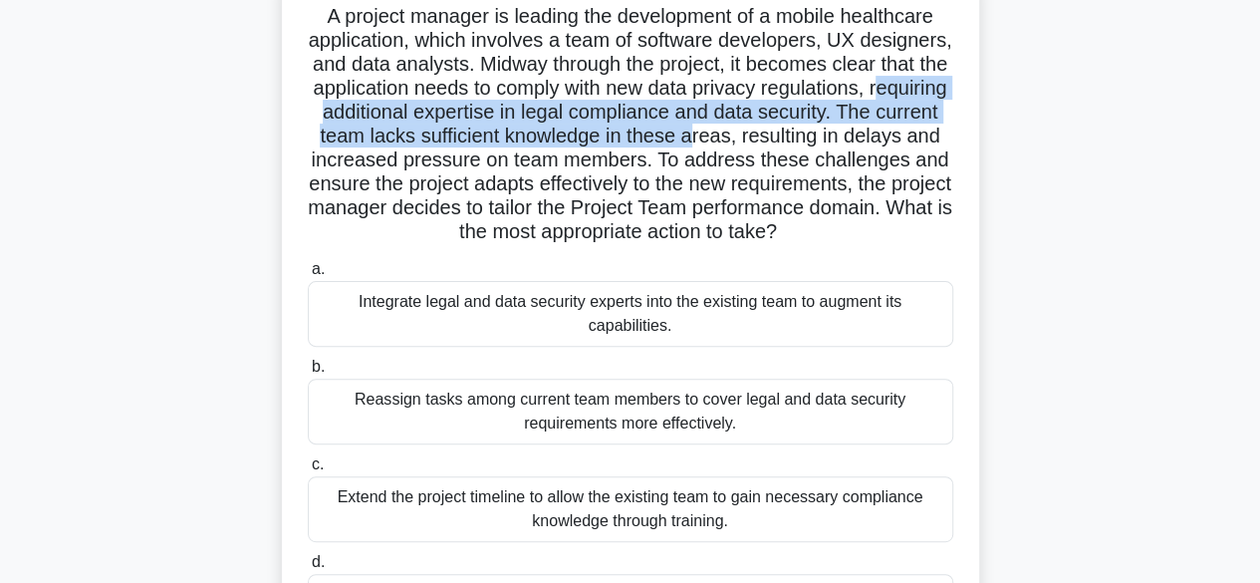
scroll to position [133, 0]
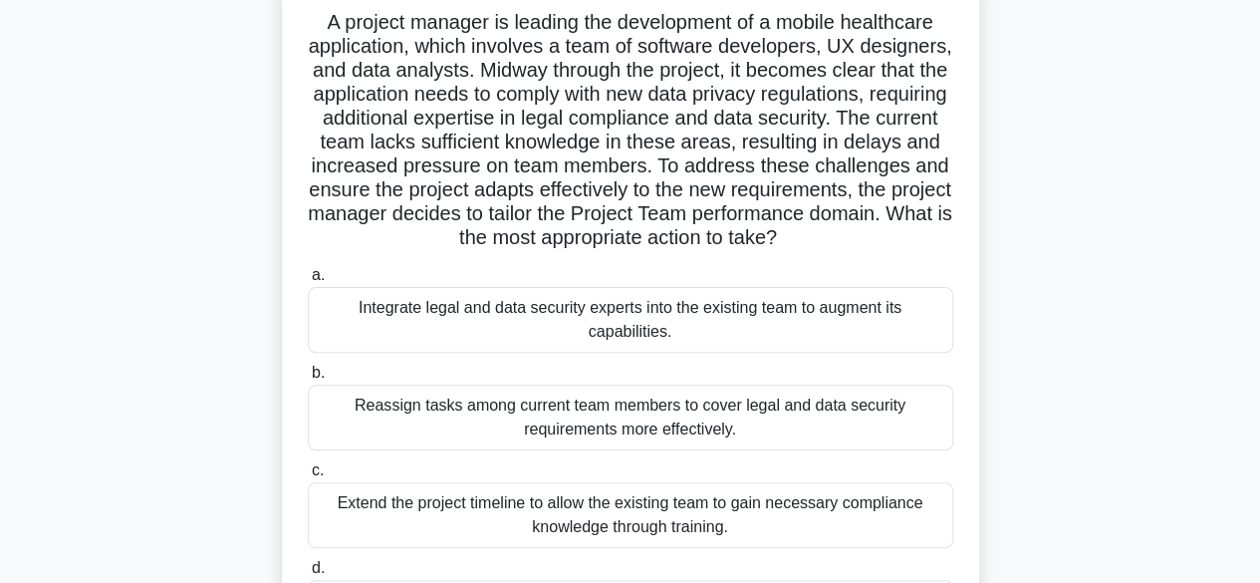
click at [719, 346] on div "Integrate legal and data security experts into the existing team to augment its…" at bounding box center [630, 320] width 645 height 66
click at [308, 282] on input "a. Integrate legal and data security experts into the existing team to augment …" at bounding box center [308, 275] width 0 height 13
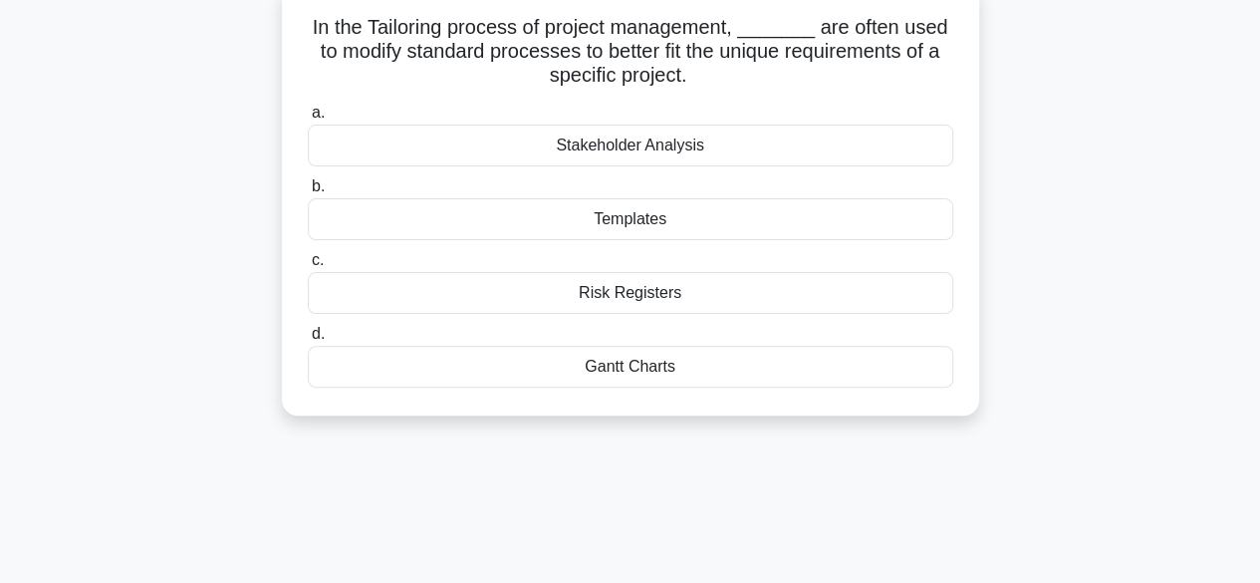
scroll to position [0, 0]
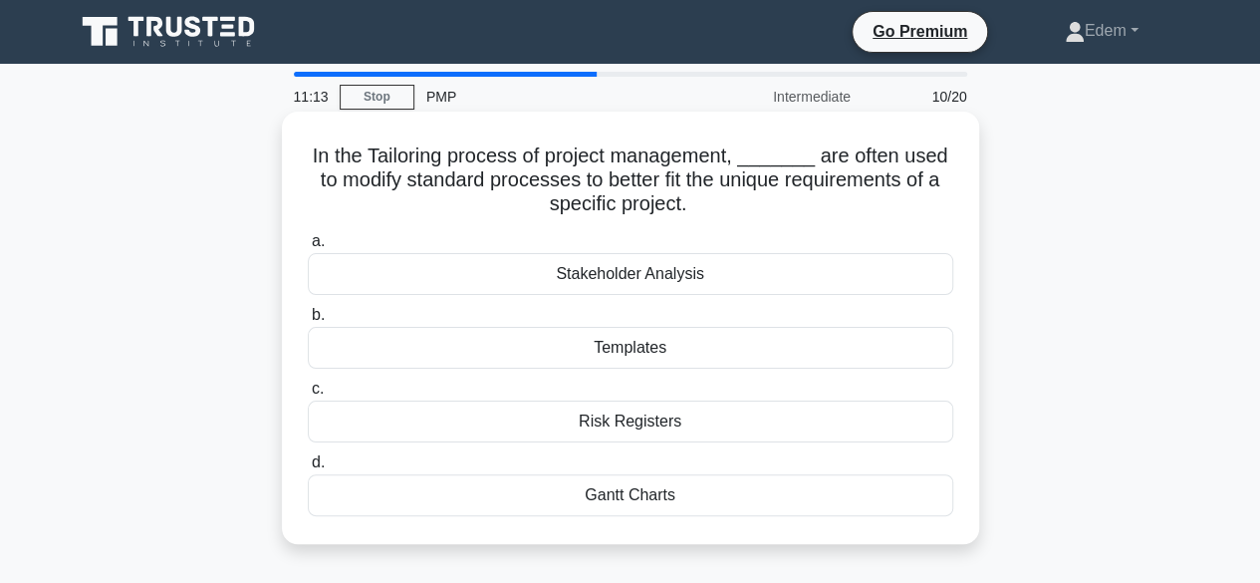
click at [653, 349] on div "Templates" at bounding box center [630, 348] width 645 height 42
click at [308, 322] on input "b. Templates" at bounding box center [308, 315] width 0 height 13
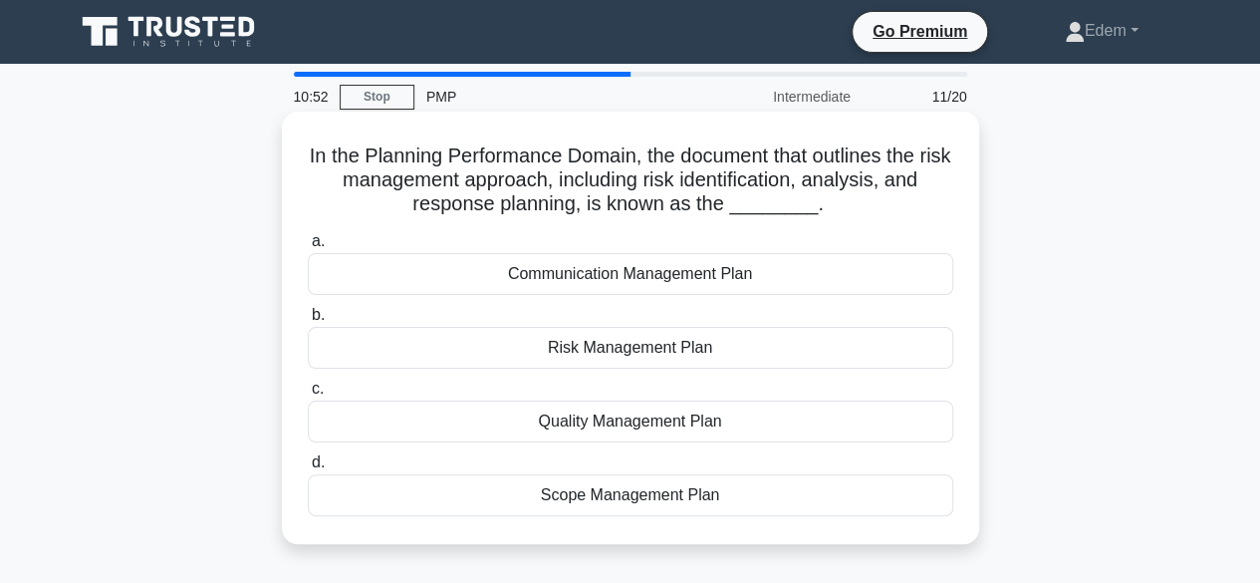
click at [586, 346] on div "Risk Management Plan" at bounding box center [630, 348] width 645 height 42
click at [308, 322] on input "b. Risk Management Plan" at bounding box center [308, 315] width 0 height 13
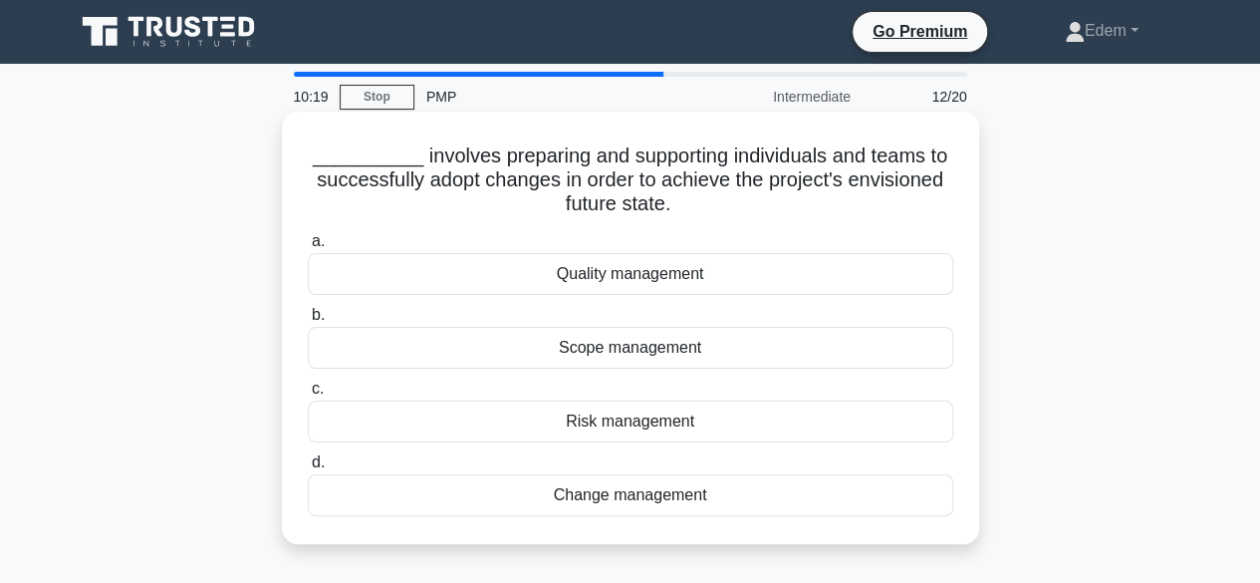
click at [634, 504] on div "Change management" at bounding box center [630, 495] width 645 height 42
click at [308, 469] on input "d. Change management" at bounding box center [308, 462] width 0 height 13
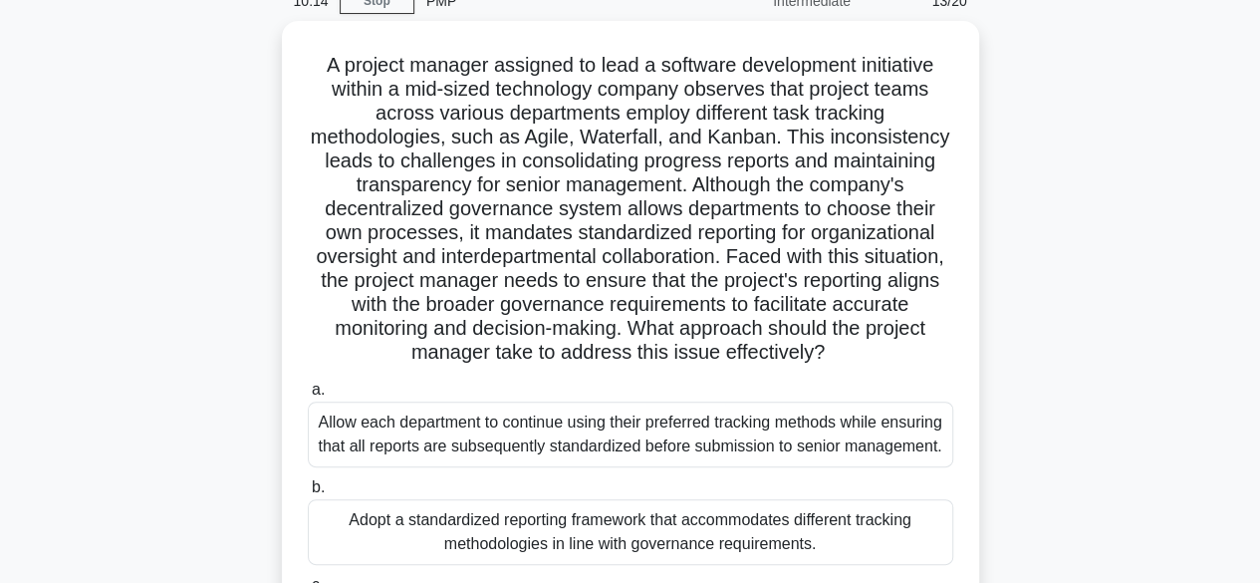
scroll to position [97, 0]
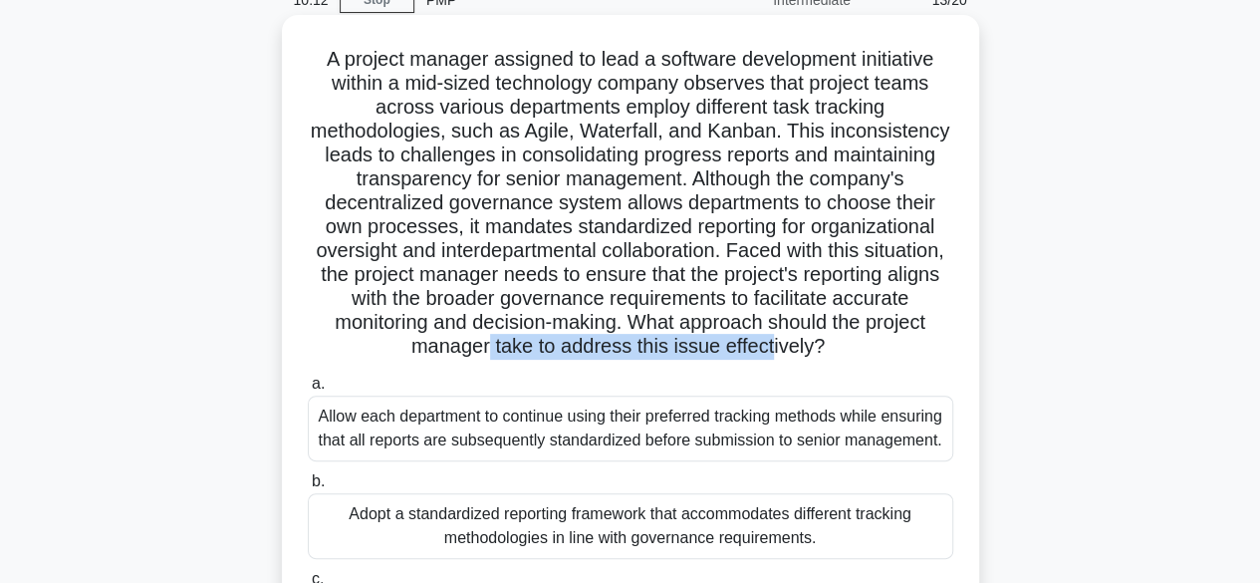
drag, startPoint x: 576, startPoint y: 356, endPoint x: 811, endPoint y: 361, distance: 235.1
click at [811, 361] on div "A project manager assigned to lead a software development initiative within a m…" at bounding box center [630, 398] width 681 height 751
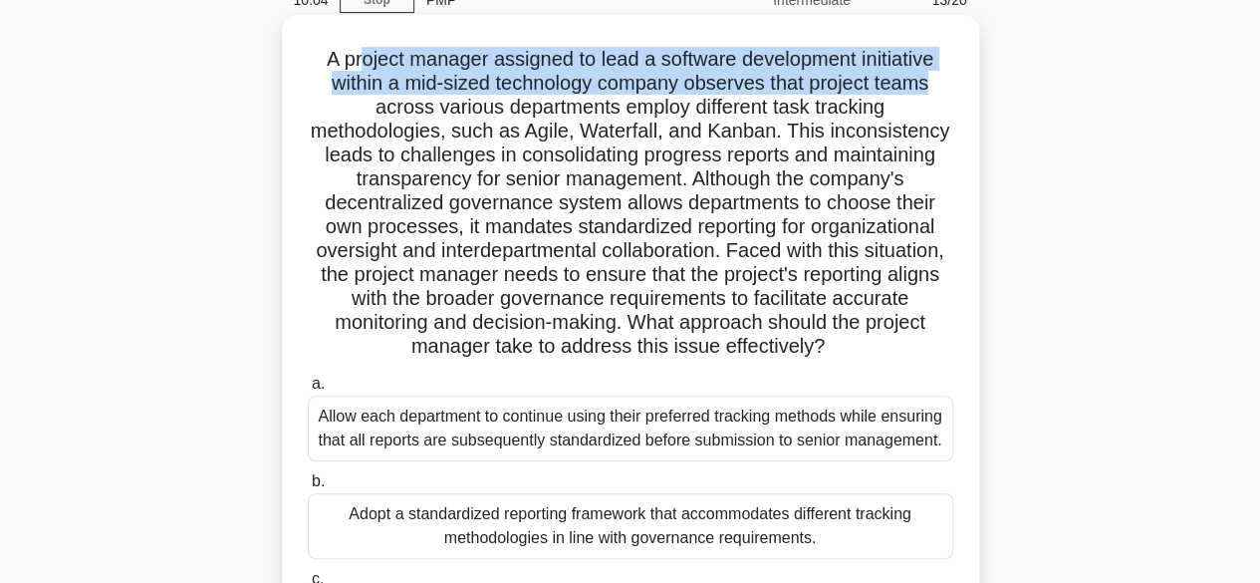
drag, startPoint x: 352, startPoint y: 71, endPoint x: 953, endPoint y: 89, distance: 601.8
click at [953, 89] on h5 "A project manager assigned to lead a software development initiative within a m…" at bounding box center [630, 203] width 649 height 313
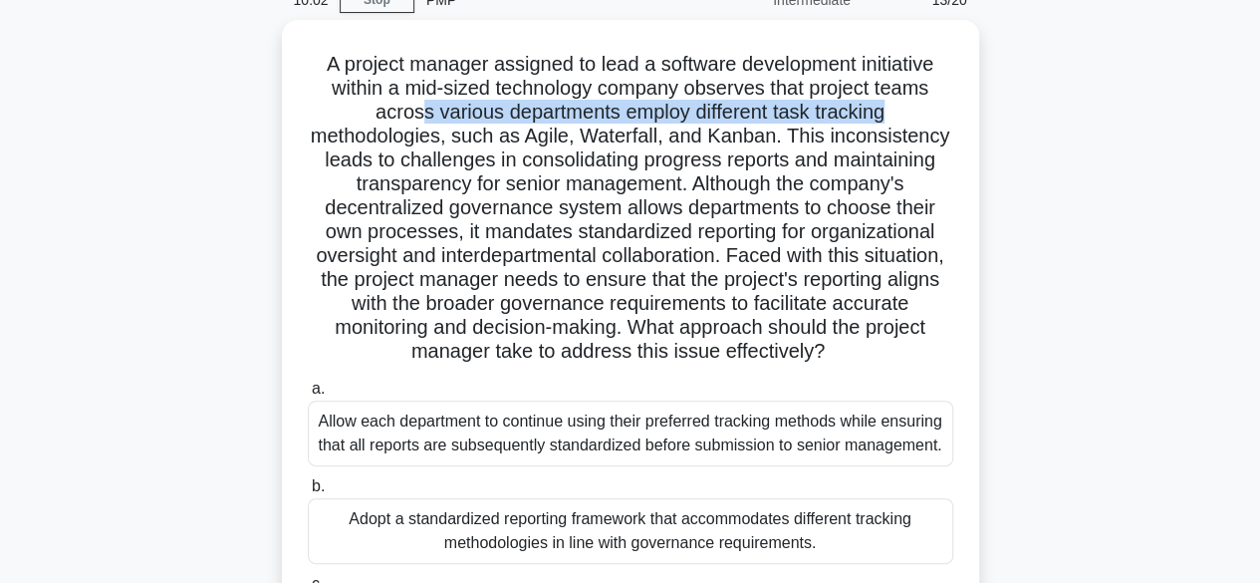
drag, startPoint x: 415, startPoint y: 114, endPoint x: 1008, endPoint y: 111, distance: 592.6
click at [1008, 111] on div "A project manager assigned to lead a software development initiative within a m…" at bounding box center [630, 415] width 1135 height 791
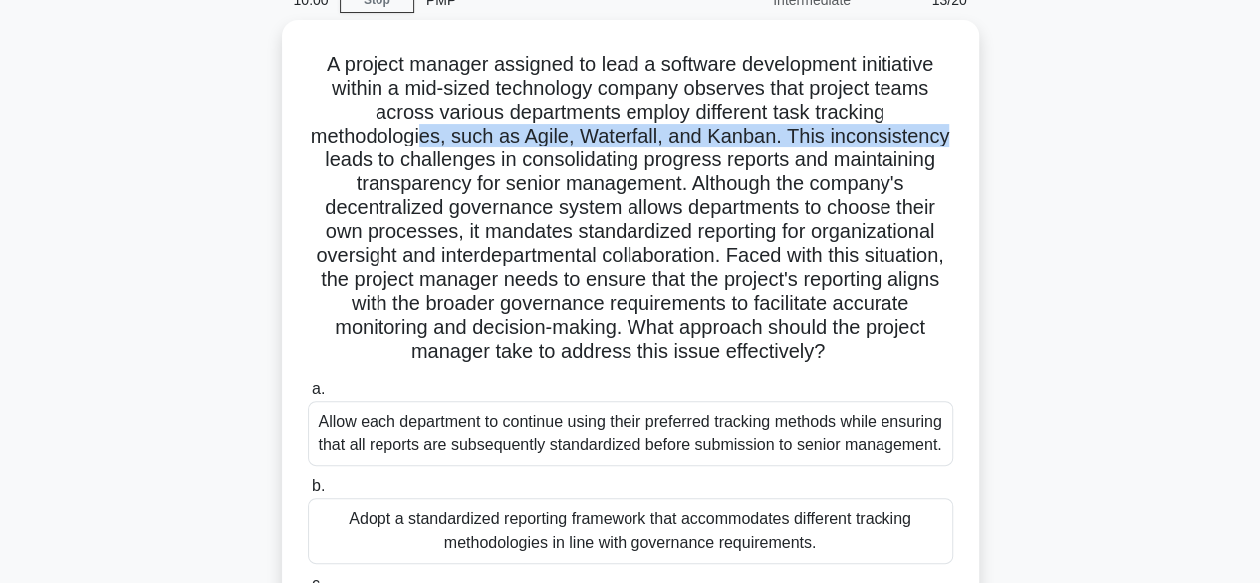
drag, startPoint x: 432, startPoint y: 136, endPoint x: 991, endPoint y: 138, distance: 558.7
click at [991, 138] on div "A project manager assigned to lead a software development initiative within a m…" at bounding box center [630, 415] width 1135 height 791
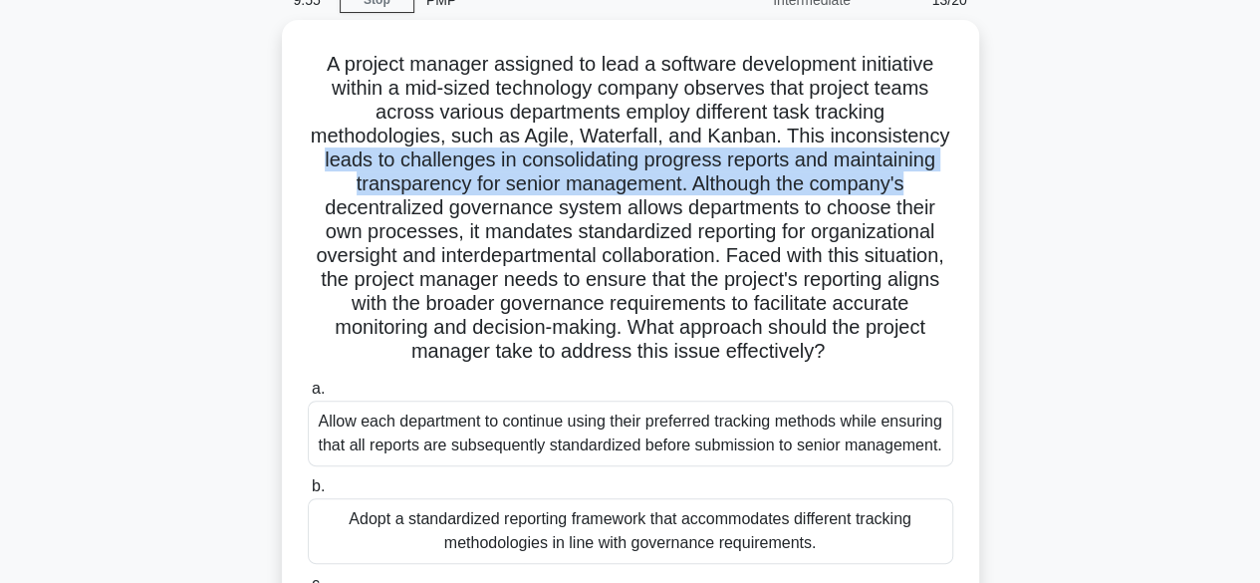
drag, startPoint x: 317, startPoint y: 152, endPoint x: 987, endPoint y: 173, distance: 670.6
click at [987, 173] on div "A project manager assigned to lead a software development initiative within a m…" at bounding box center [630, 415] width 1135 height 791
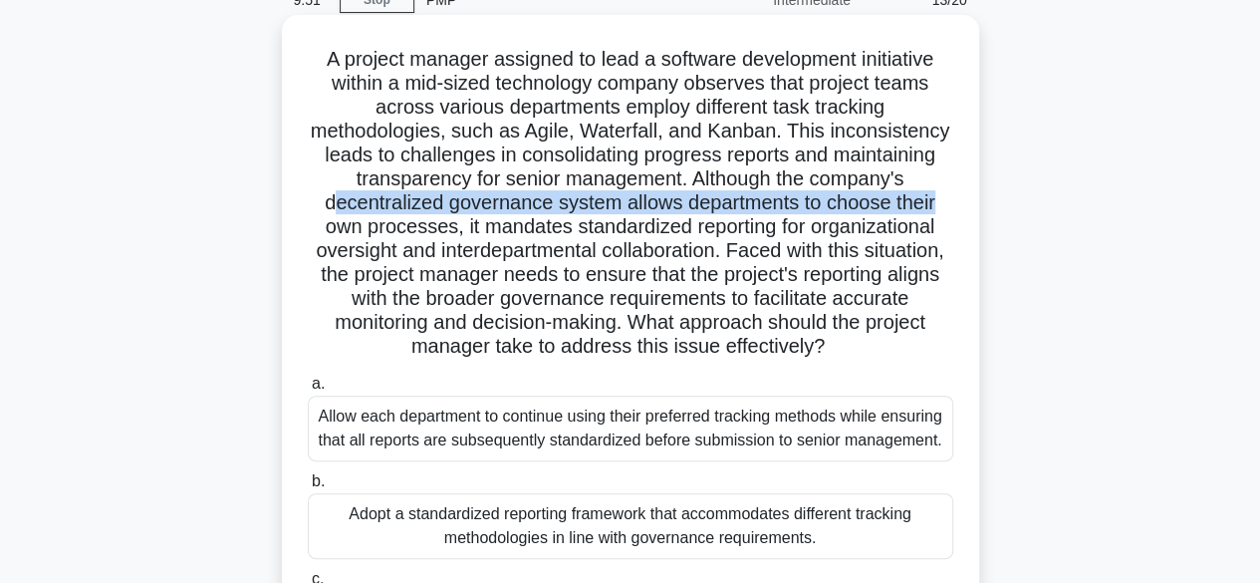
drag, startPoint x: 333, startPoint y: 206, endPoint x: 970, endPoint y: 208, distance: 637.4
click at [970, 208] on div "A project manager assigned to lead a software development initiative within a m…" at bounding box center [630, 398] width 697 height 767
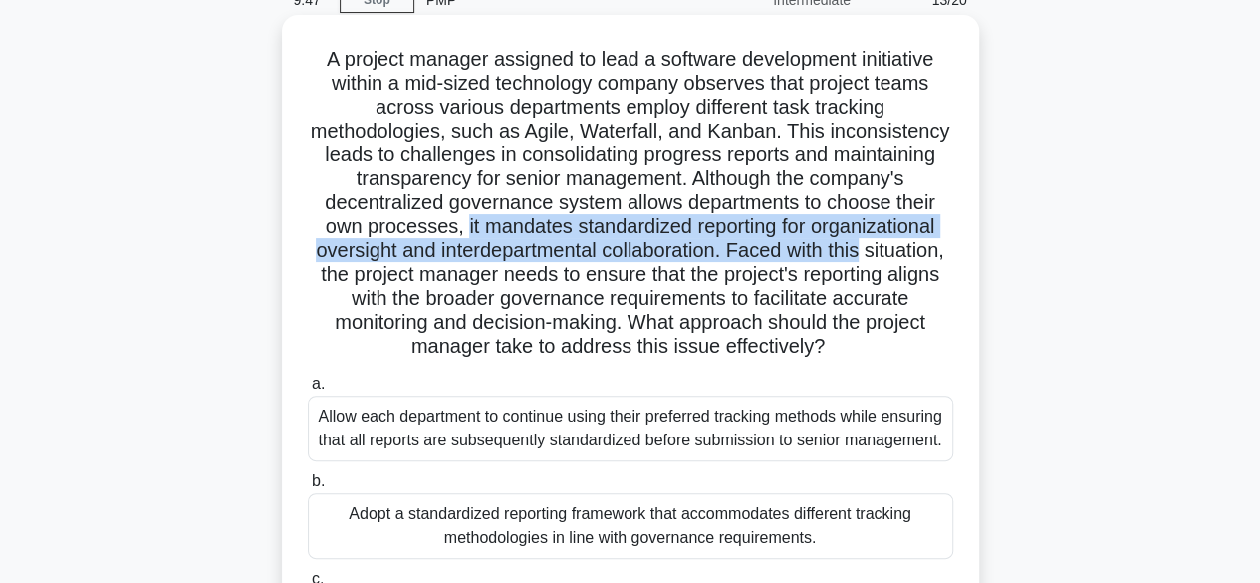
drag, startPoint x: 456, startPoint y: 228, endPoint x: 957, endPoint y: 242, distance: 501.1
click at [957, 242] on div "A project manager assigned to lead a software development initiative within a m…" at bounding box center [630, 398] width 681 height 751
click at [775, 254] on h5 "A project manager assigned to lead a software development initiative within a m…" at bounding box center [630, 203] width 649 height 313
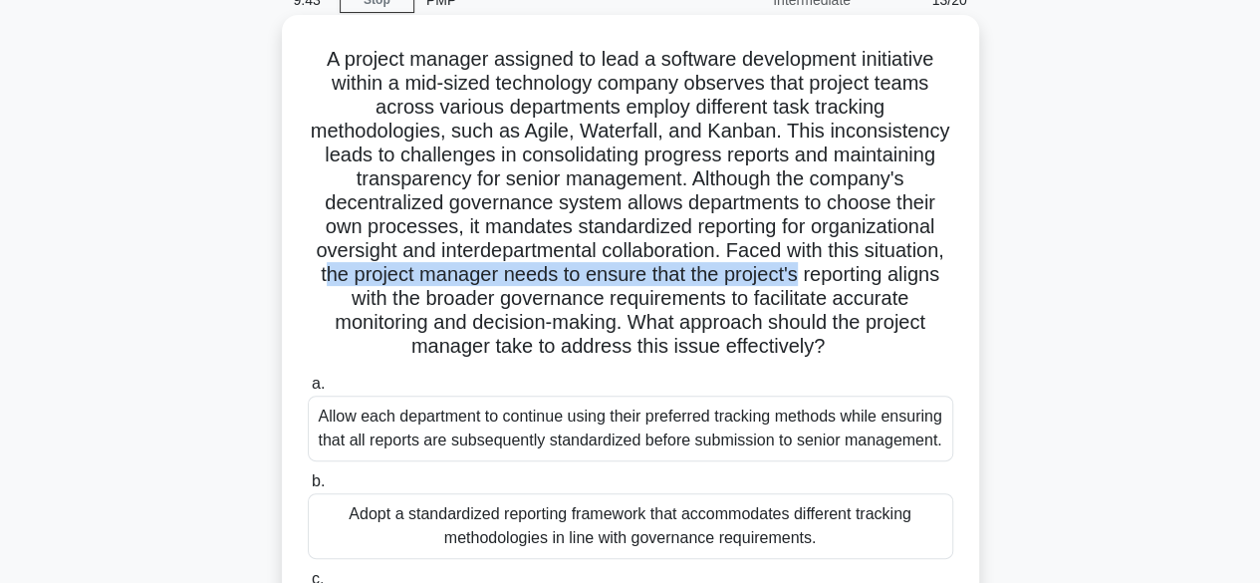
drag, startPoint x: 434, startPoint y: 273, endPoint x: 904, endPoint y: 280, distance: 470.1
click at [925, 276] on h5 "A project manager assigned to lead a software development initiative within a m…" at bounding box center [630, 203] width 649 height 313
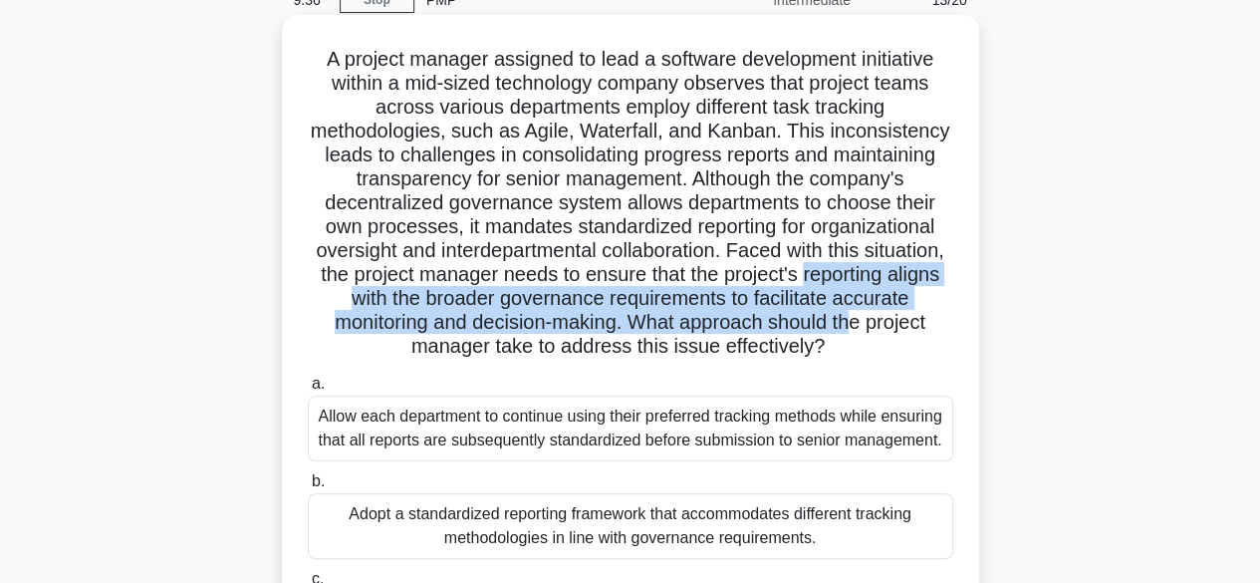
drag, startPoint x: 309, startPoint y: 304, endPoint x: 936, endPoint y: 320, distance: 627.6
click at [936, 320] on h5 "A project manager assigned to lead a software development initiative within a m…" at bounding box center [630, 203] width 649 height 313
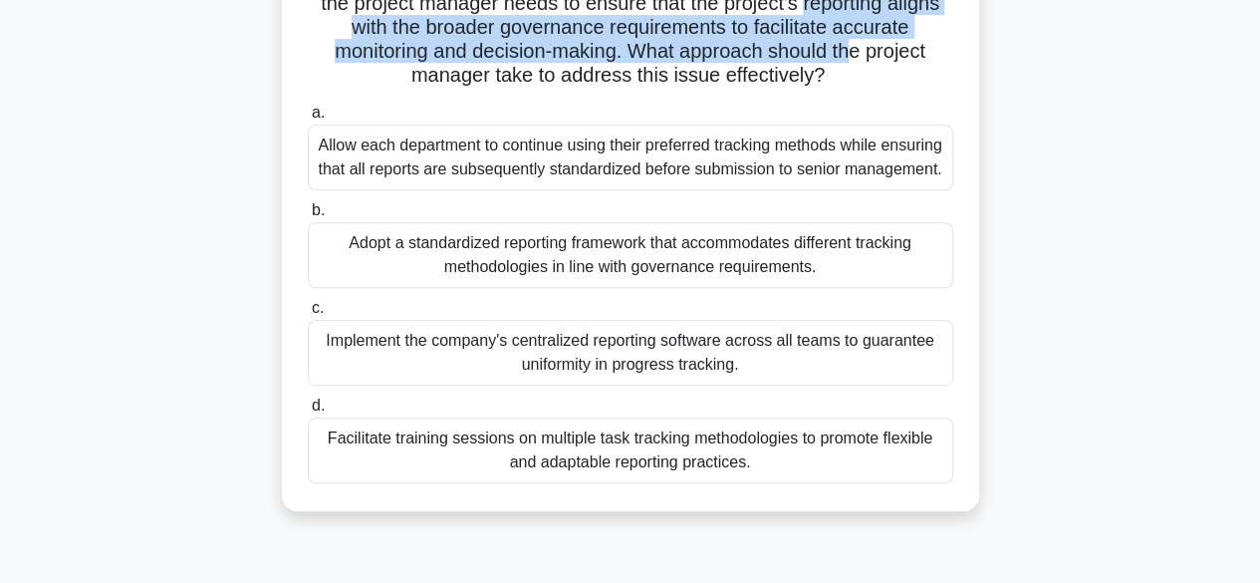
scroll to position [373, 0]
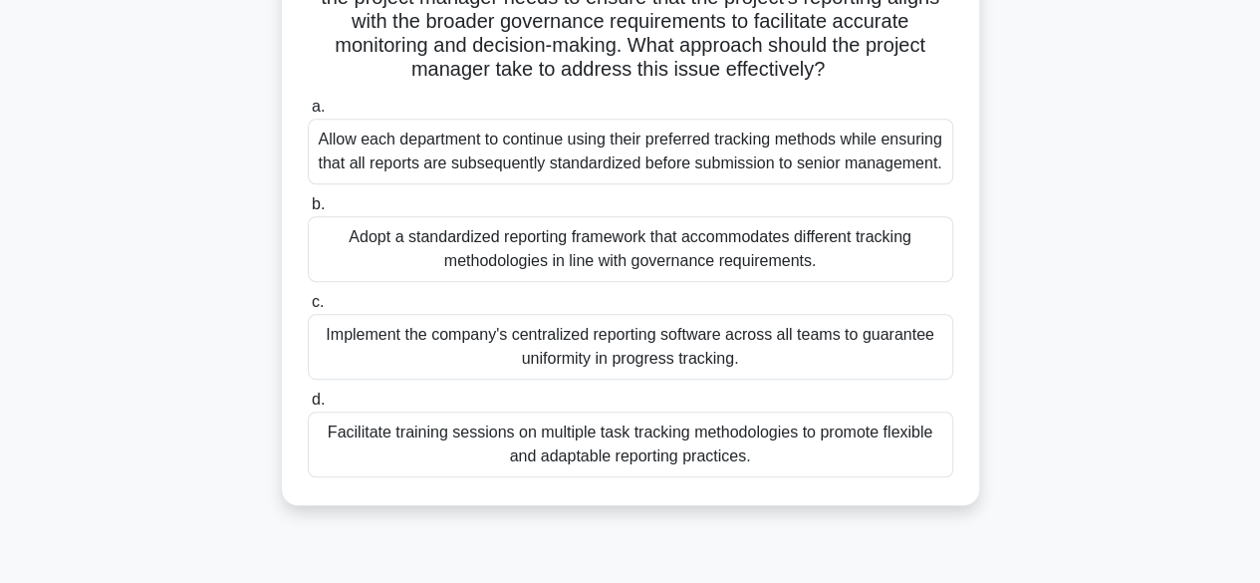
click at [726, 269] on div "Adopt a standardized reporting framework that accommodates different tracking m…" at bounding box center [630, 249] width 645 height 66
click at [308, 211] on input "b. Adopt a standardized reporting framework that accommodates different trackin…" at bounding box center [308, 204] width 0 height 13
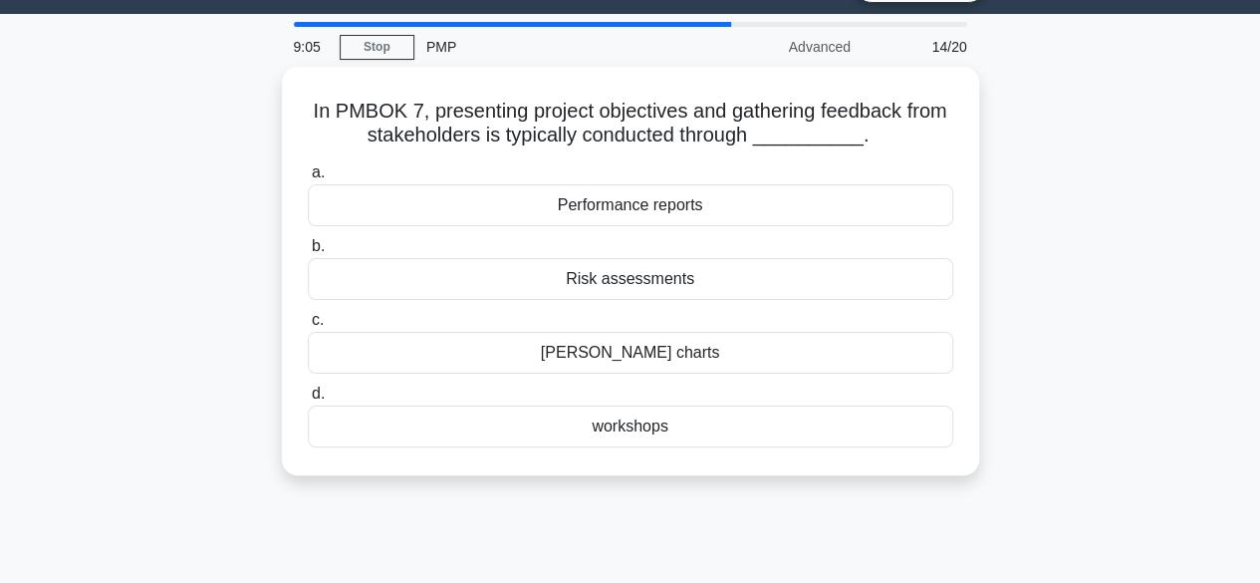
scroll to position [0, 0]
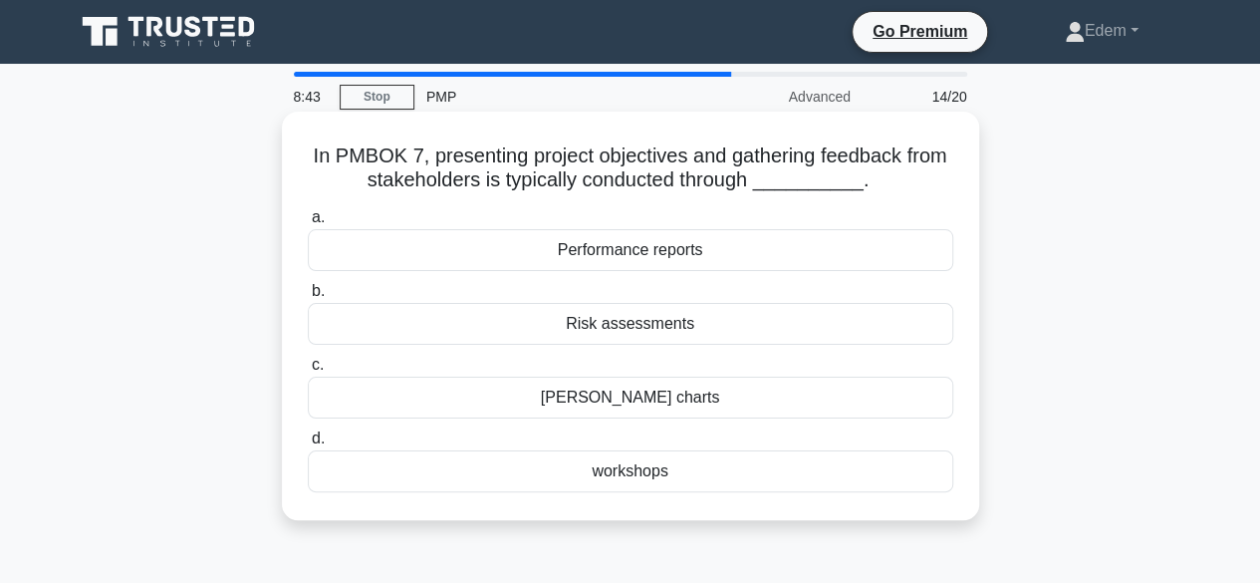
click at [643, 253] on div "Performance reports" at bounding box center [630, 250] width 645 height 42
click at [308, 224] on input "a. Performance reports" at bounding box center [308, 217] width 0 height 13
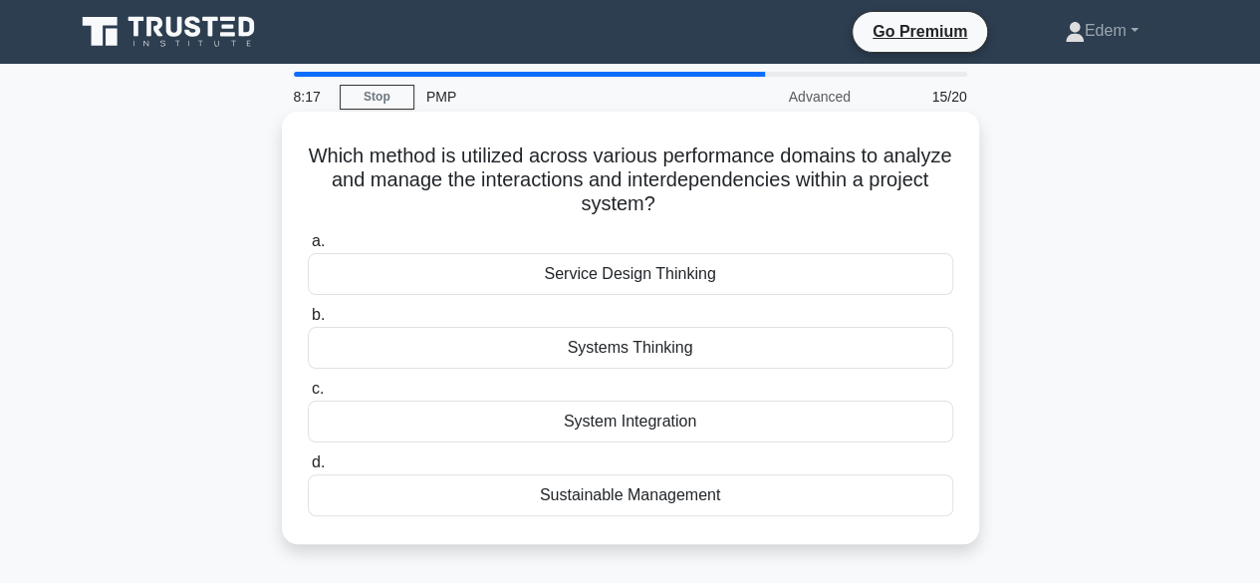
click at [605, 358] on div "Systems Thinking" at bounding box center [630, 348] width 645 height 42
click at [308, 322] on input "b. Systems Thinking" at bounding box center [308, 315] width 0 height 13
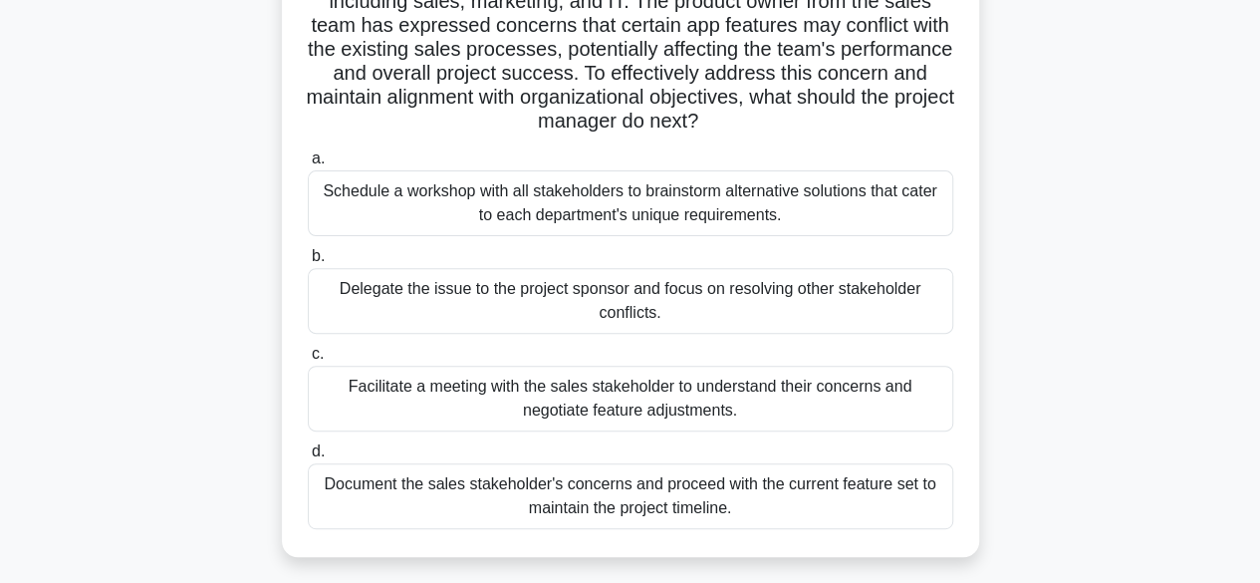
scroll to position [220, 0]
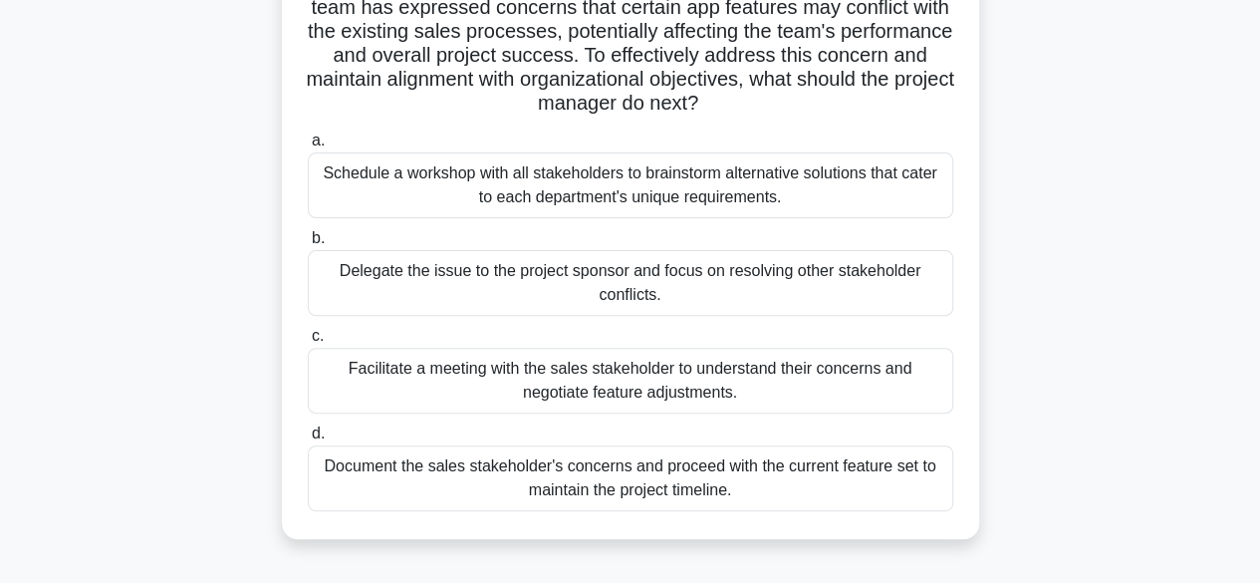
click at [733, 299] on div "Delegate the issue to the project sponsor and focus on resolving other stakehol…" at bounding box center [630, 283] width 645 height 66
click at [308, 245] on input "b. Delegate the issue to the project sponsor and focus on resolving other stake…" at bounding box center [308, 238] width 0 height 13
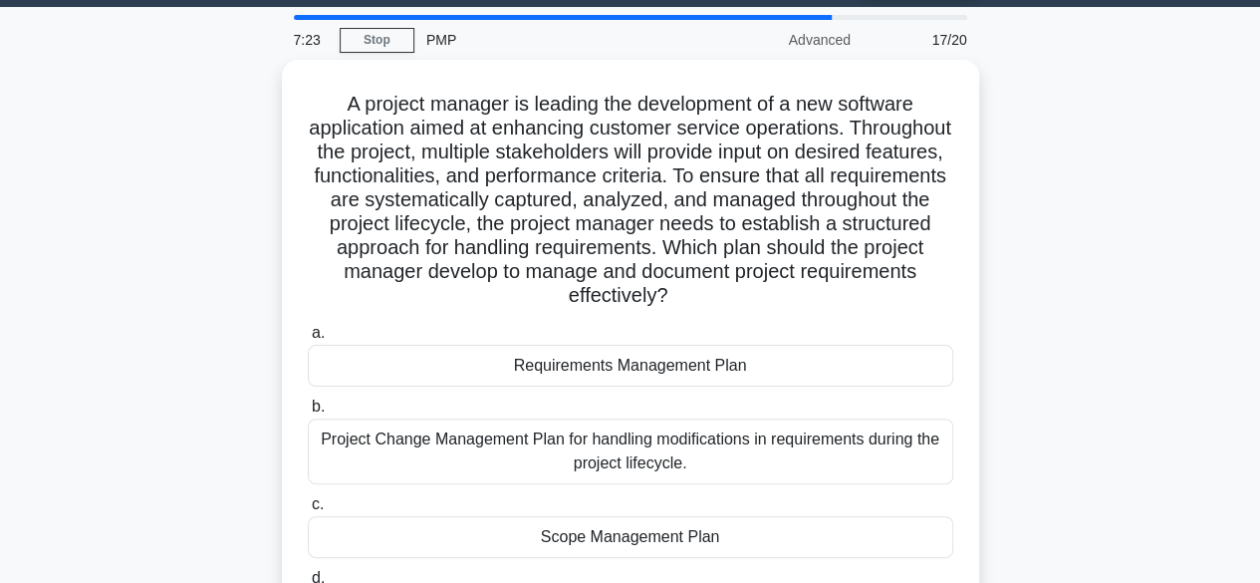
scroll to position [0, 0]
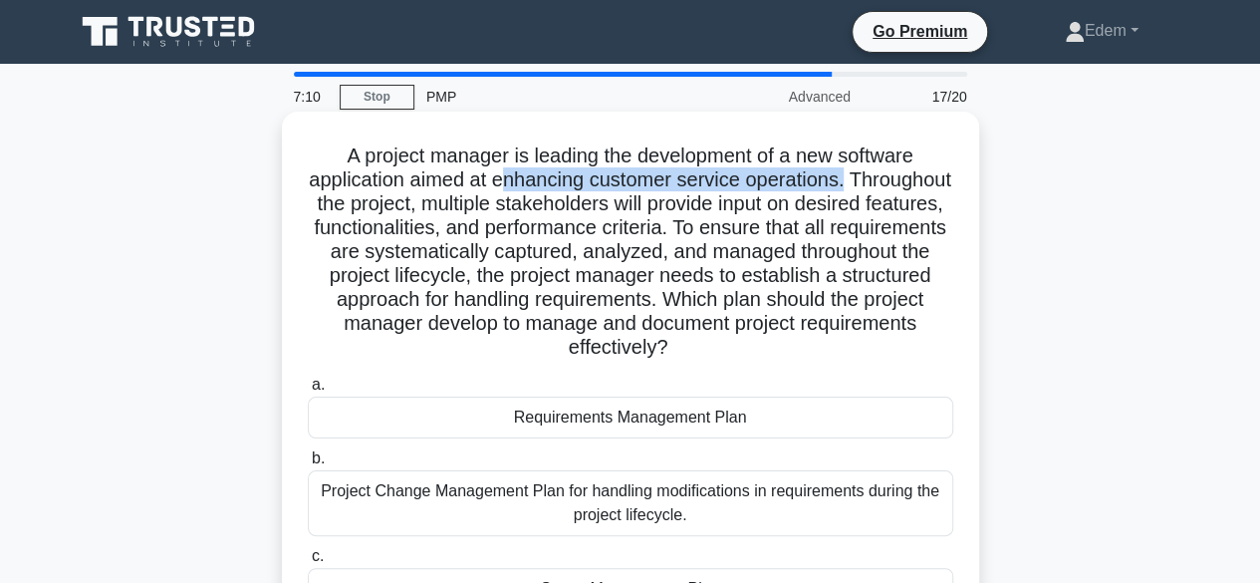
drag, startPoint x: 560, startPoint y: 184, endPoint x: 911, endPoint y: 190, distance: 351.6
click at [911, 190] on h5 "A project manager is leading the development of a new software application aime…" at bounding box center [630, 251] width 649 height 217
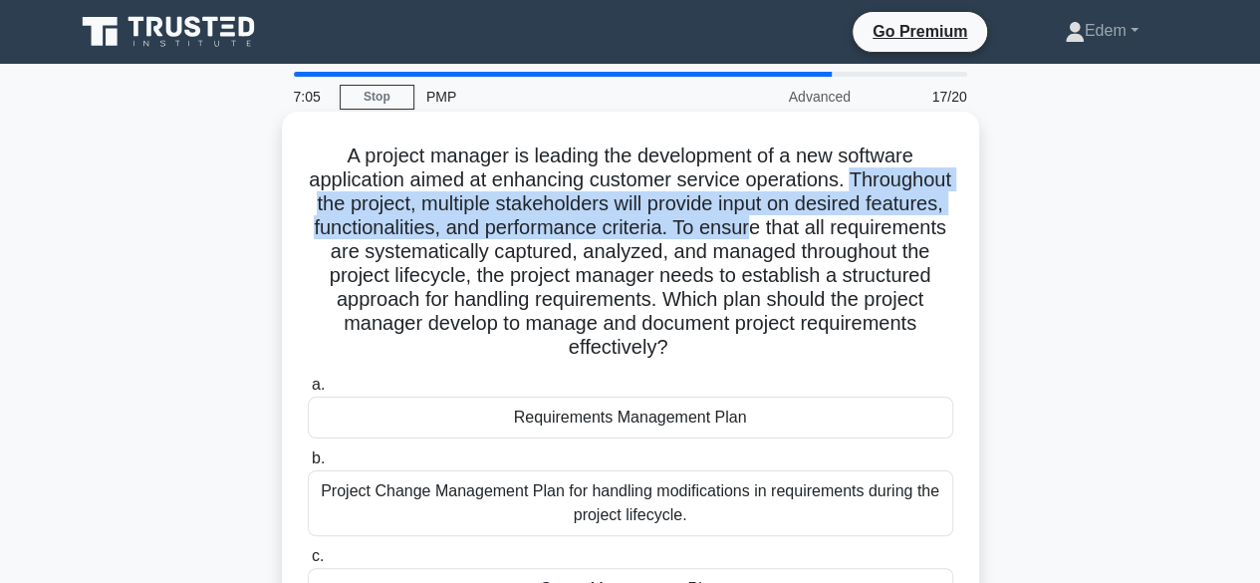
drag, startPoint x: 361, startPoint y: 211, endPoint x: 924, endPoint y: 234, distance: 564.1
click at [924, 234] on h5 "A project manager is leading the development of a new software application aime…" at bounding box center [630, 251] width 649 height 217
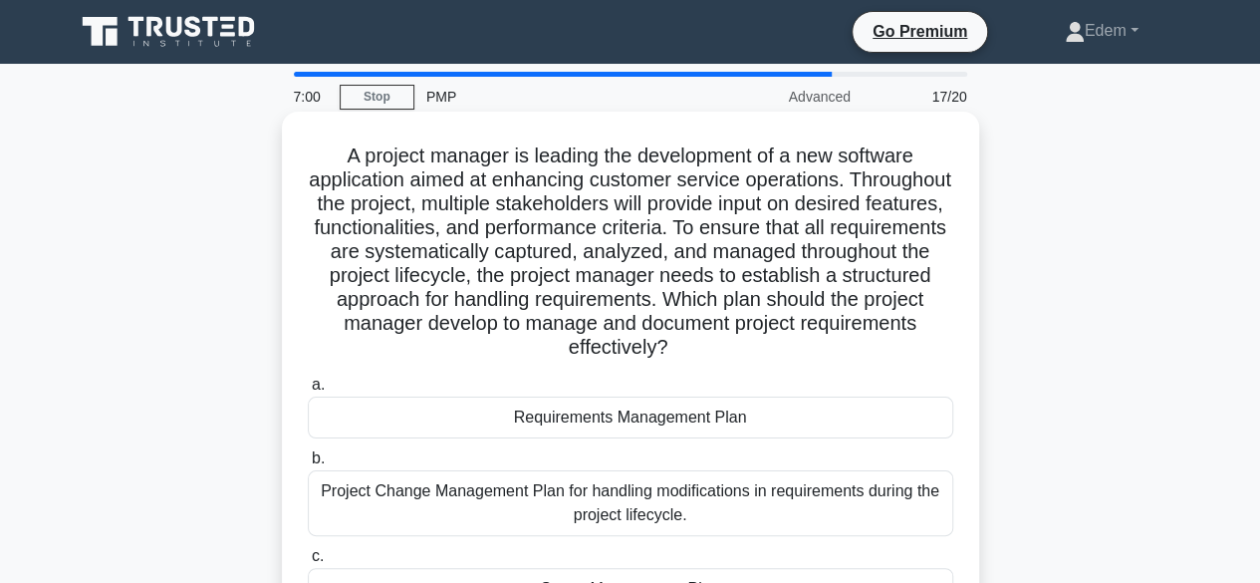
click at [375, 251] on h5 "A project manager is leading the development of a new software application aime…" at bounding box center [630, 251] width 649 height 217
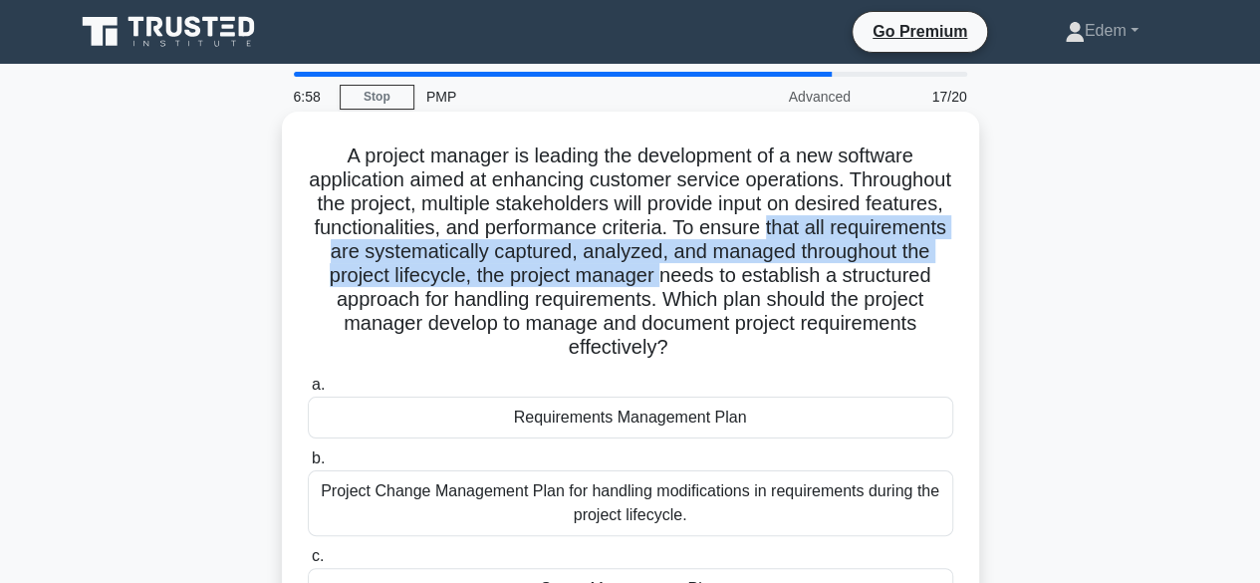
drag, startPoint x: 375, startPoint y: 251, endPoint x: 884, endPoint y: 276, distance: 509.5
click at [884, 276] on h5 "A project manager is leading the development of a new software application aime…" at bounding box center [630, 251] width 649 height 217
click at [705, 286] on h5 "A project manager is leading the development of a new software application aime…" at bounding box center [630, 251] width 649 height 217
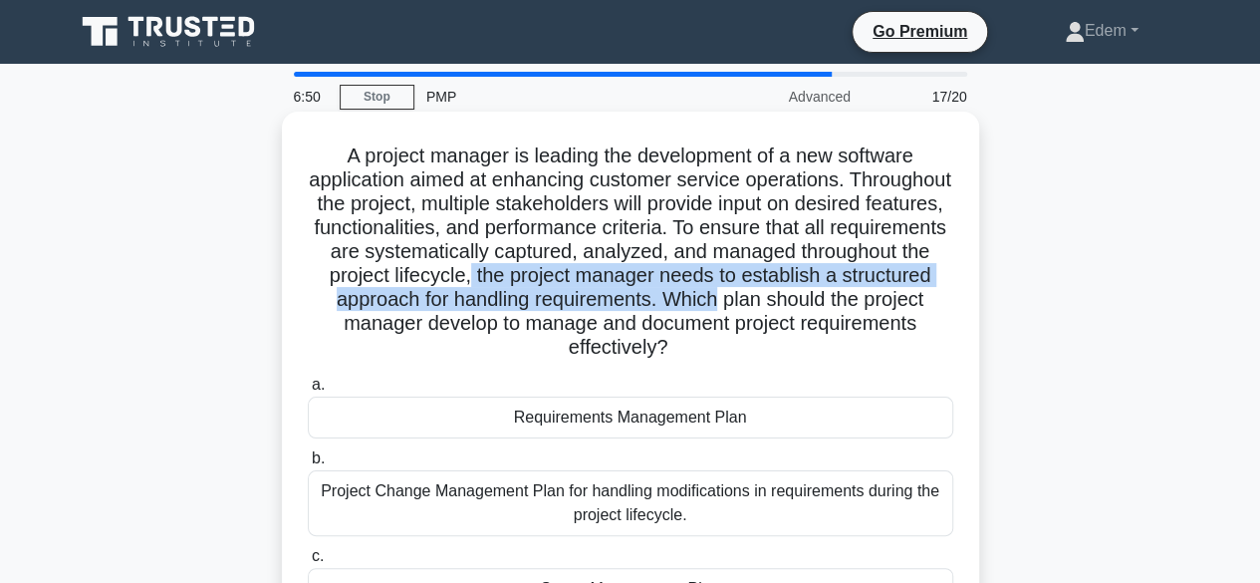
drag, startPoint x: 695, startPoint y: 269, endPoint x: 942, endPoint y: 299, distance: 248.8
click at [942, 299] on h5 "A project manager is leading the development of a new software application aime…" at bounding box center [630, 251] width 649 height 217
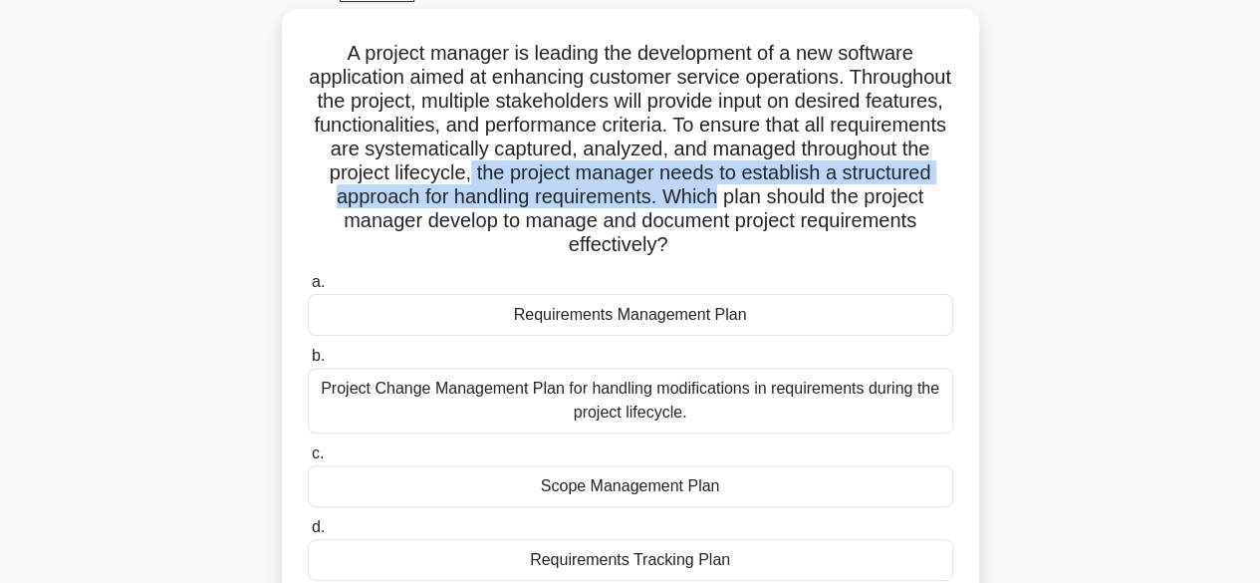
scroll to position [106, 0]
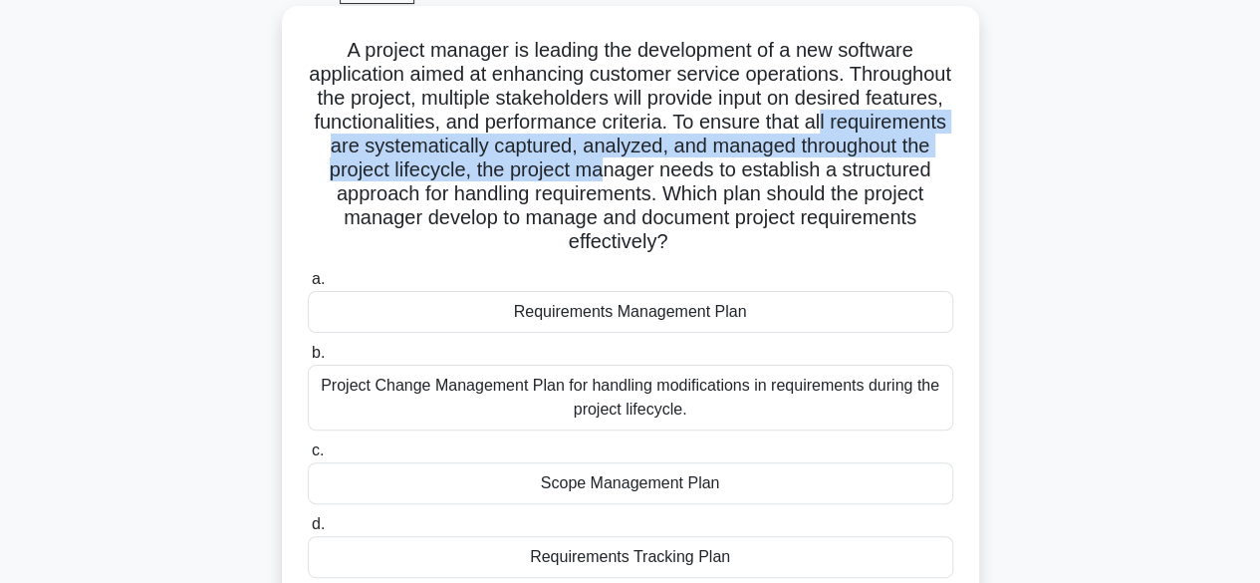
drag, startPoint x: 402, startPoint y: 145, endPoint x: 791, endPoint y: 158, distance: 388.6
click at [831, 160] on h5 "A project manager is leading the development of a new software application aime…" at bounding box center [630, 146] width 649 height 217
click at [499, 178] on h5 "A project manager is leading the development of a new software application aime…" at bounding box center [630, 146] width 649 height 217
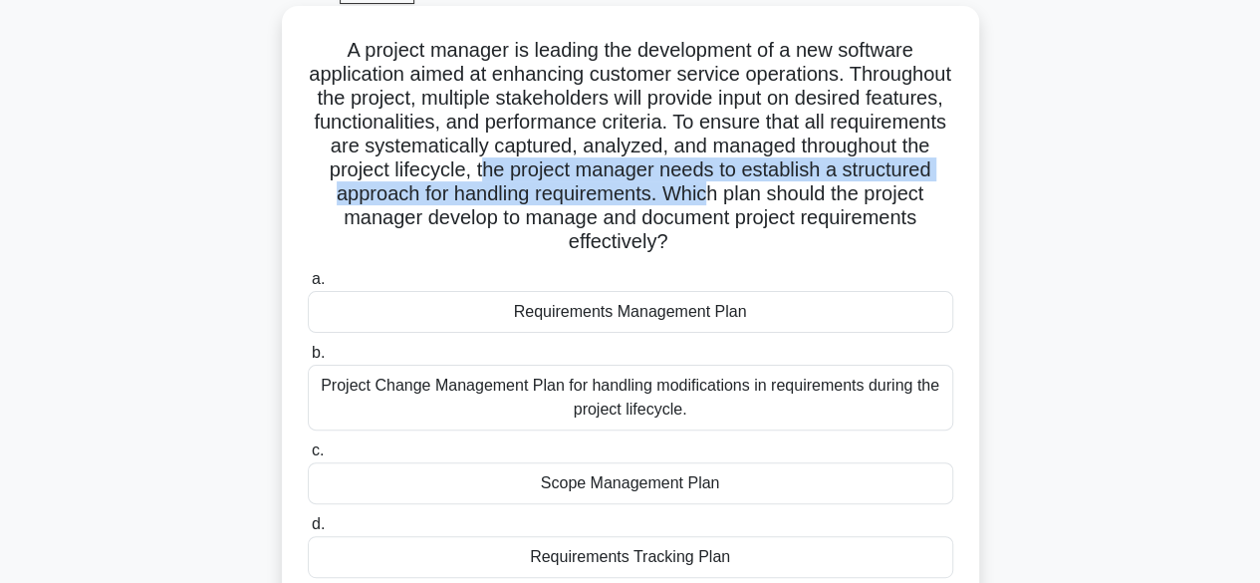
drag, startPoint x: 706, startPoint y: 169, endPoint x: 925, endPoint y: 196, distance: 220.7
click at [925, 196] on h5 "A project manager is leading the development of a new software application aime…" at bounding box center [630, 146] width 649 height 217
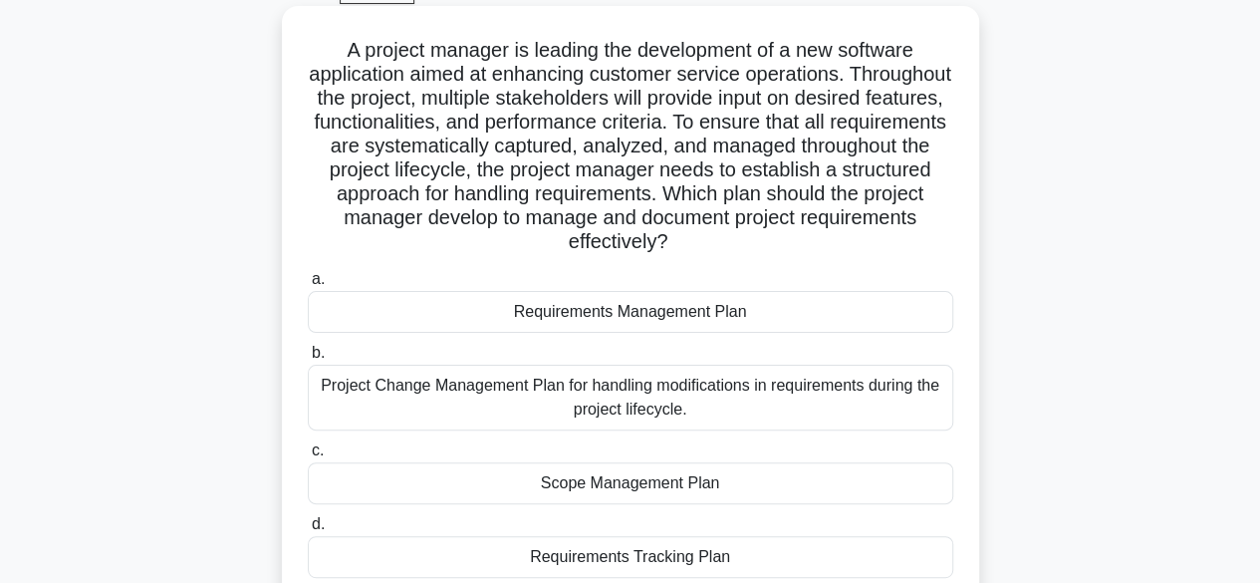
click at [637, 316] on div "Requirements Management Plan" at bounding box center [630, 312] width 645 height 42
click at [308, 286] on input "a. Requirements Management Plan" at bounding box center [308, 279] width 0 height 13
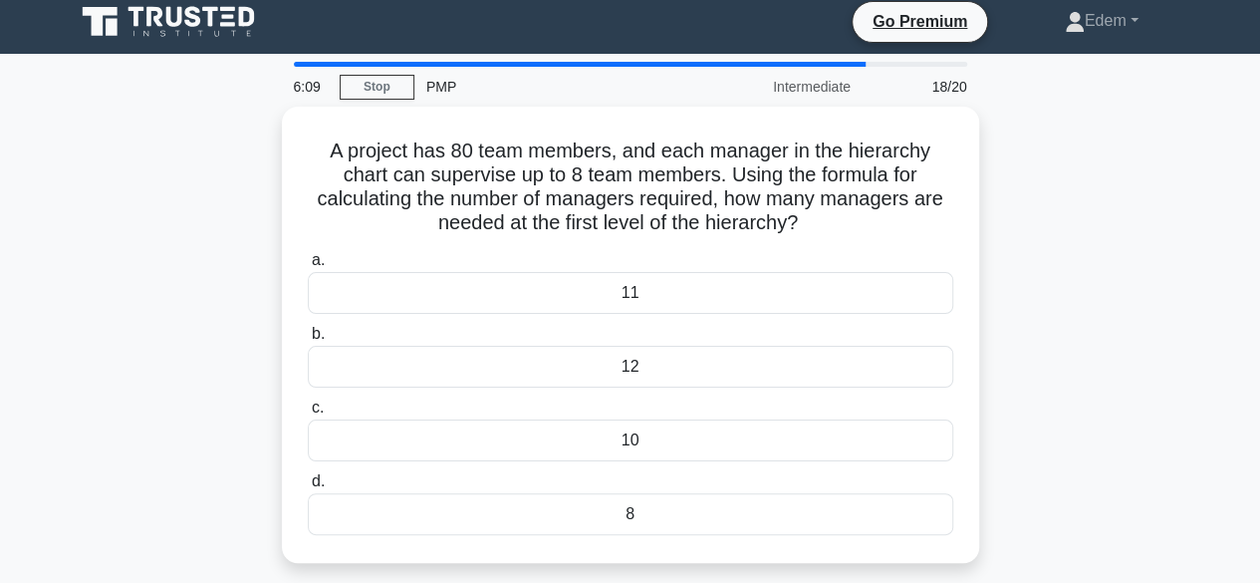
scroll to position [0, 0]
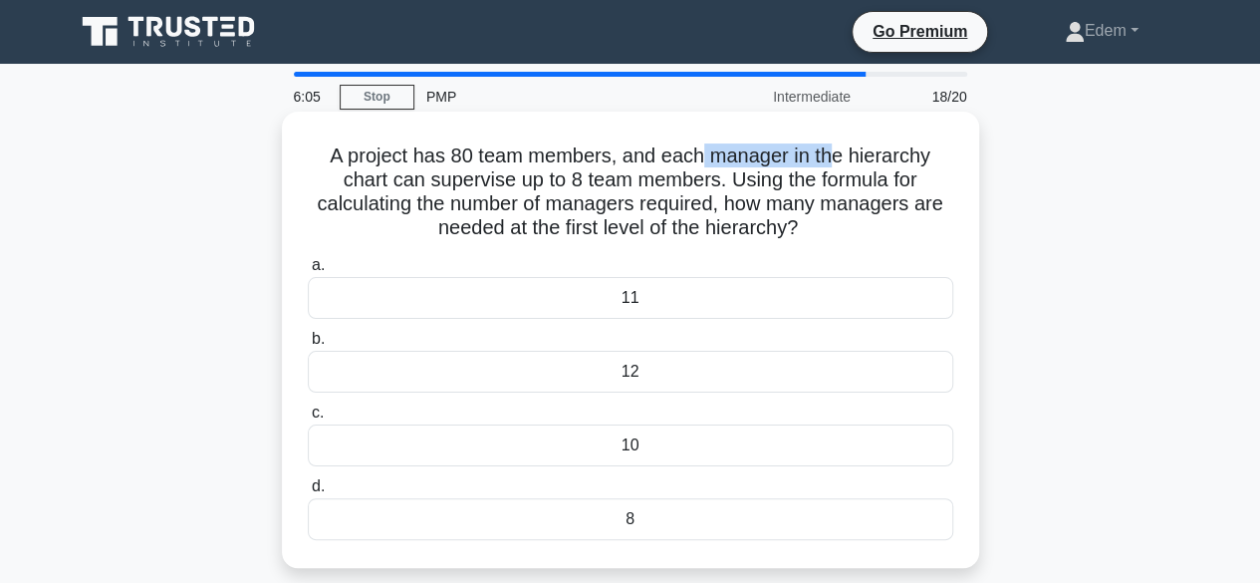
drag, startPoint x: 700, startPoint y: 161, endPoint x: 832, endPoint y: 164, distance: 131.5
click at [832, 164] on h5 "A project has 80 team members, and each manager in the hierarchy chart can supe…" at bounding box center [630, 192] width 649 height 98
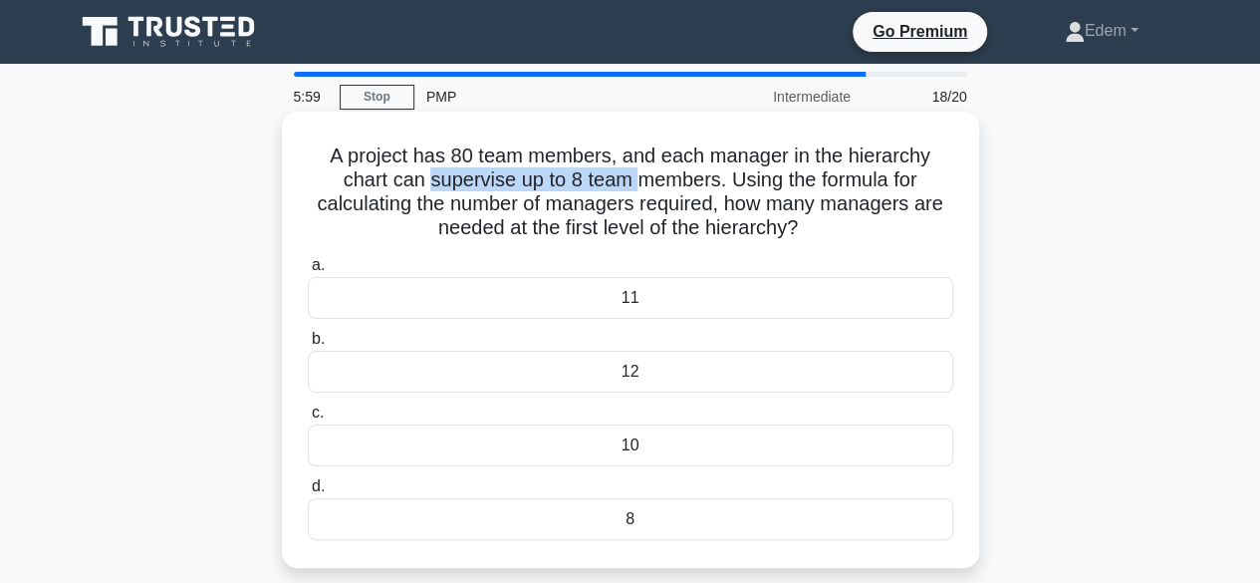
drag, startPoint x: 421, startPoint y: 178, endPoint x: 633, endPoint y: 186, distance: 212.3
click at [633, 186] on h5 "A project has 80 team members, and each manager in the hierarchy chart can supe…" at bounding box center [630, 192] width 649 height 98
click at [747, 180] on h5 "A project has 80 team members, and each manager in the hierarchy chart can supe…" at bounding box center [630, 192] width 649 height 98
drag, startPoint x: 565, startPoint y: 206, endPoint x: 874, endPoint y: 226, distance: 310.4
click at [874, 226] on h5 "A project has 80 team members, and each manager in the hierarchy chart can supe…" at bounding box center [630, 192] width 649 height 98
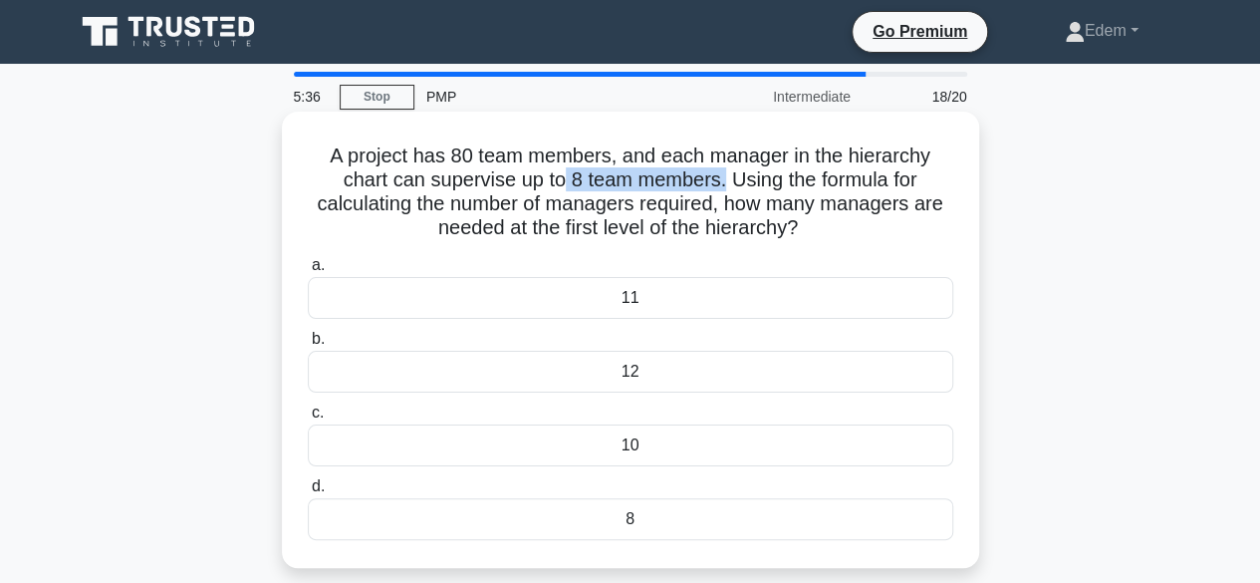
drag, startPoint x: 559, startPoint y: 184, endPoint x: 724, endPoint y: 186, distance: 165.3
click at [724, 186] on h5 "A project has 80 team members, and each manager in the hierarchy chart can supe…" at bounding box center [630, 192] width 649 height 98
click at [610, 448] on div "10" at bounding box center [630, 445] width 645 height 42
click at [308, 419] on input "c. 10" at bounding box center [308, 412] width 0 height 13
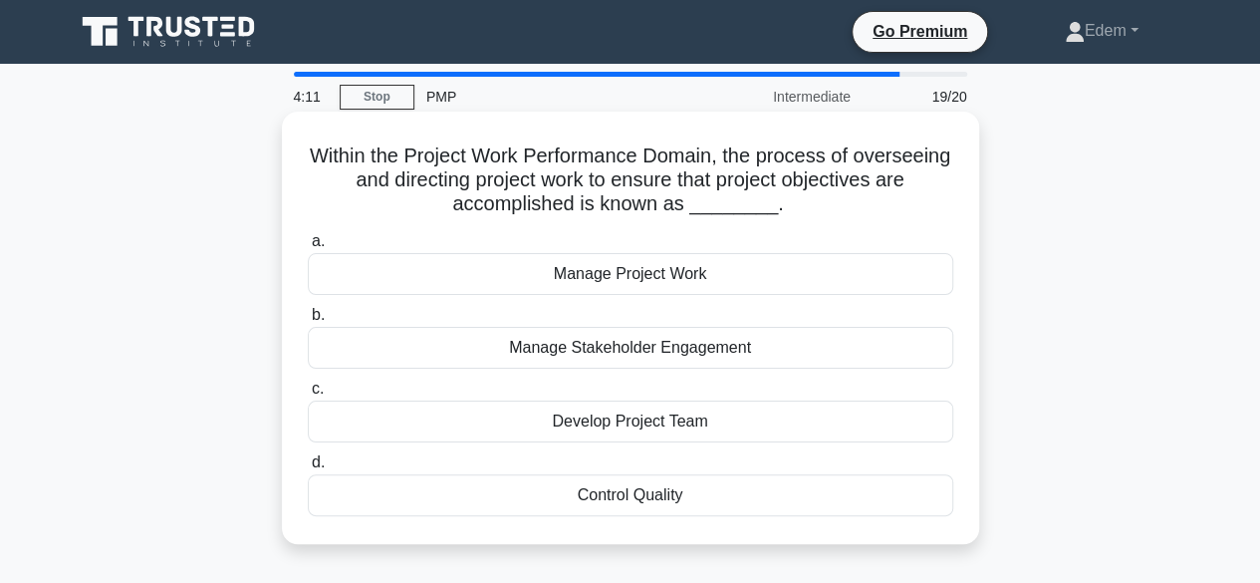
click at [655, 286] on div "Manage Project Work" at bounding box center [630, 274] width 645 height 42
click at [308, 248] on input "a. Manage Project Work" at bounding box center [308, 241] width 0 height 13
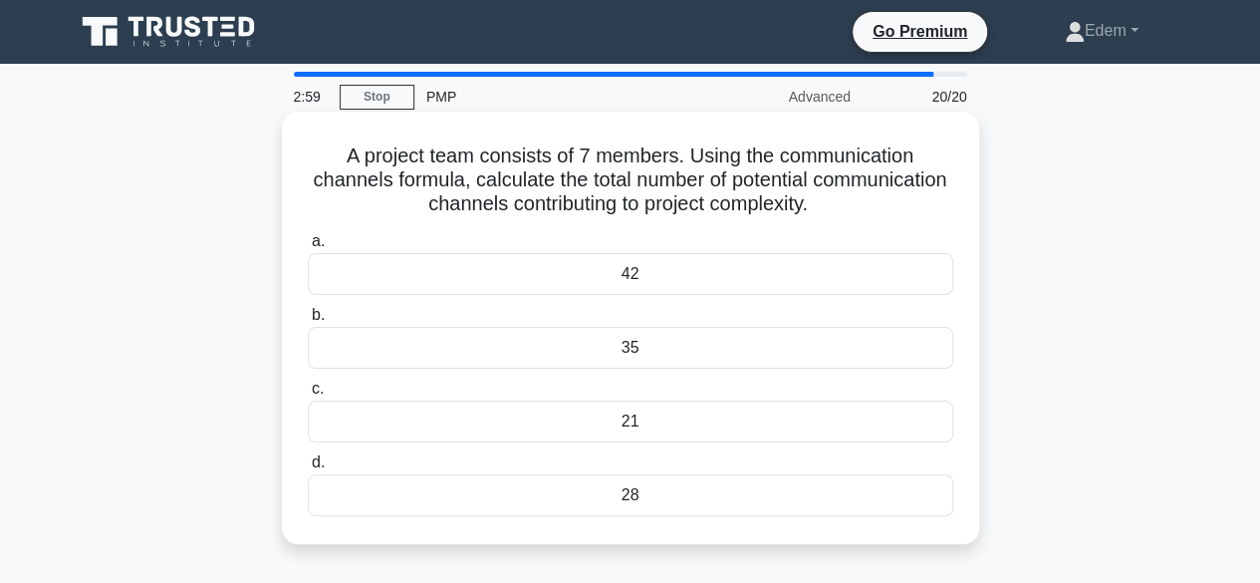
click at [649, 425] on div "21" at bounding box center [630, 421] width 645 height 42
click at [308, 395] on input "c. 21" at bounding box center [308, 388] width 0 height 13
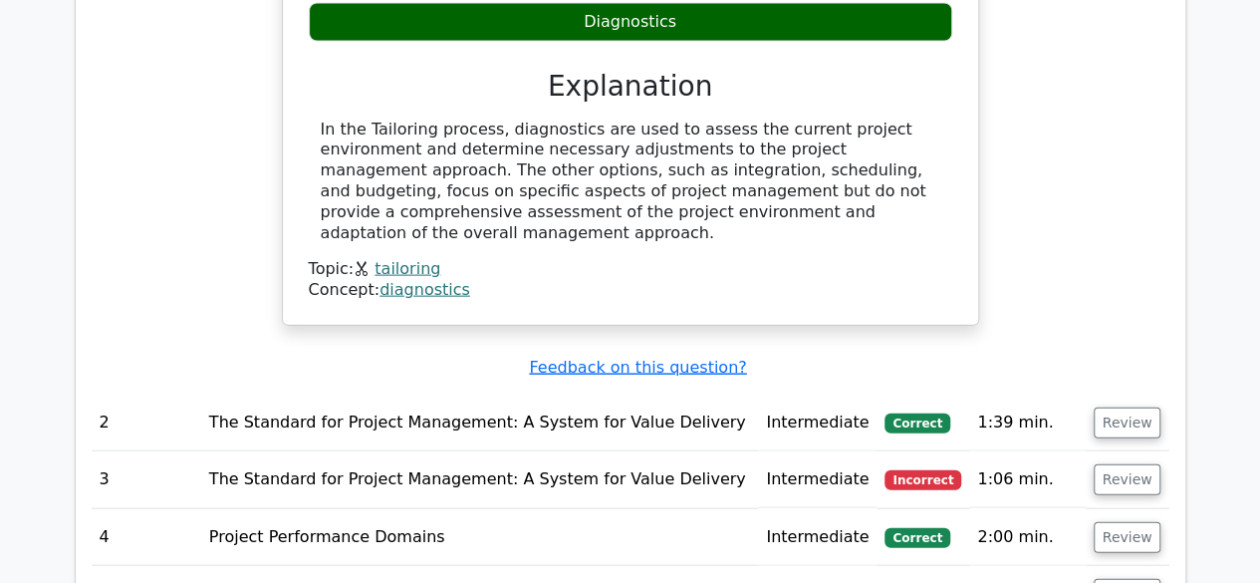
scroll to position [2131, 0]
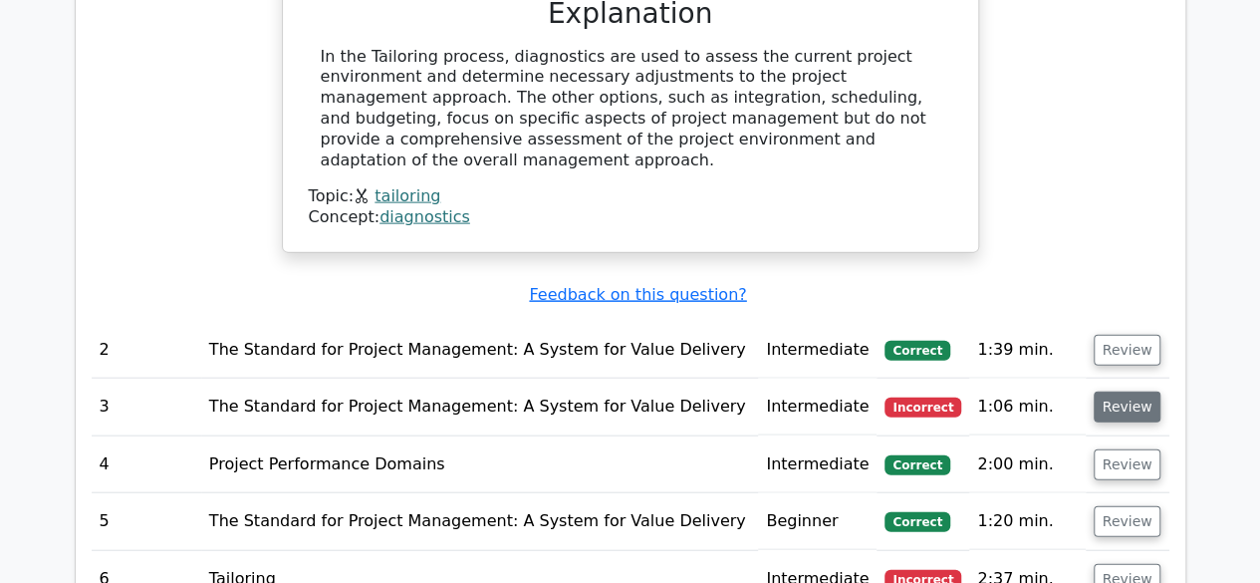
click at [1133, 391] on button "Review" at bounding box center [1127, 406] width 68 height 31
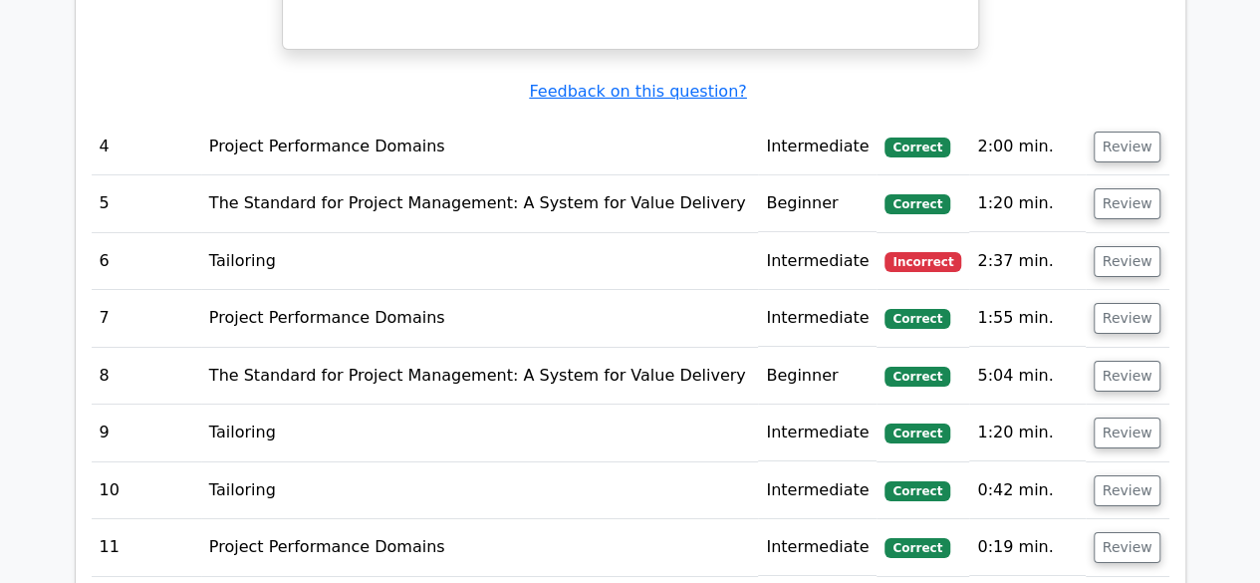
scroll to position [3426, 0]
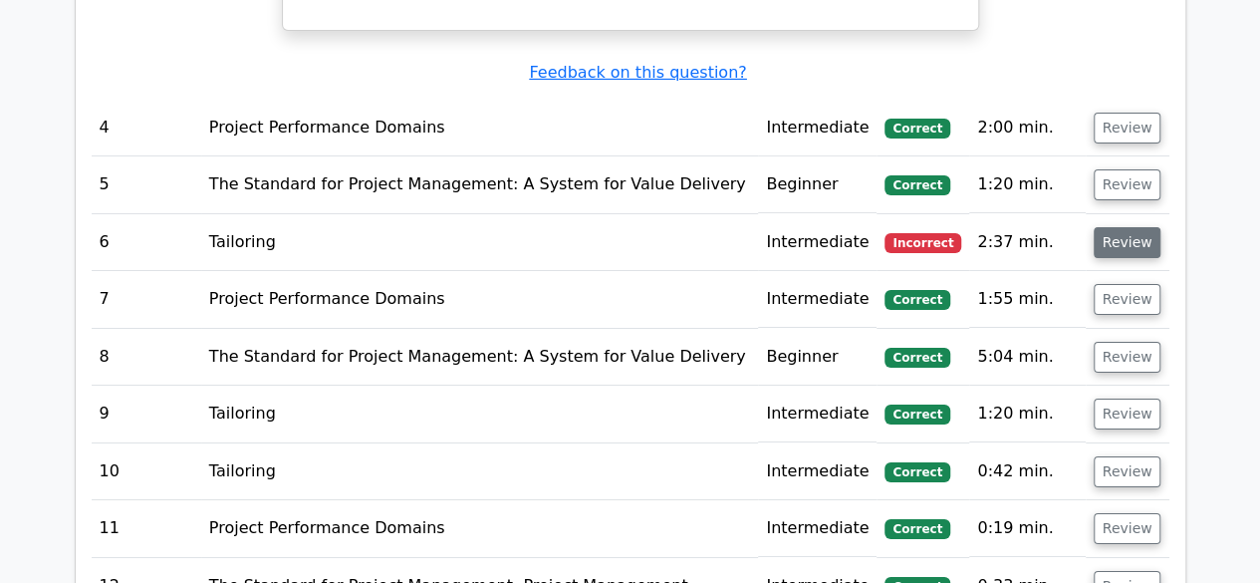
click at [1128, 227] on button "Review" at bounding box center [1127, 242] width 68 height 31
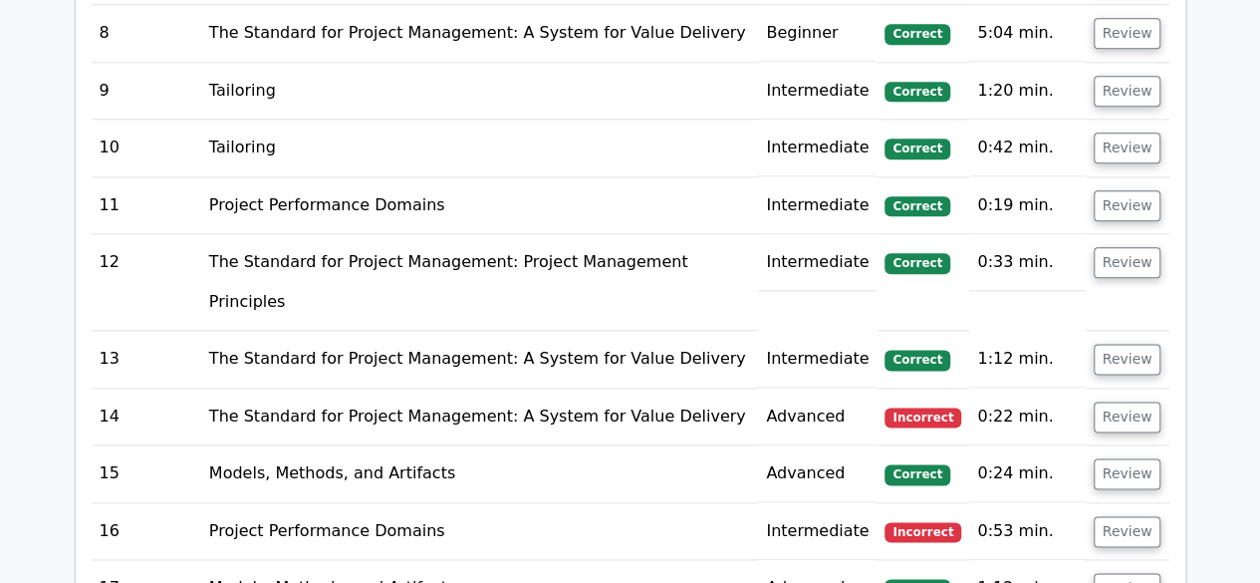
scroll to position [4908, 0]
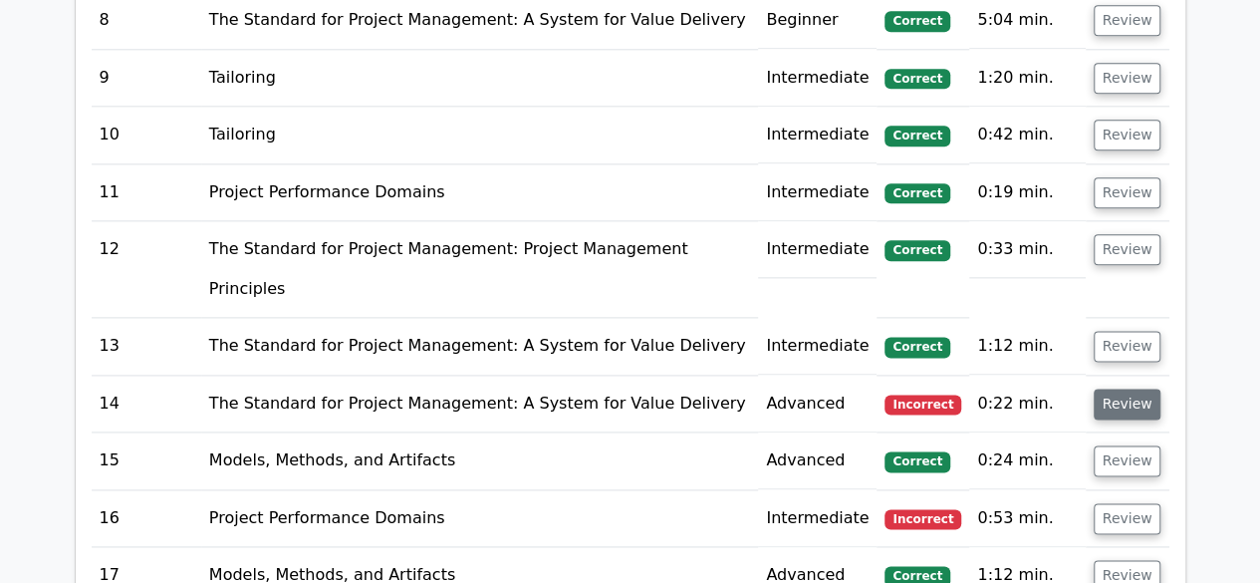
click at [1109, 388] on button "Review" at bounding box center [1127, 403] width 68 height 31
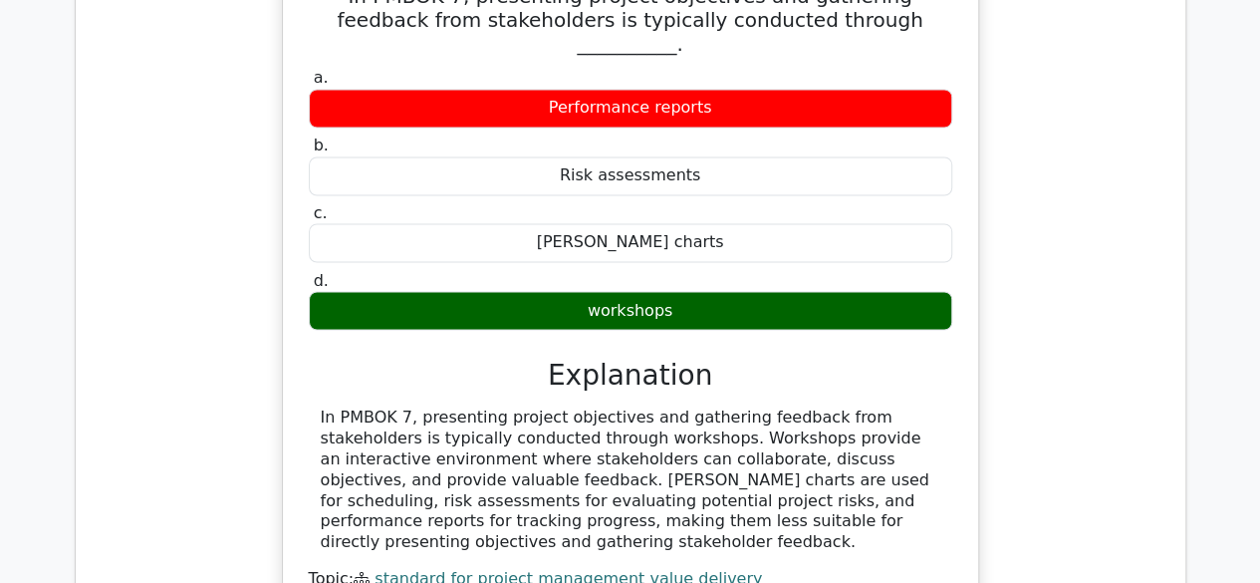
scroll to position [5376, 0]
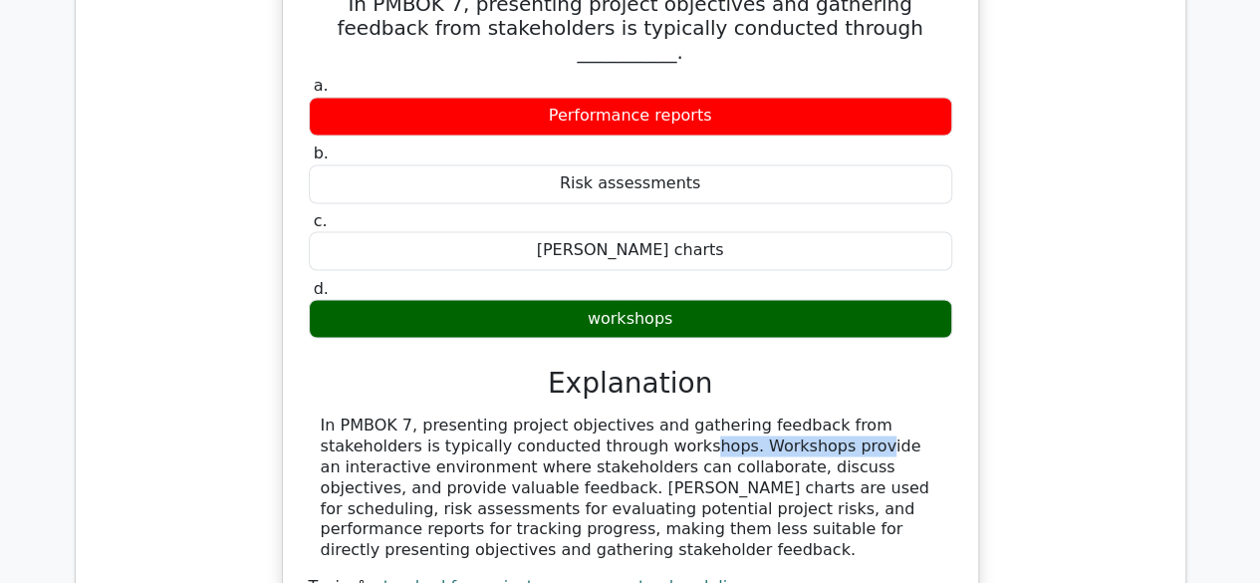
drag, startPoint x: 454, startPoint y: 253, endPoint x: 590, endPoint y: 256, distance: 135.5
click at [590, 414] on div "In PMBOK 7, presenting project objectives and gathering feedback from stakehold…" at bounding box center [630, 486] width 619 height 145
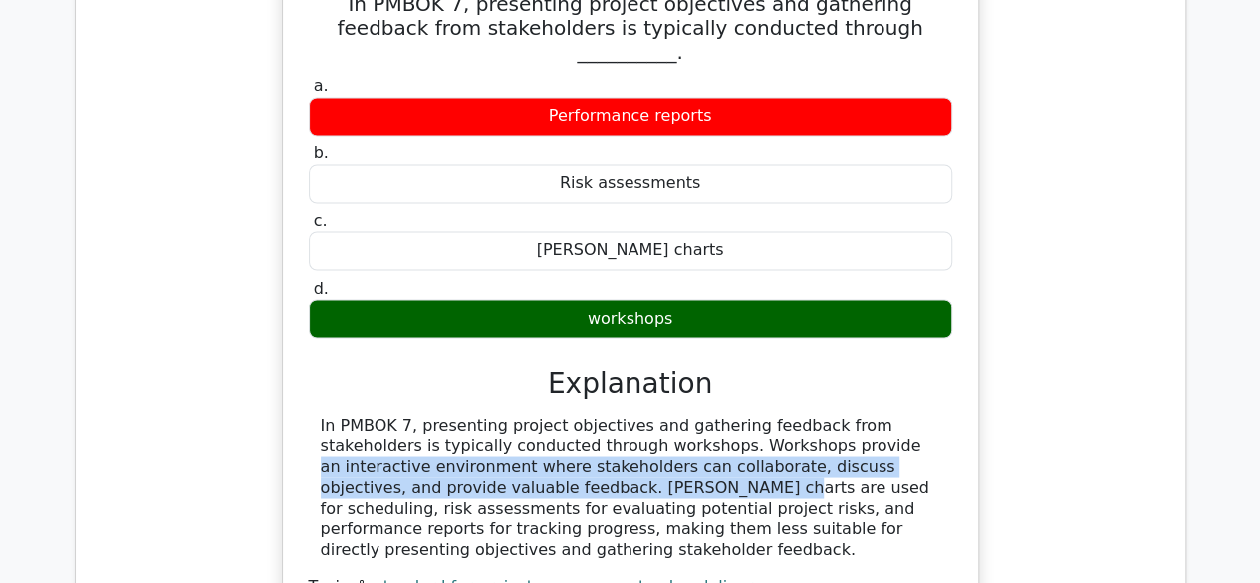
drag, startPoint x: 619, startPoint y: 254, endPoint x: 933, endPoint y: 271, distance: 314.2
click at [933, 414] on div "In PMBOK 7, presenting project objectives and gathering feedback from stakehold…" at bounding box center [630, 486] width 619 height 145
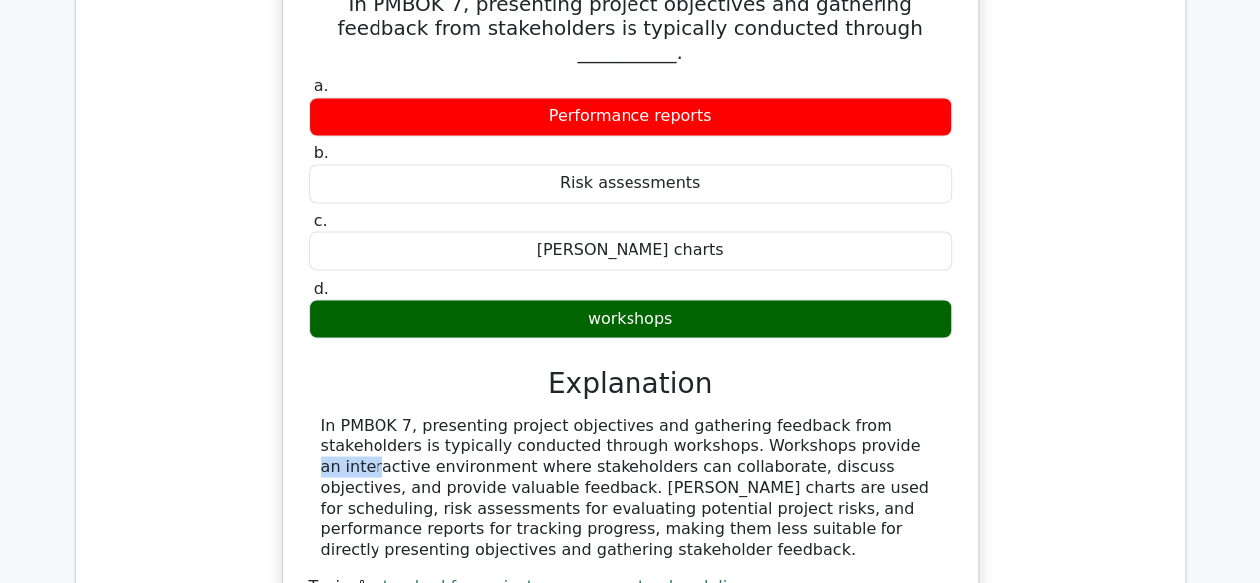
drag, startPoint x: 604, startPoint y: 256, endPoint x: 679, endPoint y: 260, distance: 75.8
click at [679, 414] on div "In PMBOK 7, presenting project objectives and gathering feedback from stakehold…" at bounding box center [630, 486] width 619 height 145
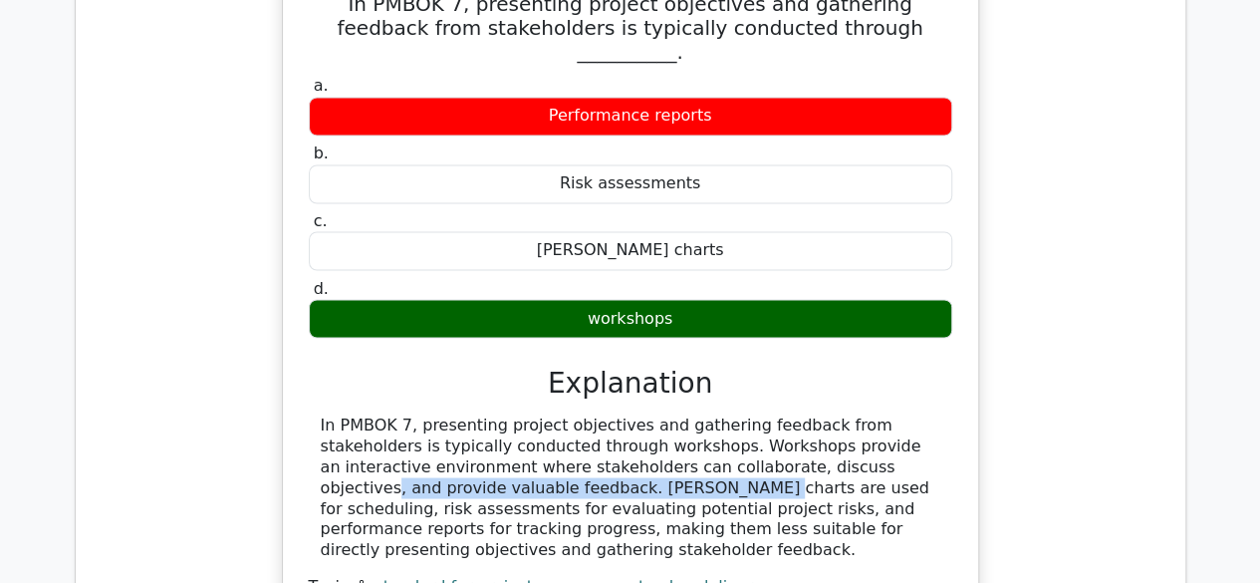
drag, startPoint x: 580, startPoint y: 282, endPoint x: 917, endPoint y: 274, distance: 337.7
click at [917, 414] on div "In PMBOK 7, presenting project objectives and gathering feedback from stakehold…" at bounding box center [630, 486] width 619 height 145
drag, startPoint x: 494, startPoint y: 278, endPoint x: 956, endPoint y: 276, distance: 462.1
click at [956, 276] on div "In PMBOK 7, presenting project objectives and gathering feedback from stakehold…" at bounding box center [630, 300] width 679 height 664
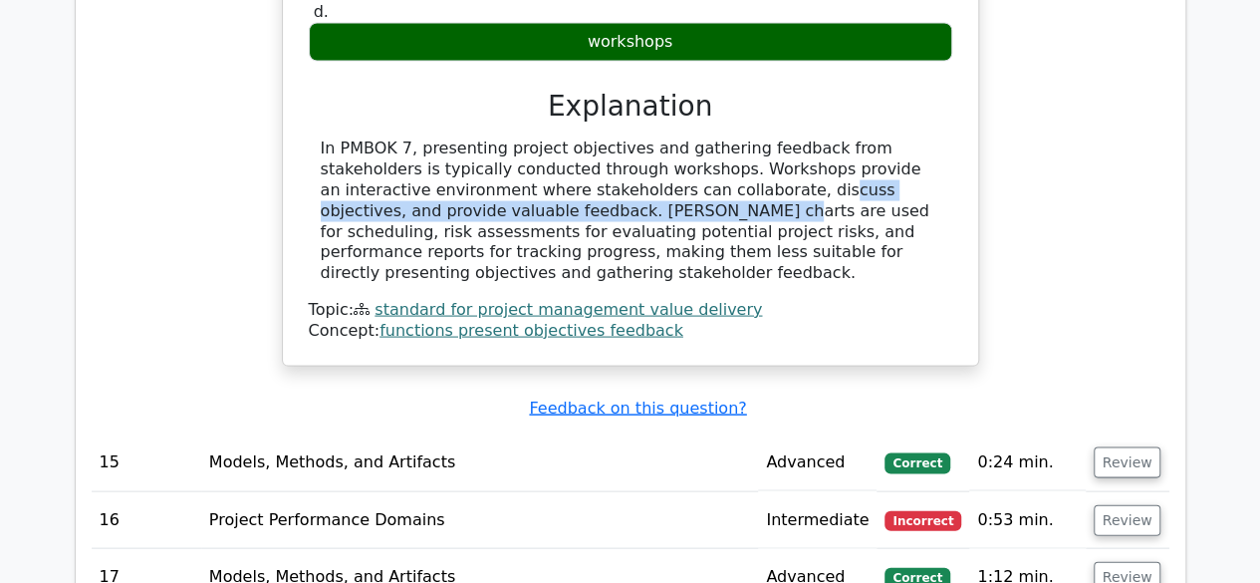
scroll to position [5637, 0]
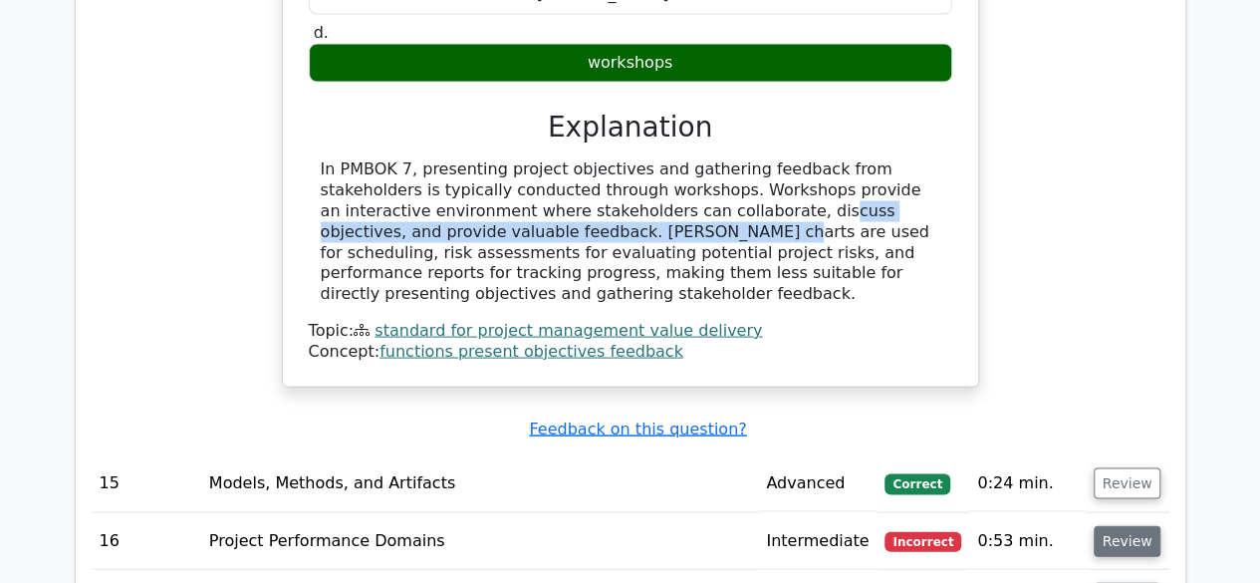
click at [1121, 525] on button "Review" at bounding box center [1127, 540] width 68 height 31
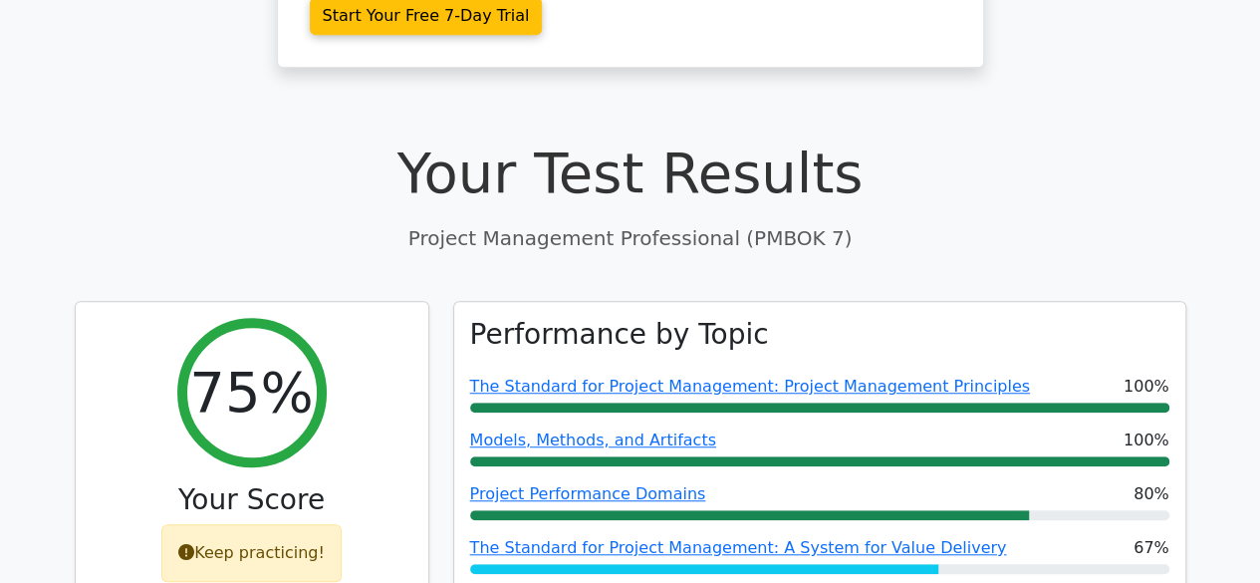
scroll to position [701, 0]
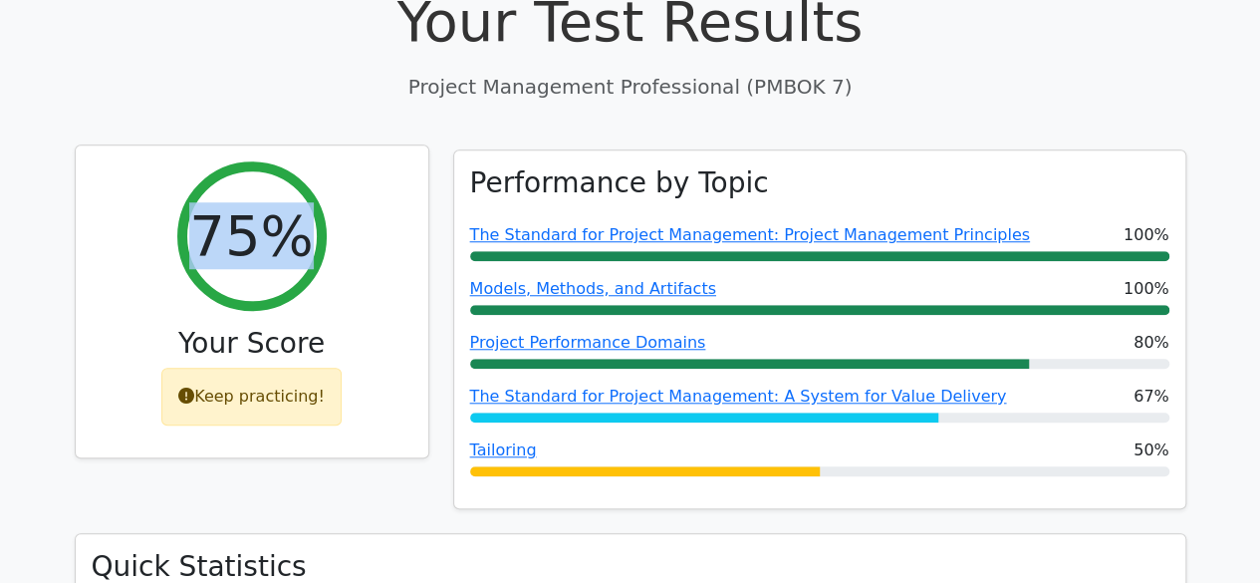
drag, startPoint x: 291, startPoint y: 228, endPoint x: 195, endPoint y: 245, distance: 97.1
click at [195, 245] on div "75%" at bounding box center [251, 235] width 149 height 149
click at [284, 219] on h2 "75%" at bounding box center [250, 235] width 123 height 67
drag, startPoint x: 307, startPoint y: 243, endPoint x: 188, endPoint y: 244, distance: 118.5
click at [188, 244] on div "75%" at bounding box center [251, 235] width 149 height 149
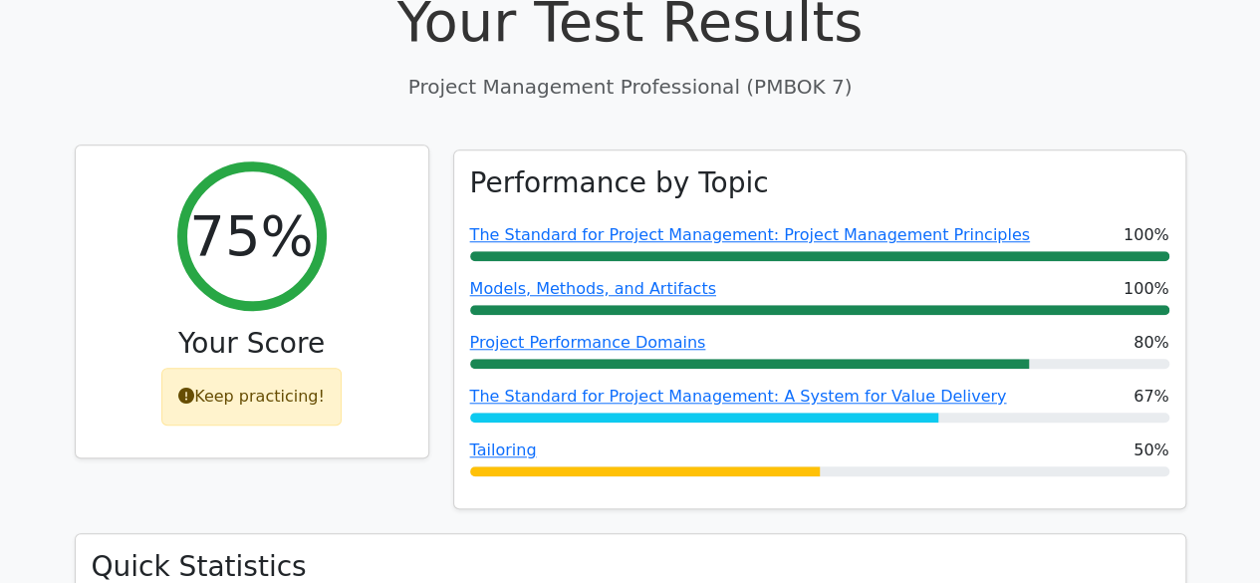
click at [194, 395] on icon at bounding box center [186, 395] width 16 height 16
